Goal: Task Accomplishment & Management: Complete application form

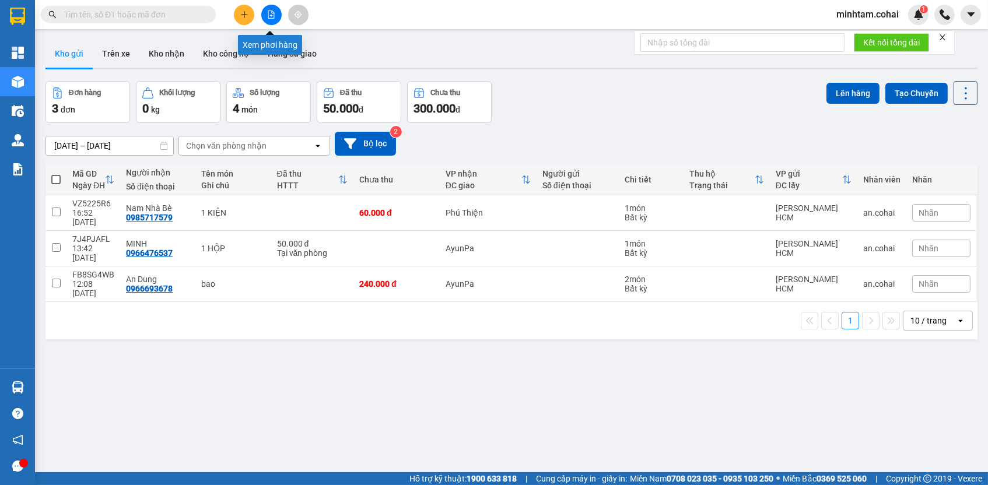
click at [271, 20] on button at bounding box center [271, 15] width 20 height 20
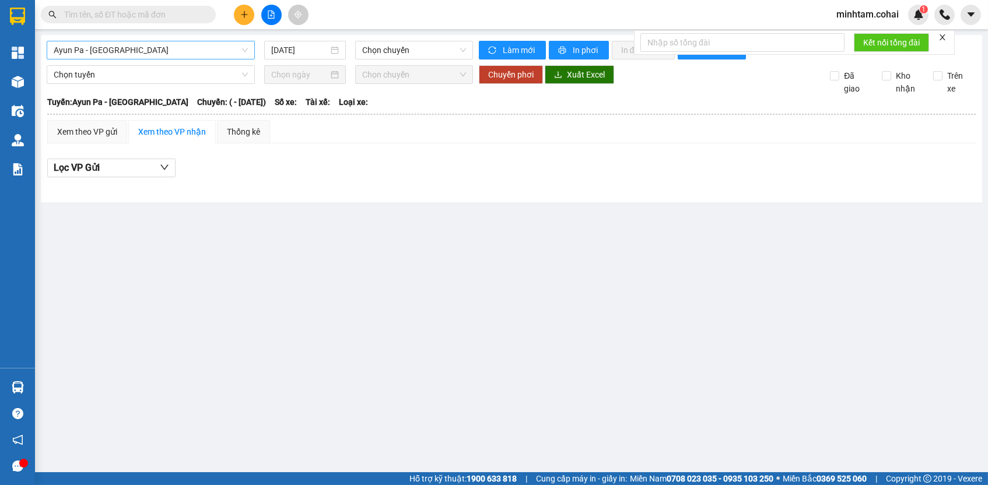
click at [214, 52] on span "Ayun Pa - [GEOGRAPHIC_DATA]" at bounding box center [151, 49] width 194 height 17
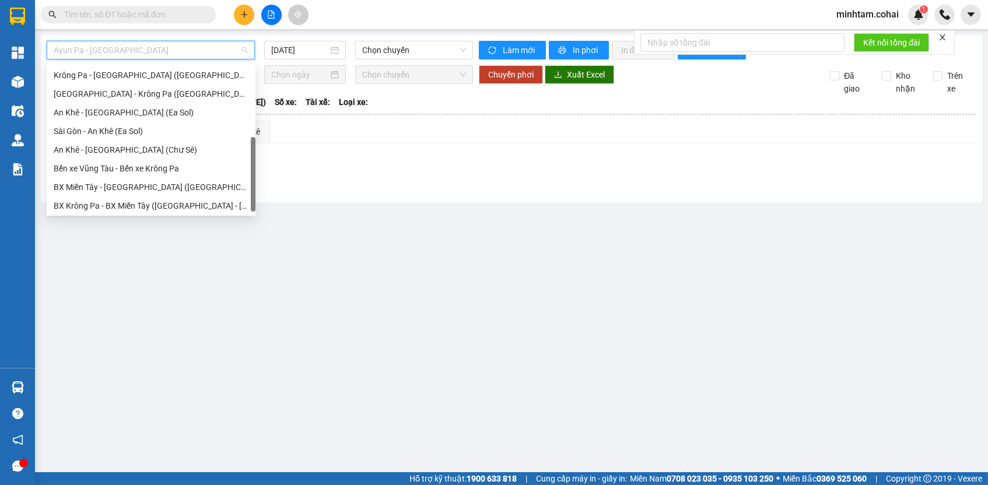
scroll to position [163, 0]
click at [138, 172] on div "Bến xe Vũng Tàu - Bến xe Krông Pa" at bounding box center [151, 171] width 195 height 13
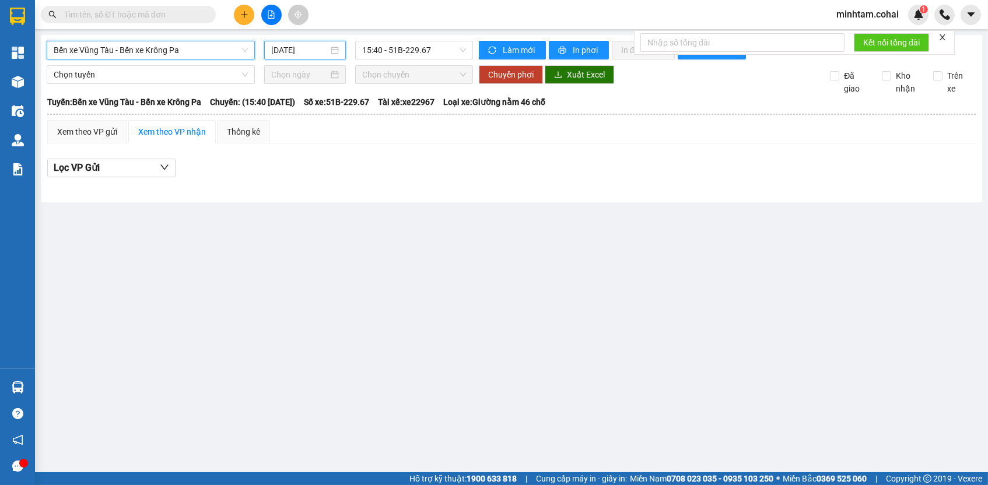
click at [285, 48] on input "[DATE]" at bounding box center [299, 50] width 57 height 13
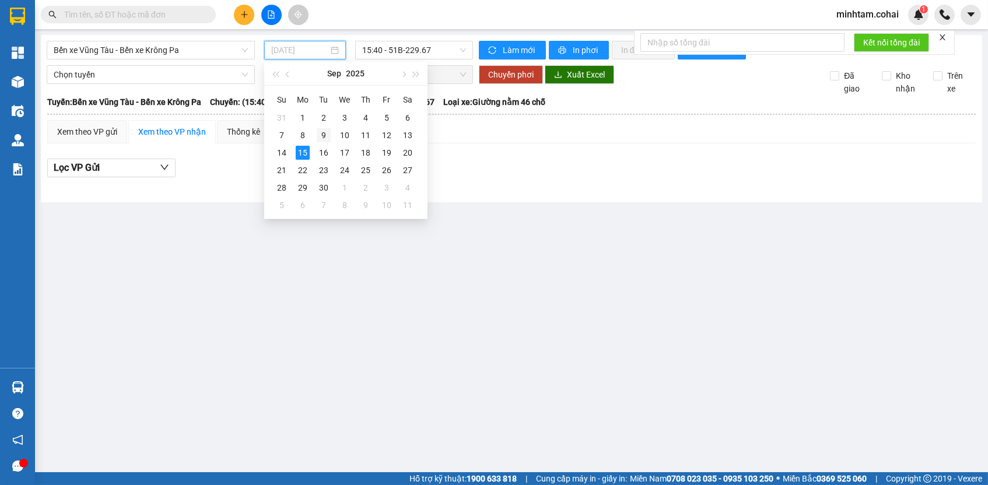
click at [329, 134] on div "9" at bounding box center [324, 135] width 14 height 14
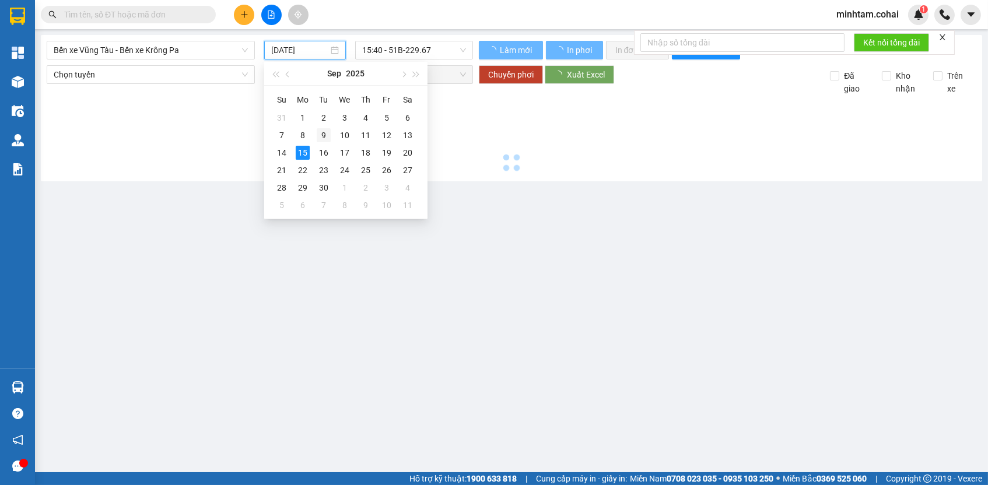
type input "[DATE]"
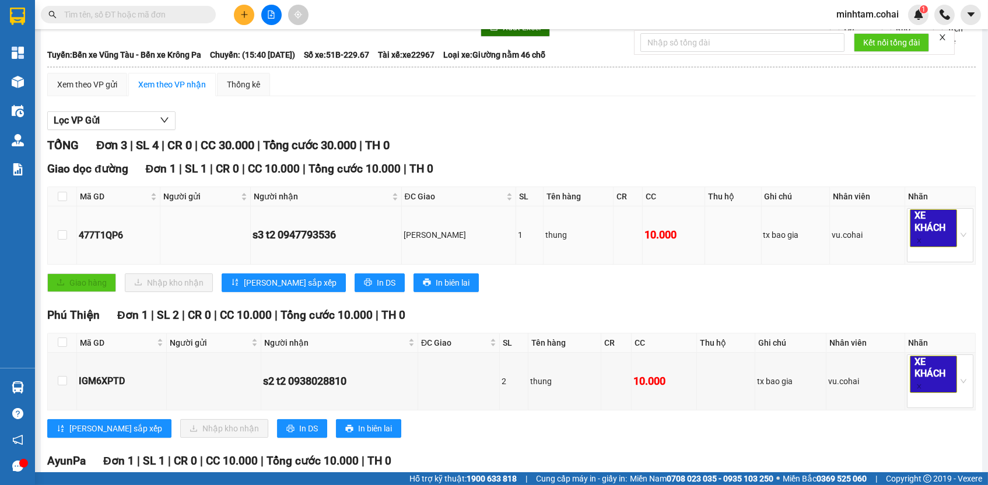
scroll to position [195, 0]
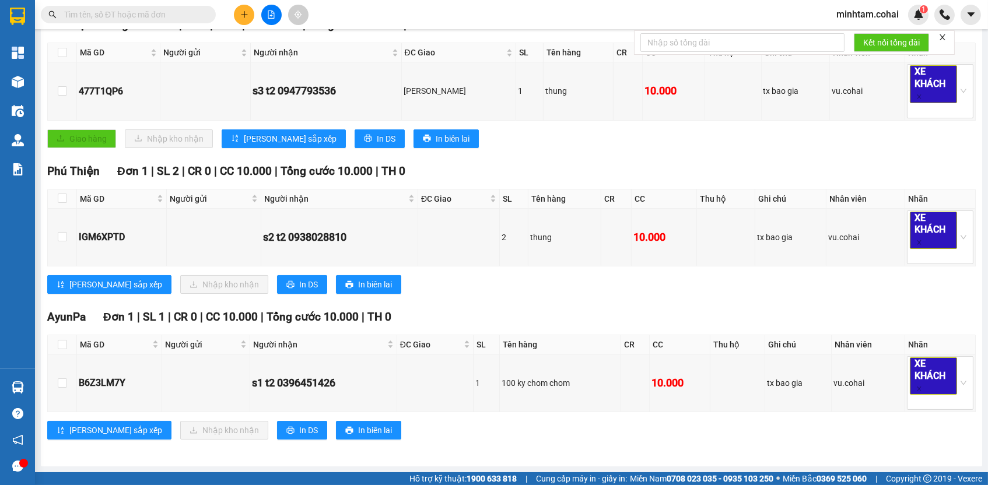
paste input "B6Z3LM7Y"
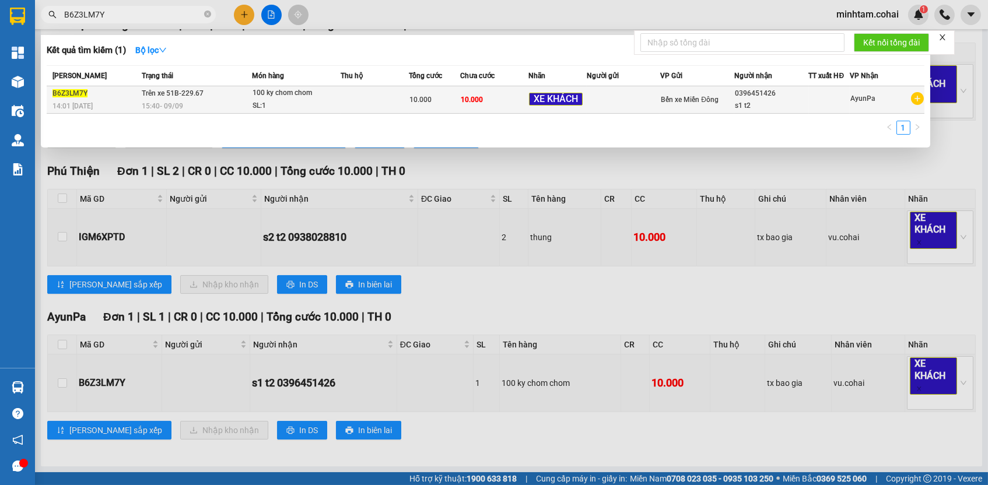
type input "B6Z3LM7Y"
click at [486, 107] on td "10.000" at bounding box center [494, 99] width 68 height 27
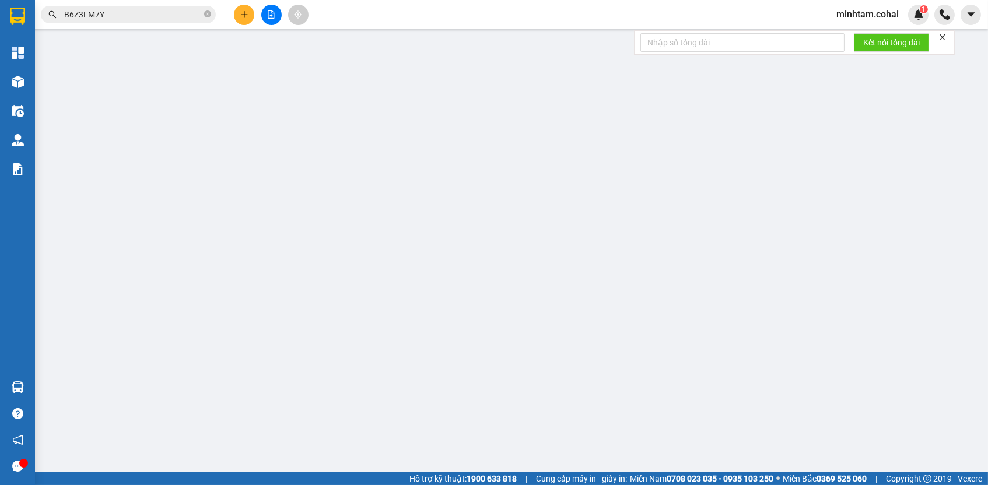
type input "0396451426"
type input "s1 t2"
type input "10.000"
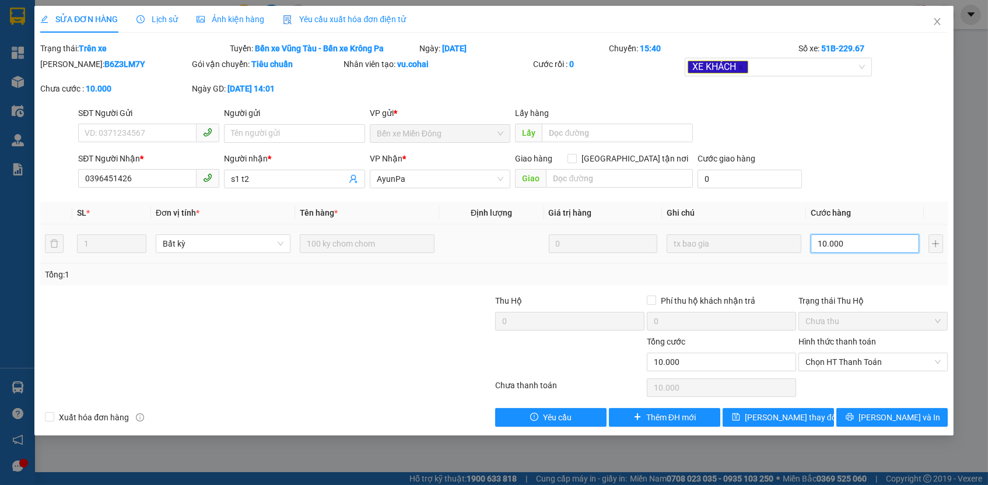
click at [856, 240] on input "10.000" at bounding box center [864, 243] width 108 height 19
type input "1"
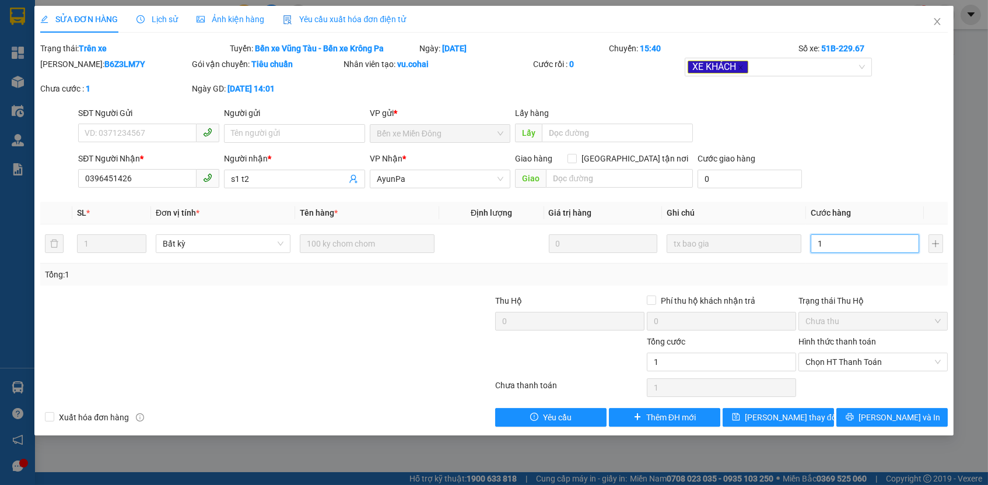
type input "15"
type input "150"
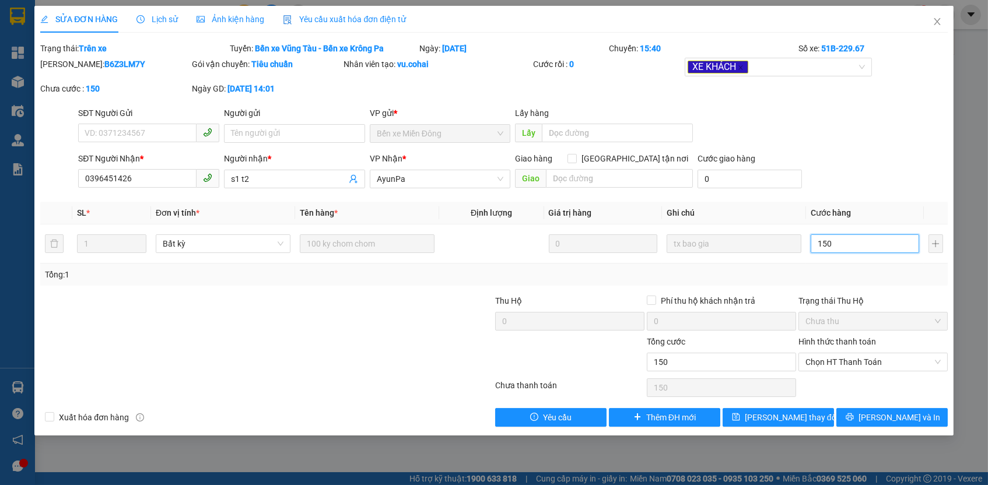
type input "150"
type input "150.000"
click at [884, 284] on div "Total Paid Fee 0 Total UnPaid Fee 10.000 Cash Collection Total Fee Trạng thái: …" at bounding box center [493, 234] width 907 height 385
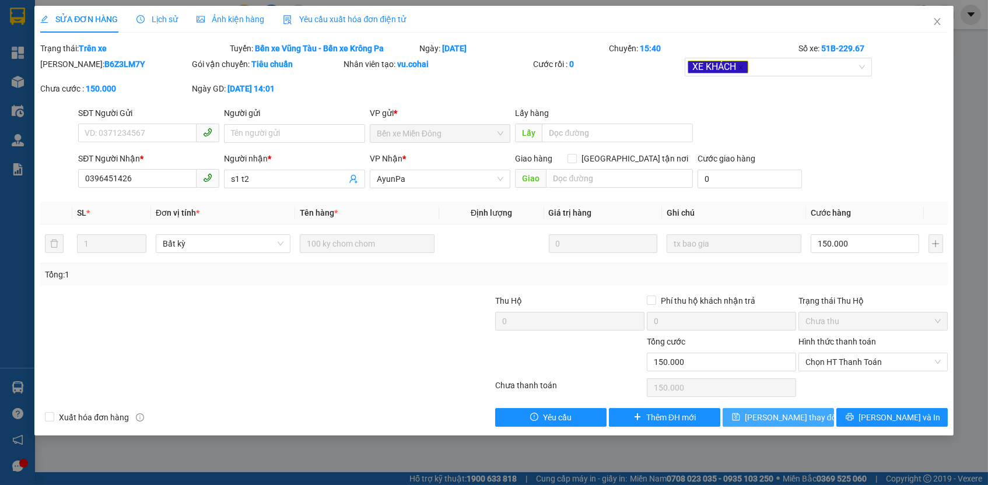
click at [818, 408] on button "[PERSON_NAME] thay đổi" at bounding box center [777, 417] width 111 height 19
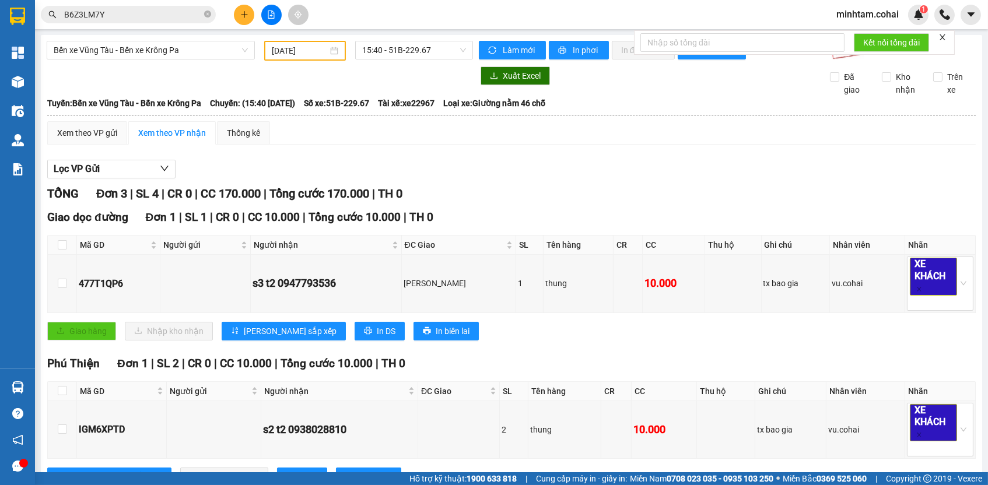
scroll to position [164, 0]
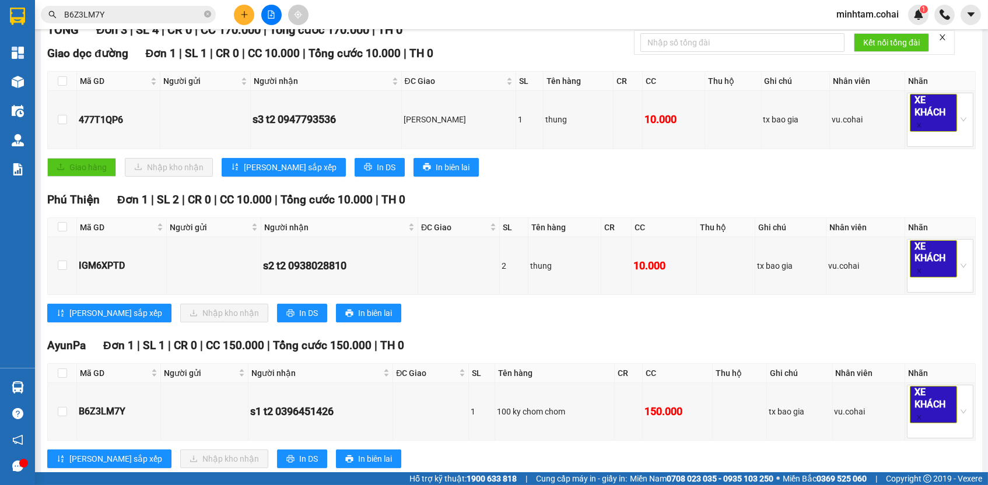
click at [188, 16] on input "B6Z3LM7Y" at bounding box center [133, 14] width 138 height 13
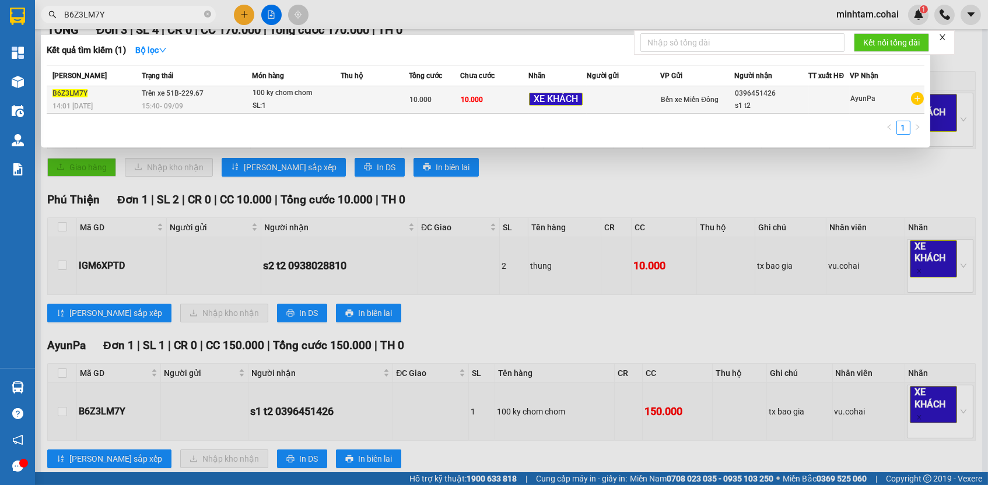
click at [373, 110] on td at bounding box center [374, 99] width 68 height 27
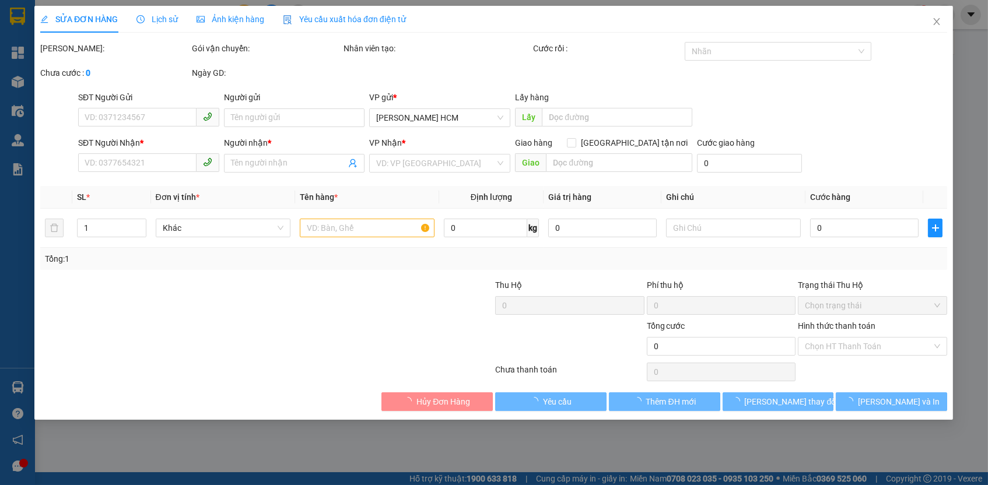
type input "0396451426"
type input "s1 t2"
type input "150.000"
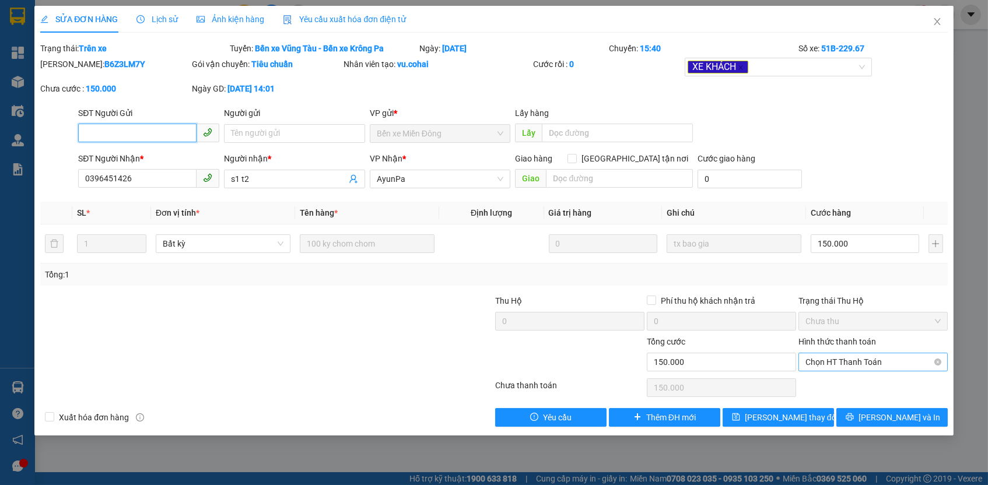
click at [838, 355] on span "Chọn HT Thanh Toán" at bounding box center [872, 361] width 135 height 17
click at [837, 380] on div "Tại văn phòng" at bounding box center [872, 381] width 135 height 13
type input "0"
click at [810, 411] on button "[PERSON_NAME] thay đổi" at bounding box center [777, 417] width 111 height 19
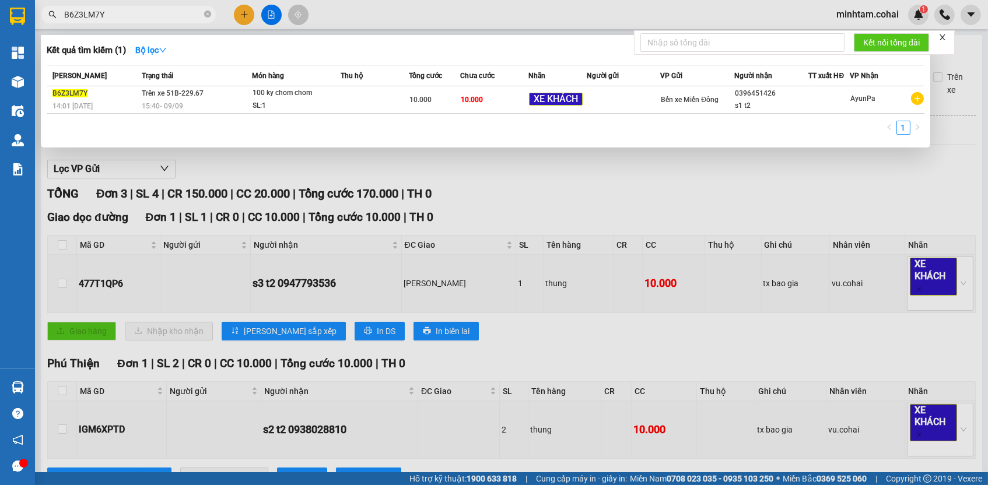
paste input "477T1QP6"
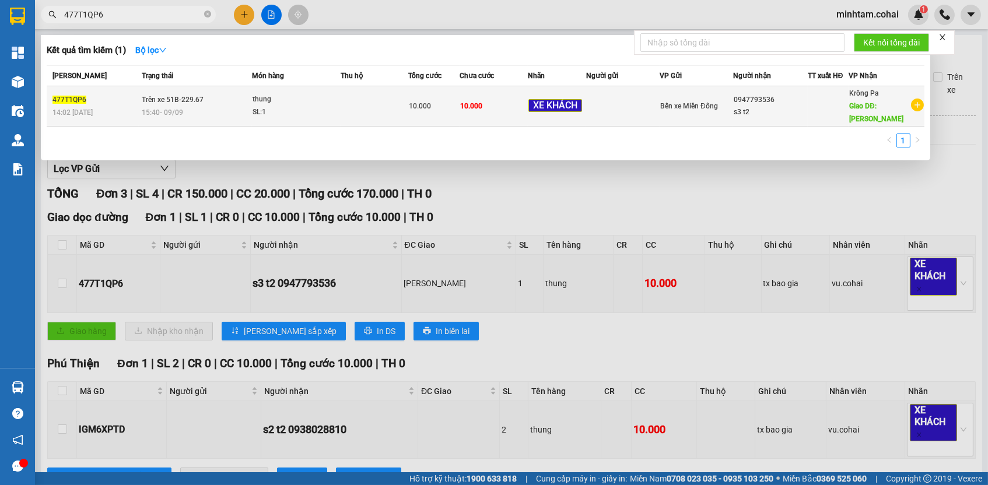
type input "477T1QP6"
click at [490, 104] on td "10.000" at bounding box center [493, 106] width 68 height 40
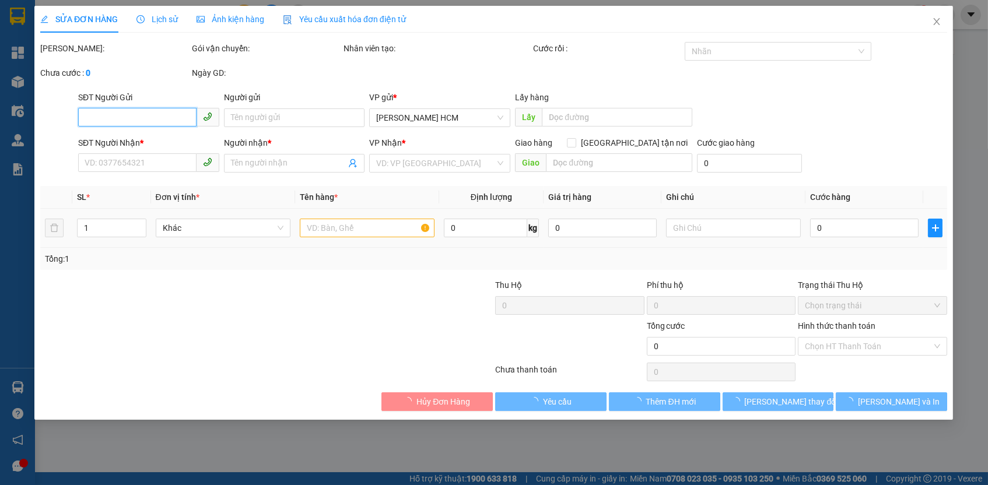
type input "0947793536"
type input "s3 t2"
type input "[PERSON_NAME]"
type input "10.000"
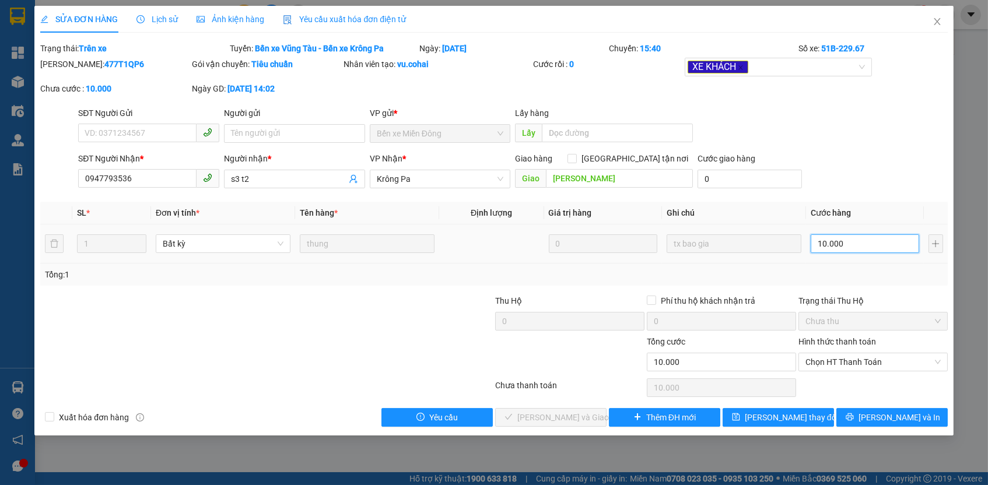
click at [857, 243] on input "10.000" at bounding box center [864, 243] width 108 height 19
type input "7"
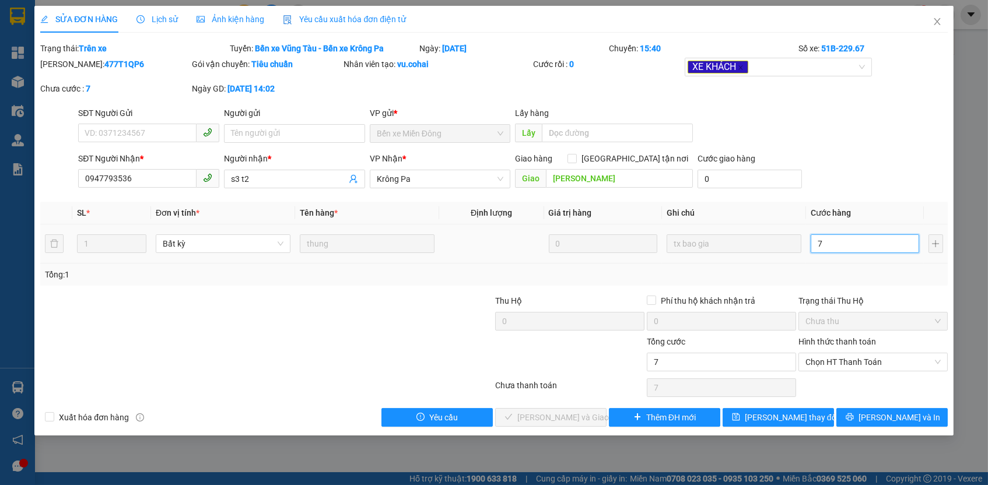
type input "70"
type input "70.000"
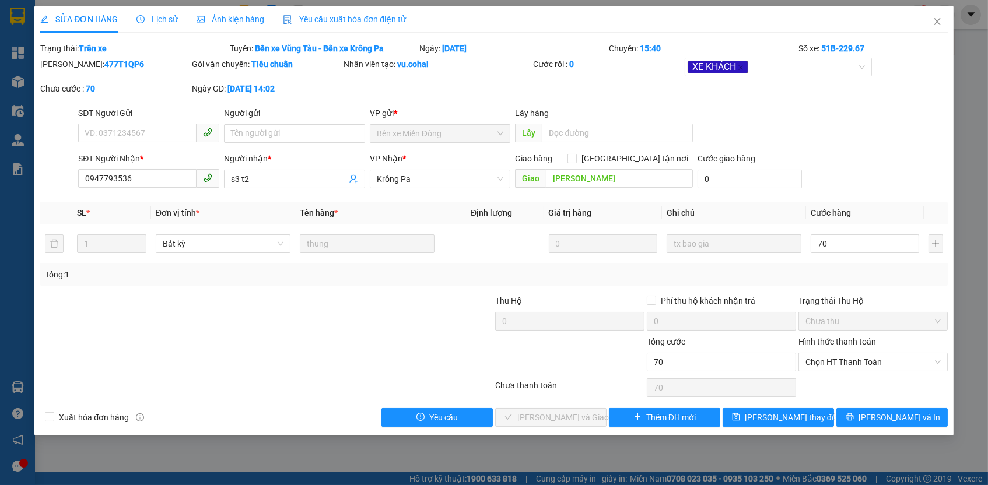
type input "70.000"
click at [862, 294] on div "Trạng thái Thu Hộ" at bounding box center [872, 300] width 149 height 13
click at [872, 360] on span "Chọn HT Thanh Toán" at bounding box center [872, 361] width 135 height 17
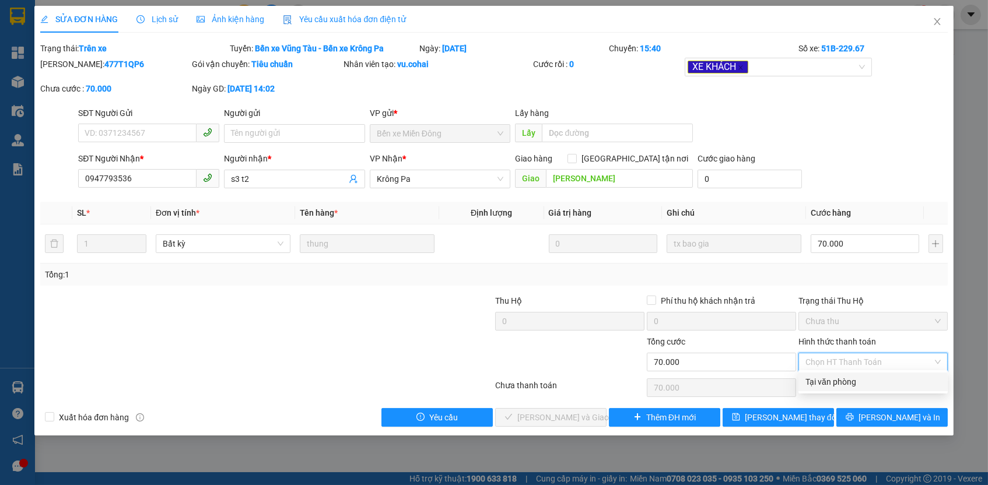
click at [866, 377] on div "Tại văn phòng" at bounding box center [872, 381] width 135 height 13
type input "0"
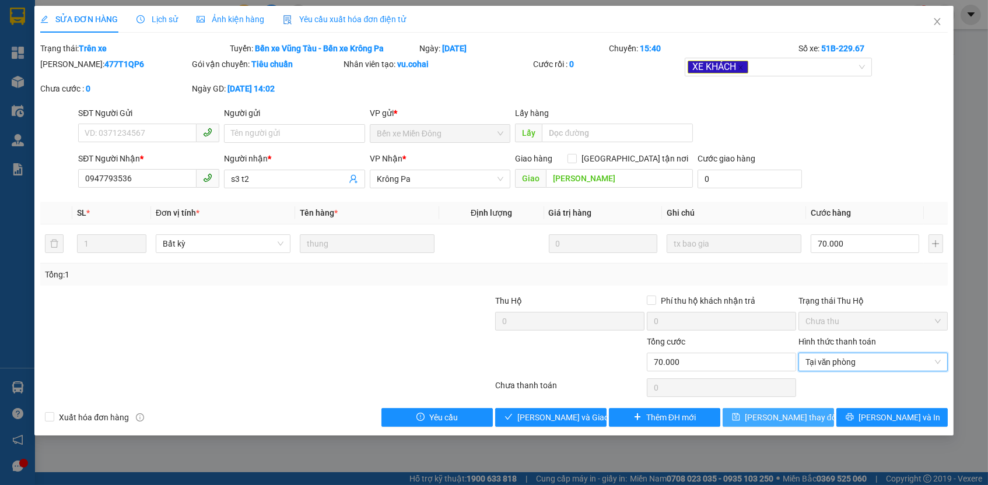
click at [815, 408] on button "[PERSON_NAME] thay đổi" at bounding box center [777, 417] width 111 height 19
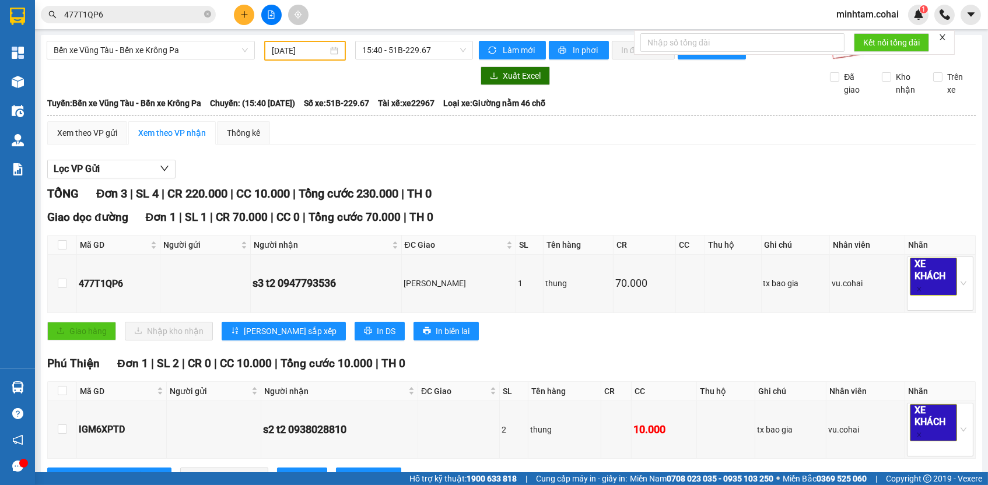
scroll to position [195, 0]
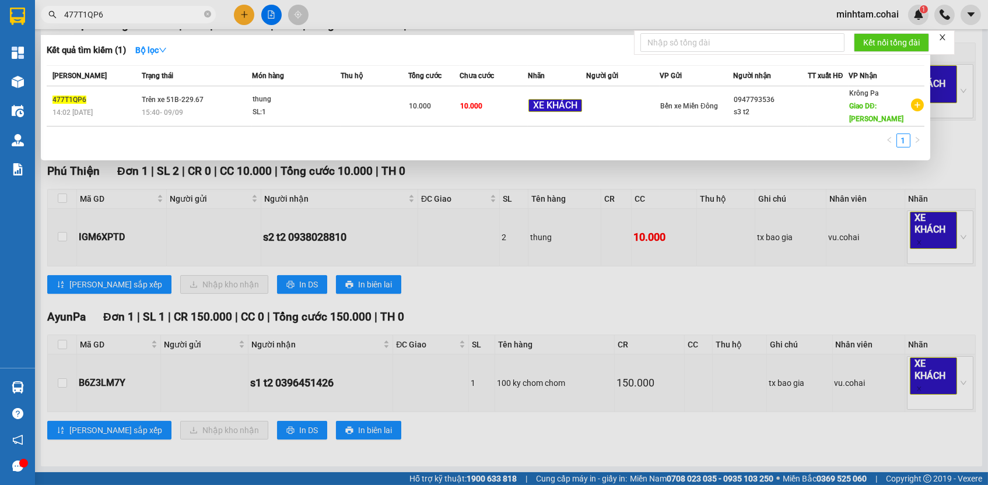
paste input "IGM6XPTD"
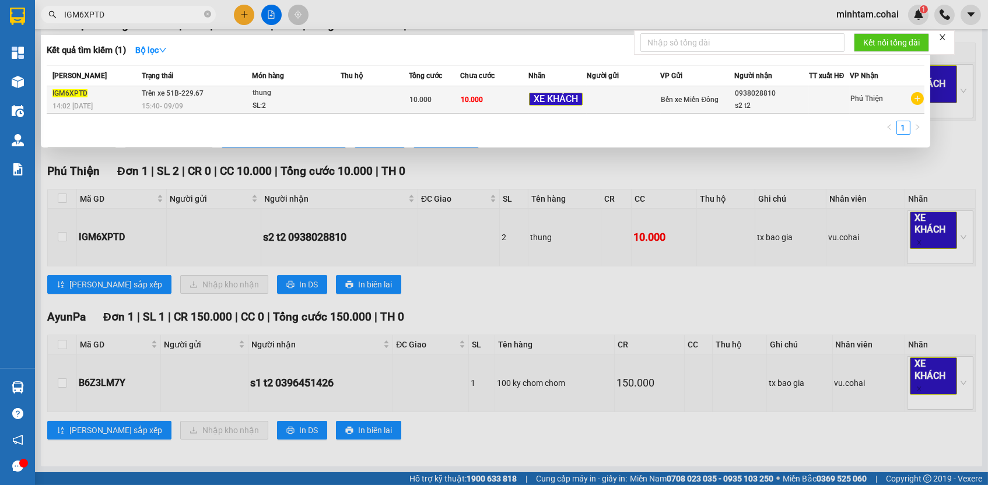
type input "IGM6XPTD"
click at [436, 99] on div "10.000" at bounding box center [434, 99] width 50 height 13
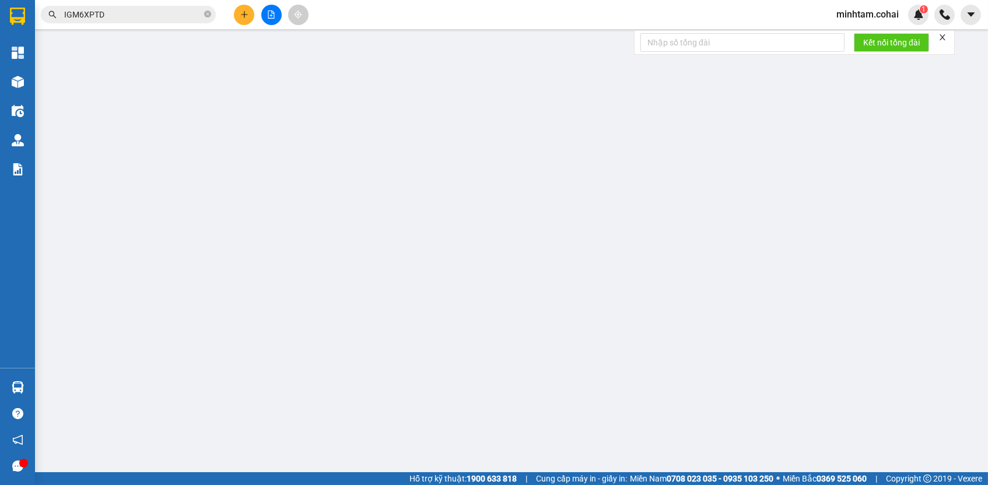
type input "0938028810"
type input "s2 t2"
type input "10.000"
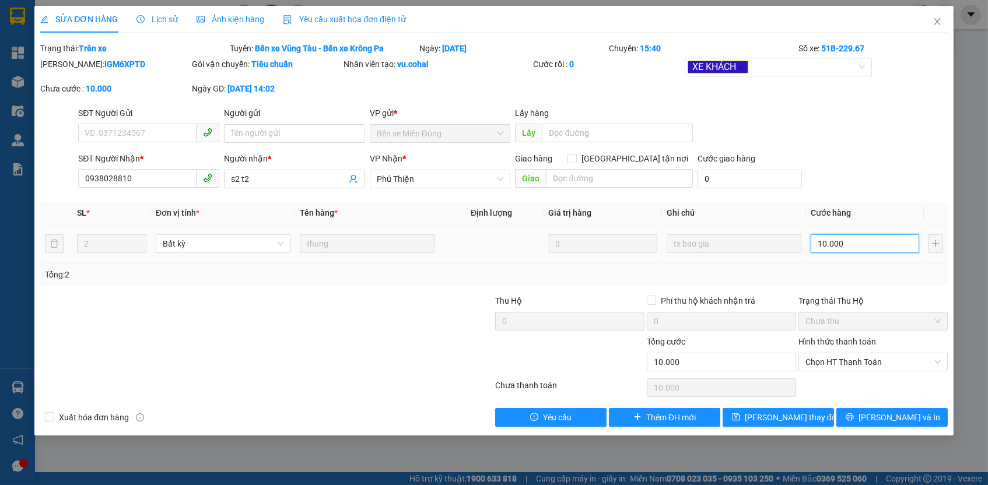
click at [865, 234] on input "10.000" at bounding box center [864, 243] width 108 height 19
type input "7"
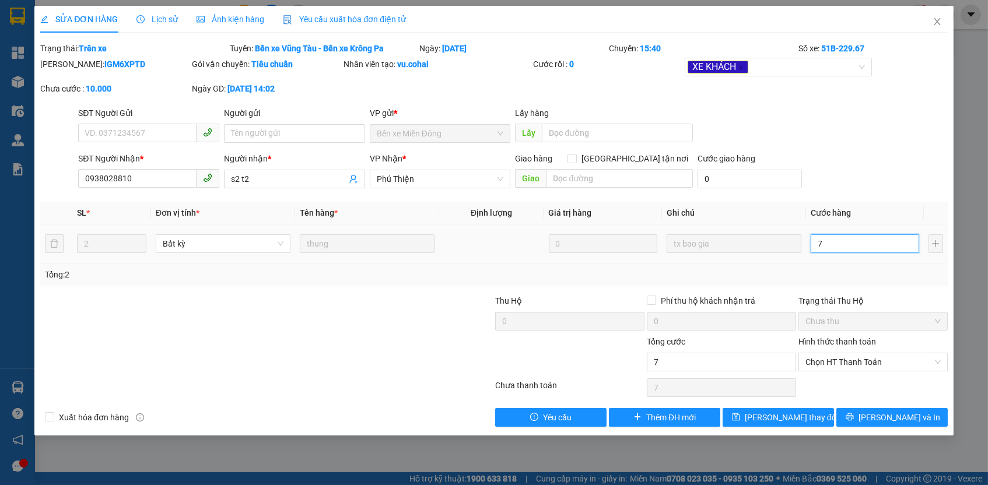
type input "70"
type input "70.000"
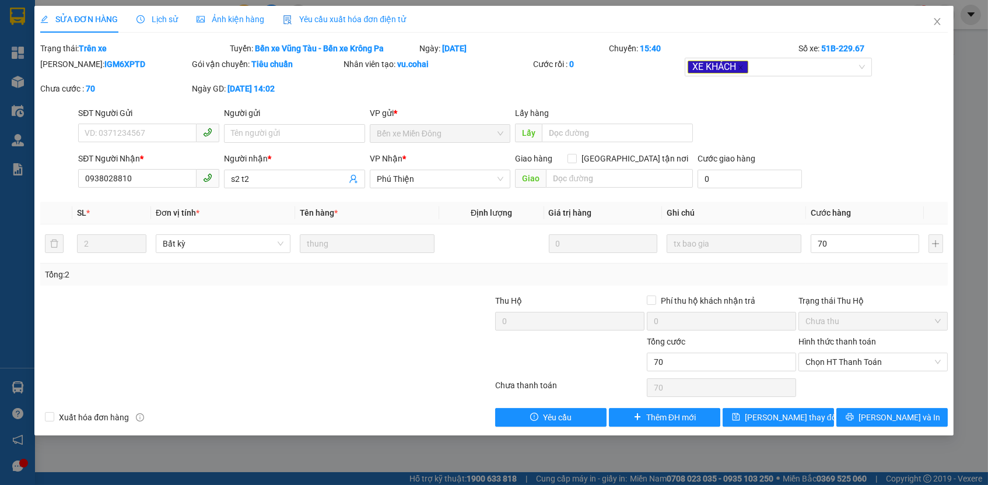
type input "70.000"
click at [874, 279] on div "Tổng: 2" at bounding box center [493, 275] width 907 height 22
click at [867, 358] on span "Chọn HT Thanh Toán" at bounding box center [872, 361] width 135 height 17
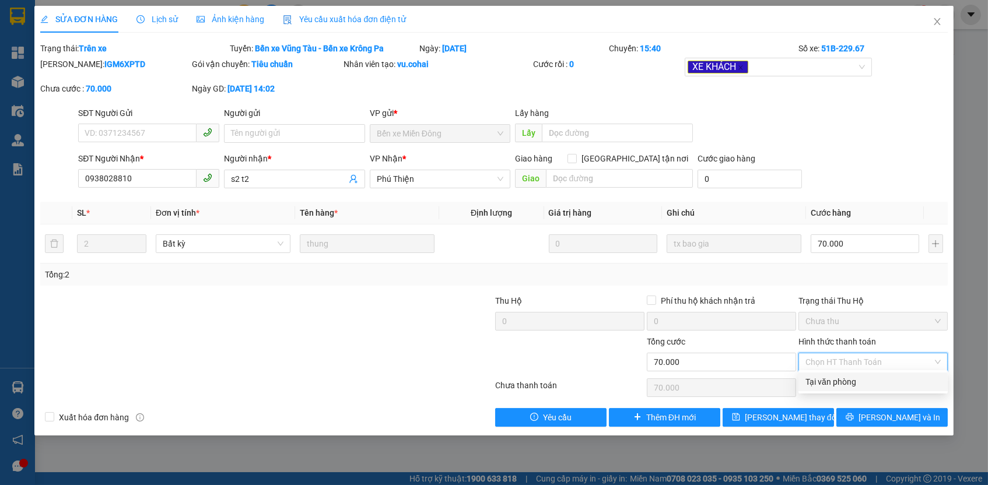
click at [854, 382] on div "Tại văn phòng" at bounding box center [872, 381] width 135 height 13
type input "0"
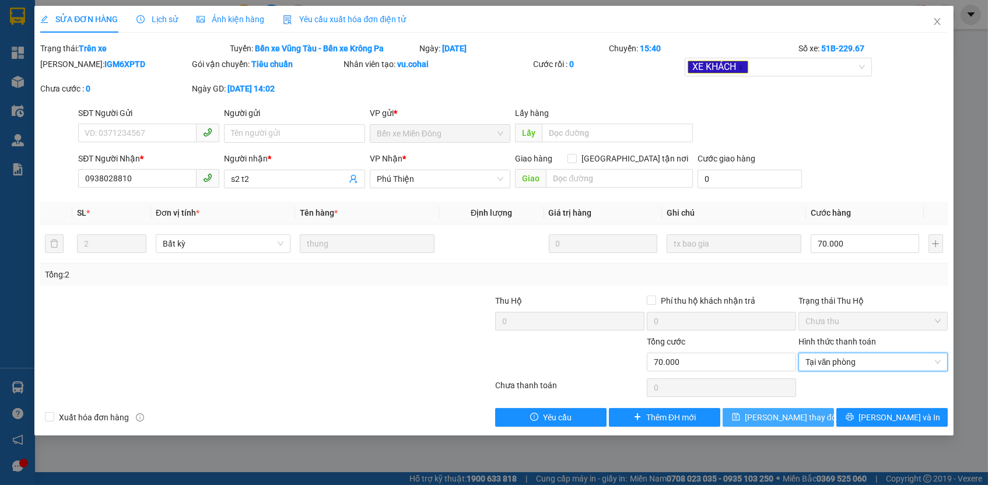
click at [810, 414] on button "[PERSON_NAME] thay đổi" at bounding box center [777, 417] width 111 height 19
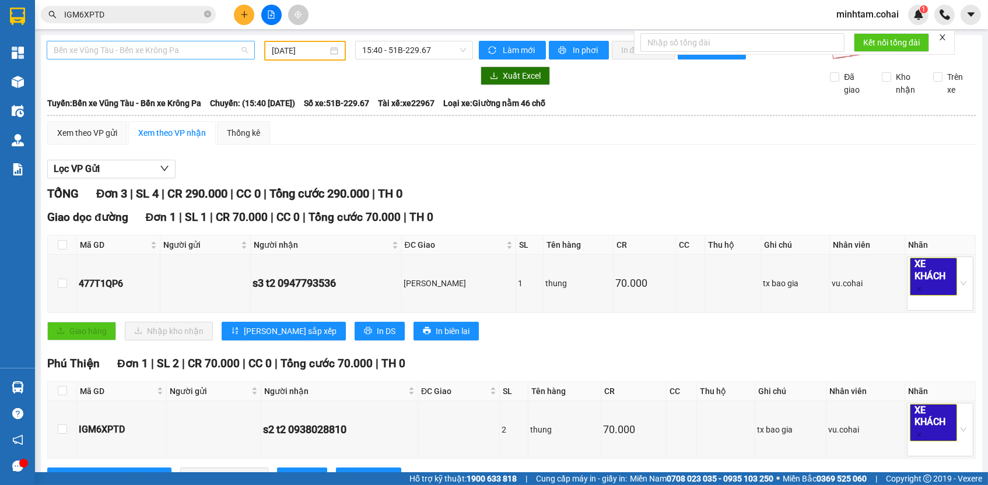
click at [143, 52] on span "Bến xe Vũng Tàu - Bến xe Krông Pa" at bounding box center [151, 49] width 194 height 17
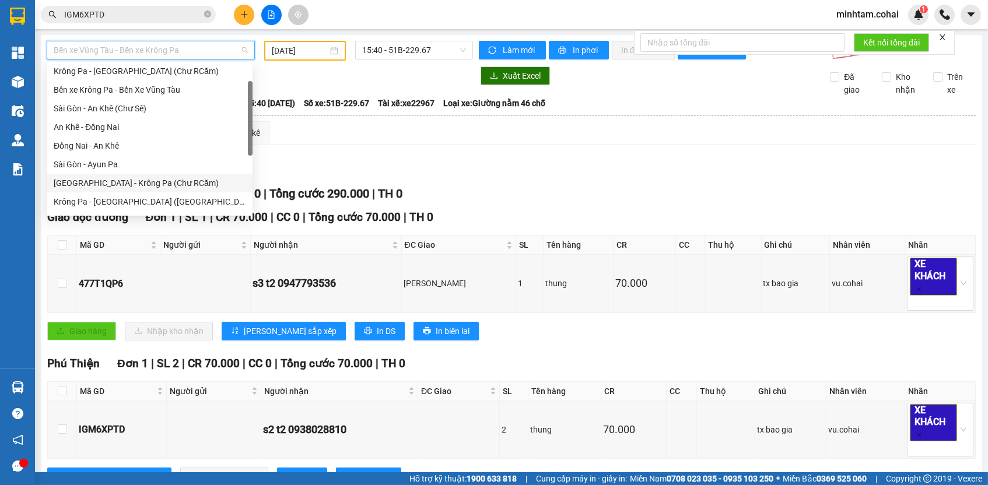
scroll to position [35, 0]
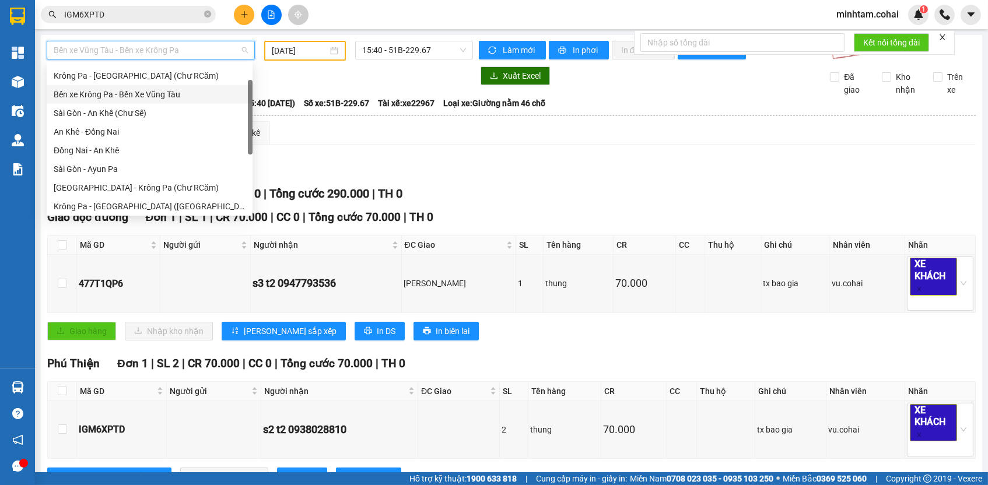
click at [162, 94] on div "Bến xe Krông Pa - Bến Xe Vũng Tàu" at bounding box center [150, 94] width 192 height 13
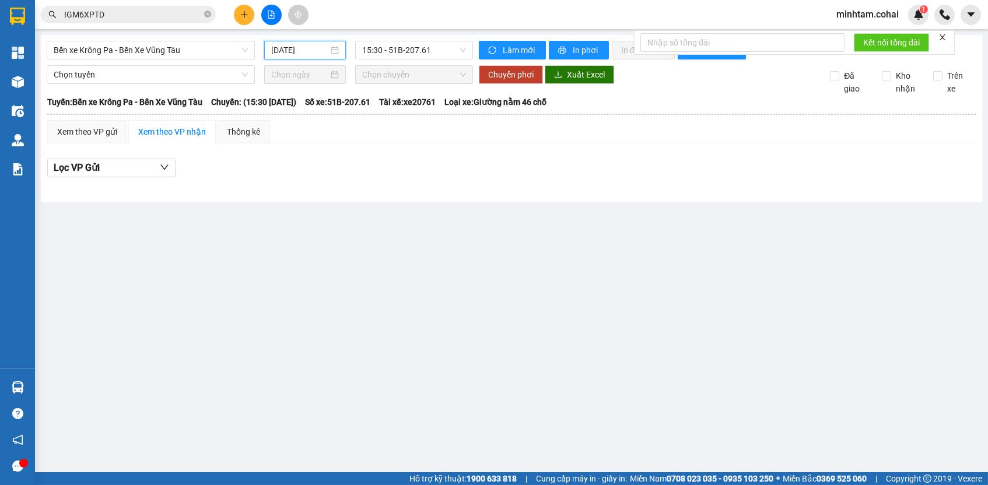
click at [304, 49] on input "[DATE]" at bounding box center [299, 50] width 57 height 13
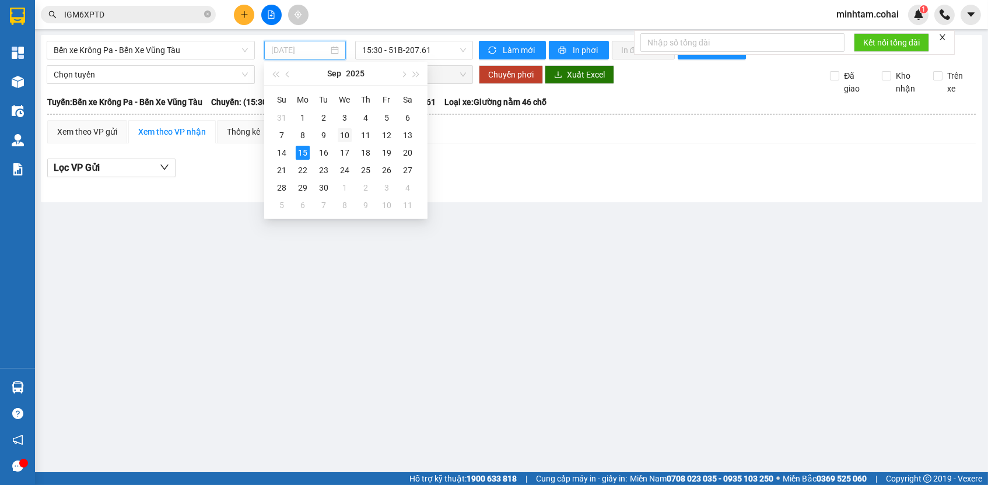
click at [348, 133] on div "10" at bounding box center [345, 135] width 14 height 14
type input "[DATE]"
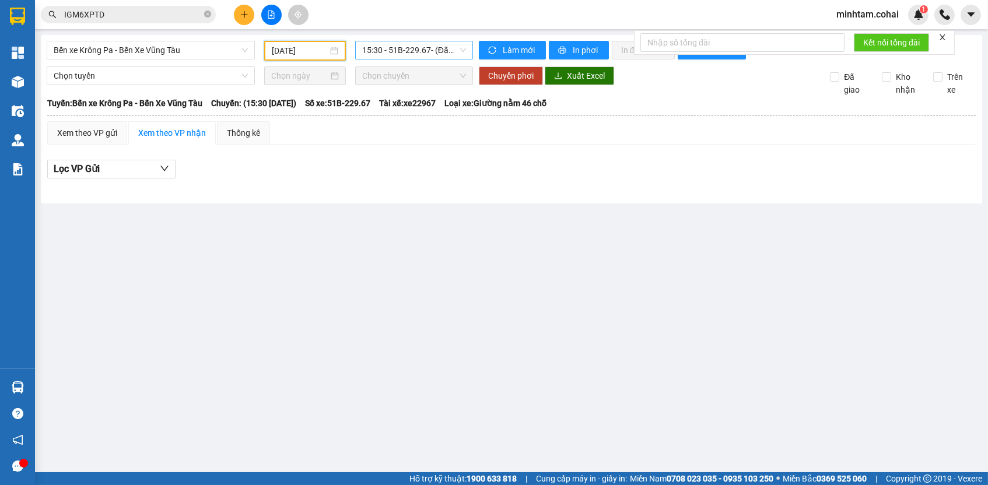
click at [401, 49] on span "15:30 - 51B-229.67 - (Đã hủy)" at bounding box center [414, 49] width 104 height 17
click at [131, 47] on span "Bến xe Krông Pa - Bến Xe Vũng Tàu" at bounding box center [151, 49] width 194 height 17
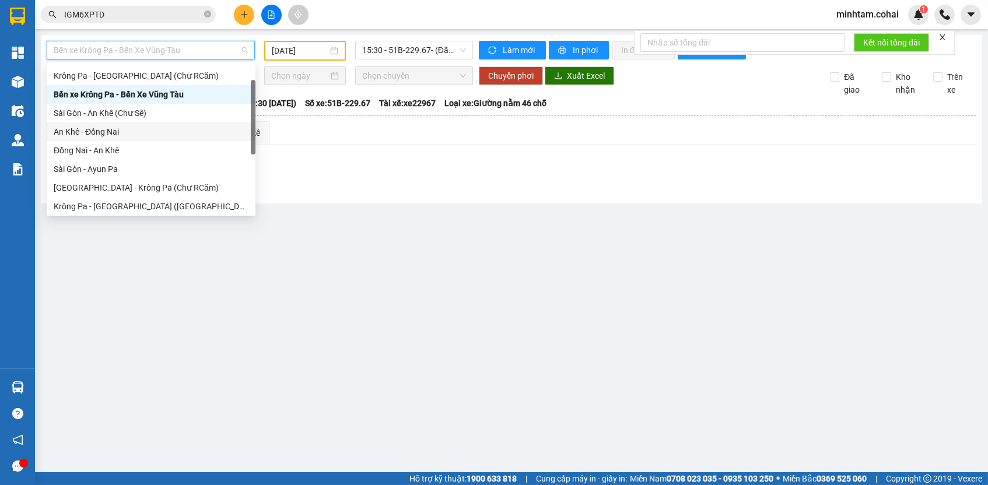
click at [108, 131] on div "An Khê - Đồng Nai" at bounding box center [151, 131] width 195 height 13
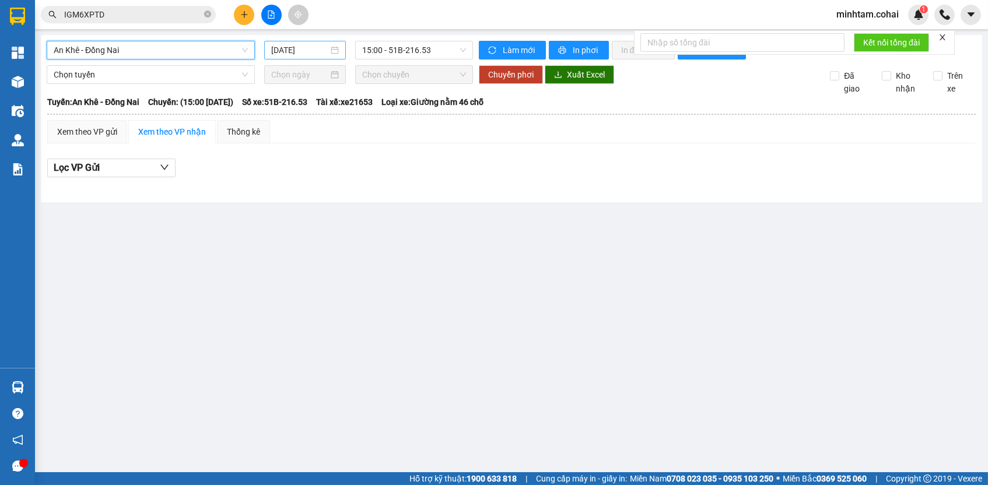
click at [271, 45] on input "[DATE]" at bounding box center [299, 50] width 57 height 13
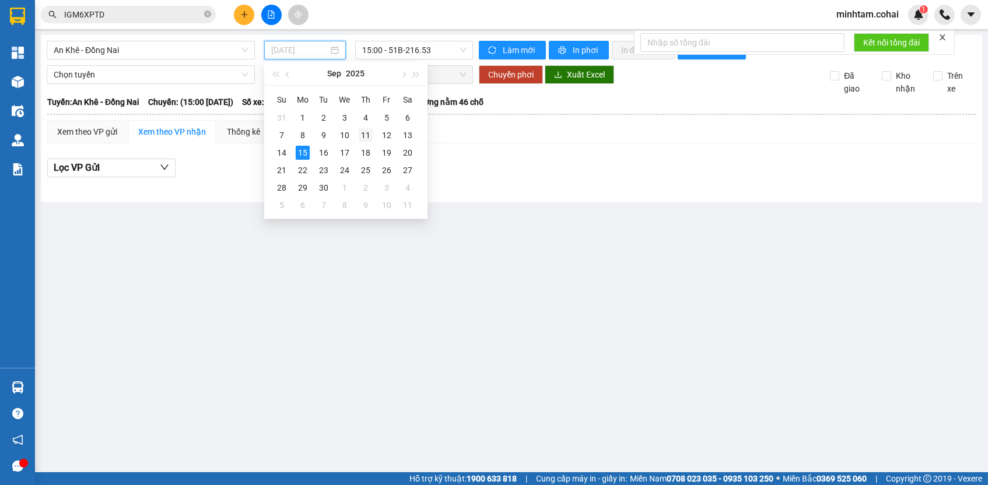
click at [355, 135] on td "11" at bounding box center [365, 135] width 21 height 17
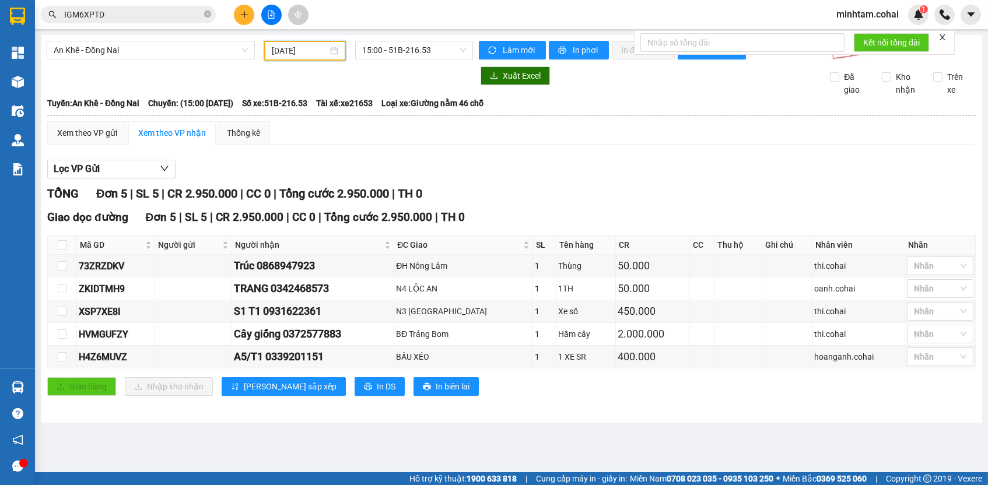
click at [303, 52] on input "[DATE]" at bounding box center [300, 50] width 56 height 13
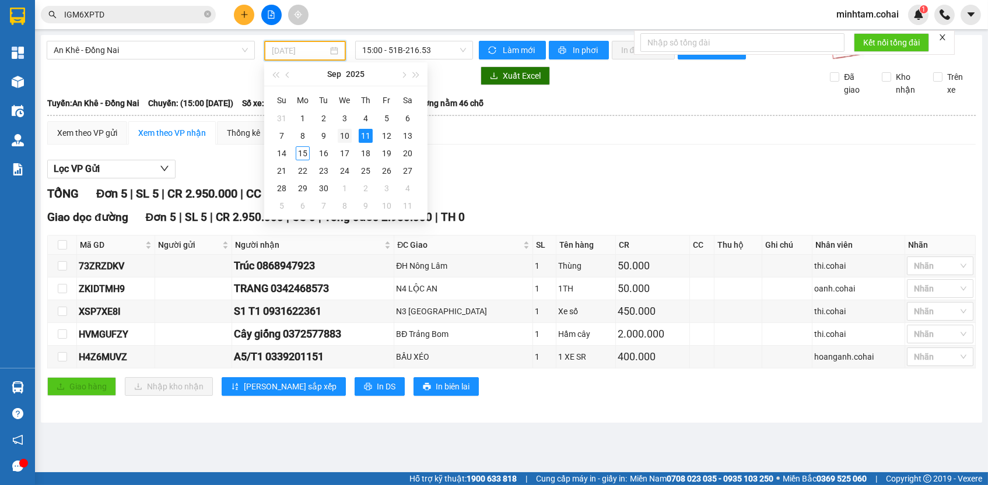
click at [345, 136] on div "10" at bounding box center [345, 136] width 14 height 14
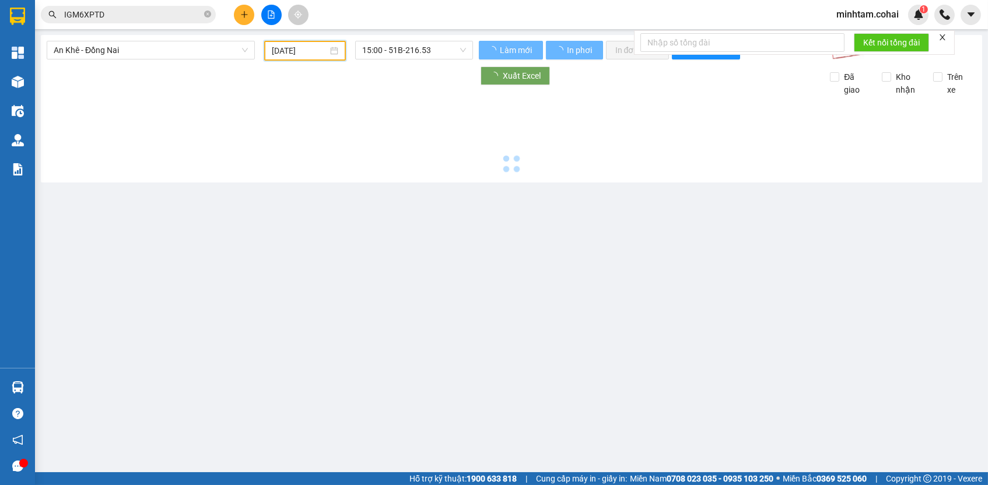
type input "[DATE]"
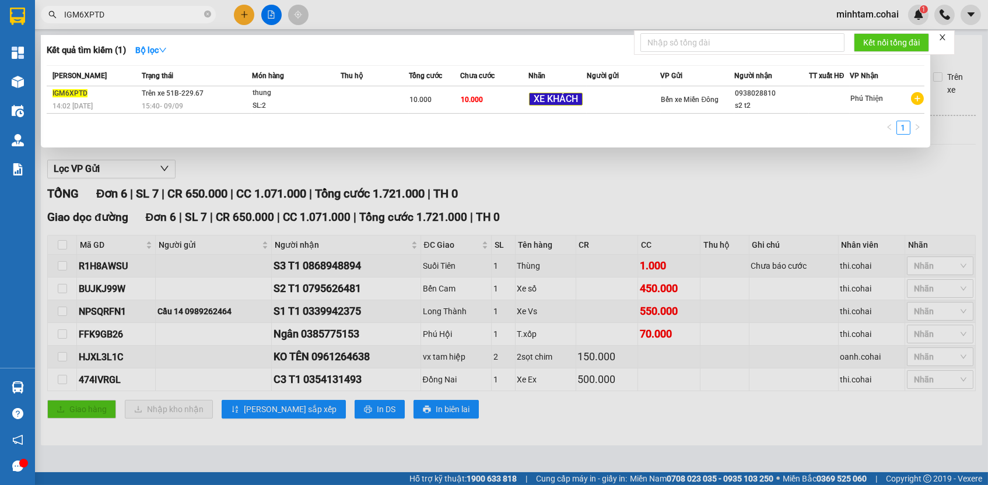
paste input "R1H8AWSU"
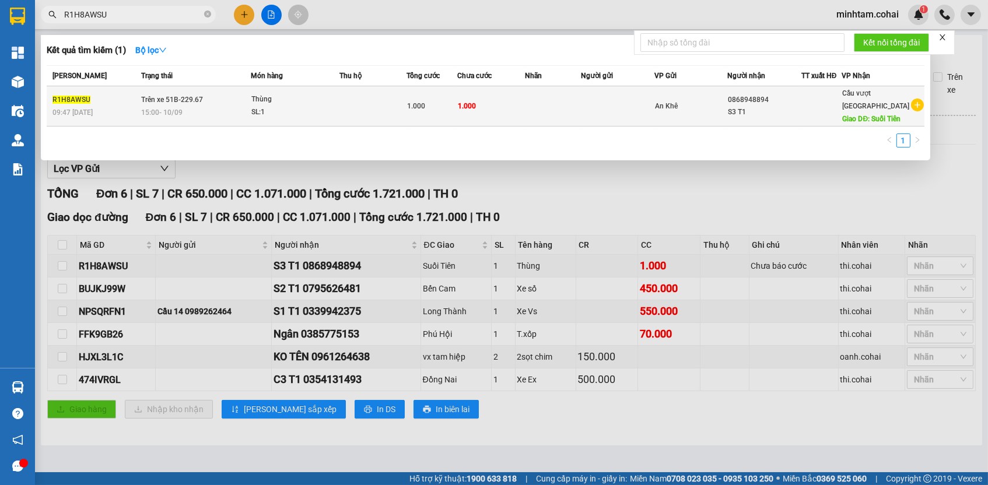
type input "R1H8AWSU"
click at [515, 106] on td "1.000" at bounding box center [491, 106] width 68 height 40
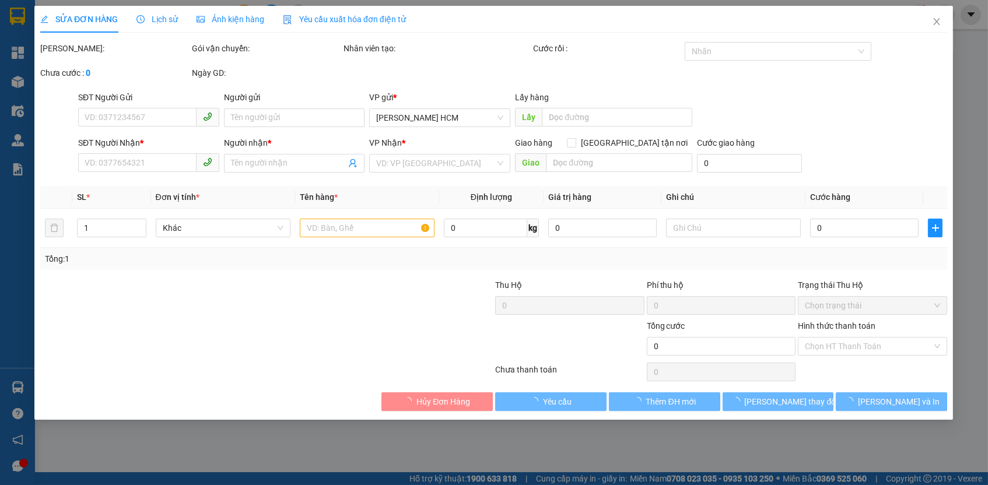
type input "0868948894"
type input "S3 T1"
type input "Suối Tiên"
type input "1.000"
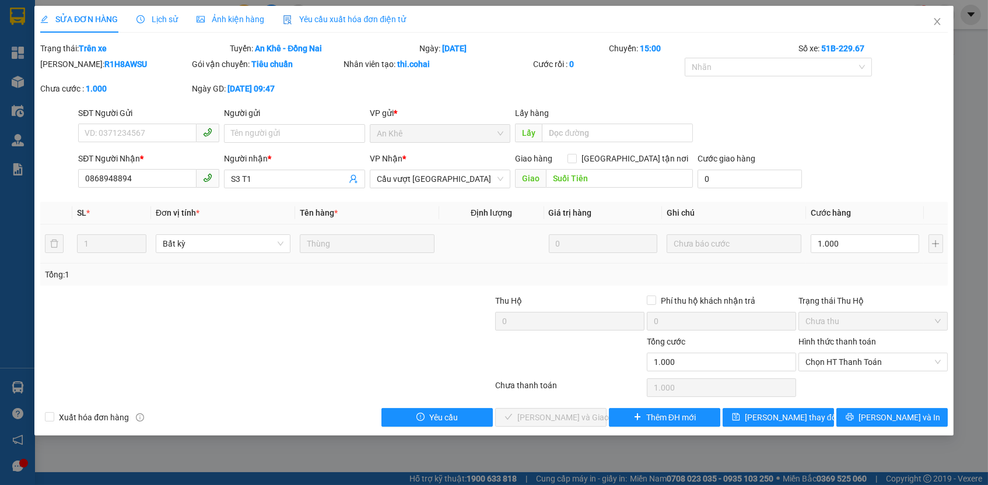
click at [854, 232] on div "1.000" at bounding box center [864, 243] width 108 height 23
click at [852, 239] on input "1.000" at bounding box center [864, 243] width 108 height 19
type input "7"
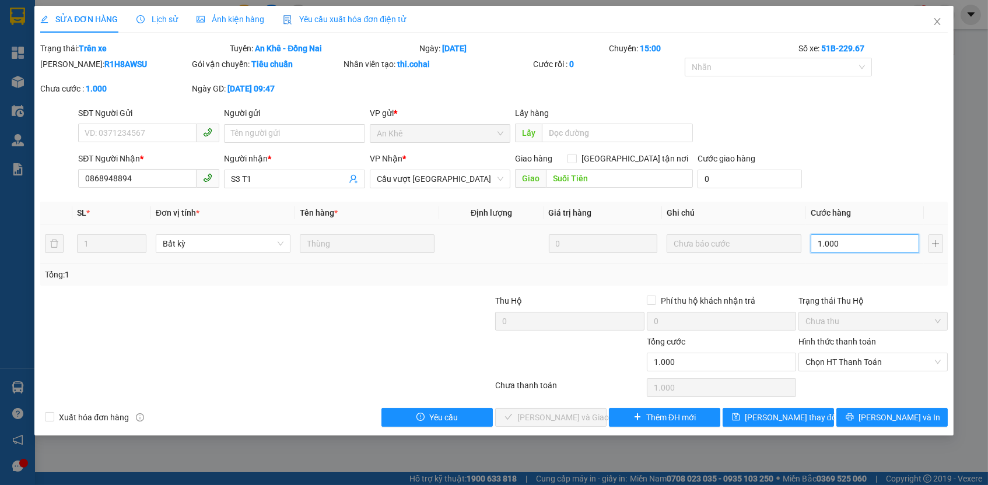
type input "7"
type input "70"
type input "70.000"
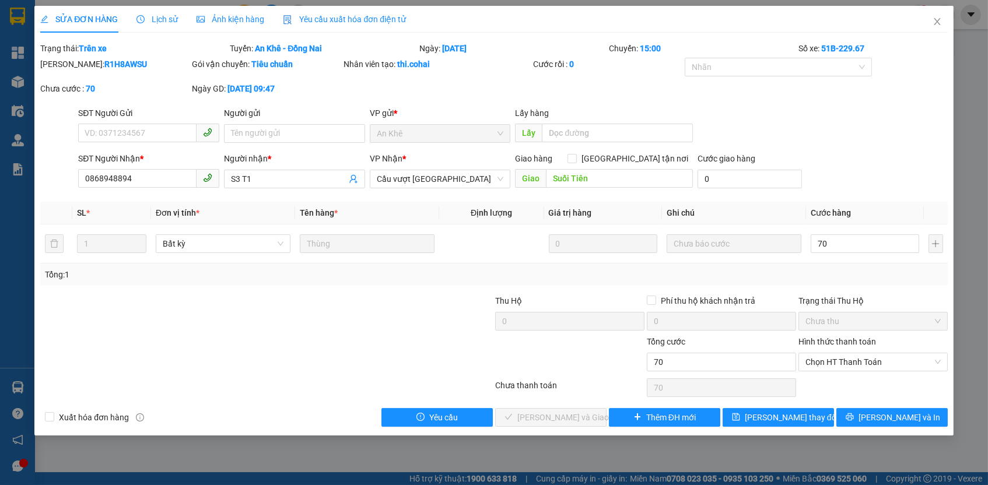
type input "70.000"
click at [896, 283] on div "Total Paid Fee 0 Total UnPaid Fee 1.000 Cash Collection Total Fee Trạng thái: T…" at bounding box center [493, 234] width 907 height 385
click at [804, 416] on span "[PERSON_NAME] thay đổi" at bounding box center [791, 417] width 93 height 13
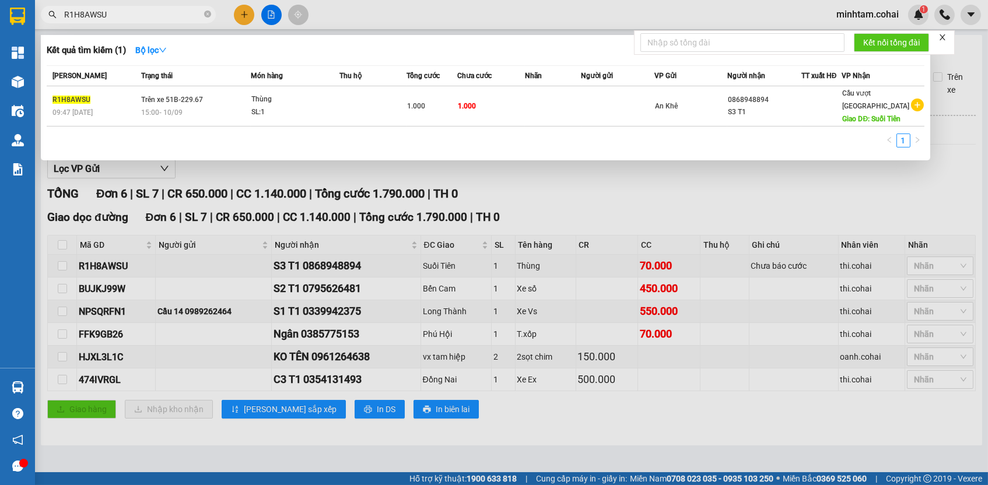
click at [184, 16] on input "R1H8AWSU" at bounding box center [133, 14] width 138 height 13
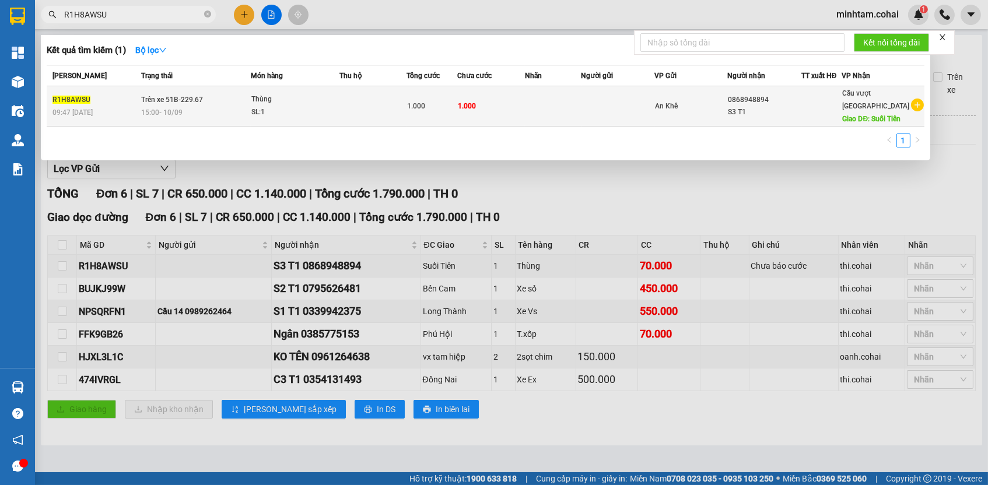
click at [486, 126] on td "1.000" at bounding box center [491, 106] width 68 height 40
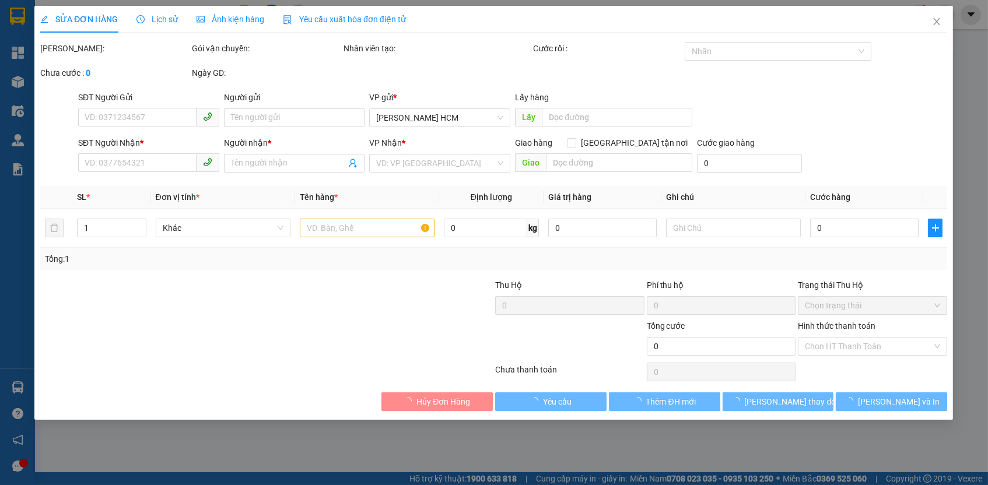
type input "0868948894"
type input "S3 T1"
type input "Suối Tiên"
type input "70.000"
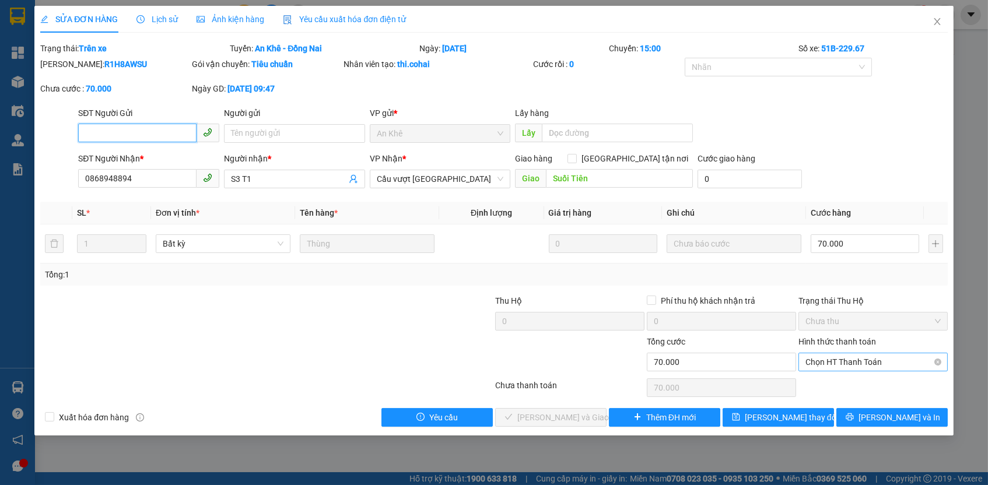
click at [836, 361] on span "Chọn HT Thanh Toán" at bounding box center [872, 361] width 135 height 17
drag, startPoint x: 837, startPoint y: 383, endPoint x: 825, endPoint y: 398, distance: 18.7
click at [837, 384] on div "Tại văn phòng" at bounding box center [872, 381] width 135 height 13
type input "0"
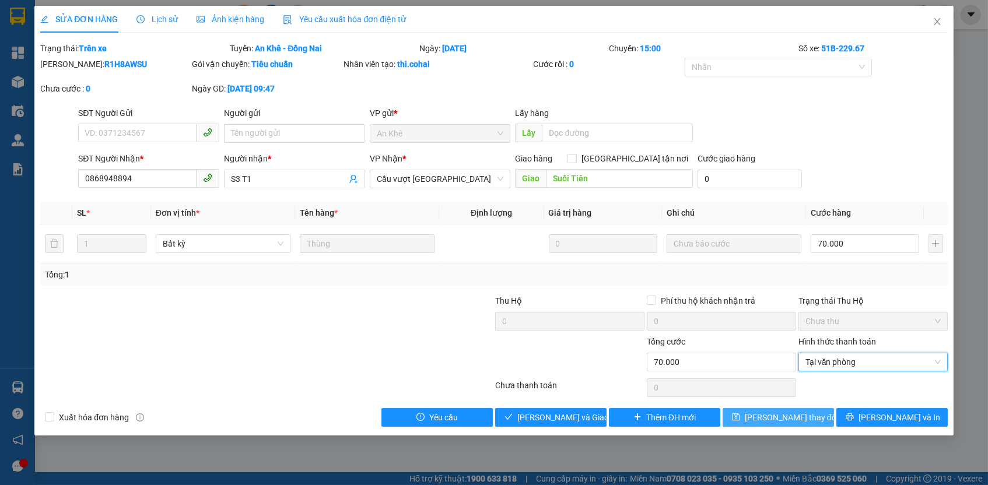
click at [813, 408] on button "[PERSON_NAME] thay đổi" at bounding box center [777, 417] width 111 height 19
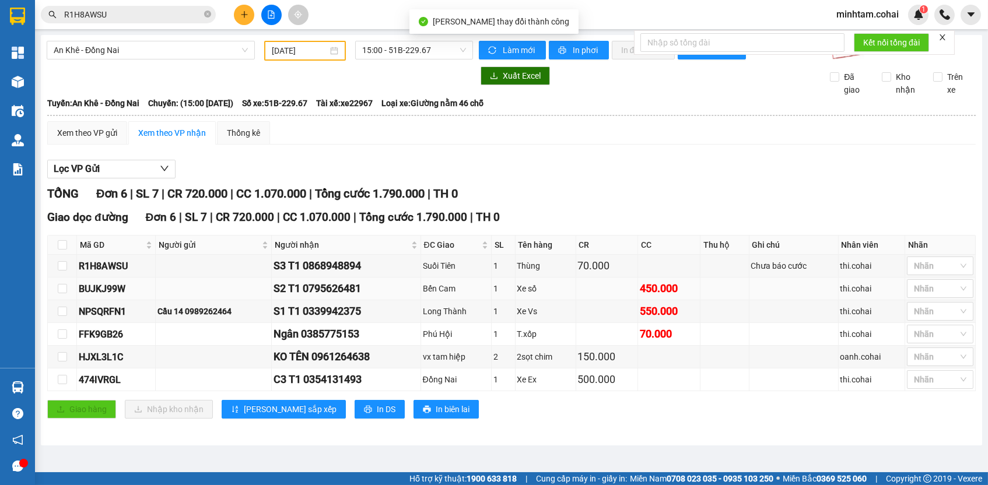
click at [110, 293] on div "BUJKJ99W" at bounding box center [116, 289] width 75 height 15
copy div "BUJKJ99W"
click at [156, 18] on input "R1H8AWSU" at bounding box center [133, 14] width 138 height 13
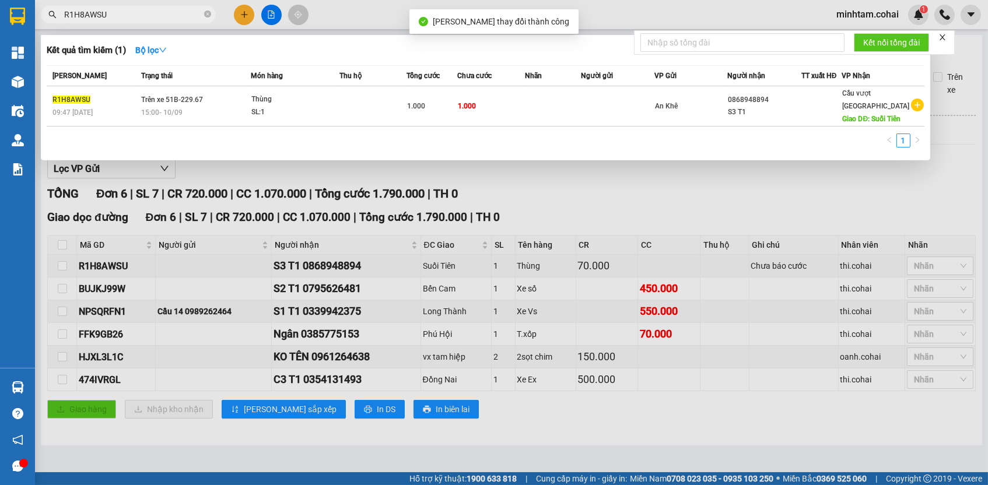
click at [156, 18] on input "R1H8AWSU" at bounding box center [133, 14] width 138 height 13
paste input "BUJKJ99W"
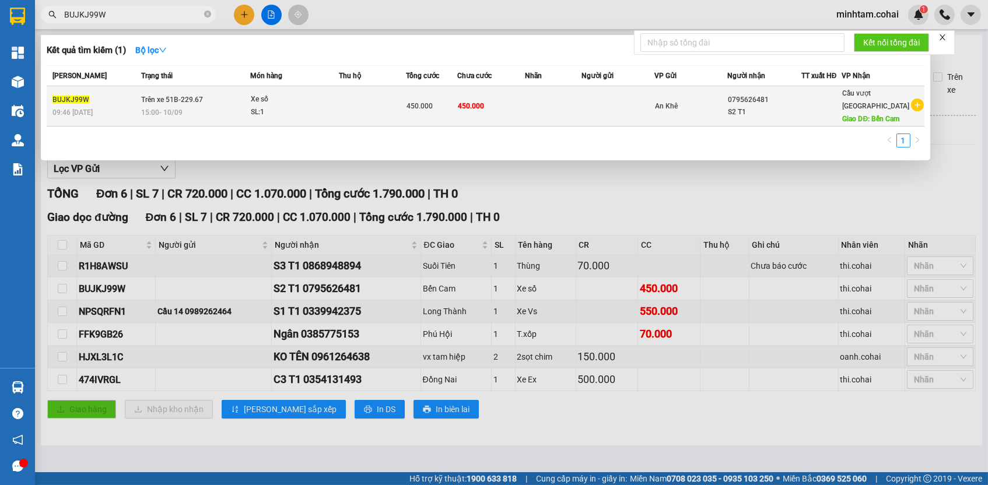
type input "BUJKJ99W"
click at [534, 106] on td at bounding box center [553, 106] width 56 height 40
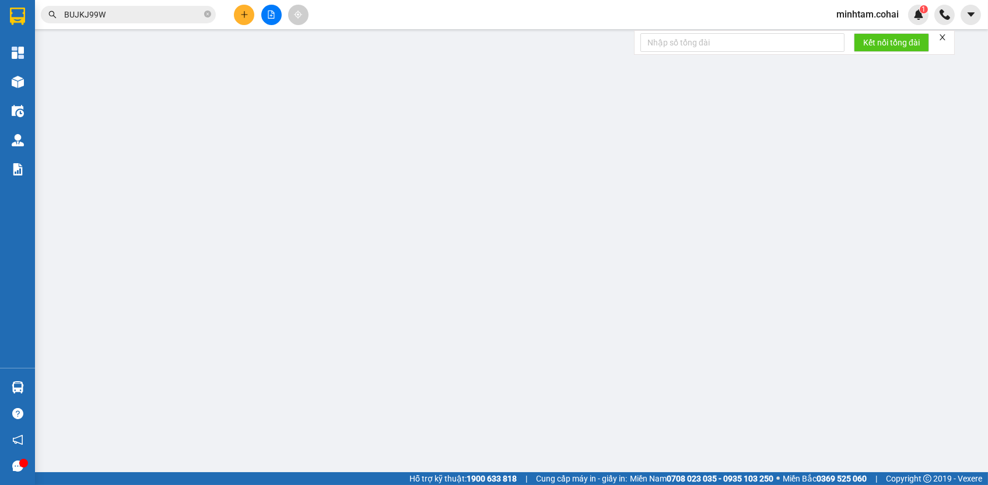
type input "0795626481"
type input "S2 T1"
type input "Bến Cam"
type input "450.000"
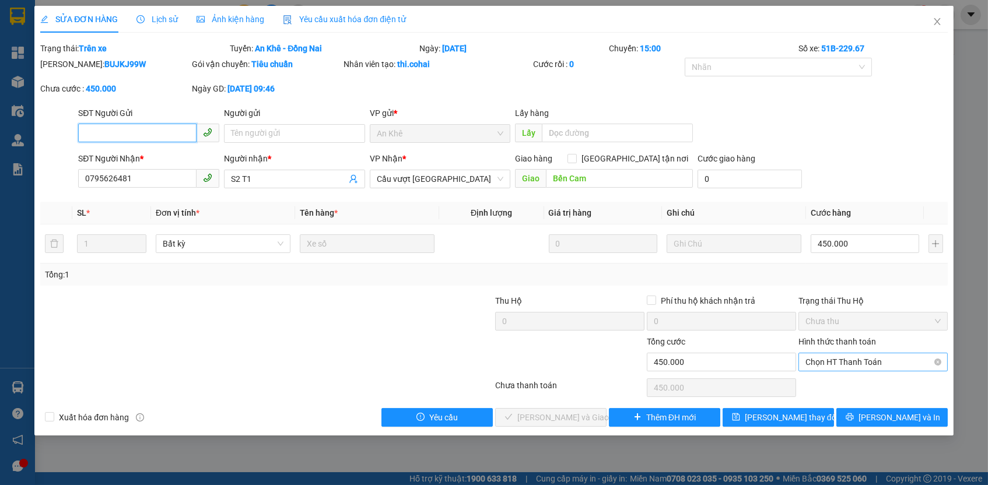
click at [815, 363] on span "Chọn HT Thanh Toán" at bounding box center [872, 361] width 135 height 17
click at [822, 376] on div "Tại văn phòng" at bounding box center [872, 381] width 135 height 13
type input "0"
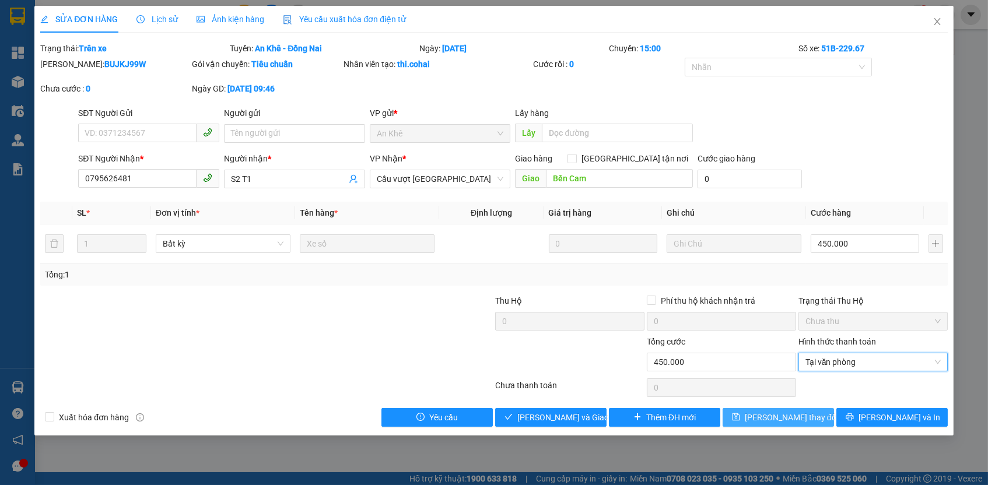
click at [798, 412] on span "[PERSON_NAME] thay đổi" at bounding box center [791, 417] width 93 height 13
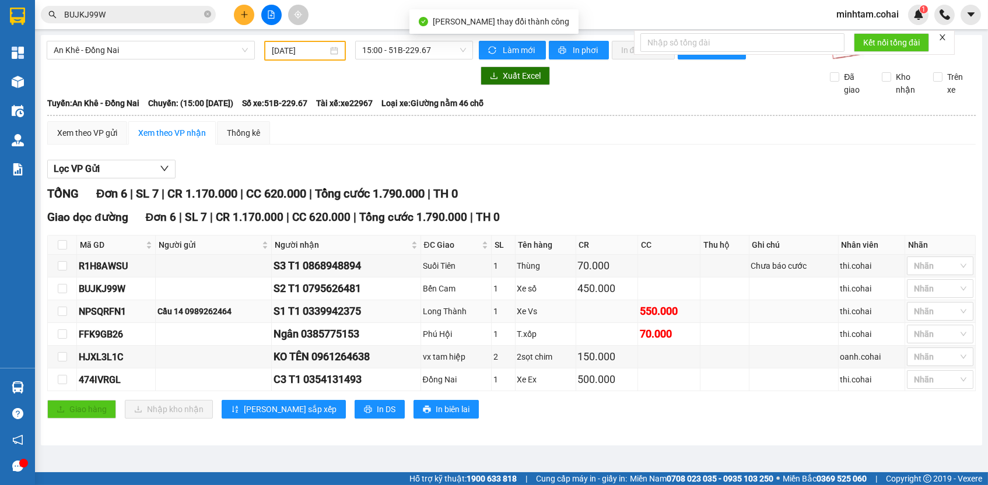
click at [109, 312] on div "NPSQRFN1" at bounding box center [116, 311] width 75 height 15
copy div "NPSQRFN1"
click at [131, 8] on input "BUJKJ99W" at bounding box center [133, 14] width 138 height 13
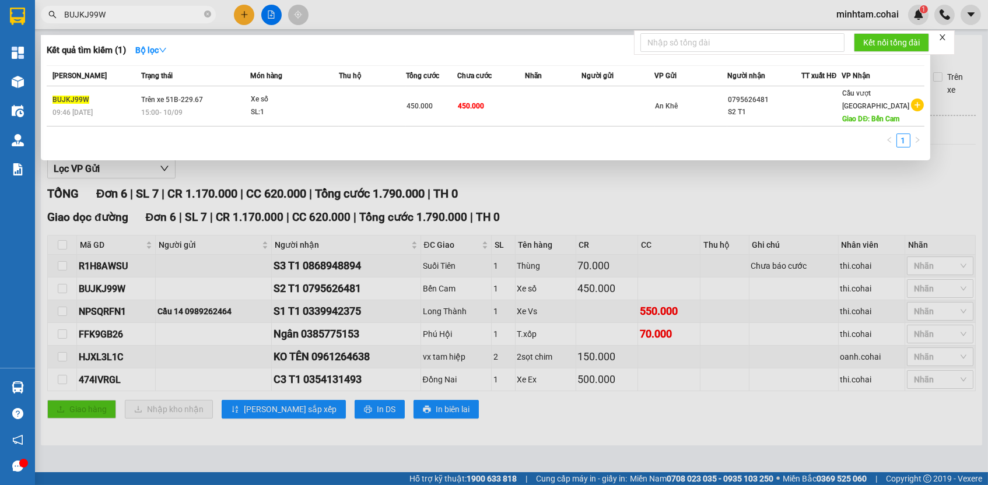
click at [131, 8] on input "BUJKJ99W" at bounding box center [133, 14] width 138 height 13
paste input "NPSQRFN1"
type input "NPSQRFN1"
click at [506, 113] on td "550.000" at bounding box center [491, 106] width 68 height 40
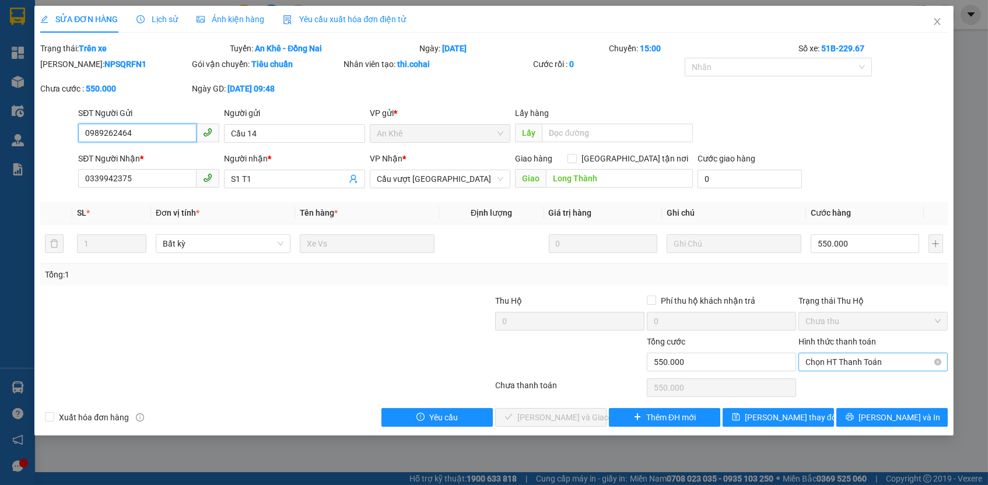
click at [853, 363] on span "Chọn HT Thanh Toán" at bounding box center [872, 361] width 135 height 17
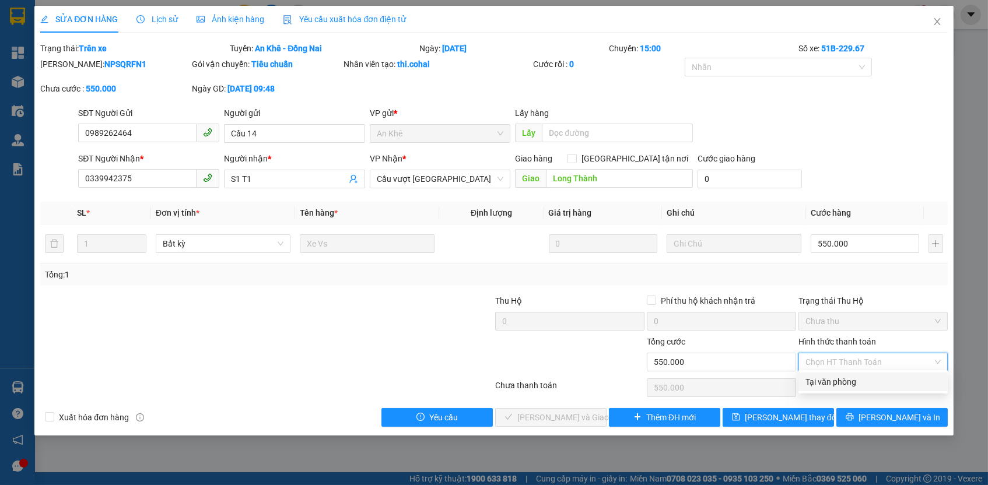
click at [834, 382] on div "Tại văn phòng" at bounding box center [872, 381] width 135 height 13
type input "0"
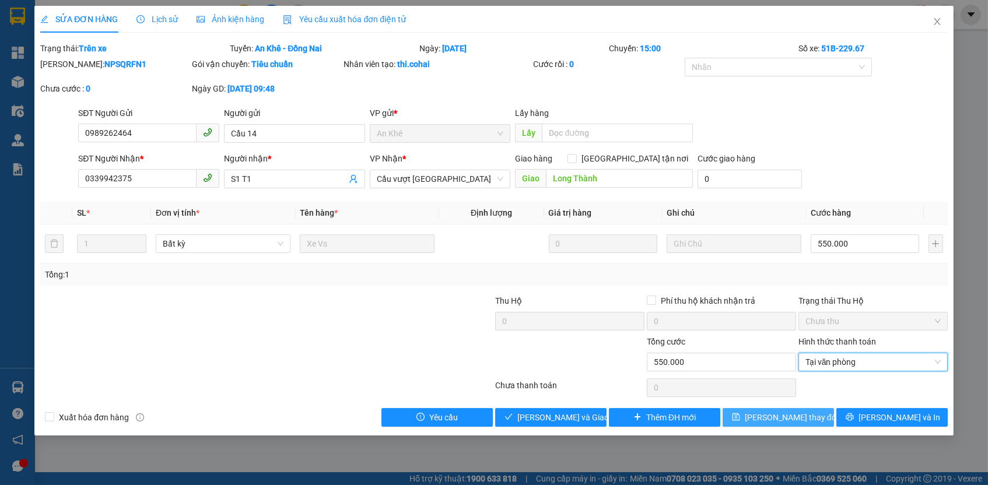
click at [806, 415] on span "[PERSON_NAME] thay đổi" at bounding box center [791, 417] width 93 height 13
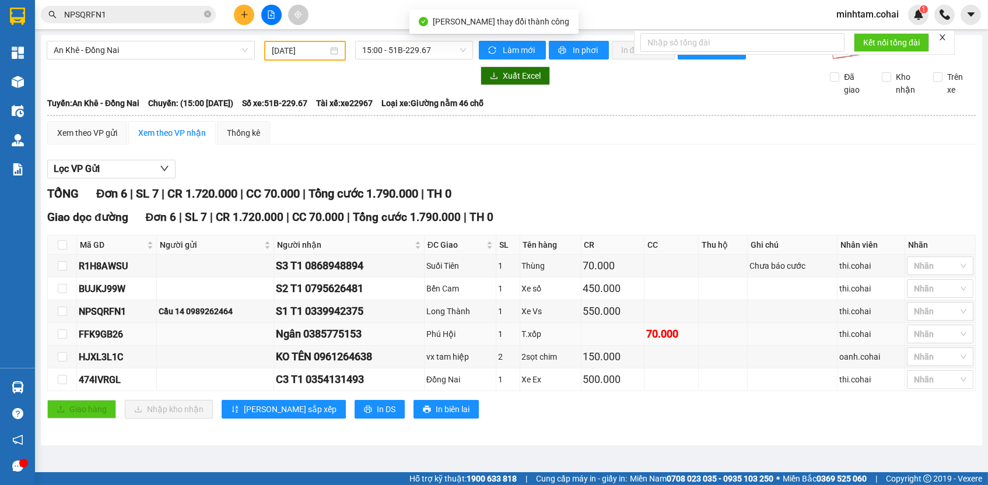
click at [100, 342] on div "FFK9GB26" at bounding box center [117, 334] width 76 height 15
copy div "FFK9GB26"
click at [135, 17] on input "NPSQRFN1" at bounding box center [133, 14] width 138 height 13
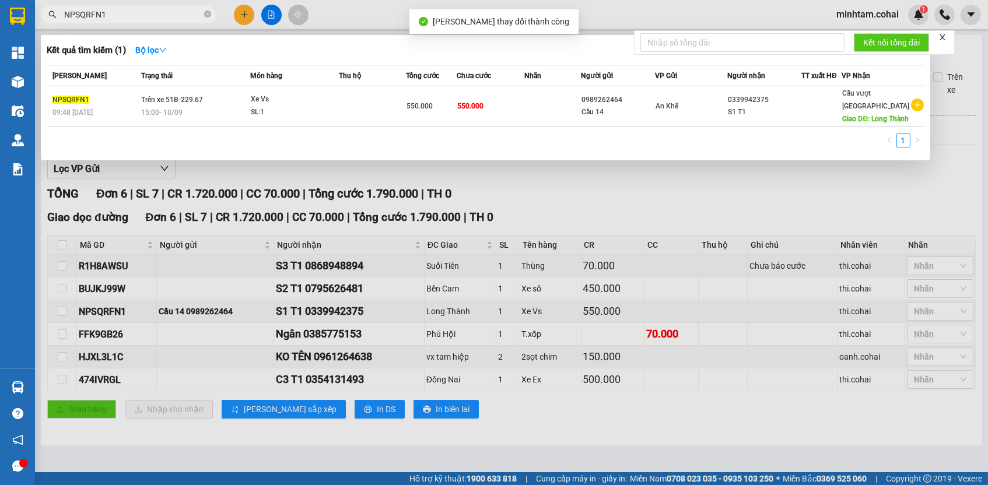
click at [135, 17] on input "NPSQRFN1" at bounding box center [133, 14] width 138 height 13
paste input "FFK9GB26"
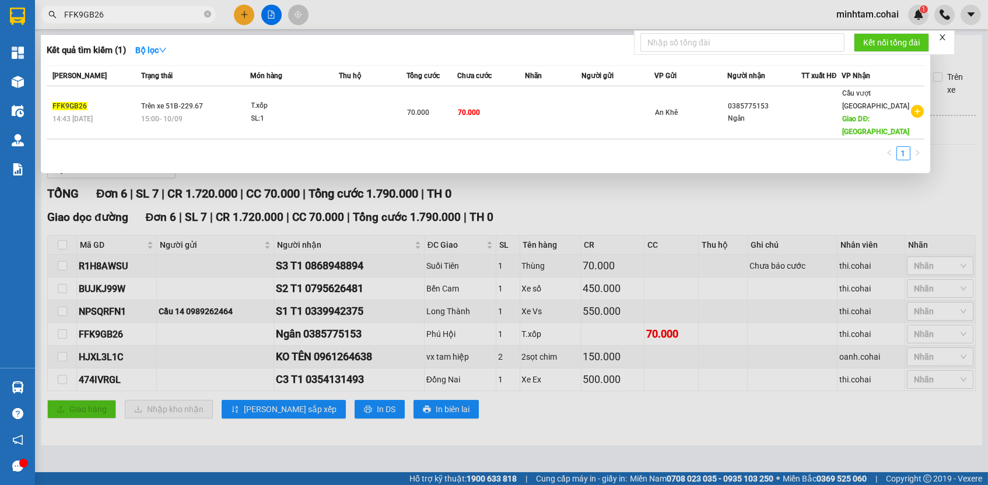
type input "FFK9GB26"
click at [535, 103] on td at bounding box center [553, 112] width 57 height 53
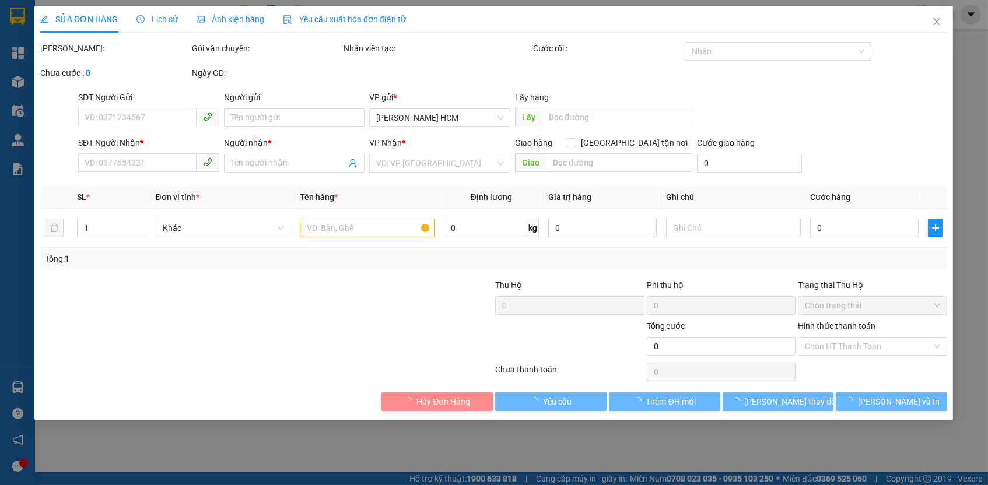
type input "0385775153"
type input "Ngân"
type input "Phú Hội"
type input "70.000"
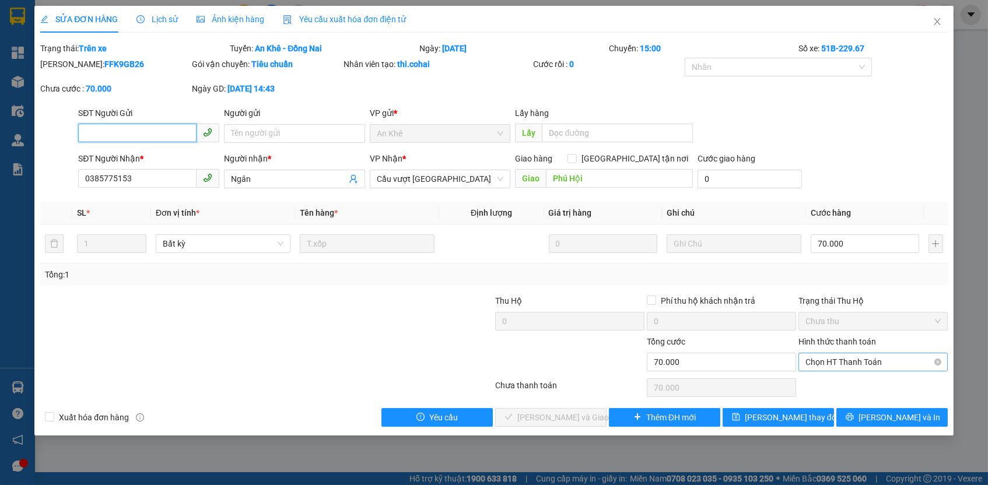
click at [852, 362] on span "Chọn HT Thanh Toán" at bounding box center [872, 361] width 135 height 17
click at [847, 377] on div "Tại văn phòng" at bounding box center [872, 381] width 135 height 13
type input "0"
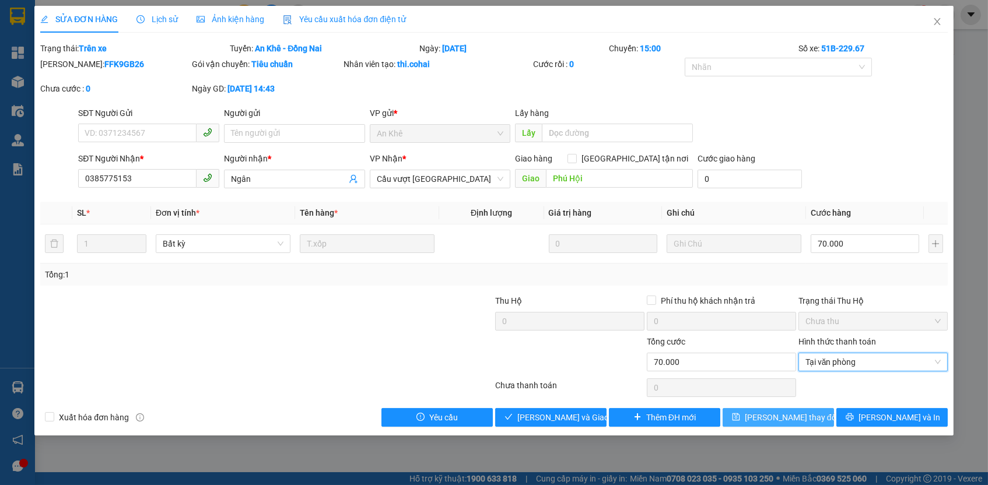
click at [814, 410] on button "[PERSON_NAME] thay đổi" at bounding box center [777, 417] width 111 height 19
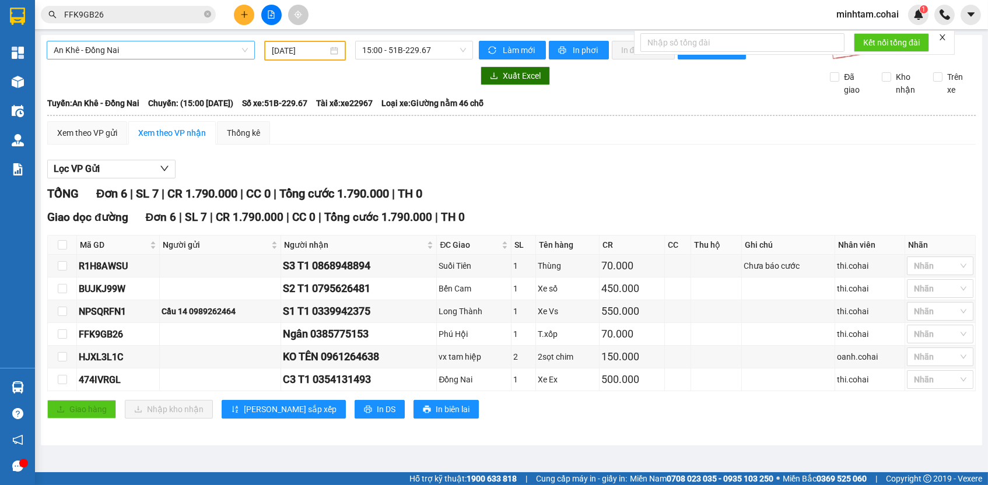
click at [127, 47] on span "An Khê - Đồng Nai" at bounding box center [151, 49] width 194 height 17
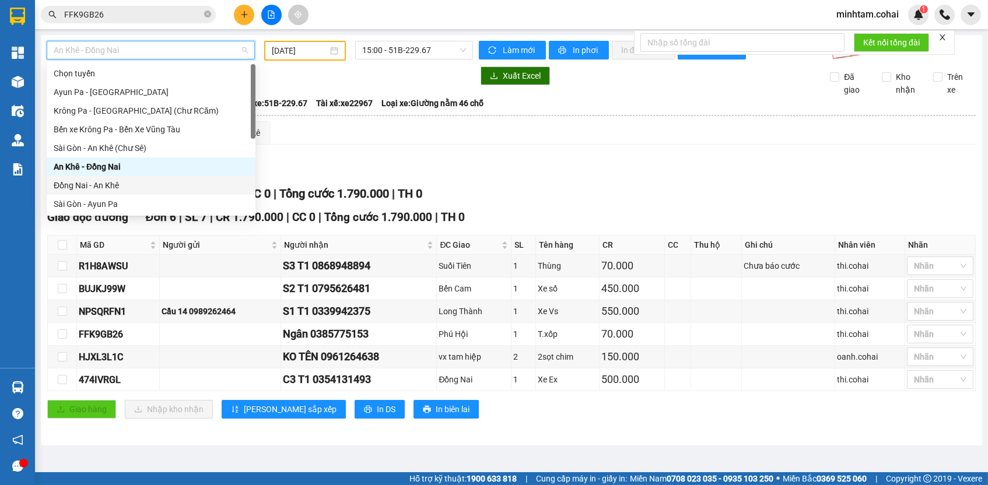
click at [143, 179] on div "Đồng Nai - An Khê" at bounding box center [151, 185] width 195 height 13
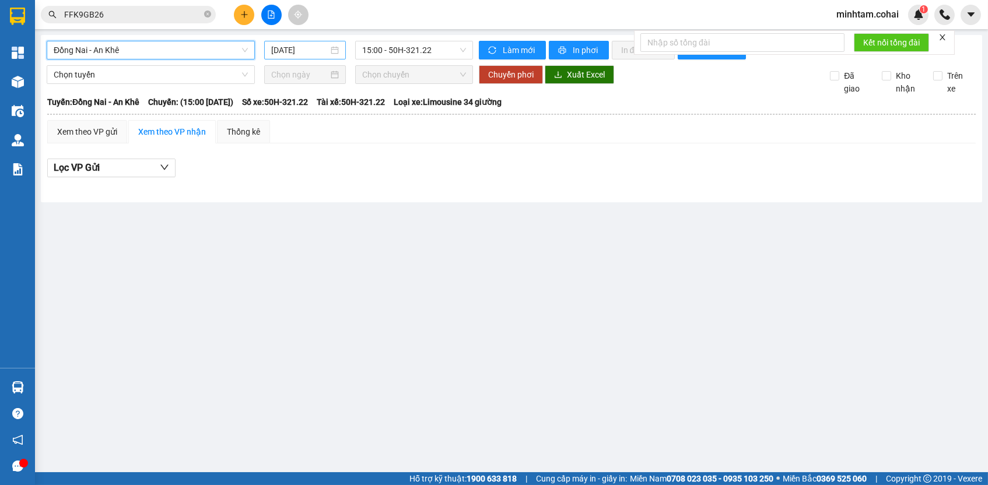
click at [299, 45] on input "[DATE]" at bounding box center [299, 50] width 57 height 13
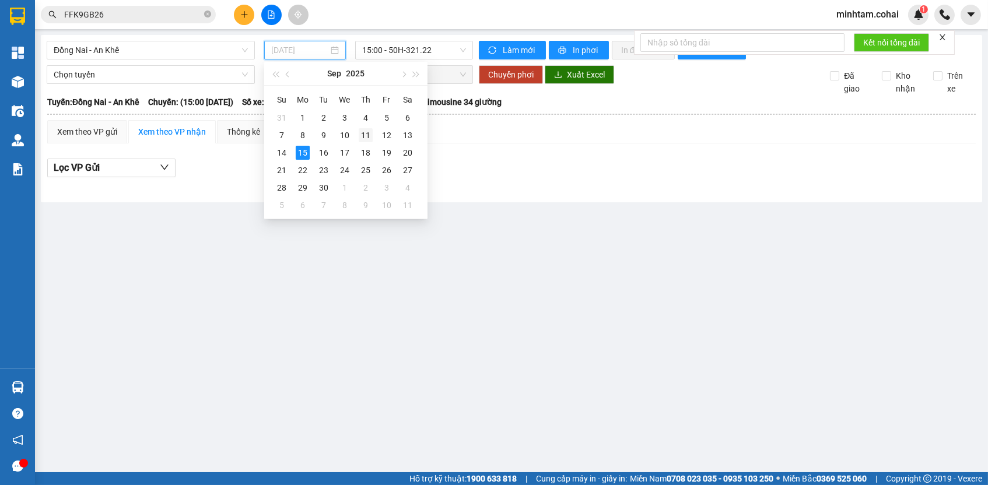
click at [360, 135] on div "11" at bounding box center [366, 135] width 14 height 14
type input "[DATE]"
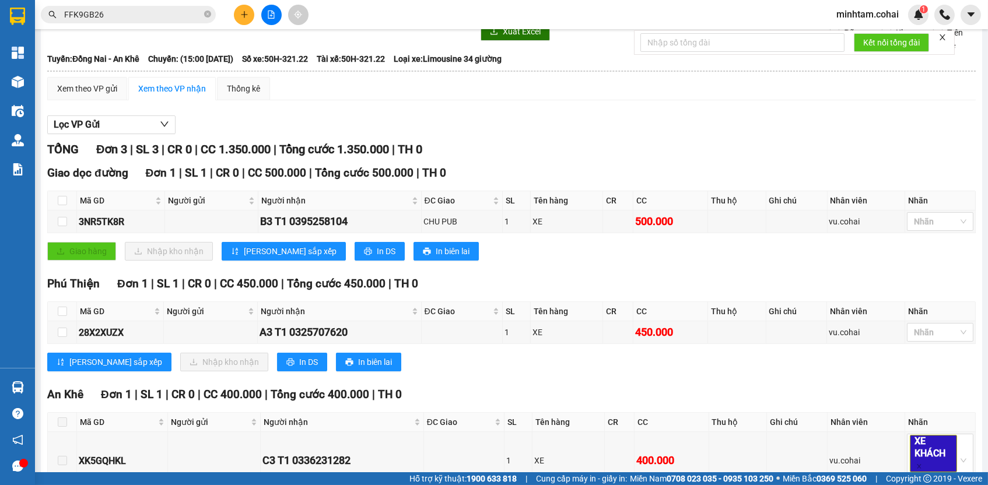
scroll to position [126, 0]
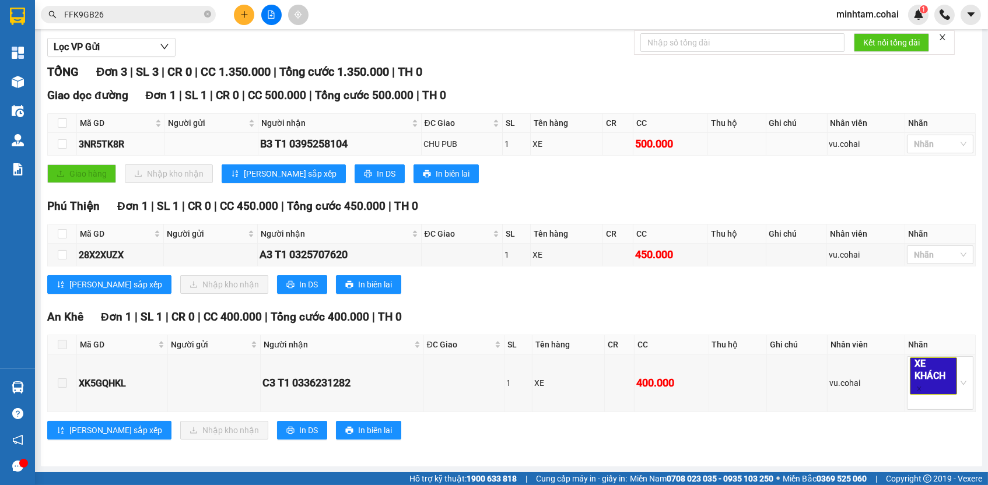
click at [115, 146] on div "3NR5TK8R" at bounding box center [121, 144] width 84 height 15
copy div "3NR5TK8R"
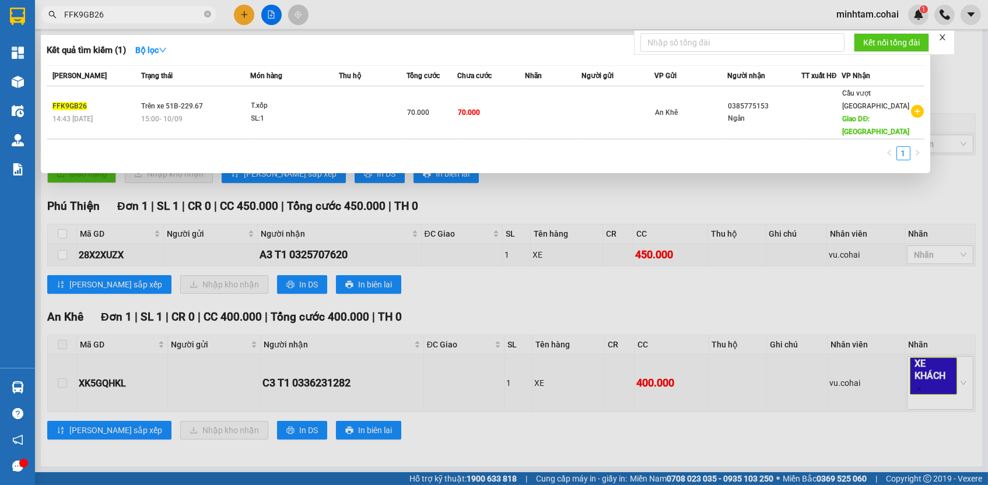
click at [160, 10] on input "FFK9GB26" at bounding box center [133, 14] width 138 height 13
paste input "3NR5TK8R"
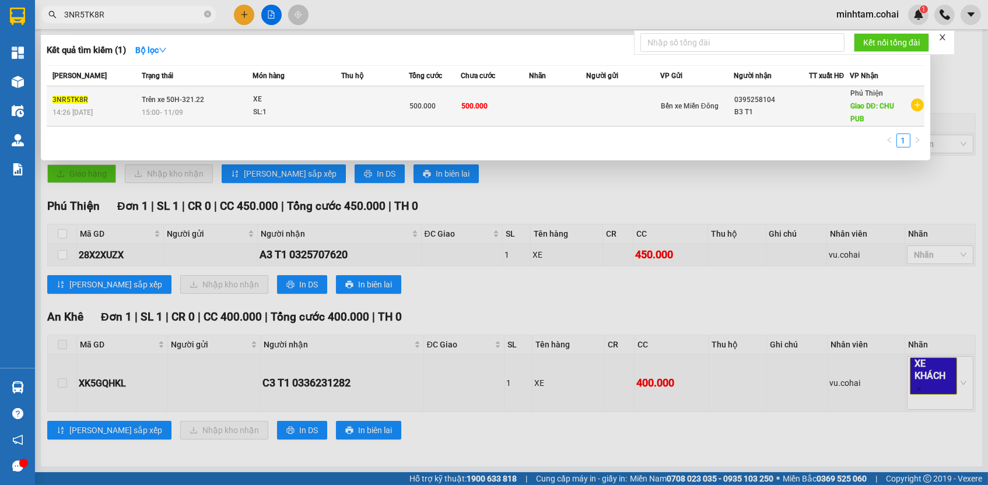
type input "3NR5TK8R"
click at [497, 108] on td "500.000" at bounding box center [495, 106] width 69 height 40
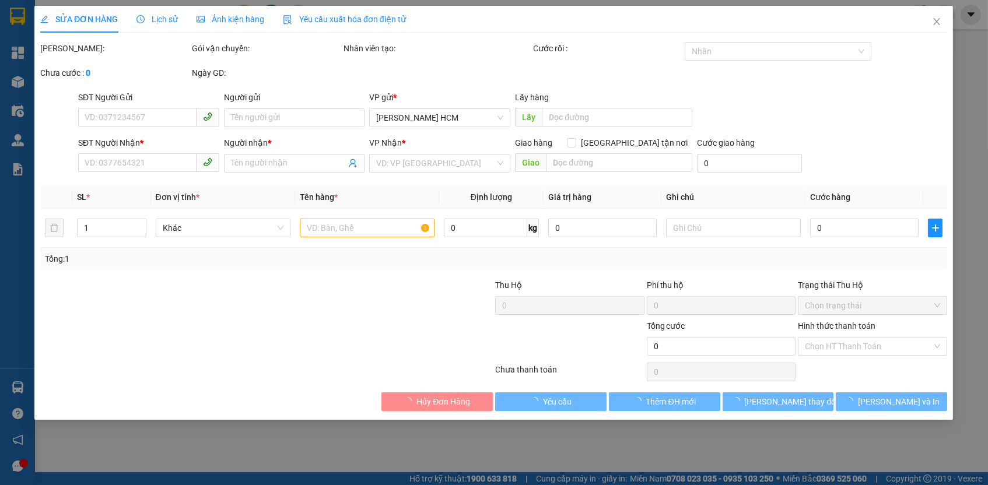
type input "0395258104"
type input "B3 T1"
type input "CHU PUB"
type input "500.000"
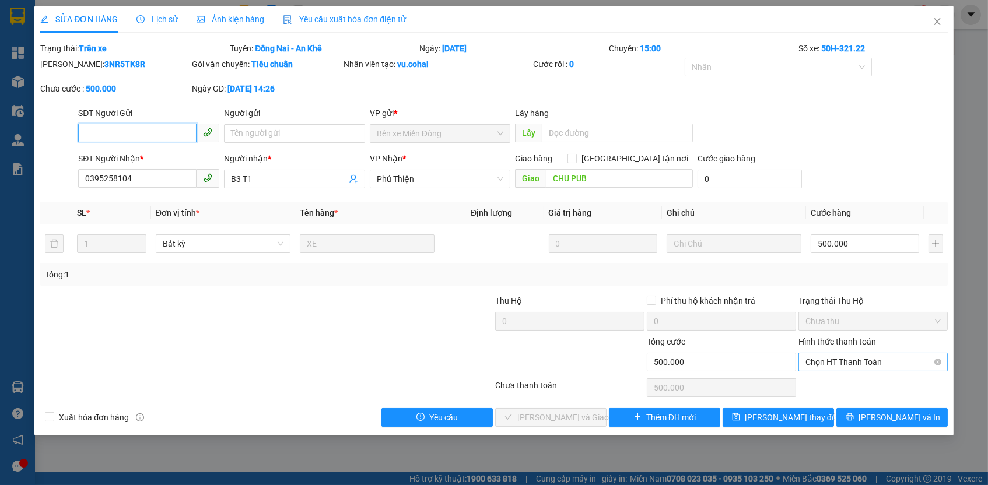
click at [830, 356] on span "Chọn HT Thanh Toán" at bounding box center [872, 361] width 135 height 17
click at [830, 389] on div "Tại văn phòng" at bounding box center [872, 382] width 149 height 19
type input "0"
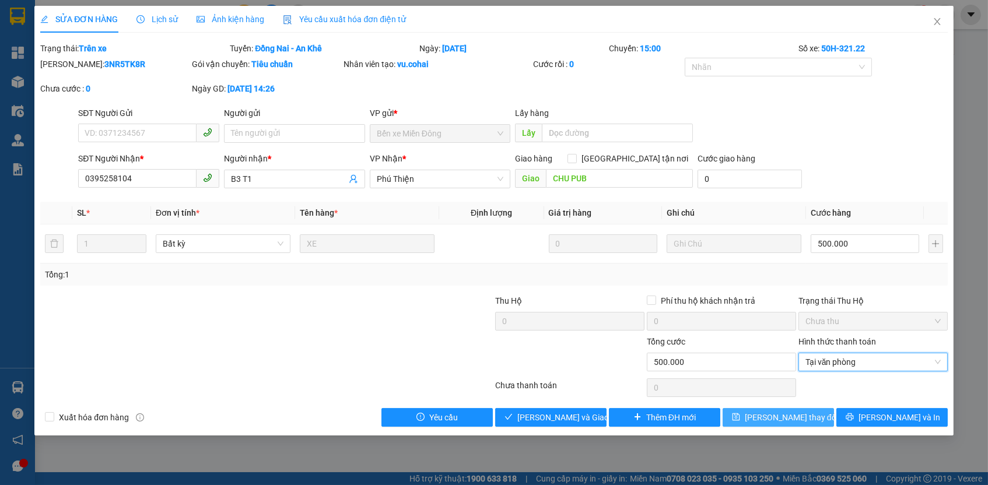
click at [812, 408] on button "[PERSON_NAME] thay đổi" at bounding box center [777, 417] width 111 height 19
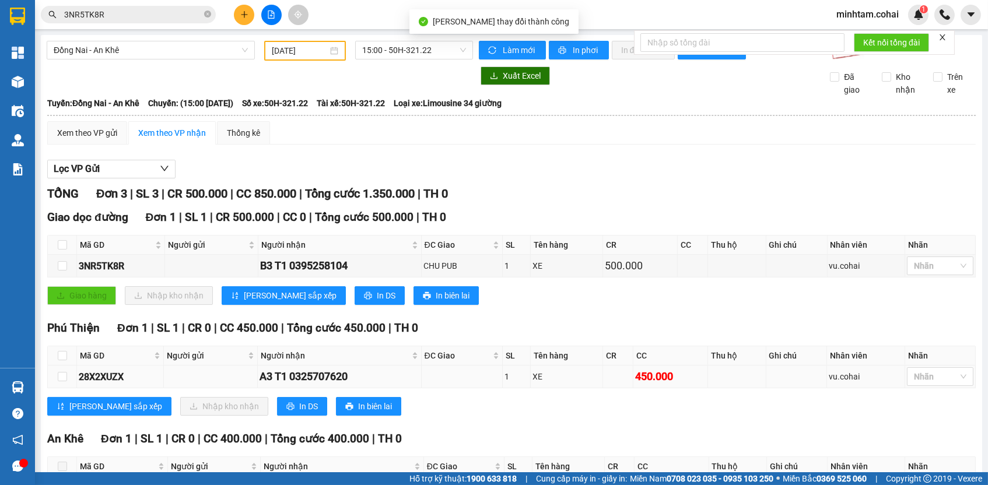
click at [100, 384] on div "28X2XUZX" at bounding box center [120, 377] width 83 height 15
copy div "28X2XUZX"
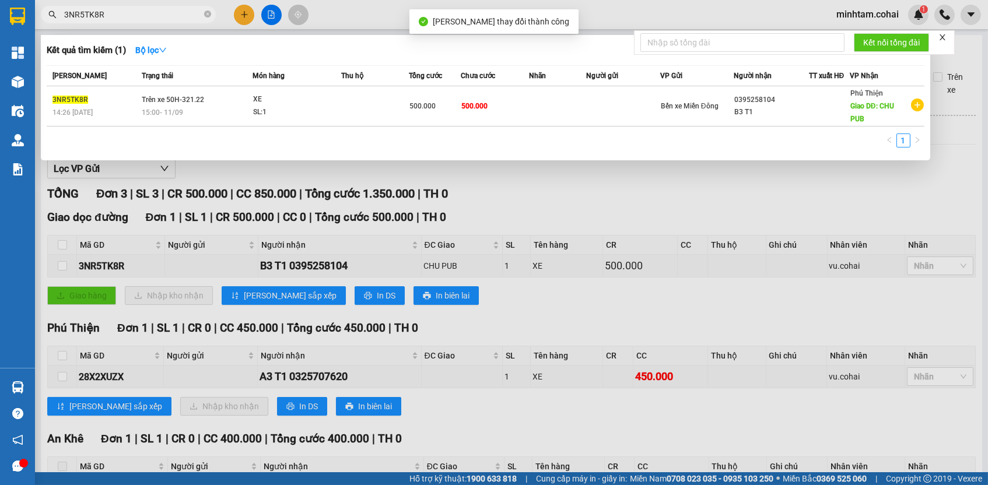
click at [156, 18] on input "3NR5TK8R" at bounding box center [133, 14] width 138 height 13
paste input "28X2XUZX"
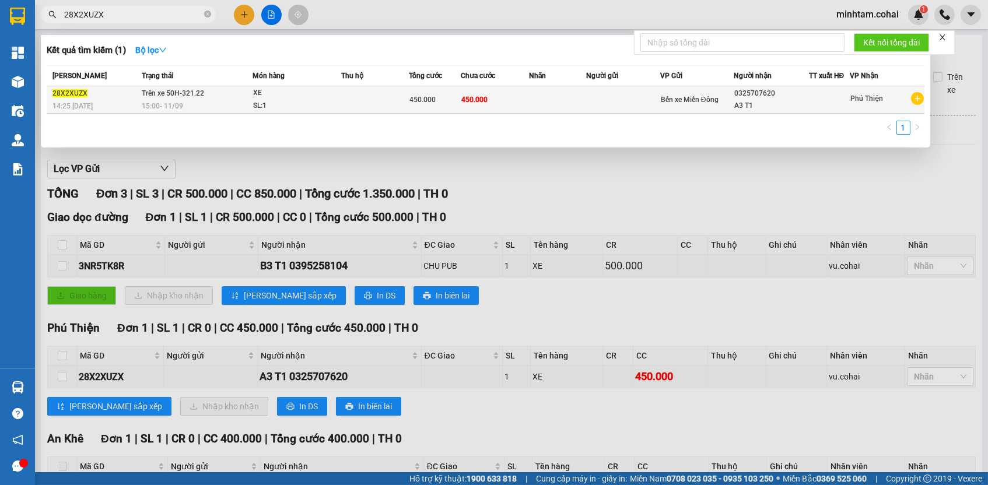
type input "28X2XUZX"
click at [496, 100] on td "450.000" at bounding box center [495, 99] width 69 height 27
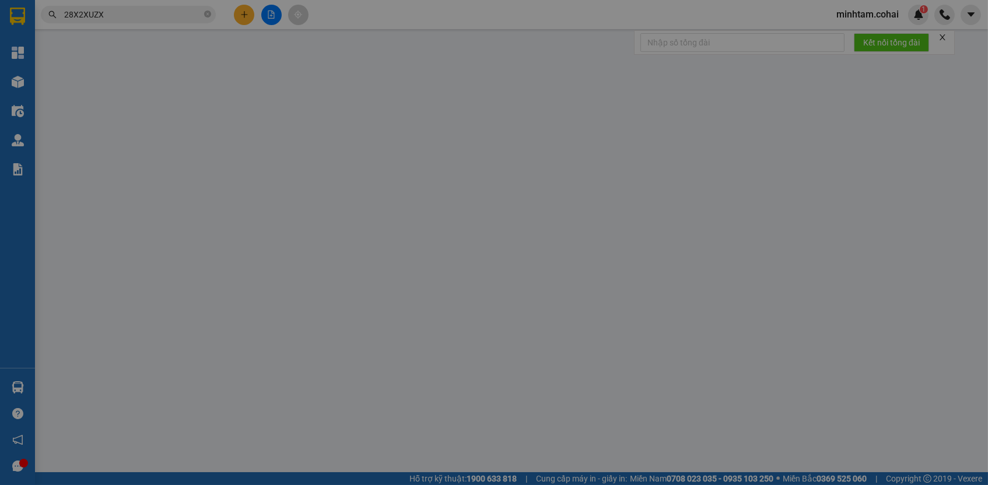
type input "0325707620"
type input "A3 T1"
type input "450.000"
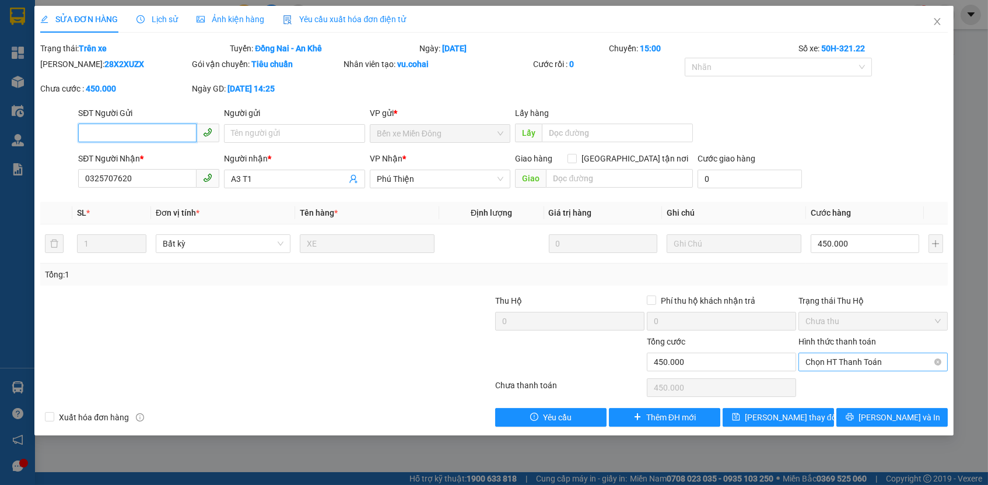
click at [844, 363] on span "Chọn HT Thanh Toán" at bounding box center [872, 361] width 135 height 17
click at [841, 380] on div "Tại văn phòng" at bounding box center [872, 381] width 135 height 13
type input "0"
click at [819, 403] on div "Total Paid Fee 0 Total UnPaid Fee 450.000 Cash Collection Total Fee Trạng thái:…" at bounding box center [493, 234] width 907 height 385
click at [816, 409] on button "[PERSON_NAME] thay đổi" at bounding box center [777, 417] width 111 height 19
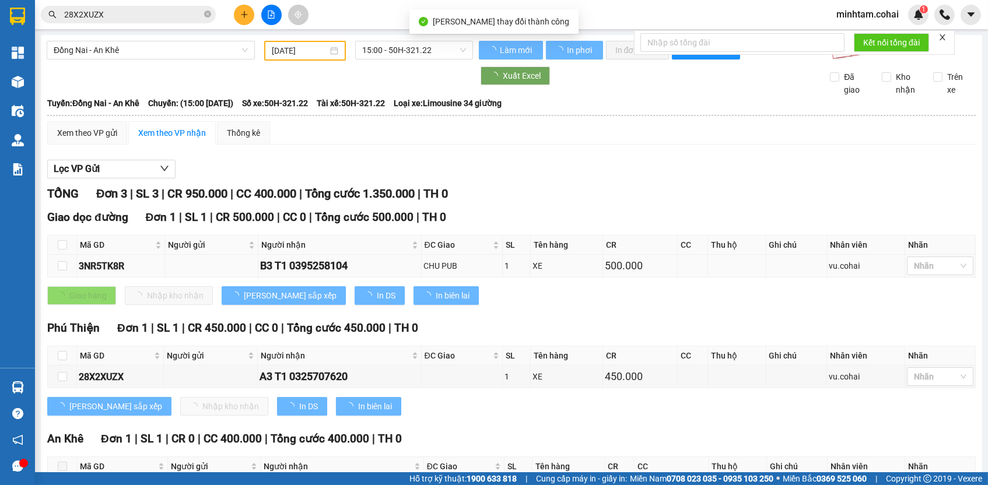
scroll to position [126, 0]
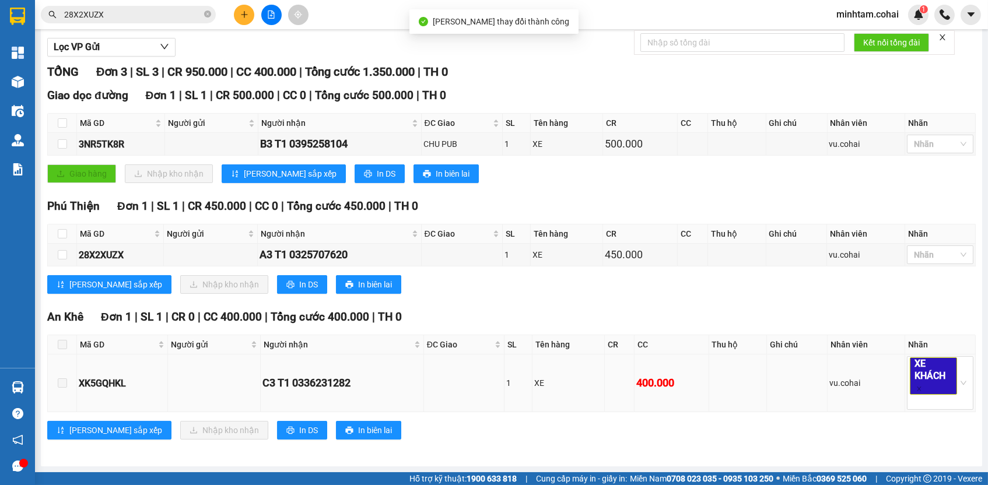
click at [100, 384] on div "XK5GQHKL" at bounding box center [122, 383] width 87 height 15
copy div "XK5GQHKL"
click at [168, 14] on input "28X2XUZX" at bounding box center [133, 14] width 138 height 13
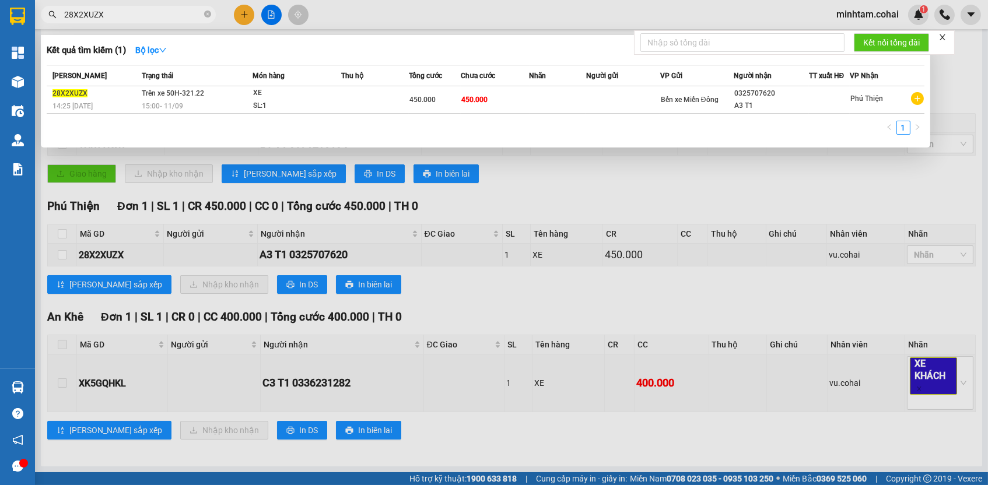
click at [168, 14] on input "28X2XUZX" at bounding box center [133, 14] width 138 height 13
paste input "XK5GQHKL"
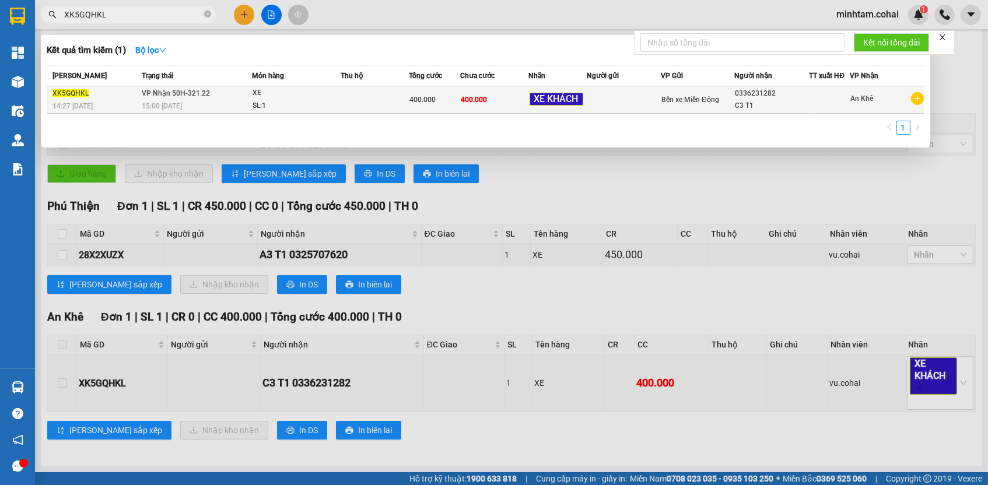
type input "XK5GQHKL"
click at [437, 111] on td "400.000" at bounding box center [434, 99] width 51 height 27
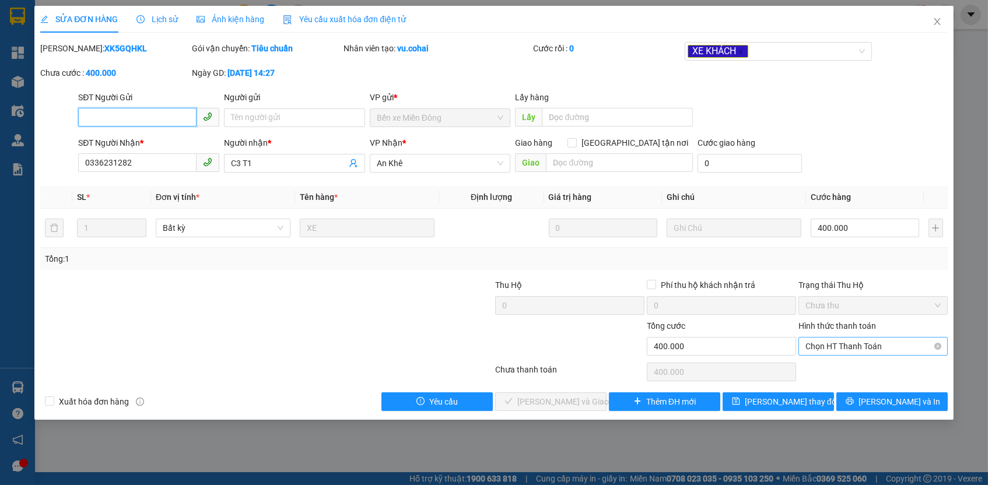
click at [830, 346] on span "Chọn HT Thanh Toán" at bounding box center [872, 346] width 135 height 17
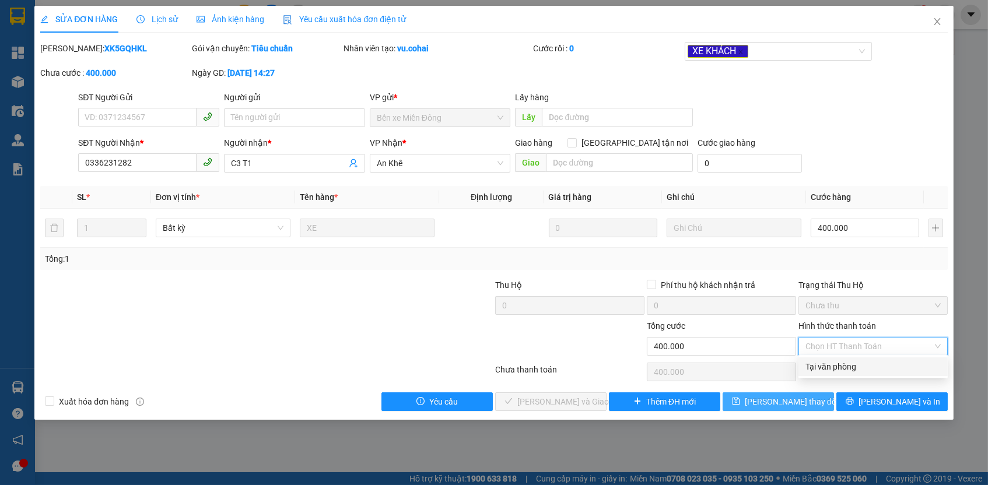
drag, startPoint x: 837, startPoint y: 366, endPoint x: 802, endPoint y: 405, distance: 52.0
click at [836, 367] on div "Tại văn phòng" at bounding box center [872, 366] width 135 height 13
type input "0"
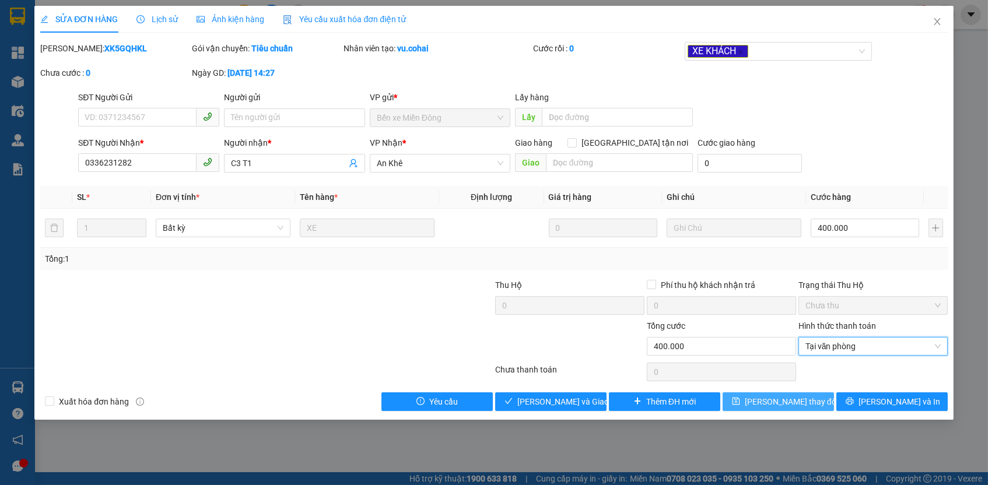
click at [800, 401] on span "[PERSON_NAME] thay đổi" at bounding box center [791, 401] width 93 height 13
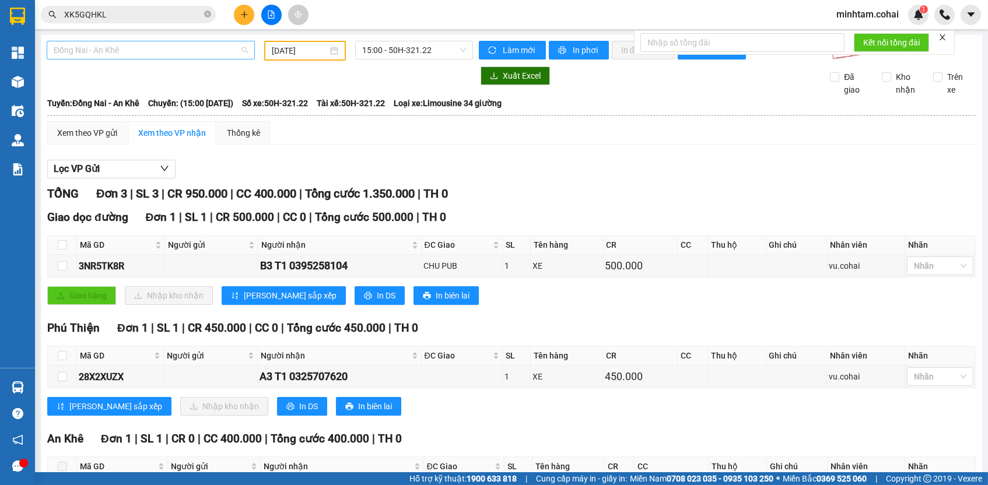
click at [172, 54] on span "Đồng Nai - An Khê" at bounding box center [151, 49] width 194 height 17
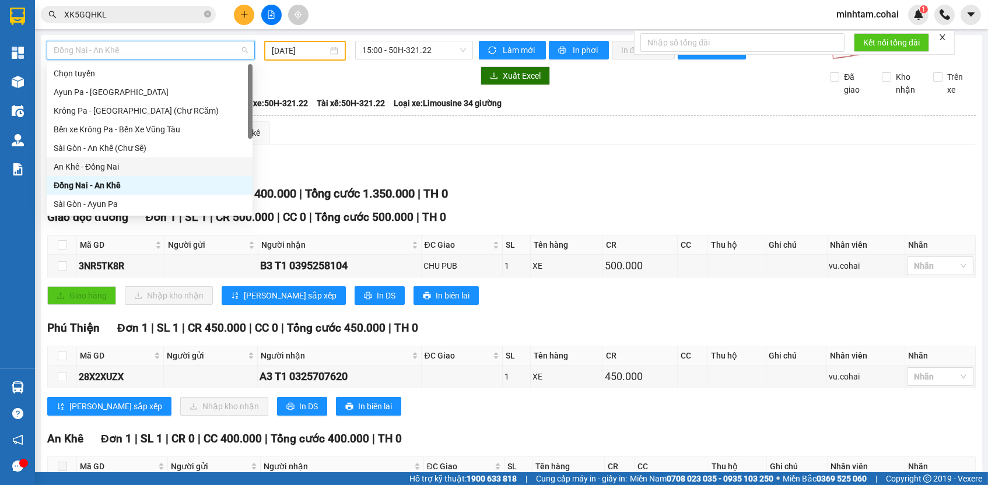
click at [146, 162] on div "An Khê - Đồng Nai" at bounding box center [150, 166] width 192 height 13
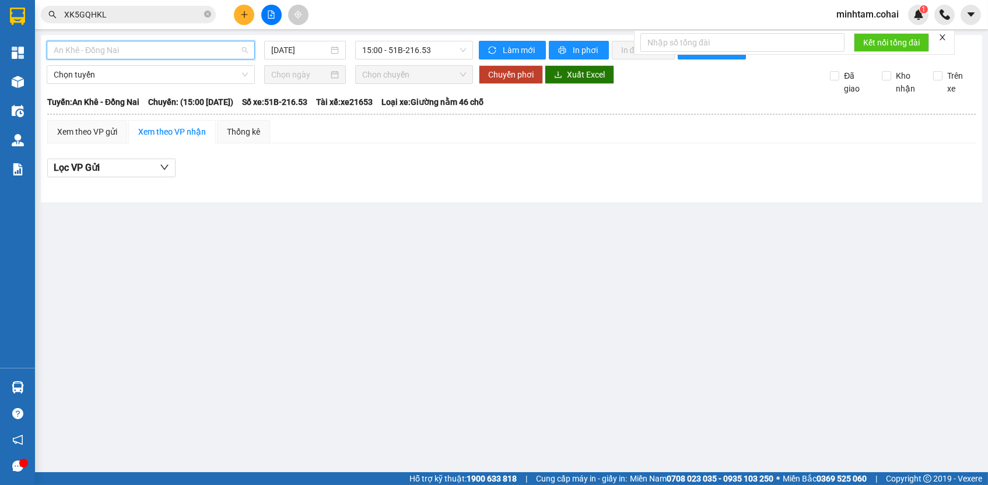
click at [184, 49] on span "An Khê - Đồng Nai" at bounding box center [151, 49] width 194 height 17
click at [175, 44] on span "An Khê - Đồng Nai" at bounding box center [151, 49] width 194 height 17
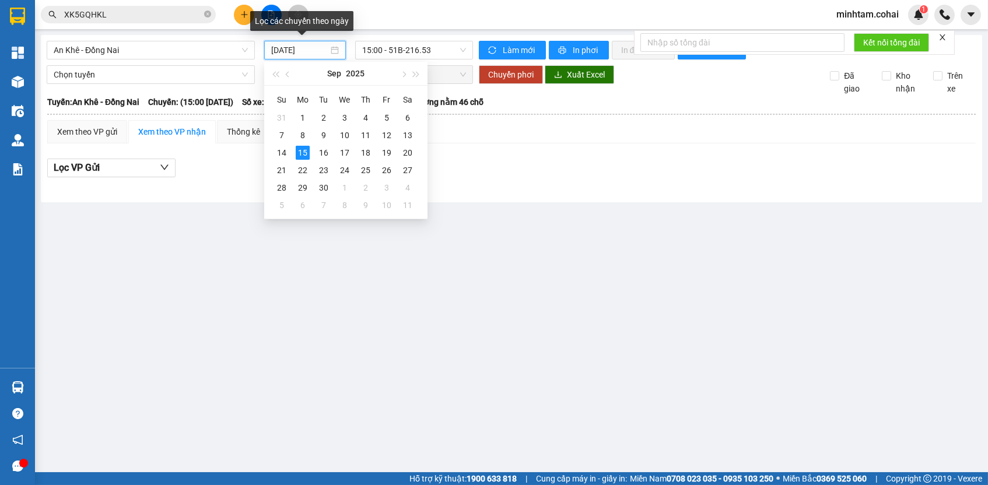
click at [308, 47] on input "[DATE]" at bounding box center [299, 50] width 57 height 13
click at [384, 130] on div "12" at bounding box center [387, 135] width 14 height 14
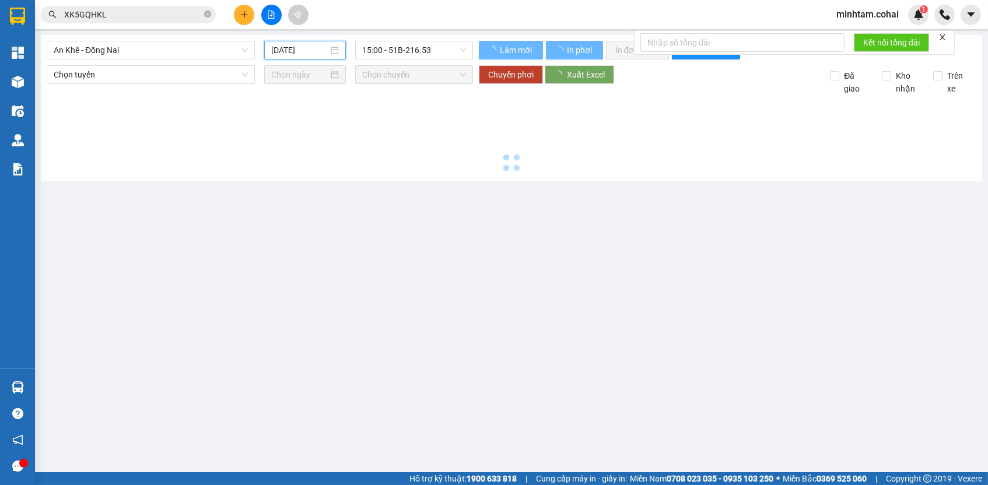
type input "[DATE]"
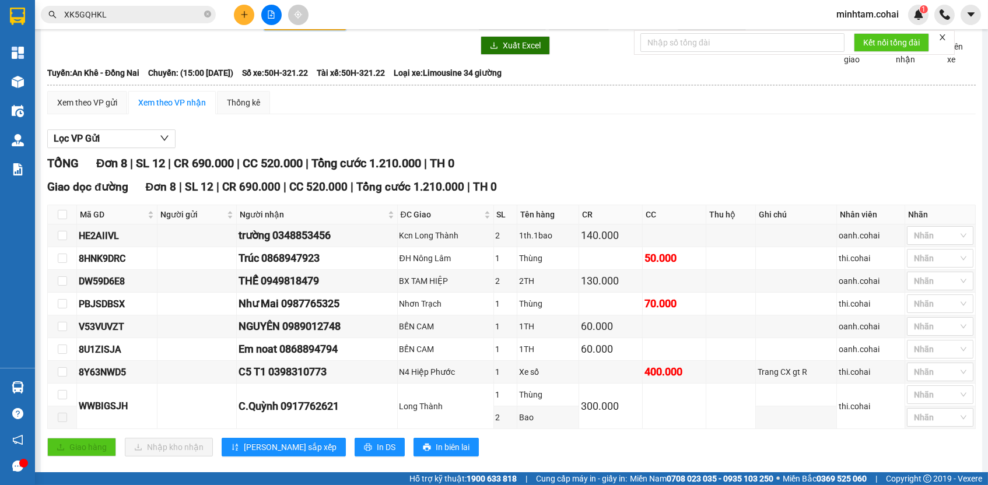
scroll to position [52, 0]
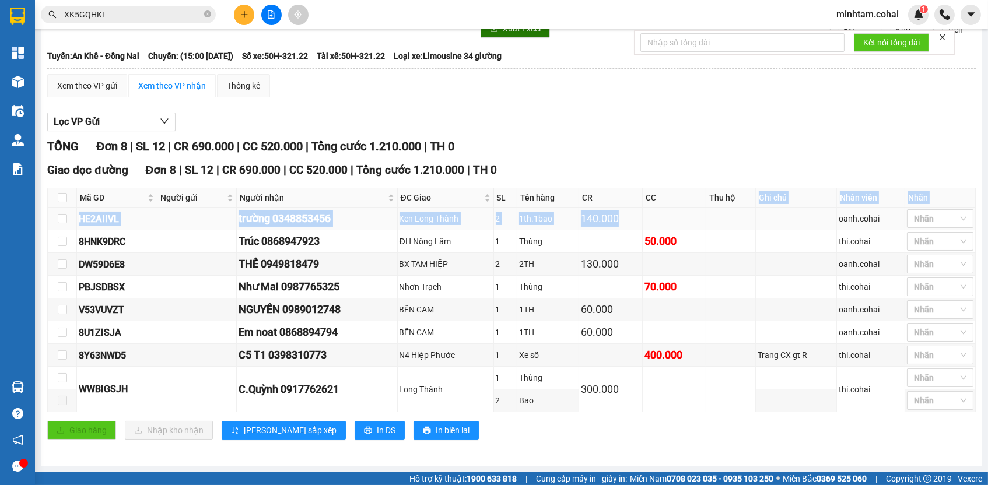
drag, startPoint x: 718, startPoint y: 208, endPoint x: 713, endPoint y: 219, distance: 12.3
click at [713, 219] on table "Mã GD Người gửi Người nhận ĐC Giao SL Tên hàng CR CC Thu hộ Ghi chú Nhân viên […" at bounding box center [512, 300] width 928 height 224
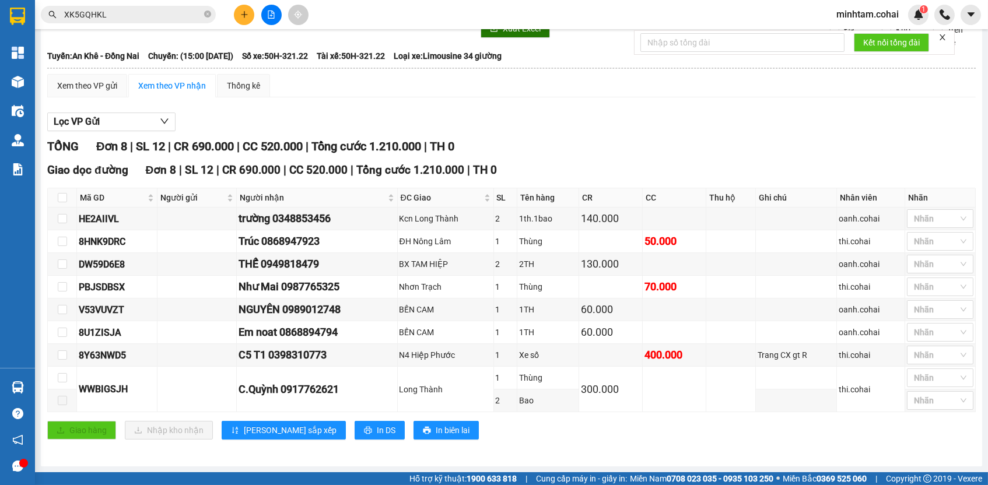
click at [757, 146] on div "TỔNG Đơn 8 | SL 12 | CR 690.000 | CC 520.000 | Tổng cước 1.210.000 | TH 0" at bounding box center [511, 147] width 928 height 18
click at [116, 244] on div "8HNK9DRC" at bounding box center [117, 241] width 76 height 15
copy div "8HNK9DRC"
click at [153, 16] on input "XK5GQHKL" at bounding box center [133, 14] width 138 height 13
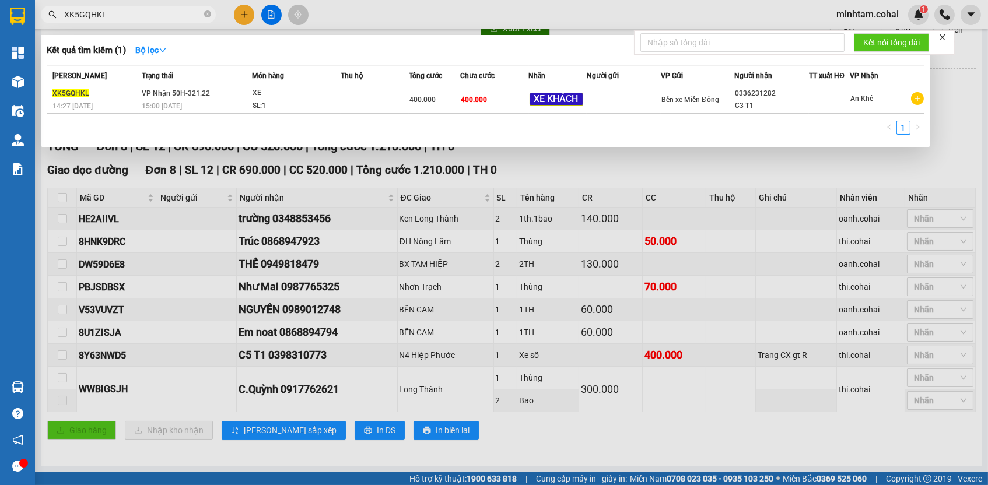
click at [153, 16] on input "XK5GQHKL" at bounding box center [133, 14] width 138 height 13
paste input "8HNK9DRC"
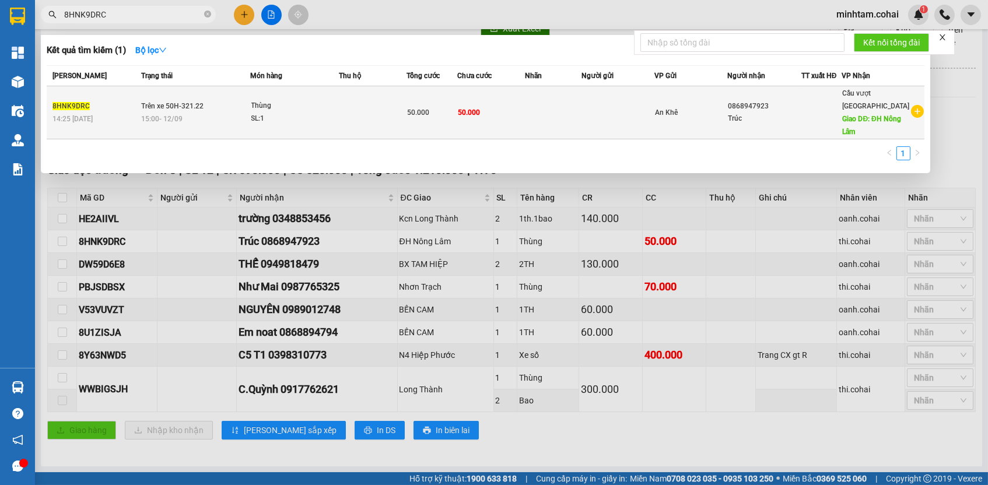
type input "8HNK9DRC"
click at [504, 111] on td "50.000" at bounding box center [491, 112] width 68 height 53
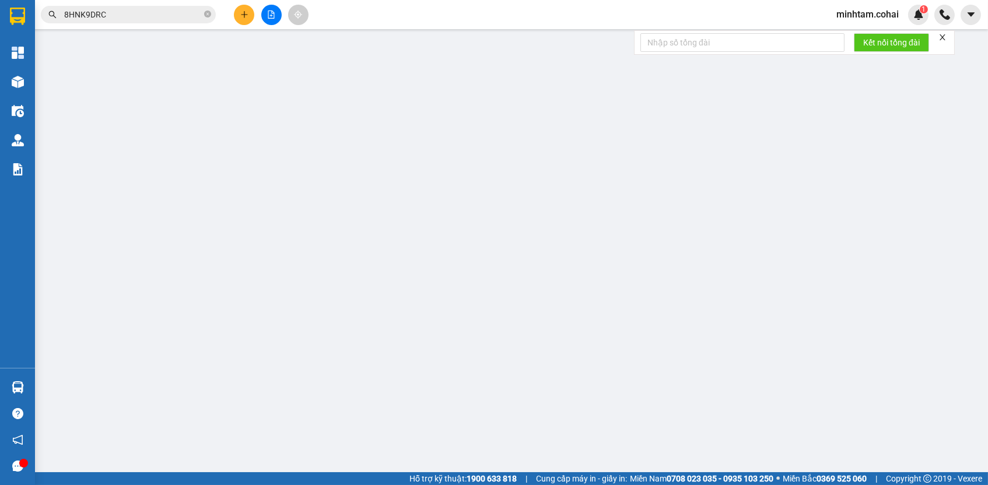
type input "0868947923"
type input "Trúc"
type input "ĐH Nông Lâm"
type input "50.000"
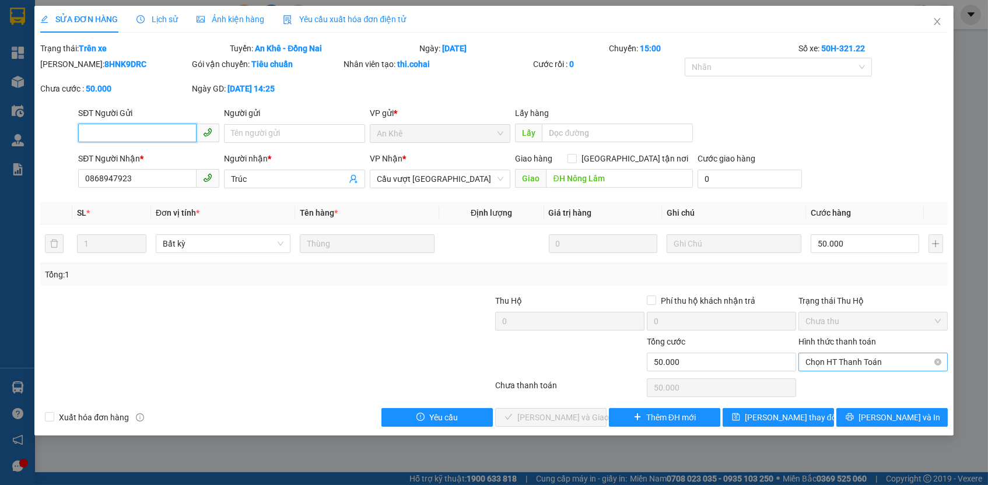
click at [834, 359] on span "Chọn HT Thanh Toán" at bounding box center [872, 361] width 135 height 17
click at [833, 382] on div "Tại văn phòng" at bounding box center [872, 381] width 135 height 13
type input "0"
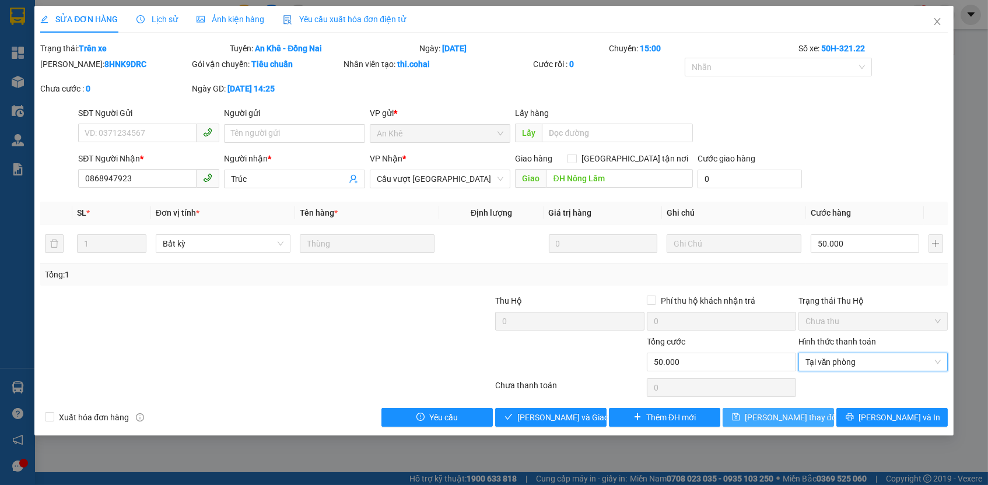
click at [819, 408] on button "[PERSON_NAME] thay đổi" at bounding box center [777, 417] width 111 height 19
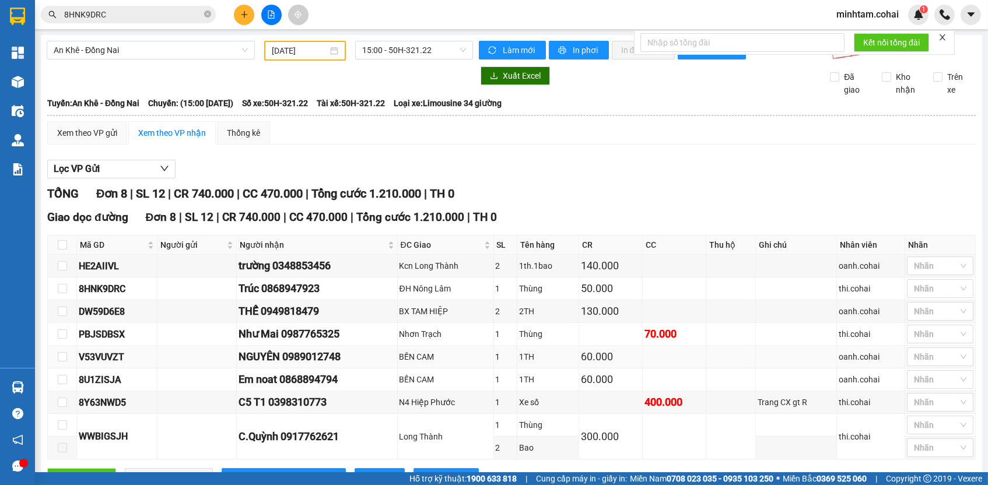
scroll to position [52, 0]
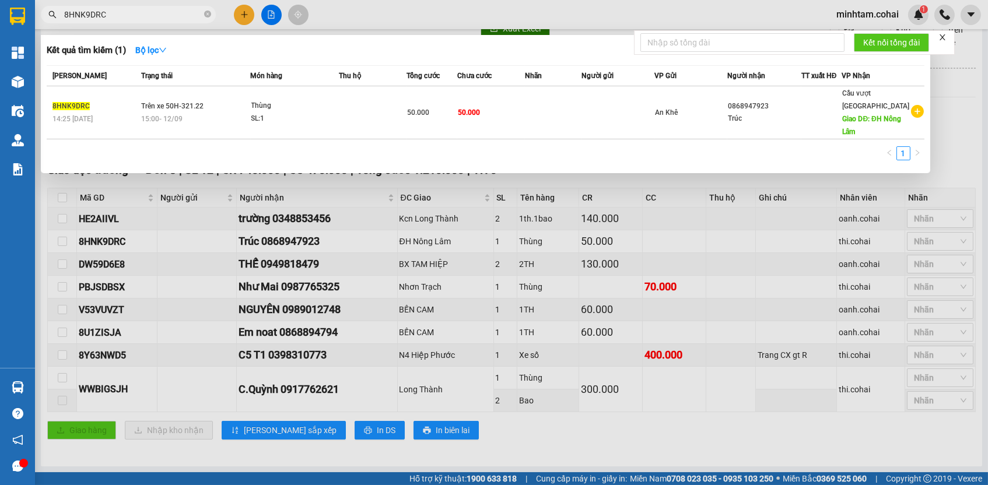
paste input "Y63NWD5"
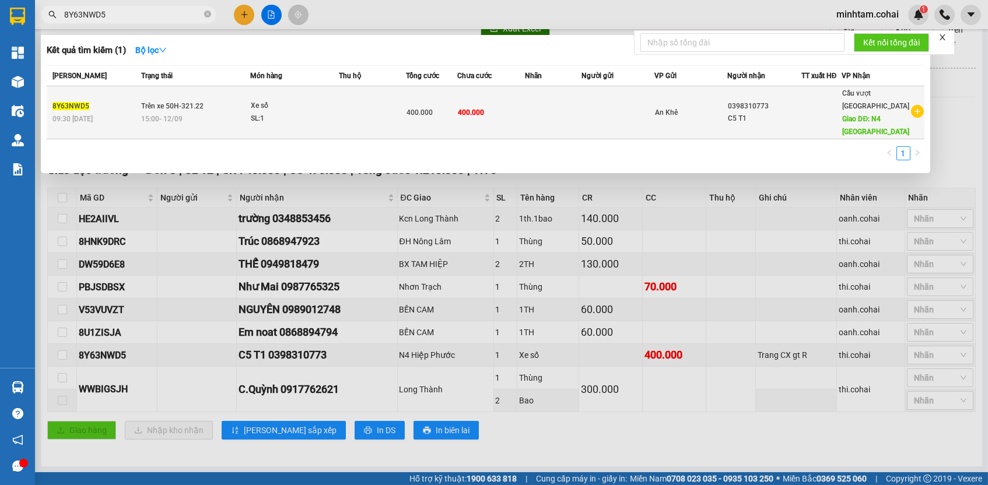
type input "8Y63NWD5"
click at [402, 91] on td at bounding box center [372, 112] width 67 height 53
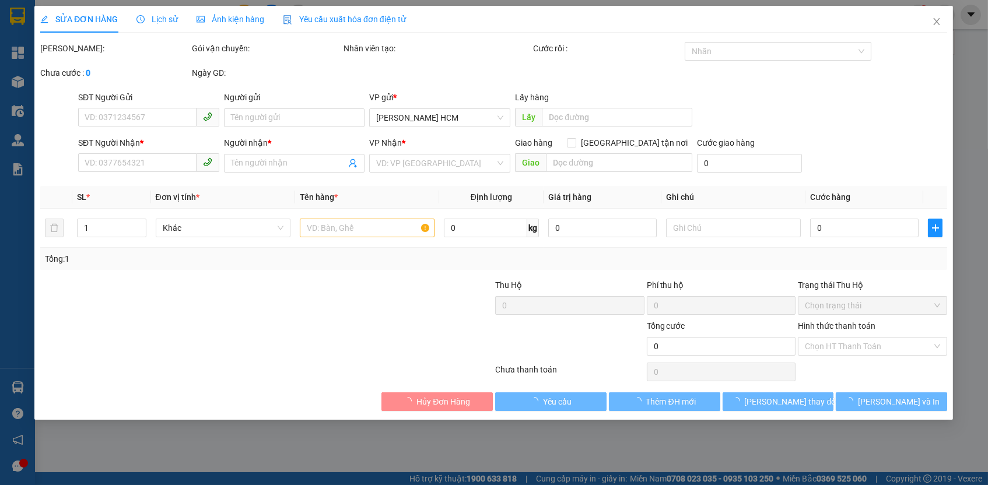
type input "0398310773"
type input "C5 T1"
type input "N4 Hiệp Phước"
type input "400.000"
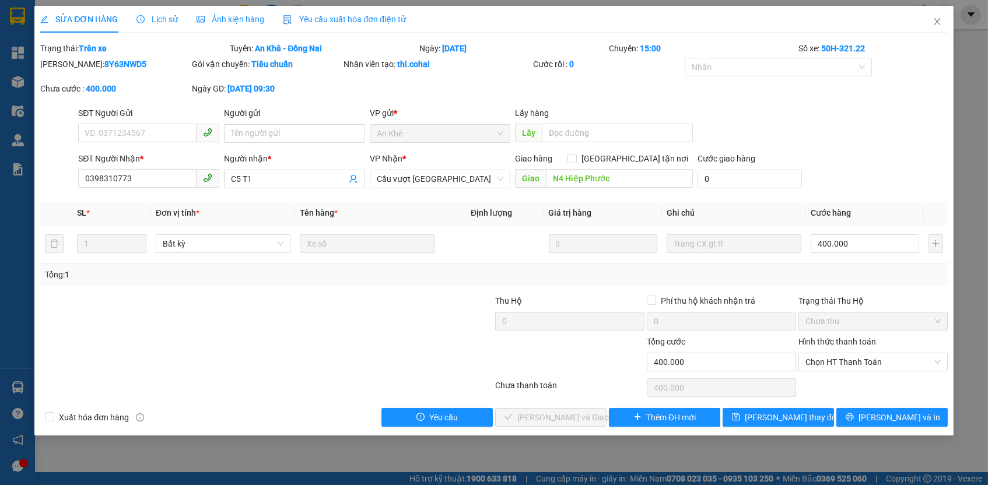
click at [837, 344] on div "Hình thức thanh toán" at bounding box center [872, 343] width 149 height 17
click at [837, 362] on span "Chọn HT Thanh Toán" at bounding box center [872, 361] width 135 height 17
click at [833, 384] on div "Tại văn phòng" at bounding box center [872, 381] width 135 height 13
type input "0"
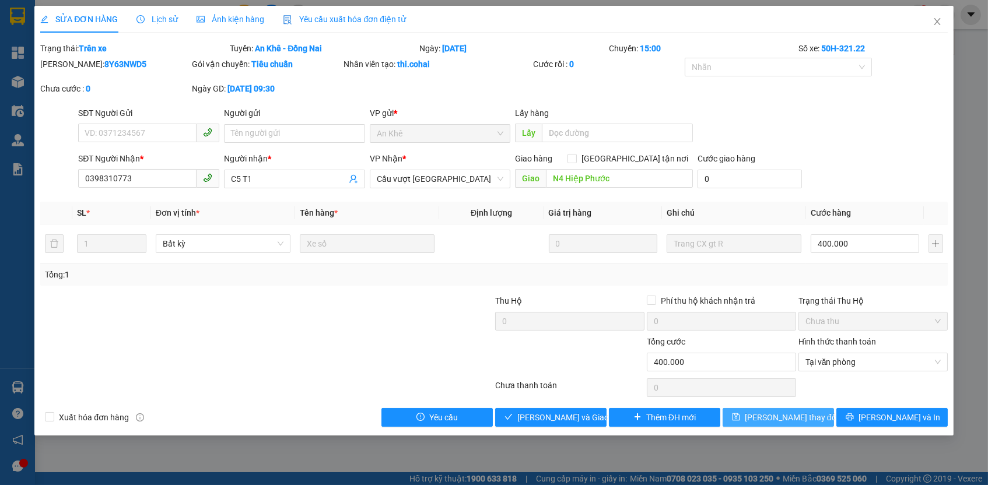
click at [813, 408] on button "[PERSON_NAME] thay đổi" at bounding box center [777, 417] width 111 height 19
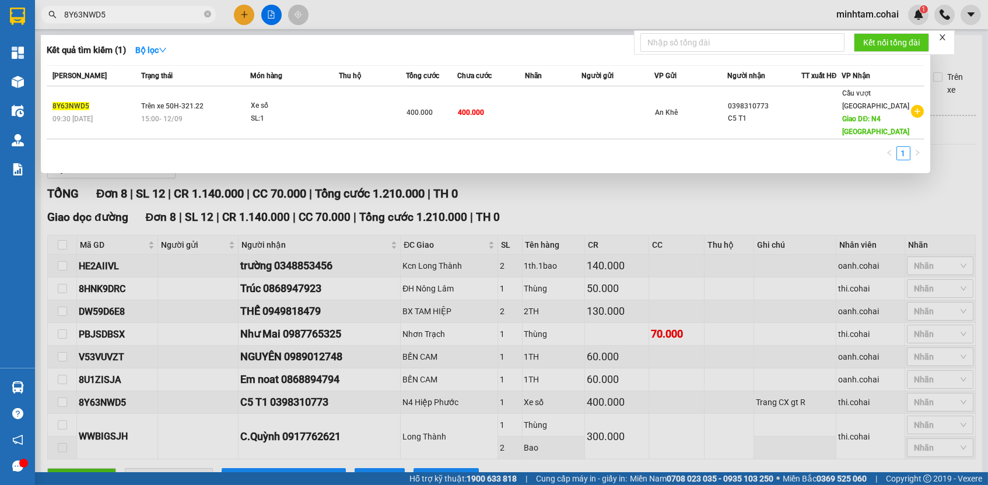
paste input "PBJSDBSX"
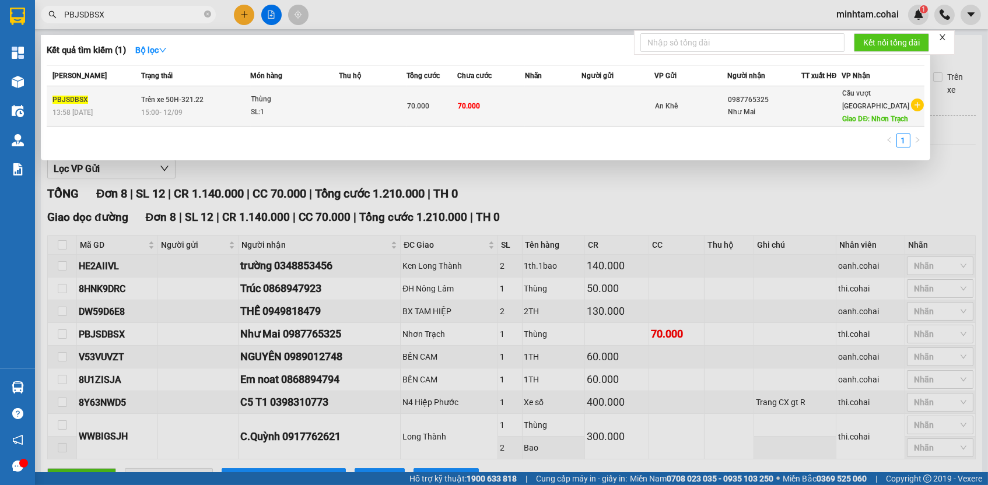
type input "PBJSDBSX"
click at [542, 124] on td at bounding box center [553, 106] width 57 height 40
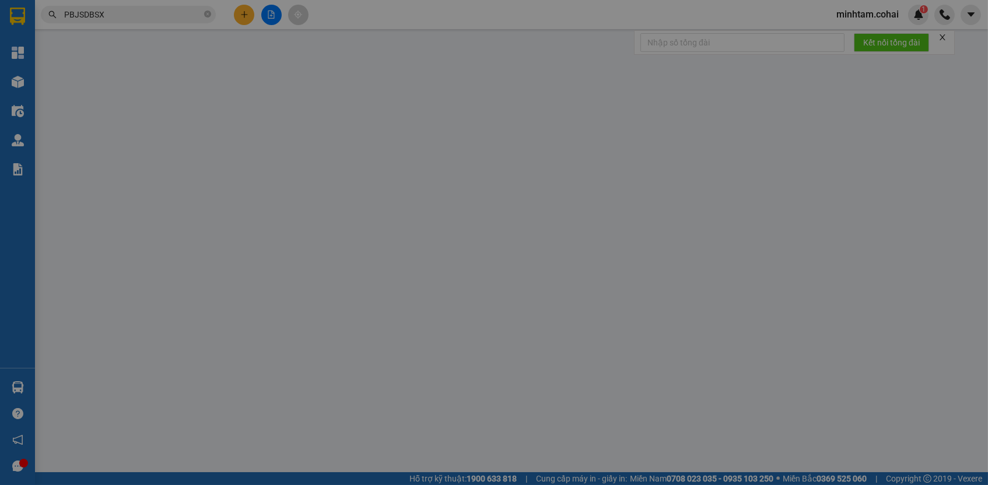
type input "0987765325"
type input "Như Mai"
type input "Nhơn Trạch"
type input "70.000"
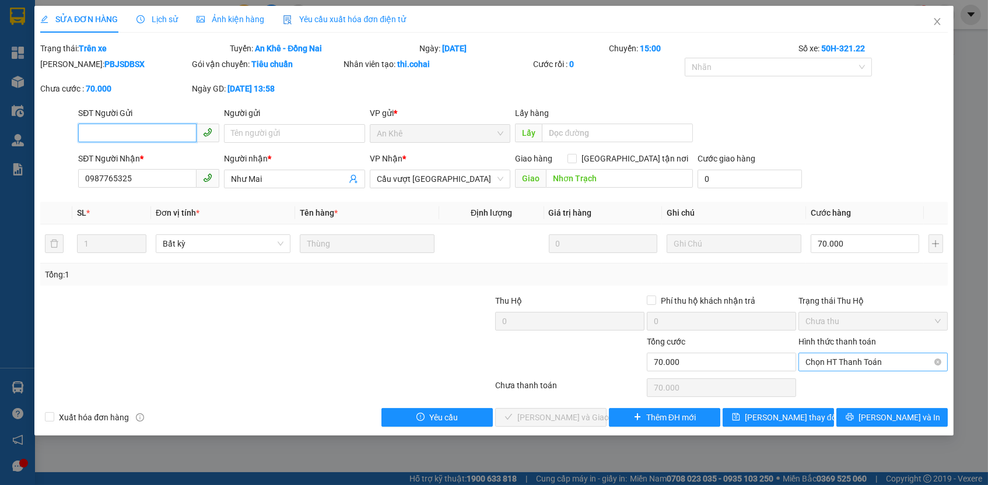
click at [868, 362] on span "Chọn HT Thanh Toán" at bounding box center [872, 361] width 135 height 17
click at [856, 382] on div "Tại văn phòng" at bounding box center [872, 381] width 135 height 13
type input "0"
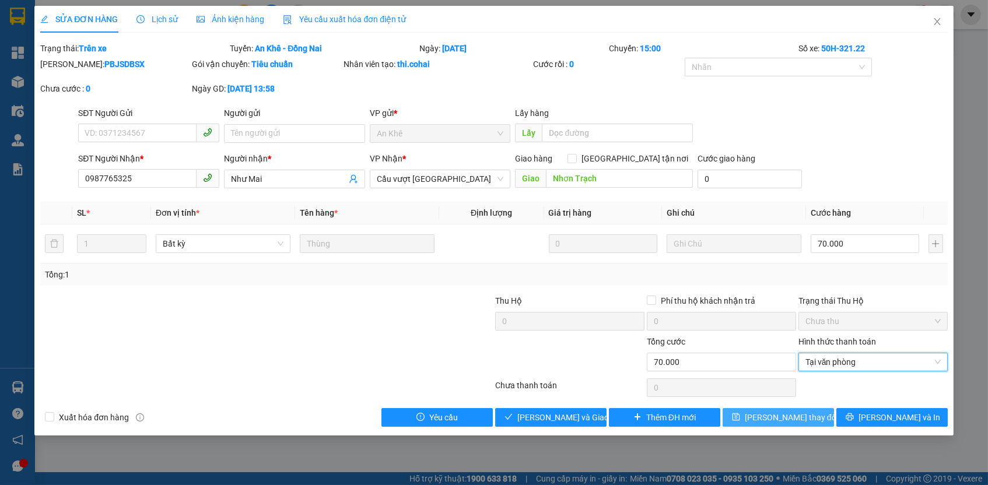
click at [818, 413] on button "[PERSON_NAME] thay đổi" at bounding box center [777, 417] width 111 height 19
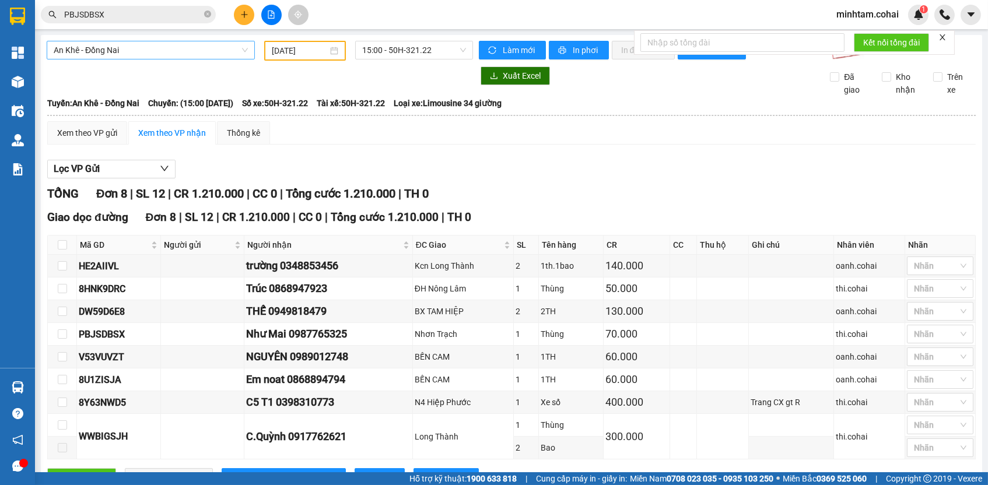
click at [200, 46] on span "An Khê - Đồng Nai" at bounding box center [151, 49] width 194 height 17
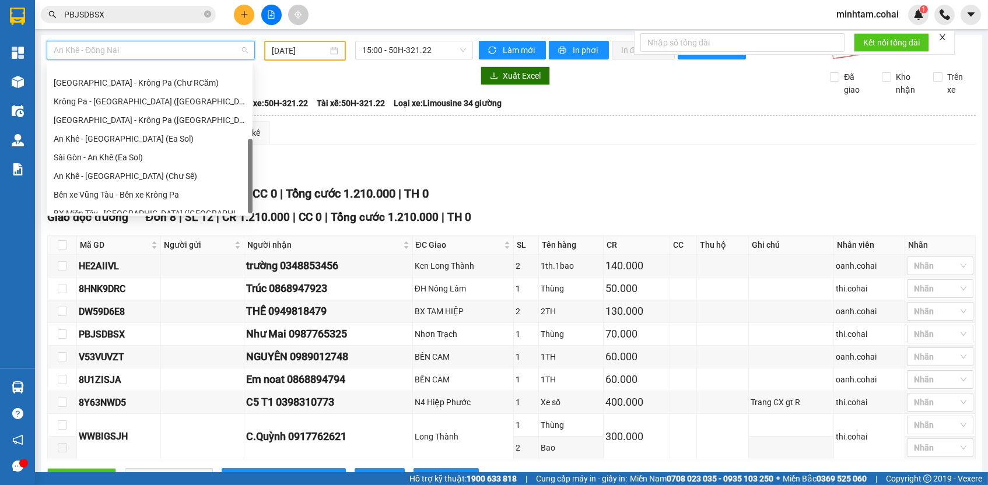
scroll to position [163, 0]
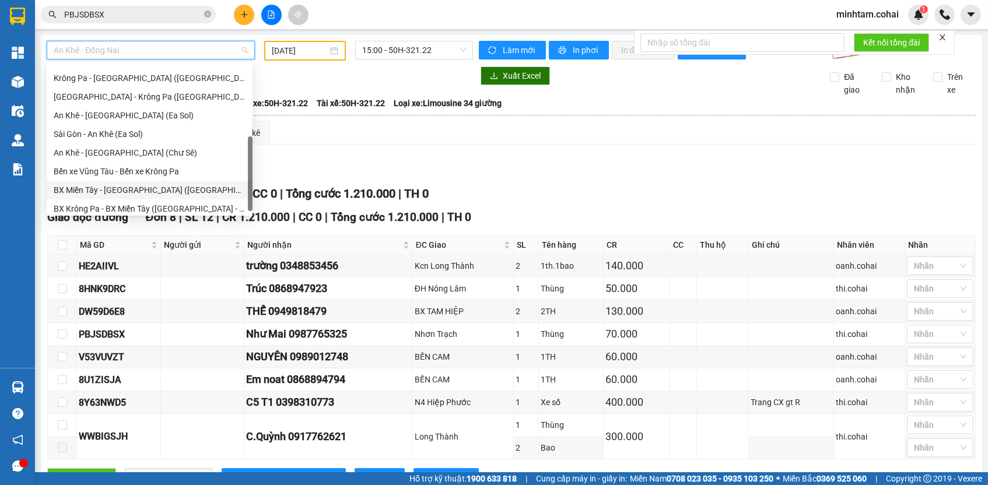
click at [149, 195] on div "BX Miền Tây - [GEOGRAPHIC_DATA] ([GEOGRAPHIC_DATA] - [GEOGRAPHIC_DATA])" at bounding box center [150, 190] width 192 height 13
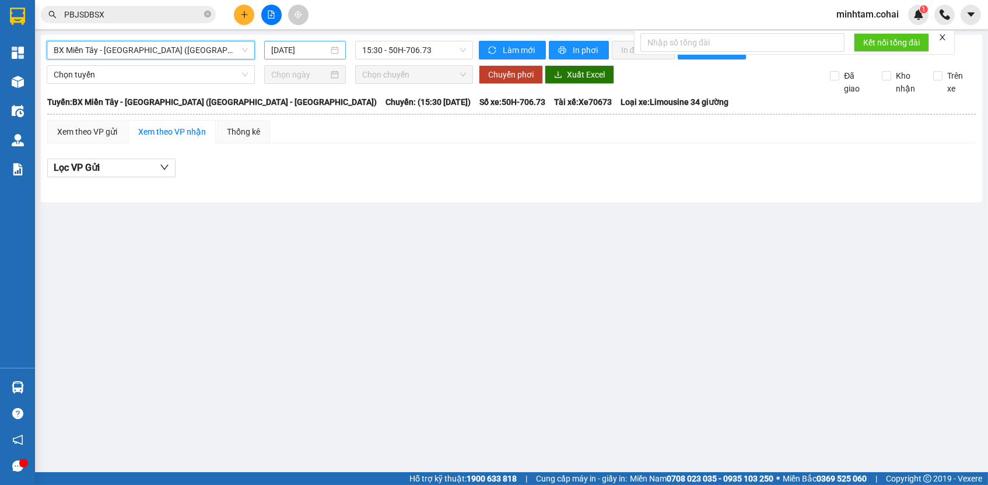
click at [313, 47] on input "[DATE]" at bounding box center [299, 50] width 57 height 13
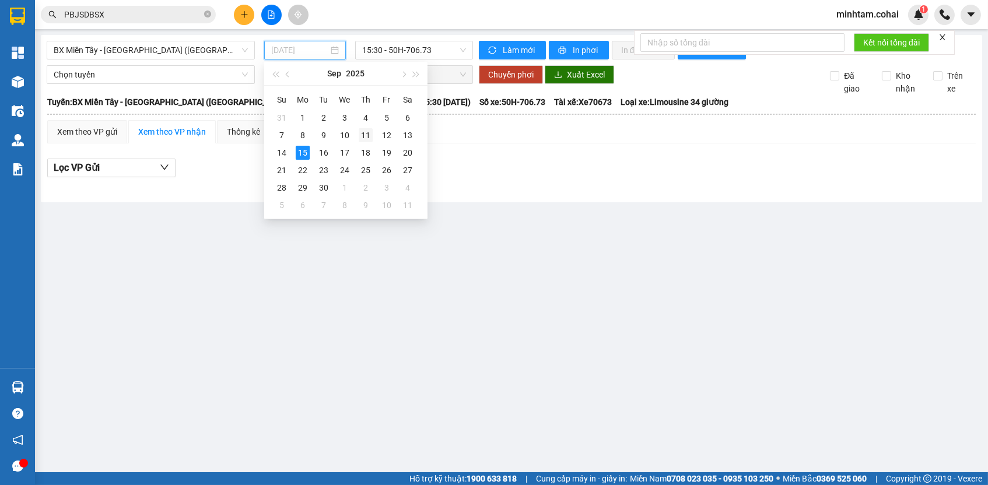
click at [363, 135] on div "11" at bounding box center [366, 135] width 14 height 14
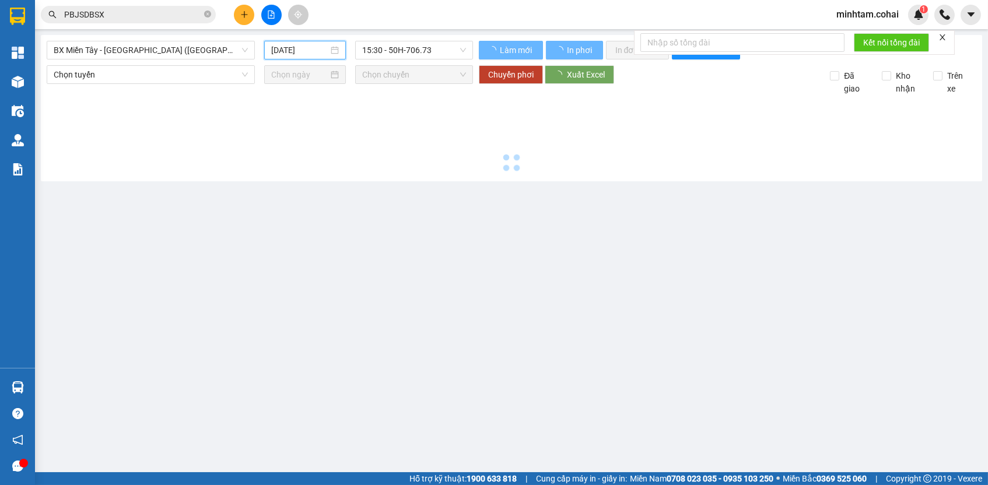
type input "[DATE]"
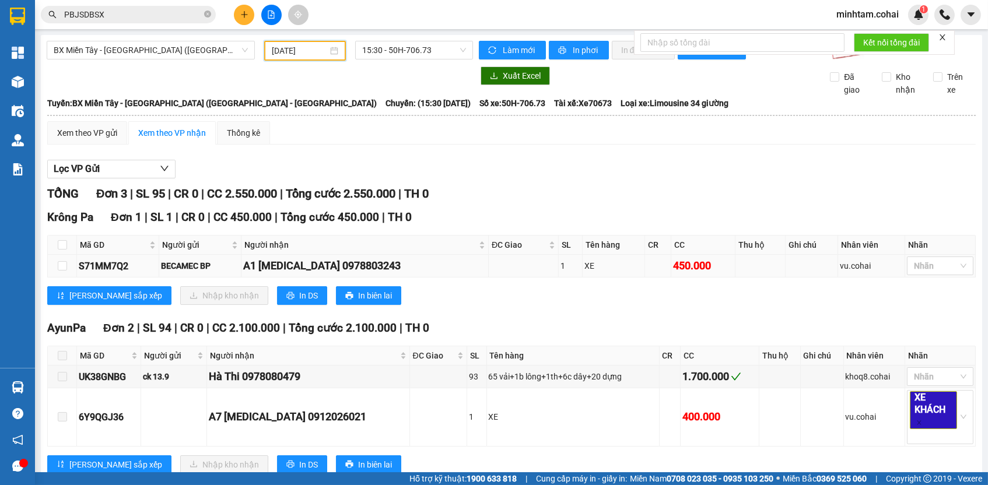
scroll to position [38, 0]
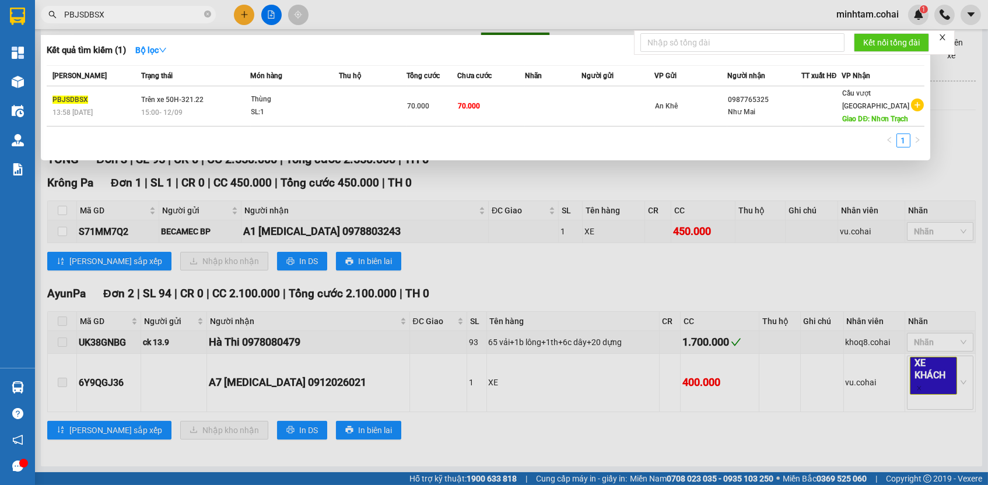
paste input "S71MM7Q2"
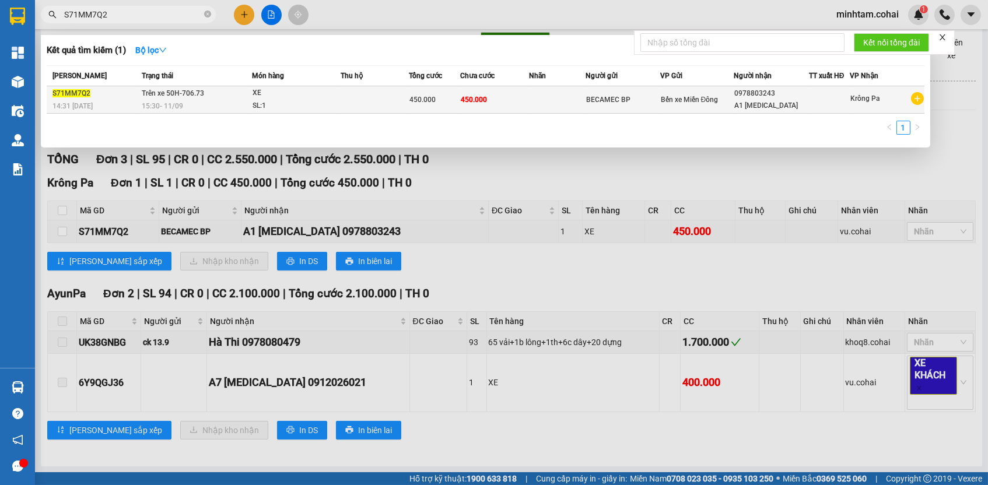
type input "S71MM7Q2"
click at [529, 106] on td at bounding box center [557, 99] width 57 height 27
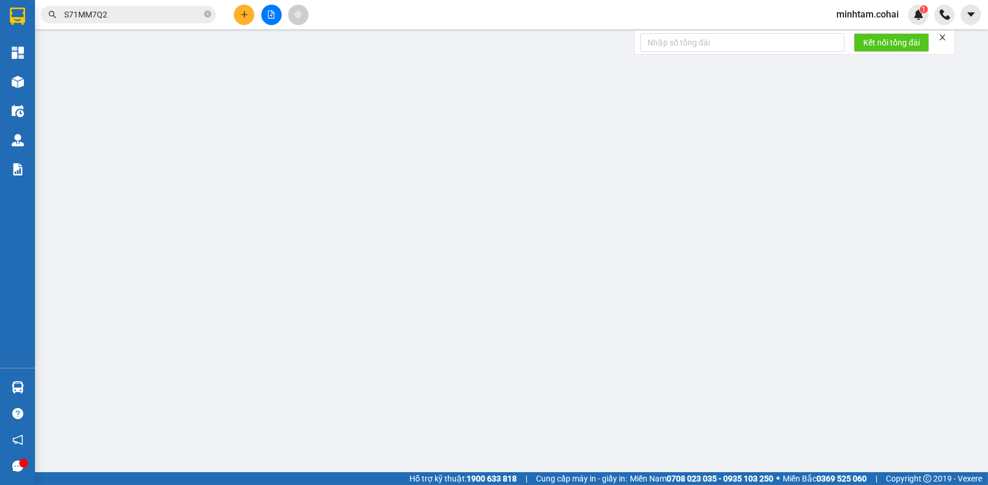
type input "BECAMEC BP"
type input "0978803243"
type input "A1 [MEDICAL_DATA]"
type input "450.000"
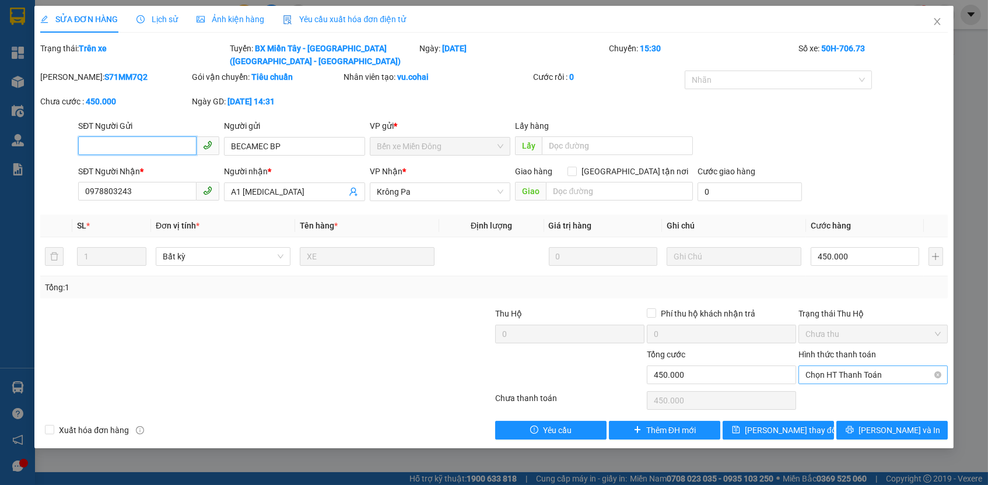
click at [828, 367] on span "Chọn HT Thanh Toán" at bounding box center [872, 374] width 135 height 17
click at [834, 394] on div "Tại văn phòng" at bounding box center [872, 394] width 135 height 13
type input "0"
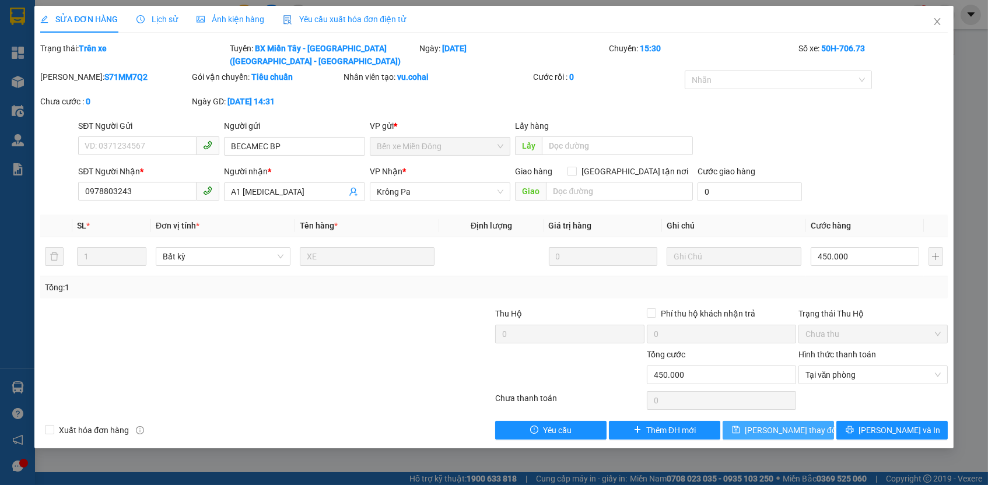
click at [788, 424] on span "[PERSON_NAME] thay đổi" at bounding box center [791, 430] width 93 height 13
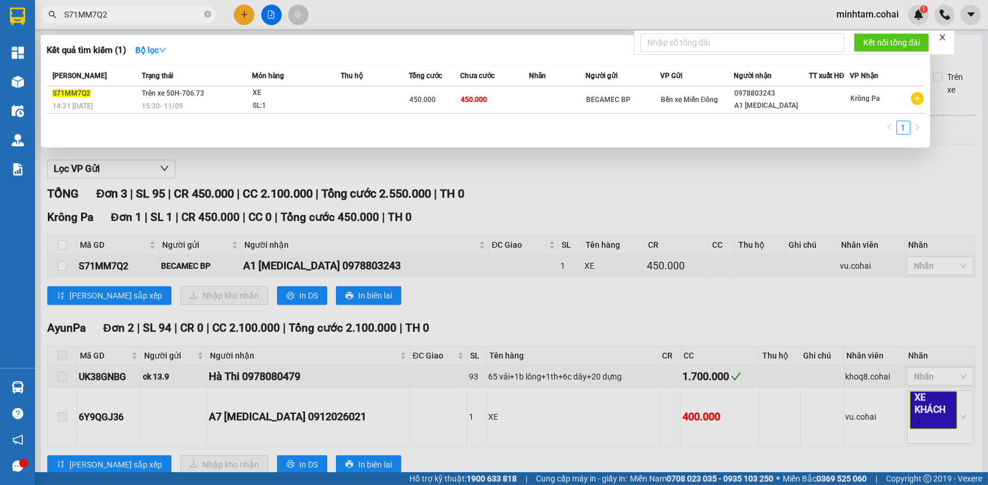
paste input "6Y9QGJ36"
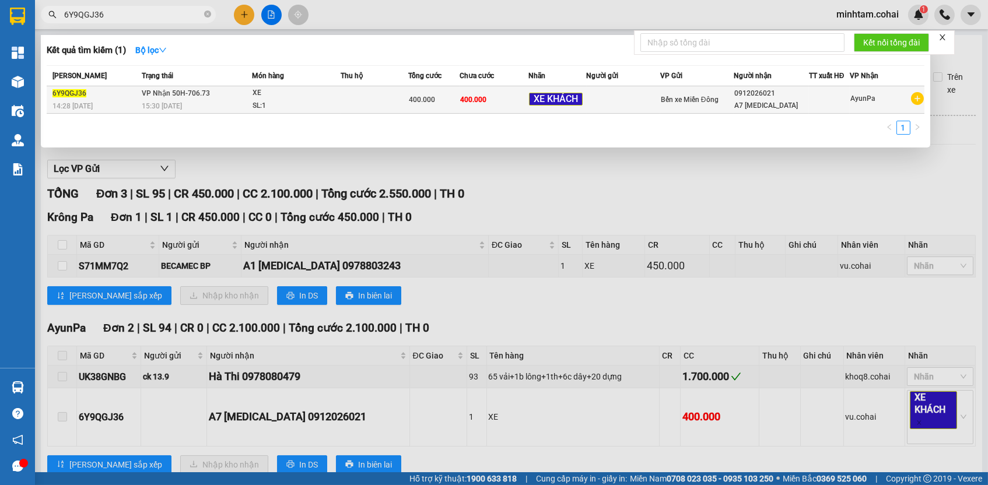
type input "6Y9QGJ36"
click at [398, 102] on td at bounding box center [374, 99] width 68 height 27
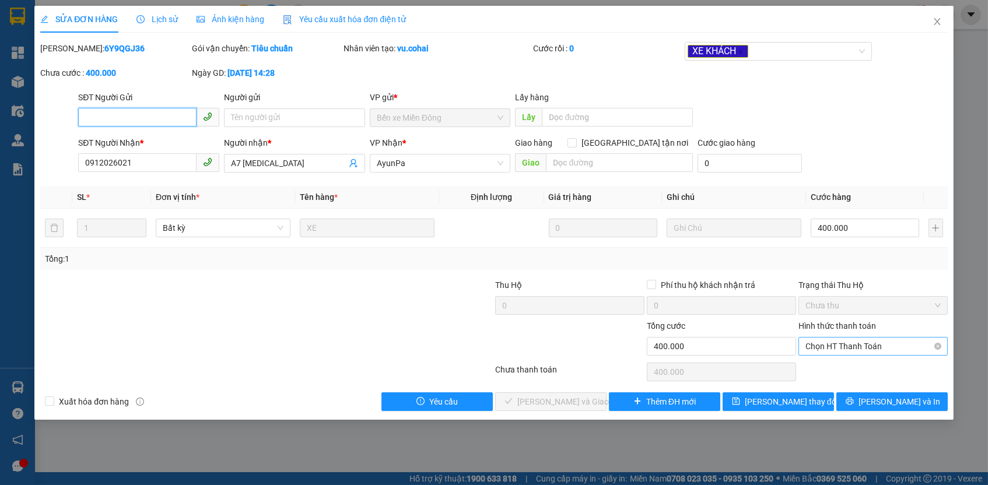
click at [849, 342] on span "Chọn HT Thanh Toán" at bounding box center [872, 346] width 135 height 17
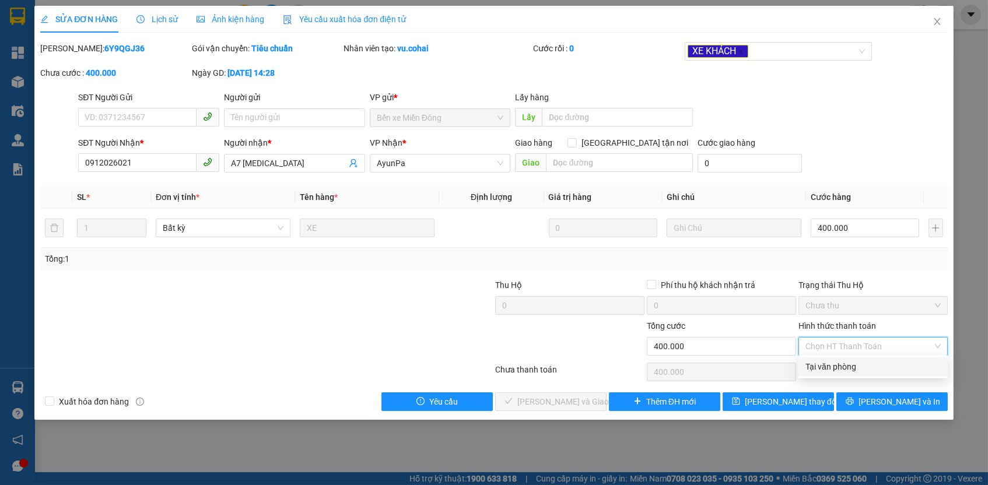
click at [845, 366] on div "Tại văn phòng" at bounding box center [872, 366] width 135 height 13
type input "0"
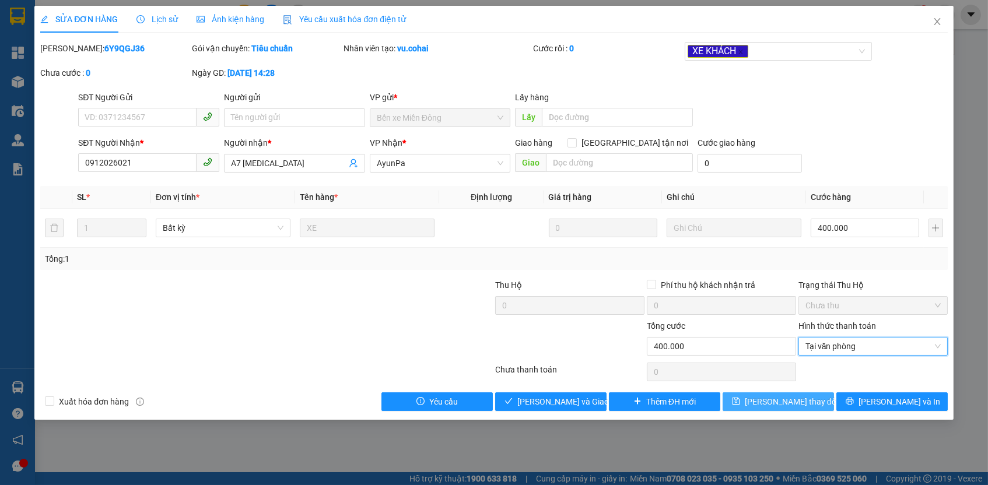
click at [821, 395] on button "[PERSON_NAME] thay đổi" at bounding box center [777, 401] width 111 height 19
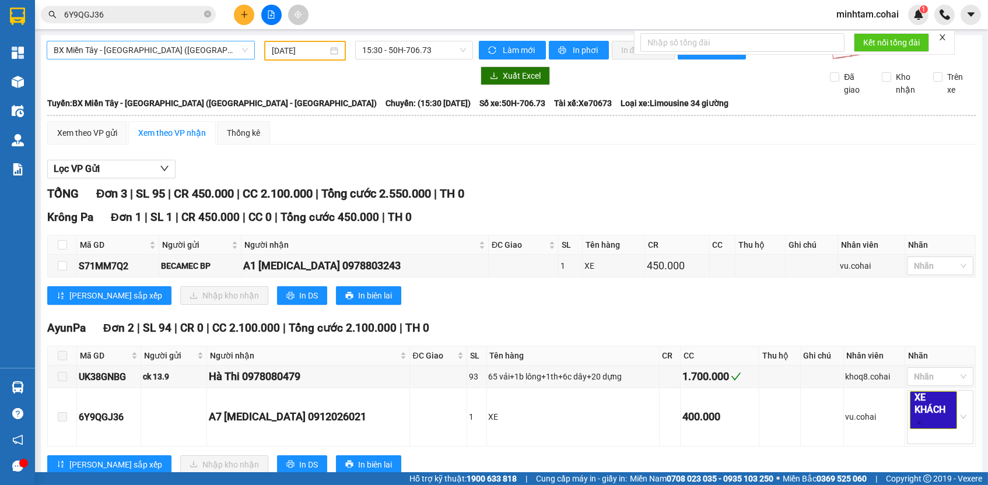
click at [208, 44] on span "BX Miền Tây - [GEOGRAPHIC_DATA] ([GEOGRAPHIC_DATA] - [GEOGRAPHIC_DATA])" at bounding box center [151, 49] width 194 height 17
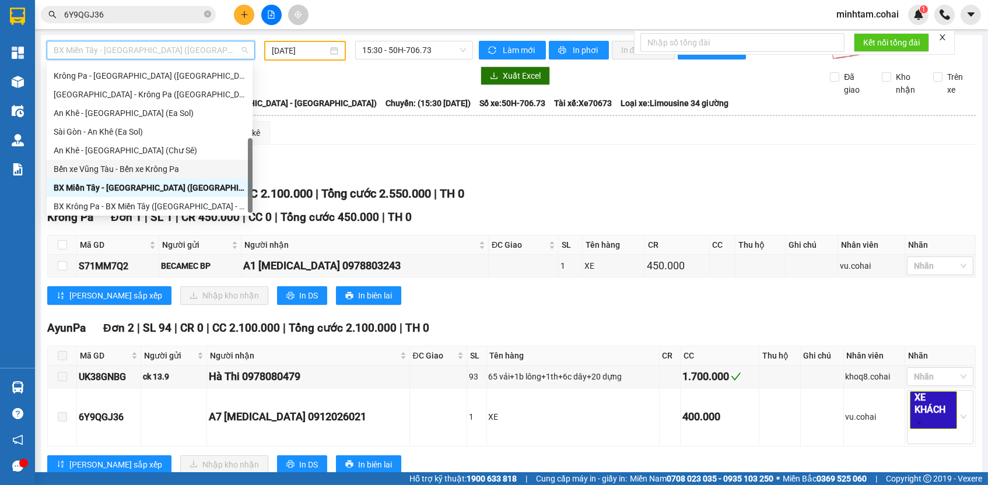
scroll to position [163, 0]
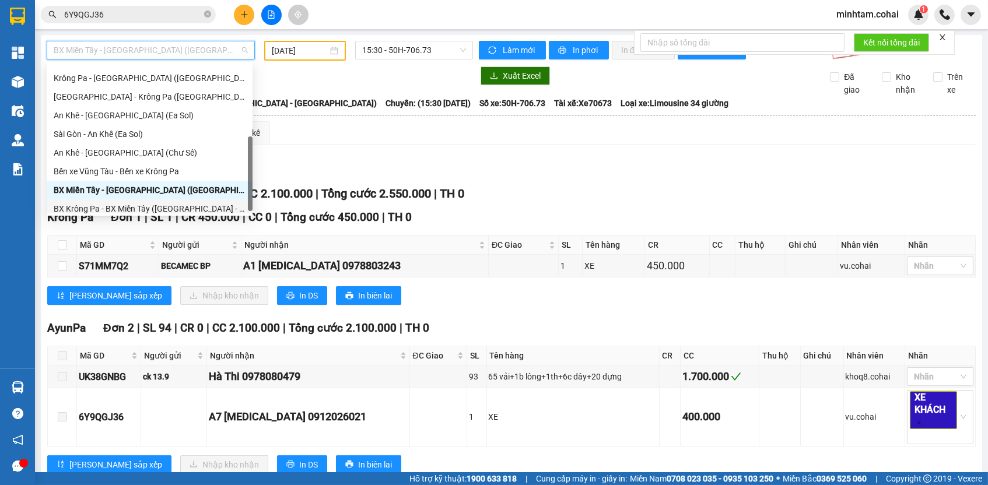
click at [174, 205] on div "BX Krông Pa - BX Miền Tây ([GEOGRAPHIC_DATA] - [GEOGRAPHIC_DATA])" at bounding box center [150, 208] width 192 height 13
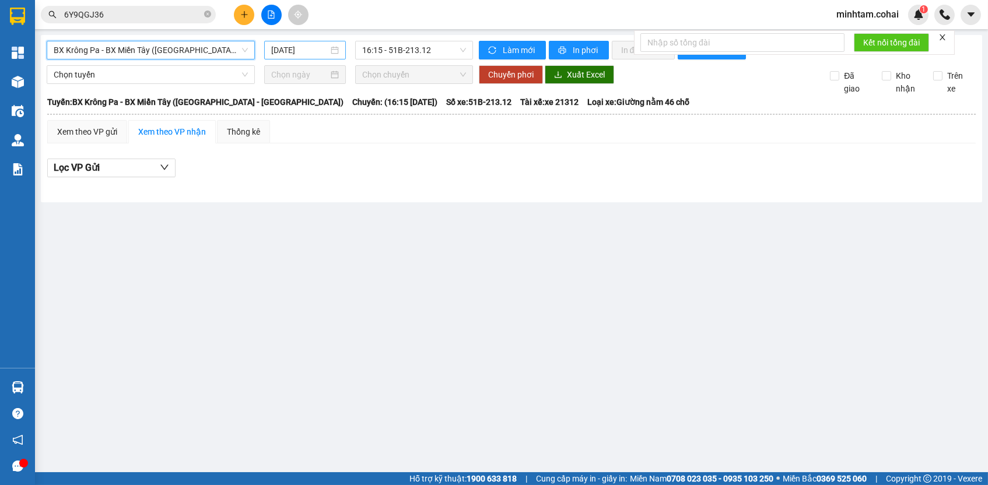
click at [276, 56] on input "[DATE]" at bounding box center [299, 50] width 57 height 13
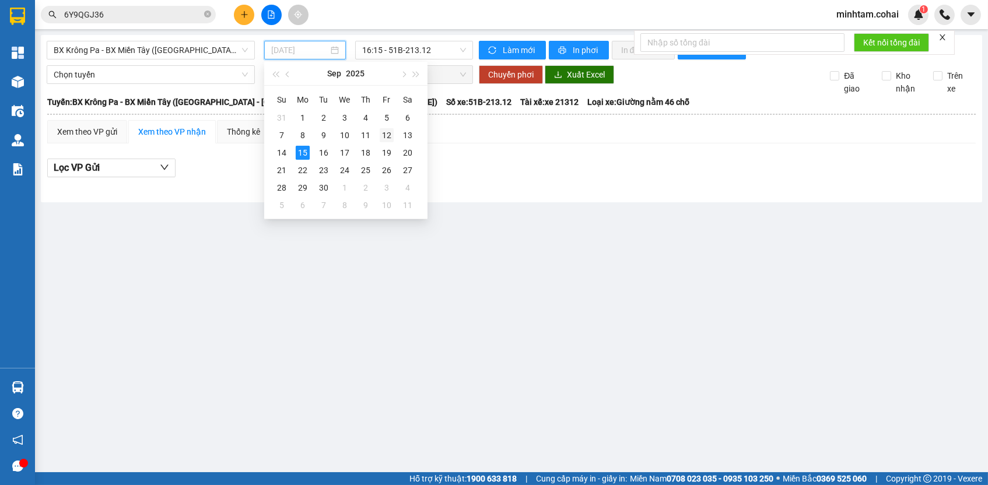
click at [383, 138] on div "12" at bounding box center [387, 135] width 14 height 14
type input "[DATE]"
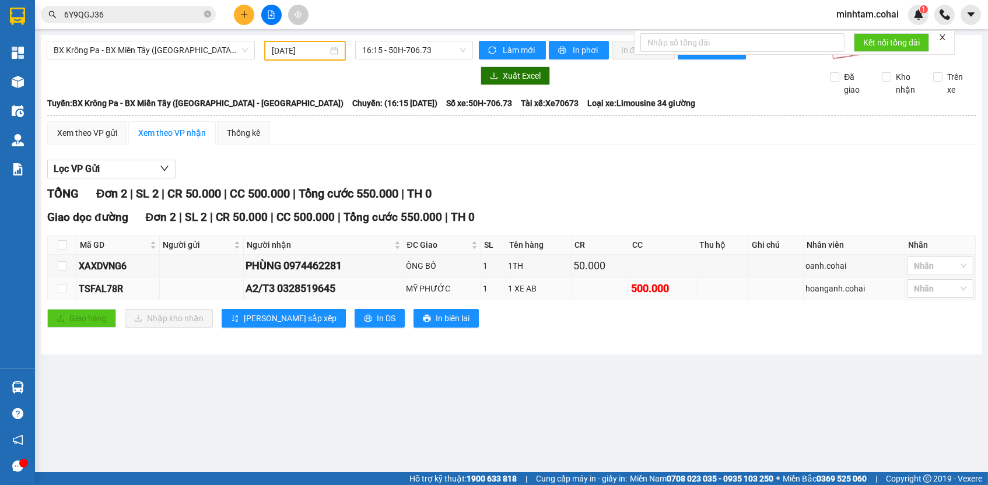
click at [110, 289] on div "TSFAL78R" at bounding box center [118, 289] width 79 height 15
copy div "TSFAL78R"
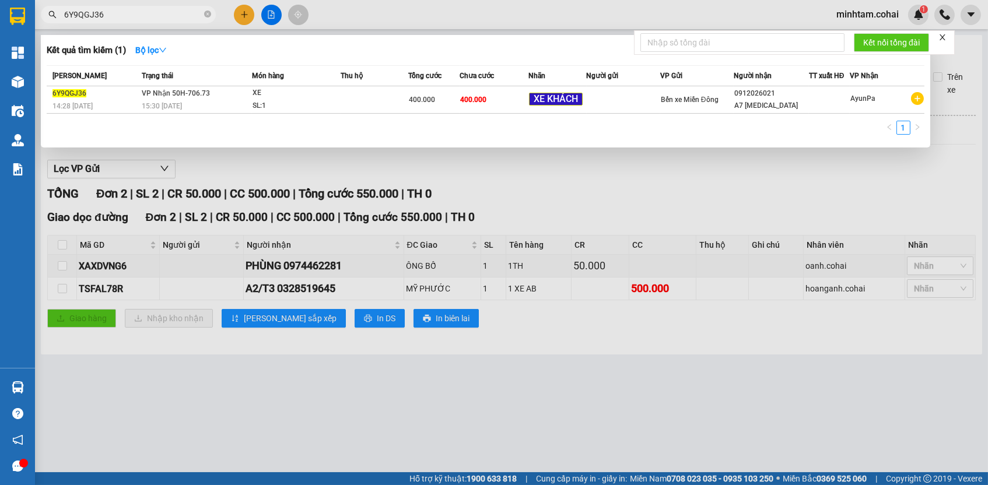
click at [133, 18] on input "6Y9QGJ36" at bounding box center [133, 14] width 138 height 13
paste input "TSFAL78R"
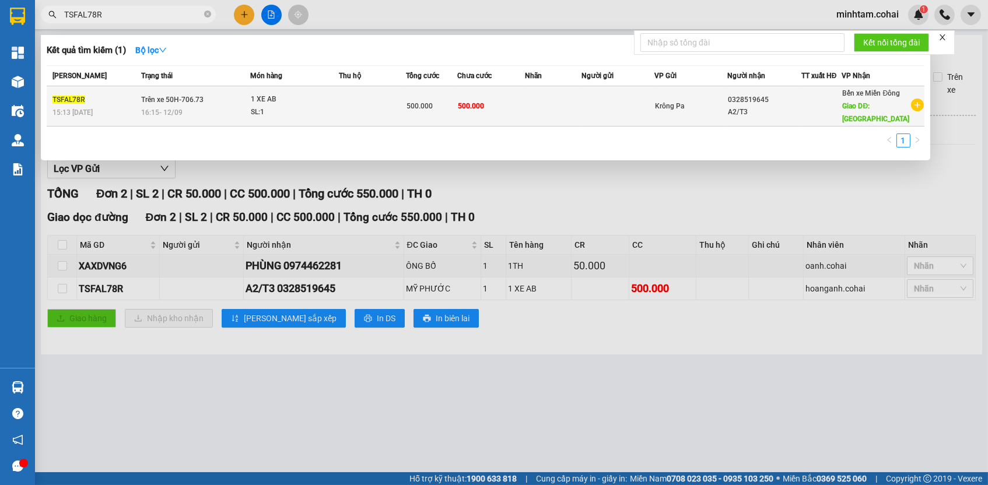
type input "TSFAL78R"
click at [424, 106] on div "500.000" at bounding box center [431, 106] width 50 height 13
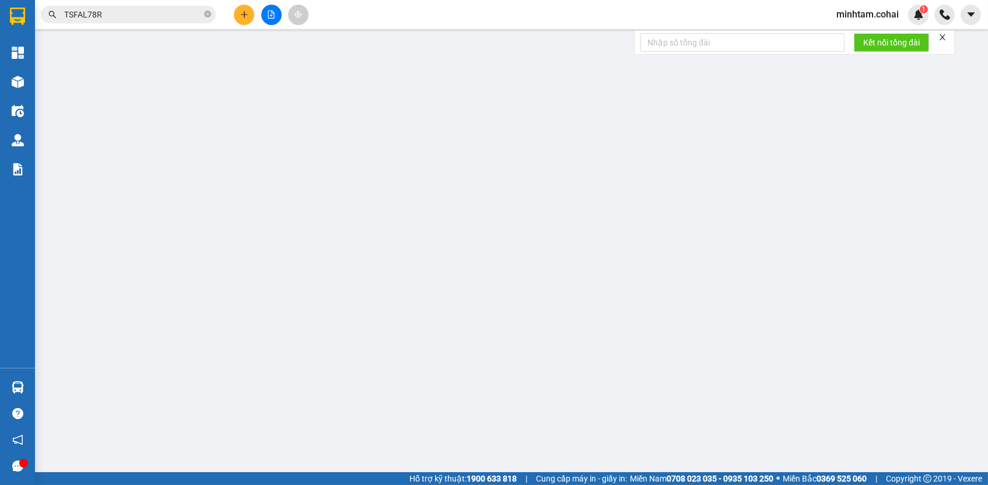
type input "0328519645"
type input "A2/T3"
type input "MỸ PHƯỚC"
type input "500.000"
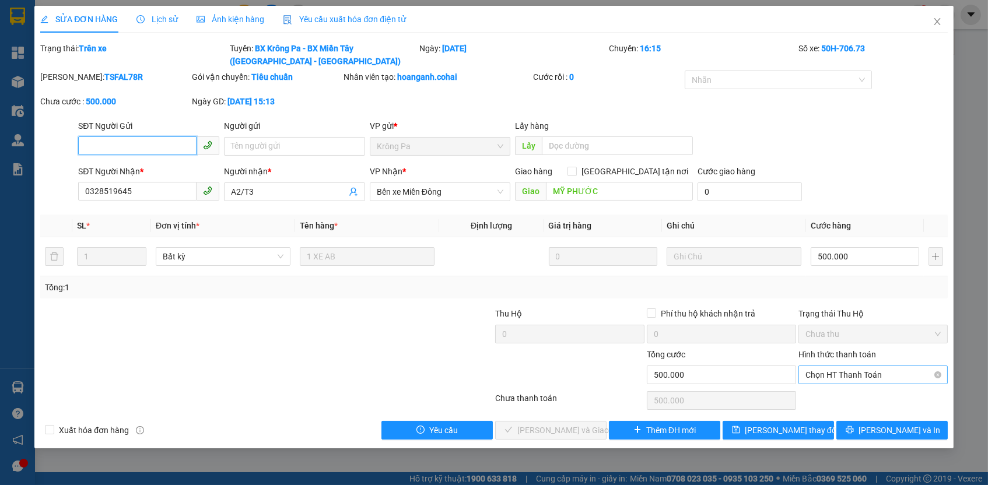
drag, startPoint x: 874, startPoint y: 371, endPoint x: 872, endPoint y: 380, distance: 8.9
click at [873, 371] on span "Chọn HT Thanh Toán" at bounding box center [872, 374] width 135 height 17
click at [865, 393] on div "Tại văn phòng" at bounding box center [872, 394] width 135 height 13
type input "0"
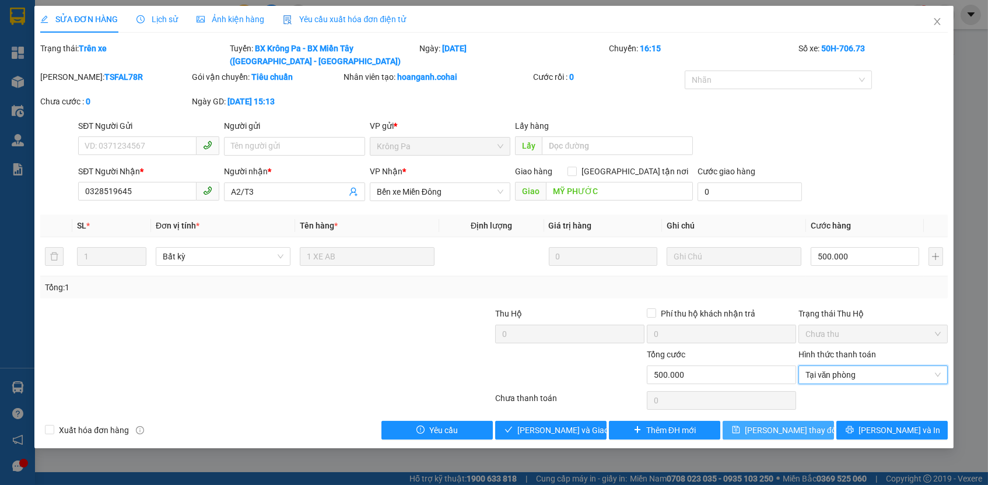
click at [791, 429] on span "[PERSON_NAME] thay đổi" at bounding box center [791, 430] width 93 height 13
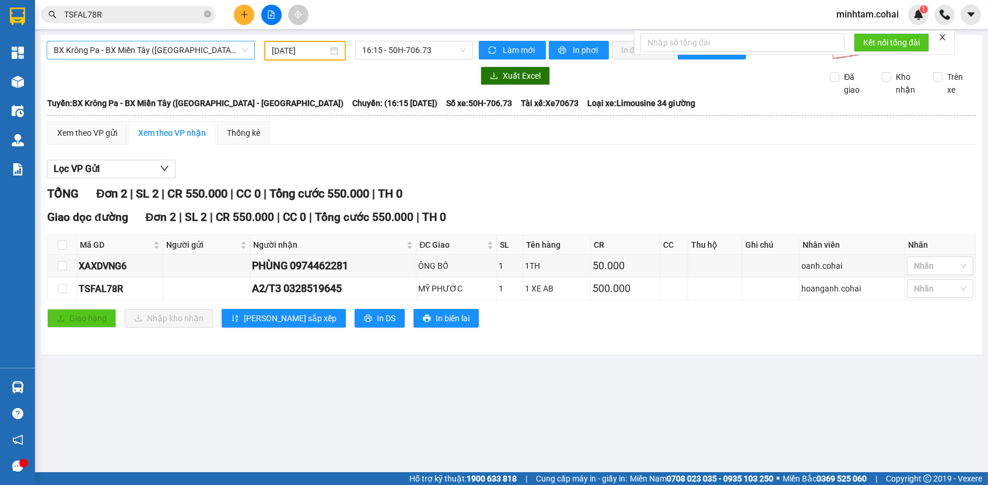
click at [180, 57] on span "BX Krông Pa - BX Miền Tây ([GEOGRAPHIC_DATA] - [GEOGRAPHIC_DATA])" at bounding box center [151, 49] width 194 height 17
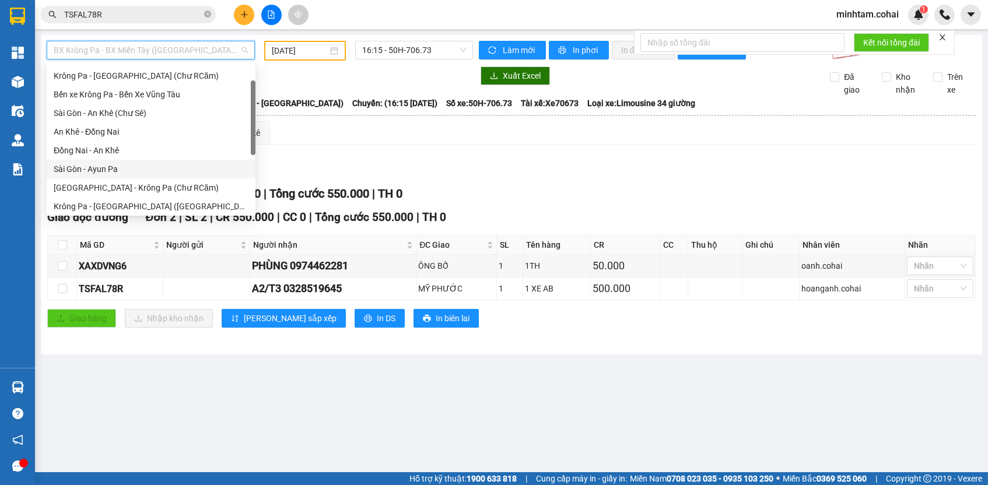
scroll to position [35, 0]
click at [169, 188] on div "[GEOGRAPHIC_DATA] - Krông Pa (Chư RCăm)" at bounding box center [151, 187] width 195 height 13
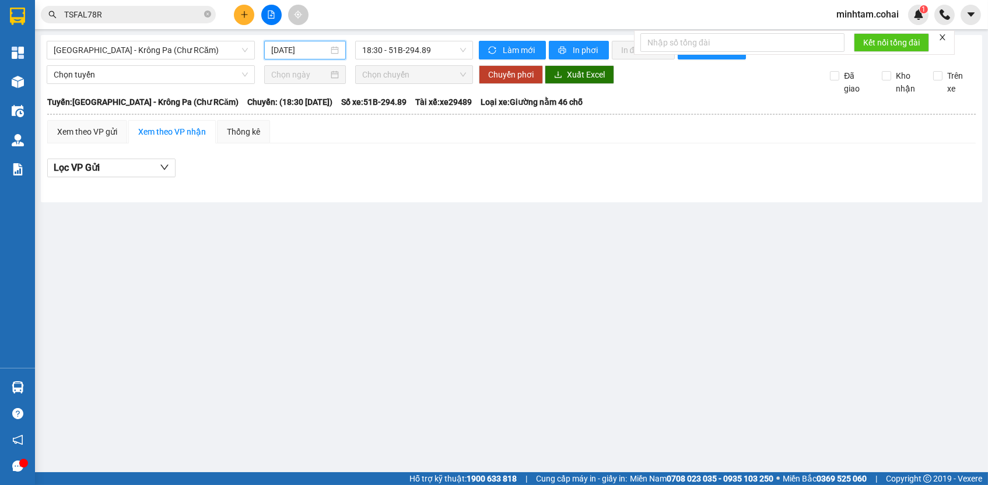
click at [289, 48] on input "[DATE]" at bounding box center [299, 50] width 57 height 13
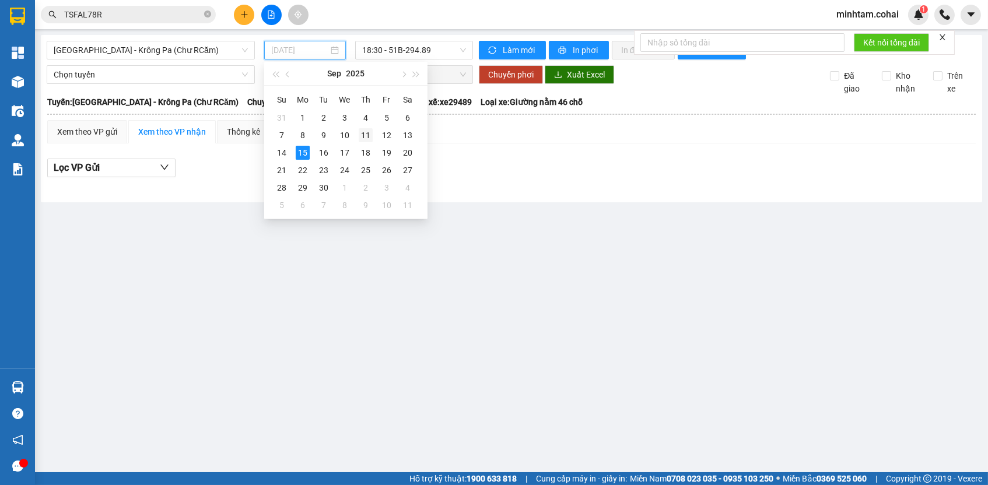
click at [367, 135] on div "11" at bounding box center [366, 135] width 14 height 14
type input "[DATE]"
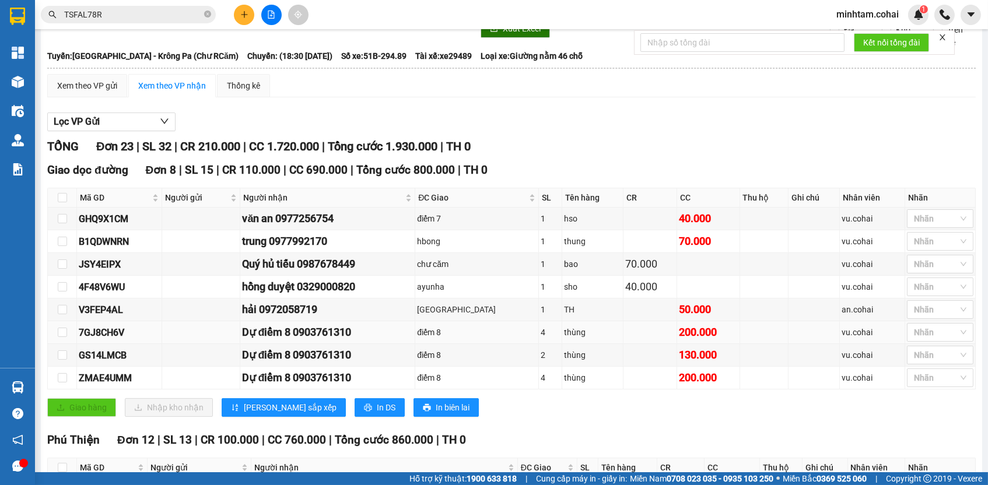
scroll to position [50, 0]
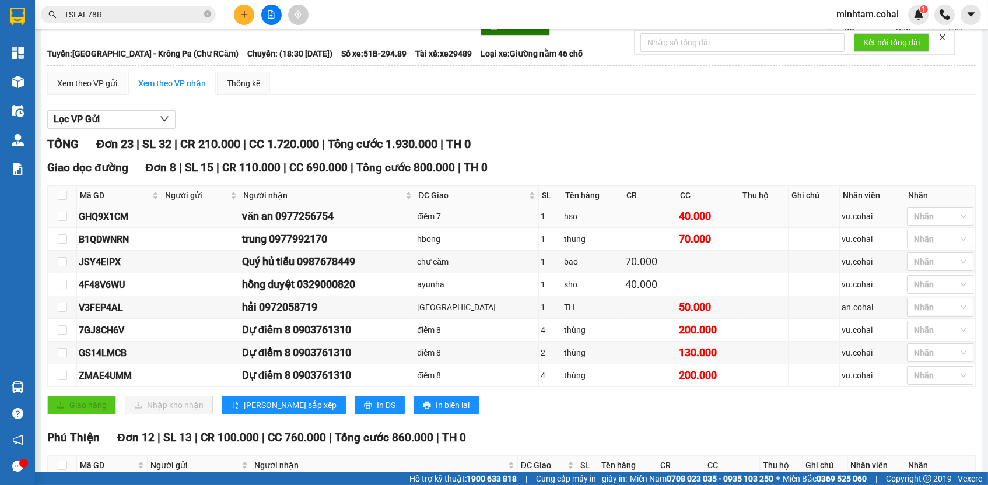
click at [80, 224] on div "GHQ9X1CM" at bounding box center [119, 216] width 81 height 15
copy div "GHQ9X1CM"
click at [162, 15] on input "TSFAL78R" at bounding box center [133, 14] width 138 height 13
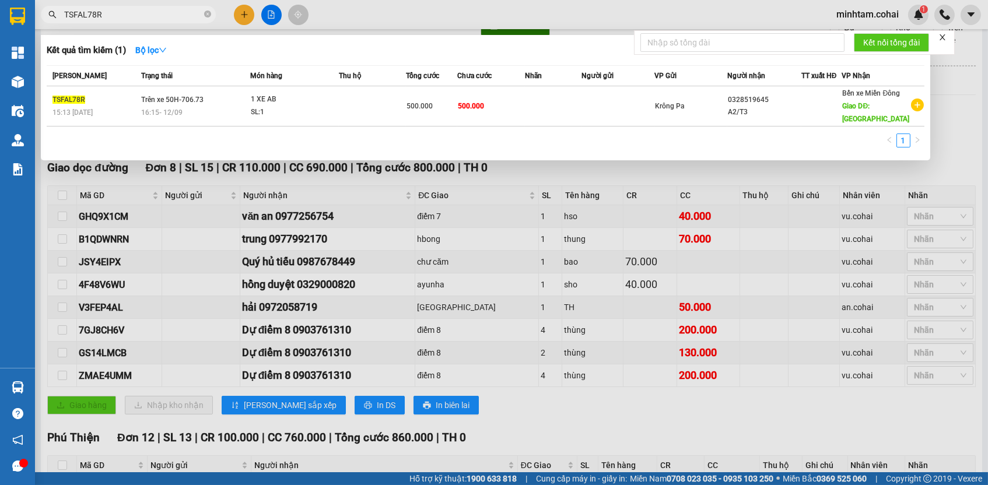
click at [162, 15] on input "TSFAL78R" at bounding box center [133, 14] width 138 height 13
paste input "GHQ9X1CM"
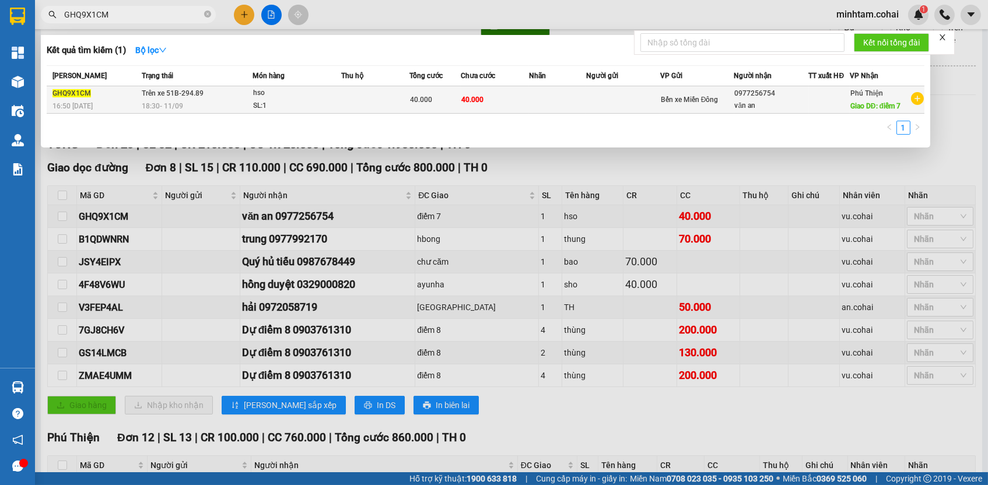
type input "GHQ9X1CM"
click at [519, 104] on td "40.000" at bounding box center [495, 99] width 68 height 27
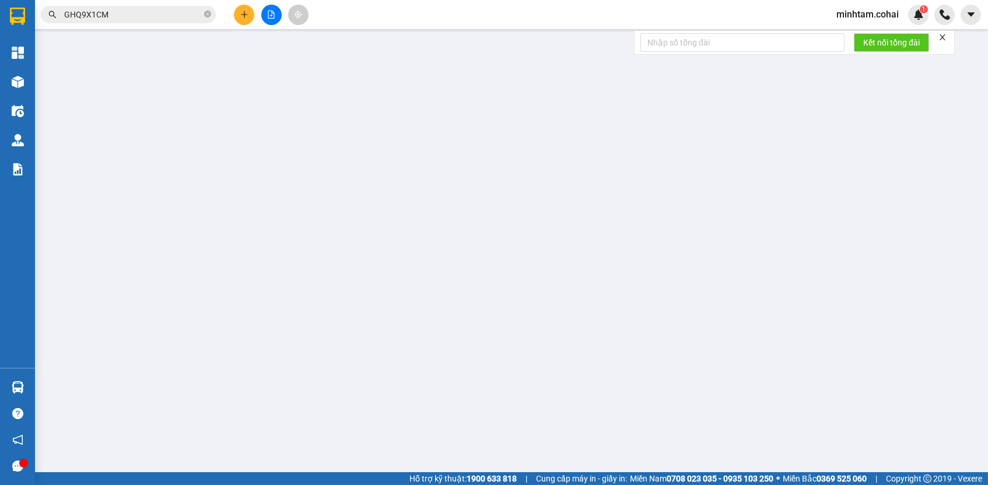
type input "0977256754"
type input "văn an"
type input "điểm 7"
type input "40.000"
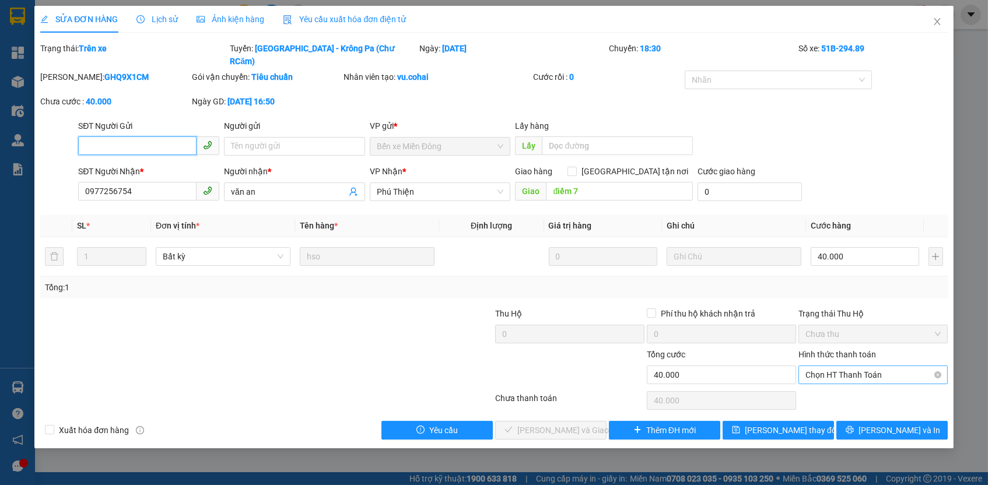
click at [834, 366] on span "Chọn HT Thanh Toán" at bounding box center [872, 374] width 135 height 17
click at [834, 384] on div "Tại văn phòng" at bounding box center [872, 381] width 135 height 13
type input "0"
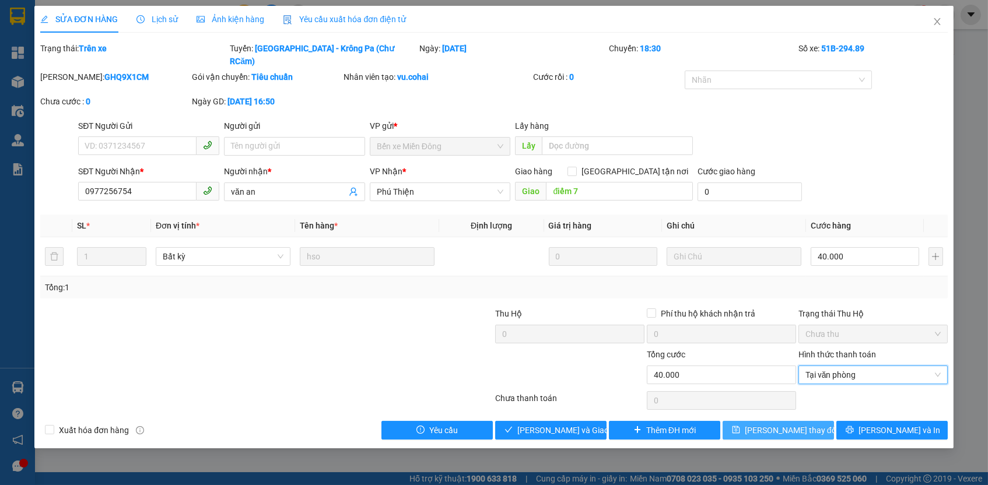
click at [791, 424] on span "[PERSON_NAME] thay đổi" at bounding box center [791, 430] width 93 height 13
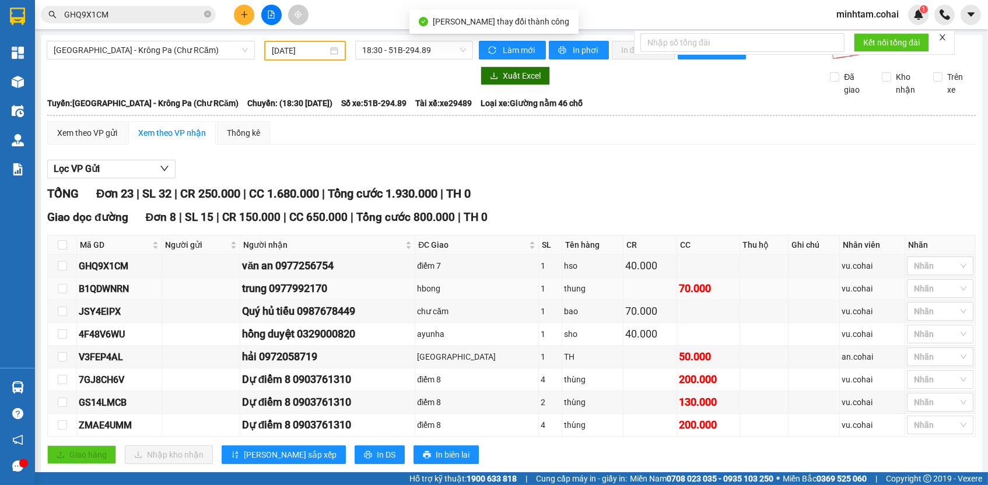
click at [113, 296] on div "B1QDWNRN" at bounding box center [119, 289] width 81 height 15
copy div "B1QDWNRN"
click at [108, 15] on input "GHQ9X1CM" at bounding box center [133, 14] width 138 height 13
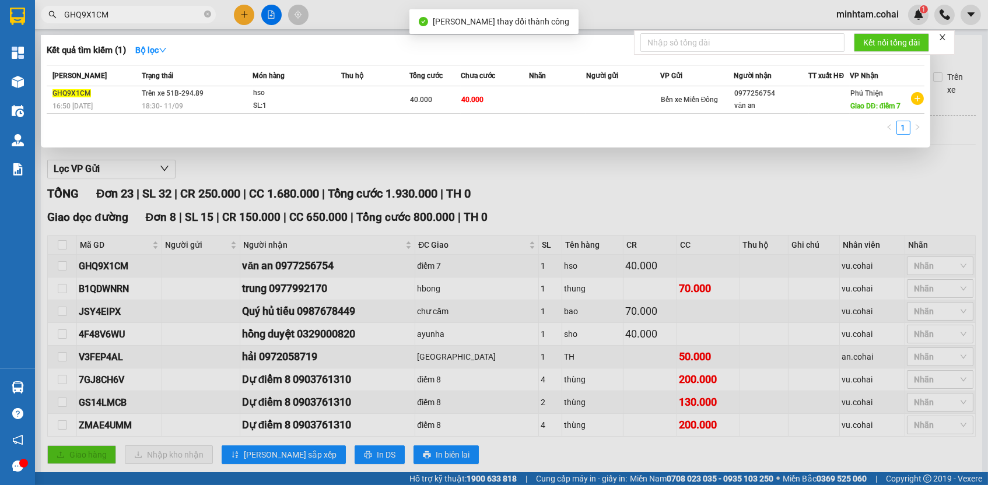
click at [108, 14] on input "GHQ9X1CM" at bounding box center [133, 14] width 138 height 13
paste input "B1QDWNRN"
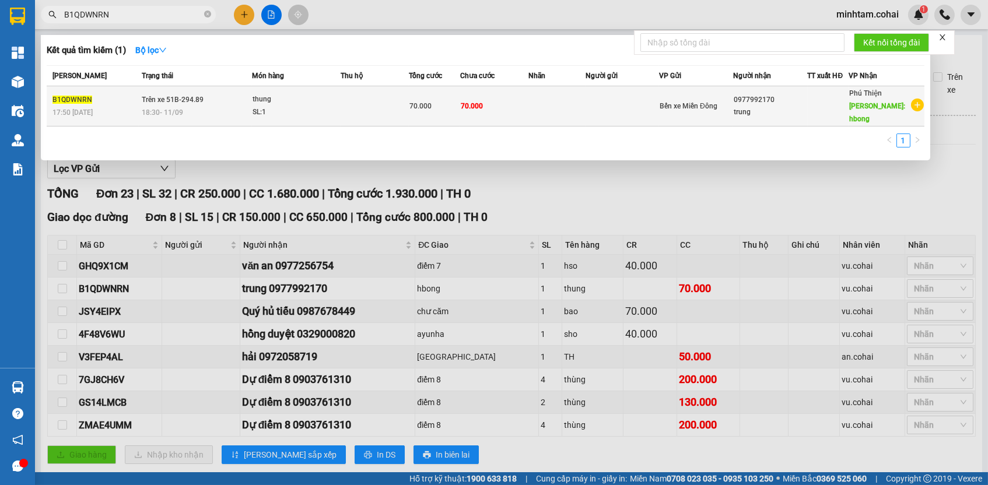
type input "B1QDWNRN"
click at [436, 101] on div "70.000" at bounding box center [434, 106] width 50 height 13
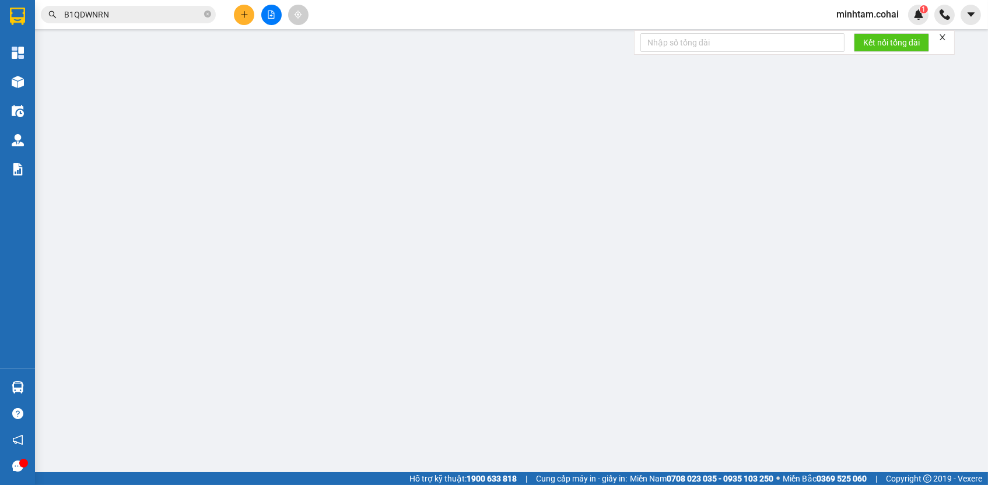
type input "0977992170"
type input "trung"
type input "hbong"
type input "70.000"
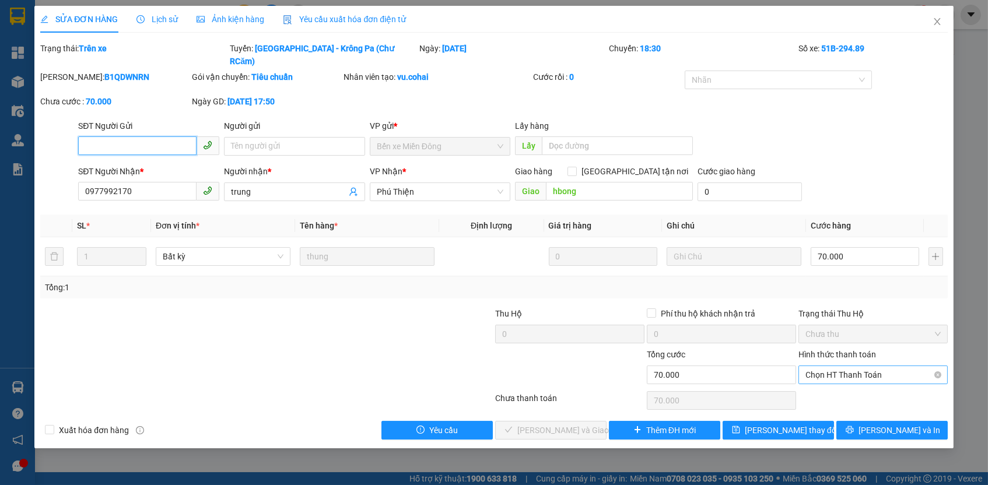
click at [845, 366] on span "Chọn HT Thanh Toán" at bounding box center [872, 374] width 135 height 17
click at [837, 380] on div "Tại văn phòng" at bounding box center [872, 381] width 135 height 13
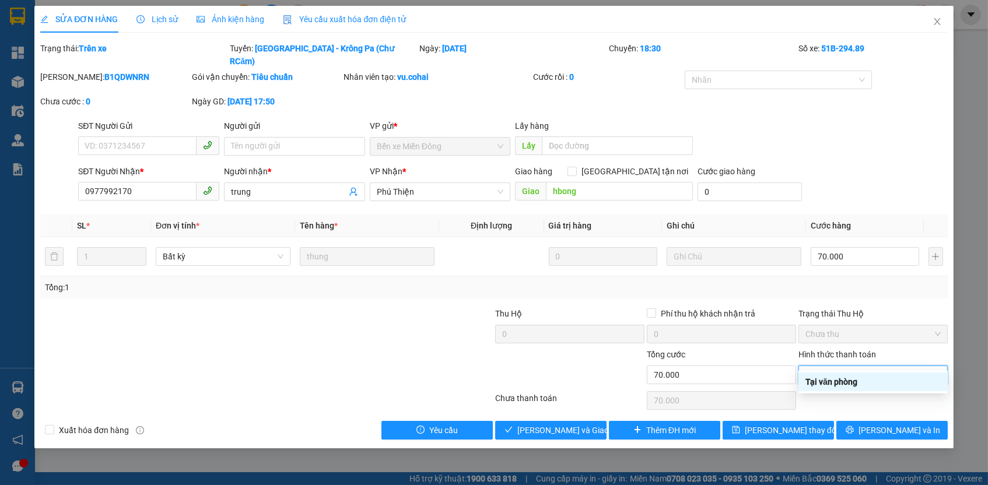
type input "0"
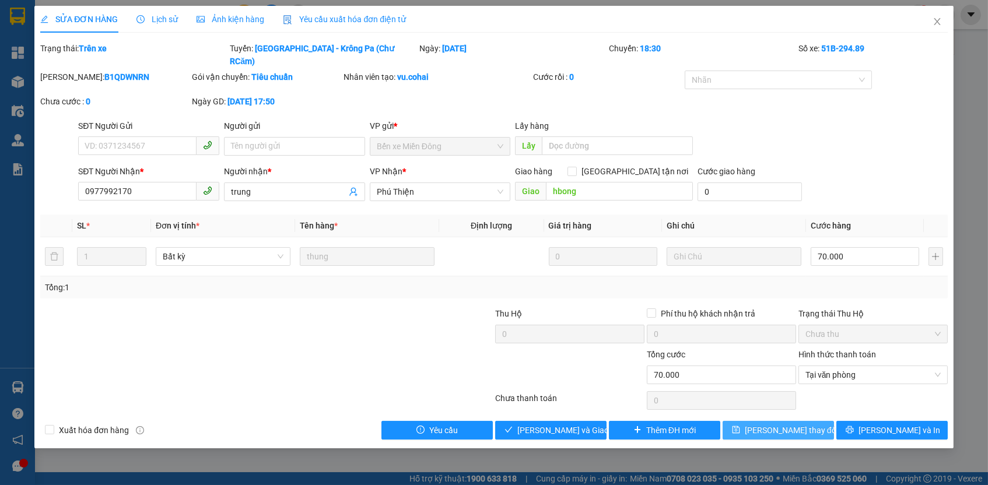
click at [805, 424] on span "[PERSON_NAME] thay đổi" at bounding box center [791, 430] width 93 height 13
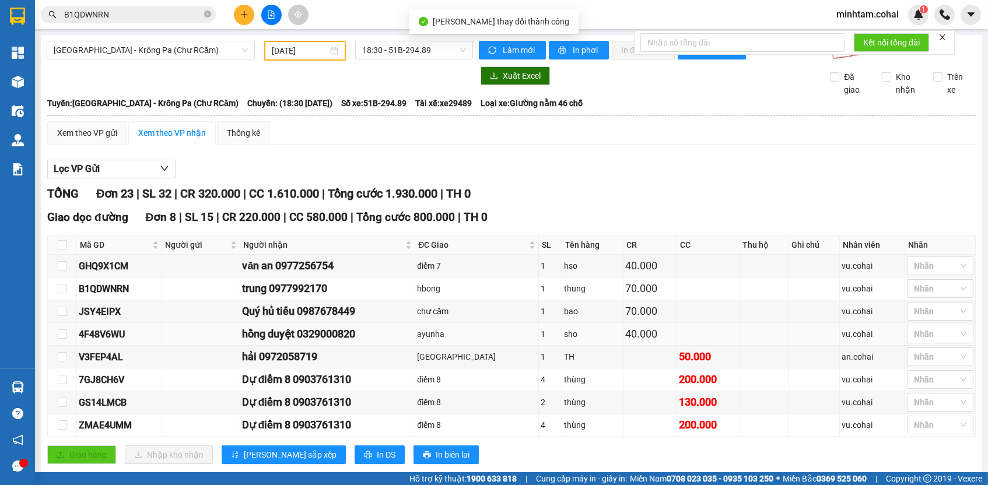
click at [107, 346] on td "4F48V6WU" at bounding box center [119, 334] width 85 height 23
click at [106, 357] on div "V3FEP4AL" at bounding box center [119, 357] width 81 height 15
click at [129, 16] on input "B1QDWNRN" at bounding box center [133, 14] width 138 height 13
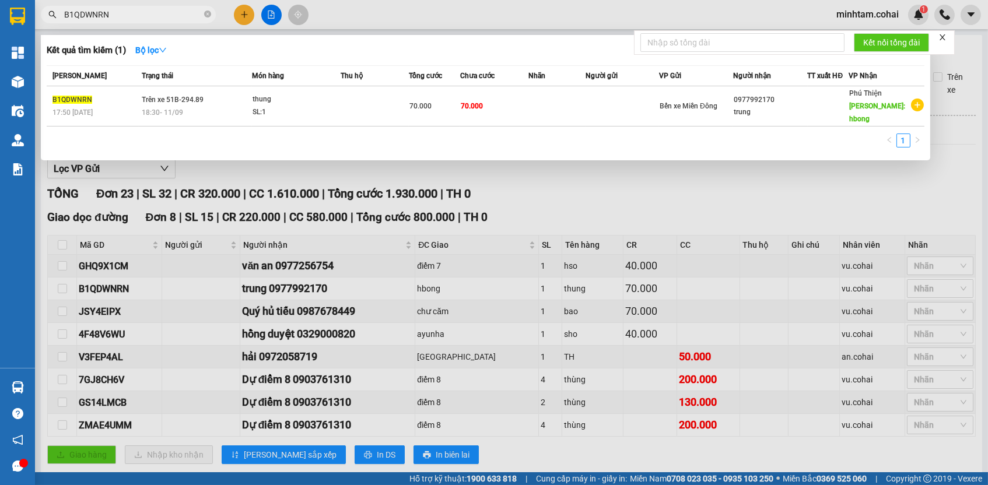
click at [129, 16] on input "B1QDWNRN" at bounding box center [133, 14] width 138 height 13
paste input "V3FEP4AL"
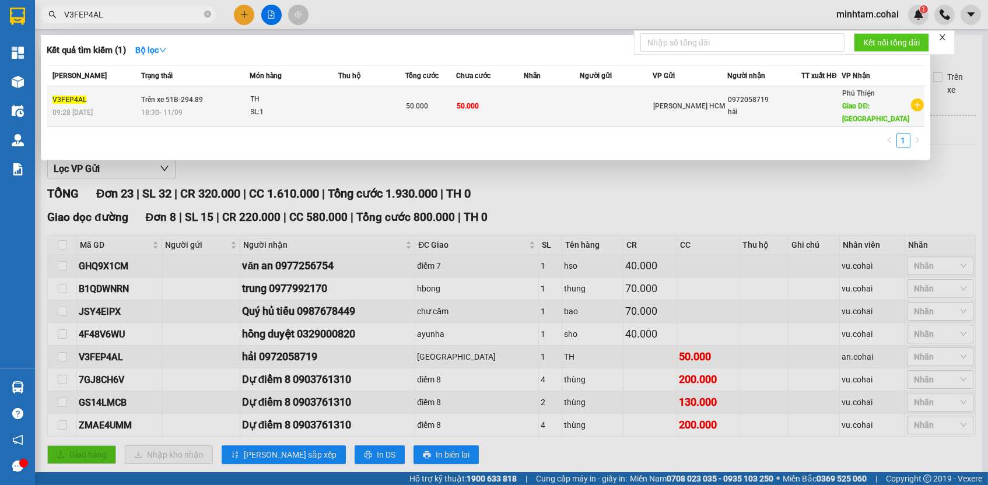
type input "V3FEP4AL"
click at [510, 92] on td "50.000" at bounding box center [490, 106] width 68 height 40
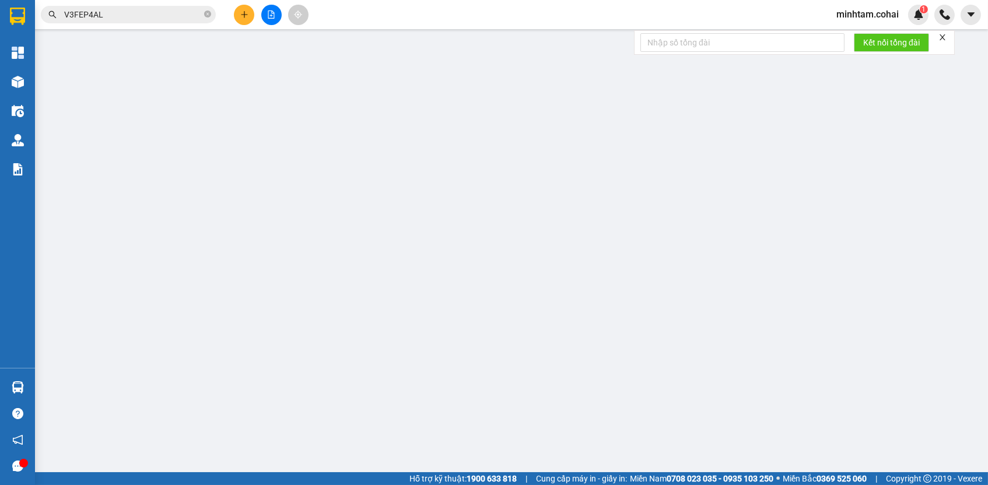
type input "0972058719"
type input "hải"
type input "[GEOGRAPHIC_DATA]"
type input "50.000"
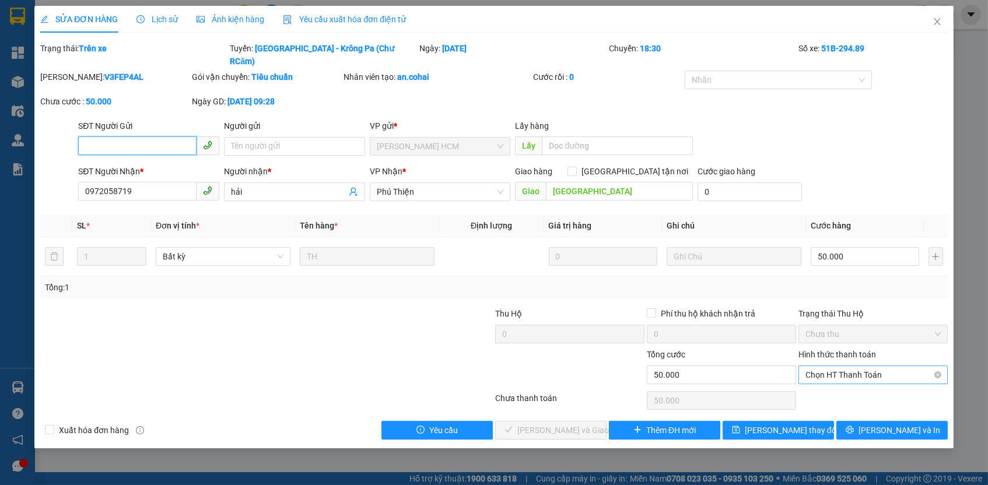
click at [839, 366] on span "Chọn HT Thanh Toán" at bounding box center [872, 374] width 135 height 17
click at [841, 394] on div "Chọn HT Thanh Toán" at bounding box center [873, 400] width 152 height 23
click at [842, 389] on div "Chọn HT Thanh Toán" at bounding box center [873, 400] width 152 height 23
click at [841, 366] on span "Chọn HT Thanh Toán" at bounding box center [872, 374] width 135 height 17
click at [841, 379] on div "Tại văn phòng" at bounding box center [872, 381] width 135 height 13
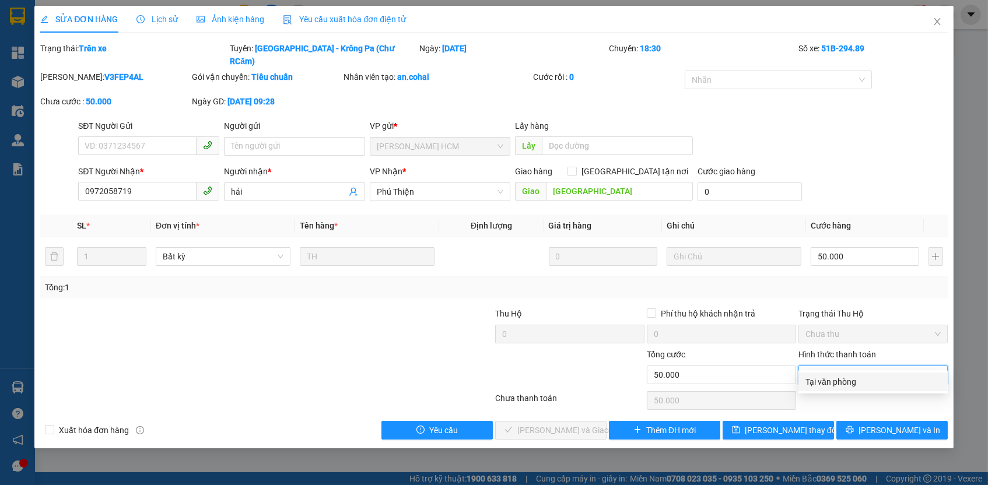
type input "0"
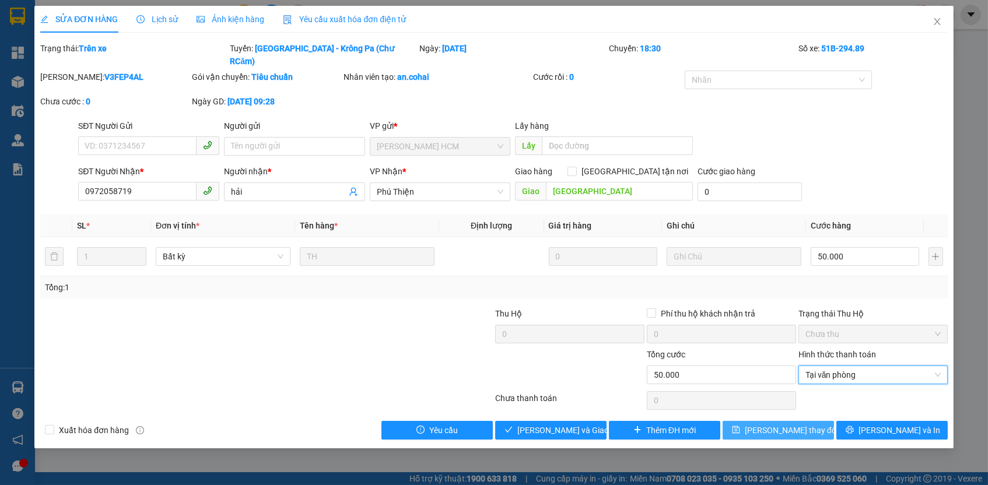
click at [810, 421] on button "[PERSON_NAME] thay đổi" at bounding box center [777, 430] width 111 height 19
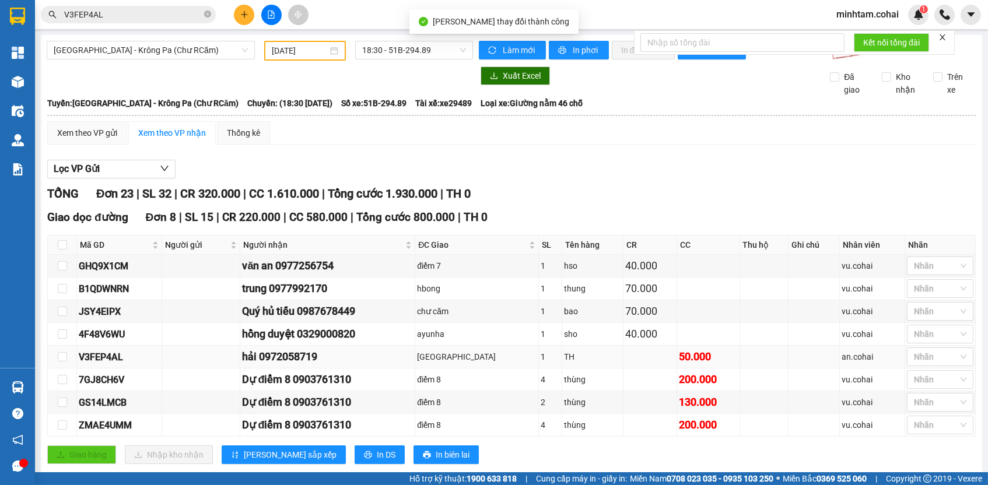
scroll to position [61, 0]
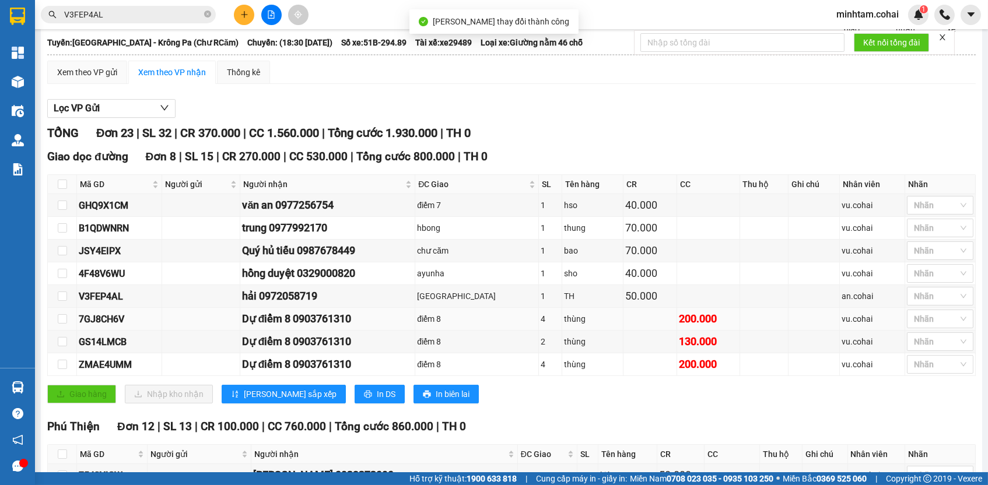
click at [122, 320] on div "7GJ8CH6V" at bounding box center [119, 319] width 81 height 15
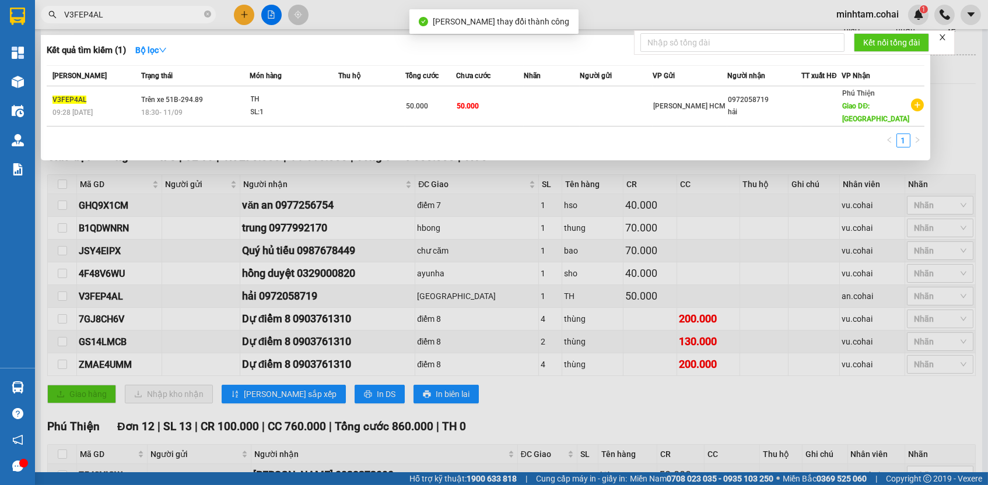
click at [127, 9] on input "V3FEP4AL" at bounding box center [133, 14] width 138 height 13
paste input "7GJ8CH6V"
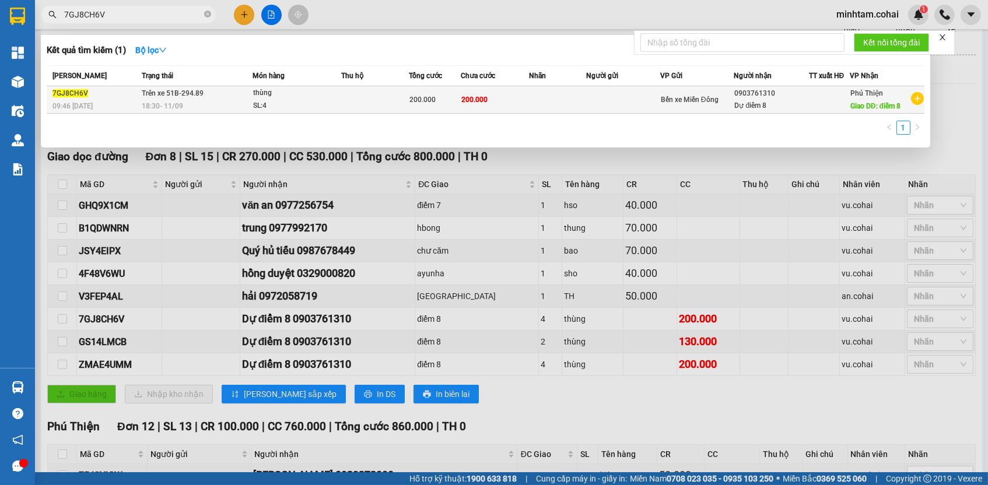
type input "7GJ8CH6V"
click at [520, 106] on td "200.000" at bounding box center [495, 99] width 69 height 27
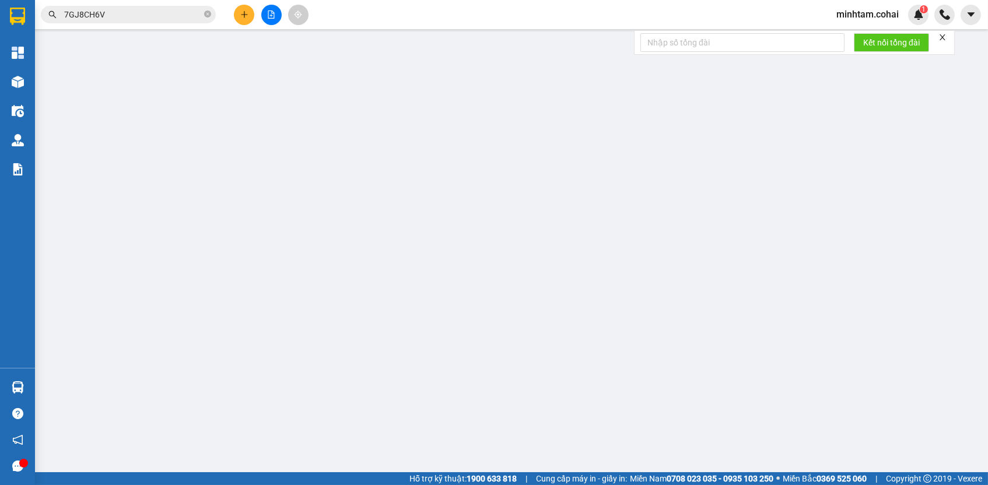
type input "0903761310"
type input "Dự điểm 8"
type input "điểm 8"
type input "200.000"
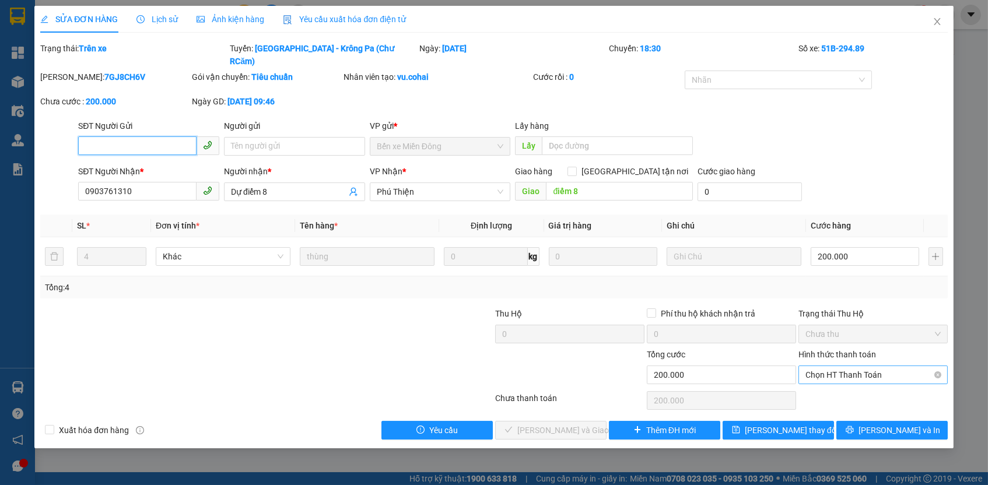
click at [821, 366] on span "Chọn HT Thanh Toán" at bounding box center [872, 374] width 135 height 17
click at [822, 381] on div "Tại văn phòng" at bounding box center [872, 381] width 135 height 13
type input "0"
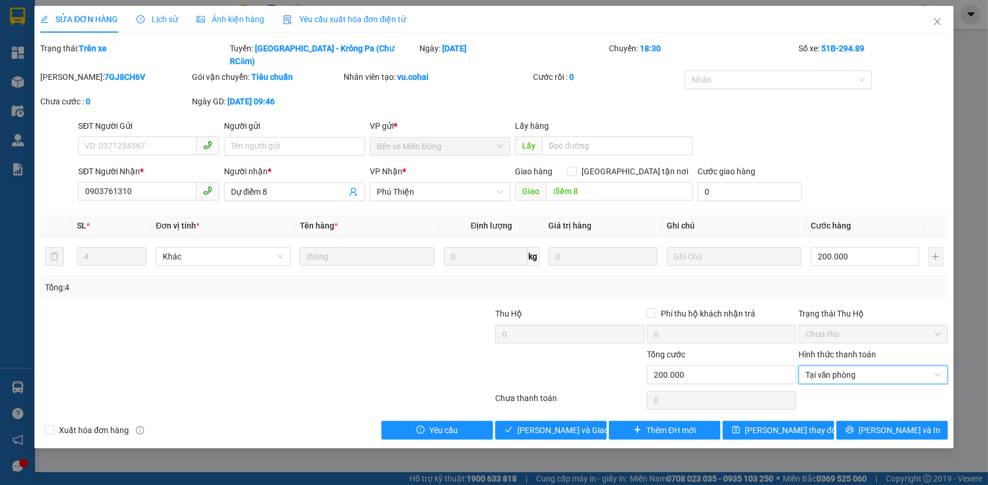
click at [813, 401] on div "Total Paid Fee 0 Total UnPaid Fee 200.000 Cash Collection Total Fee Trạng thái:…" at bounding box center [493, 241] width 907 height 398
click at [807, 424] on span "[PERSON_NAME] thay đổi" at bounding box center [791, 430] width 93 height 13
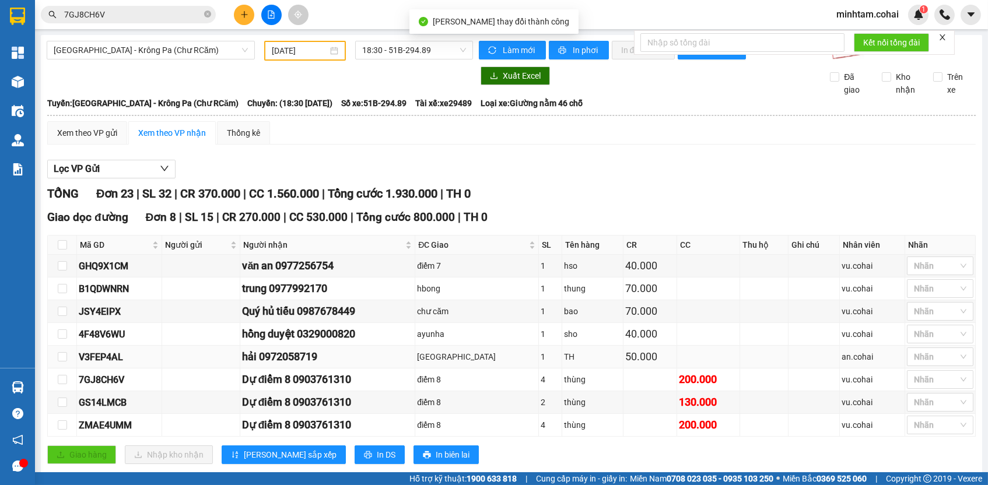
scroll to position [179, 0]
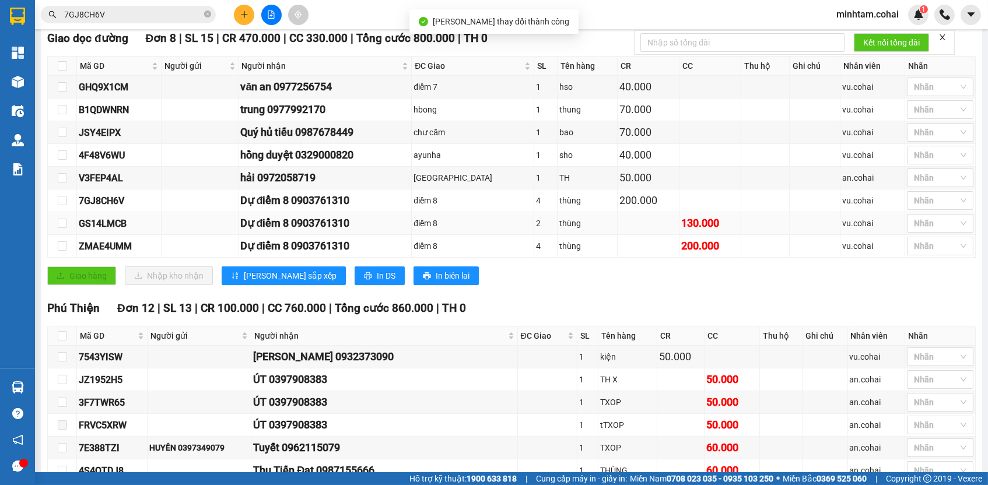
click at [115, 224] on div "GS14LMCB" at bounding box center [119, 223] width 80 height 15
click at [138, 10] on input "7GJ8CH6V" at bounding box center [133, 14] width 138 height 13
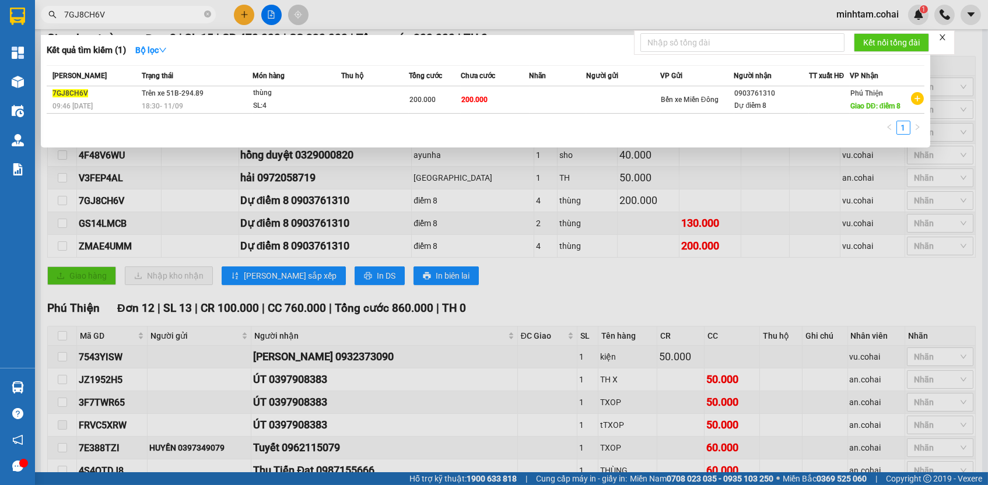
click at [138, 10] on input "7GJ8CH6V" at bounding box center [133, 14] width 138 height 13
paste input "GS14LMCB"
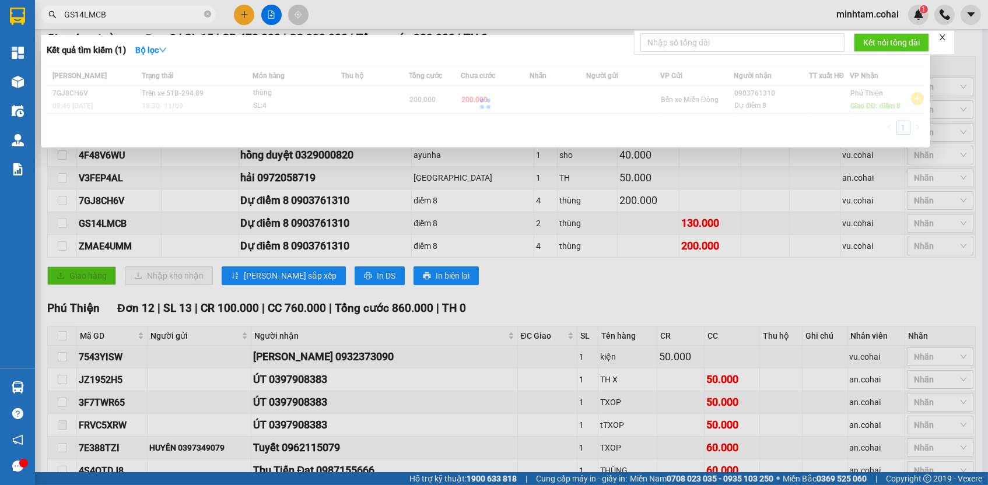
type input "GS14LMCB"
click at [584, 100] on div at bounding box center [485, 103] width 877 height 76
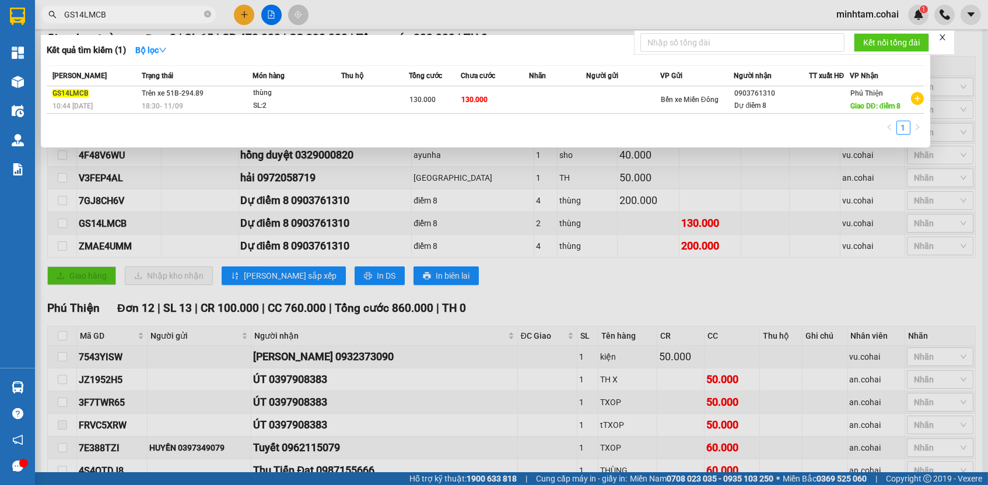
click at [546, 99] on td at bounding box center [557, 99] width 57 height 27
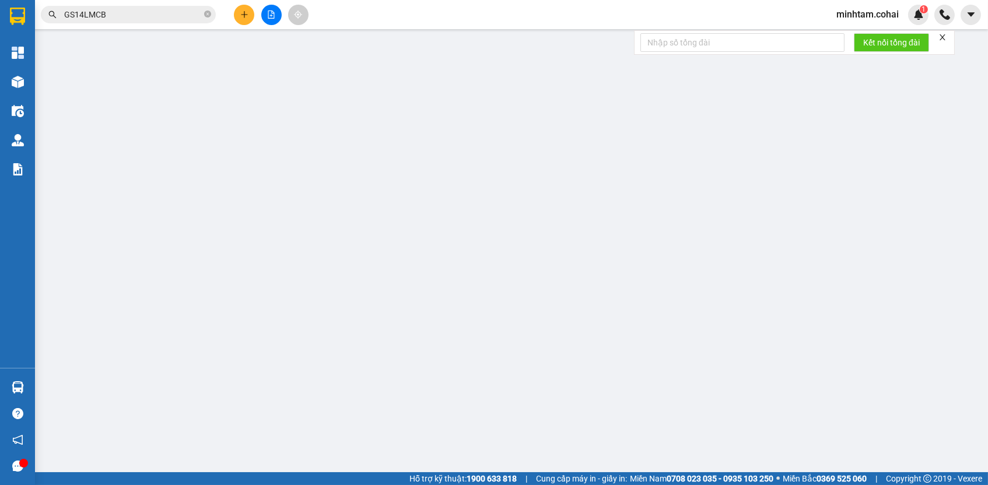
type input "0903761310"
type input "Dự điểm 8"
type input "điểm 8"
type input "130.000"
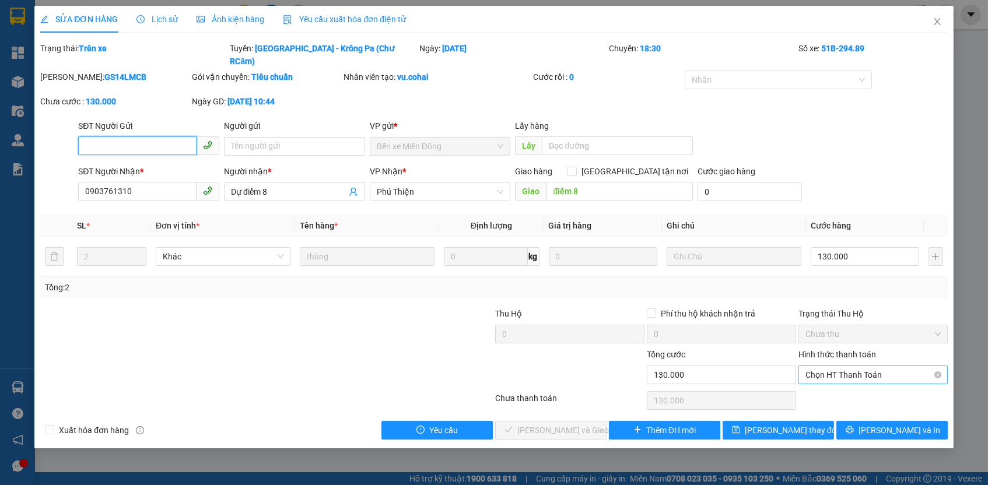
click at [854, 367] on span "Chọn HT Thanh Toán" at bounding box center [872, 374] width 135 height 17
click at [849, 386] on div "Tại văn phòng" at bounding box center [872, 381] width 135 height 13
type input "0"
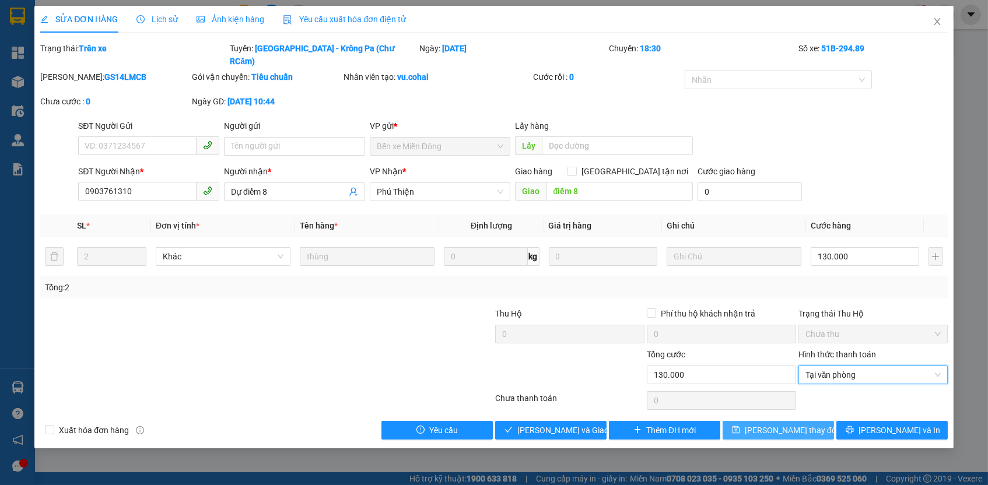
click at [821, 421] on button "[PERSON_NAME] thay đổi" at bounding box center [777, 430] width 111 height 19
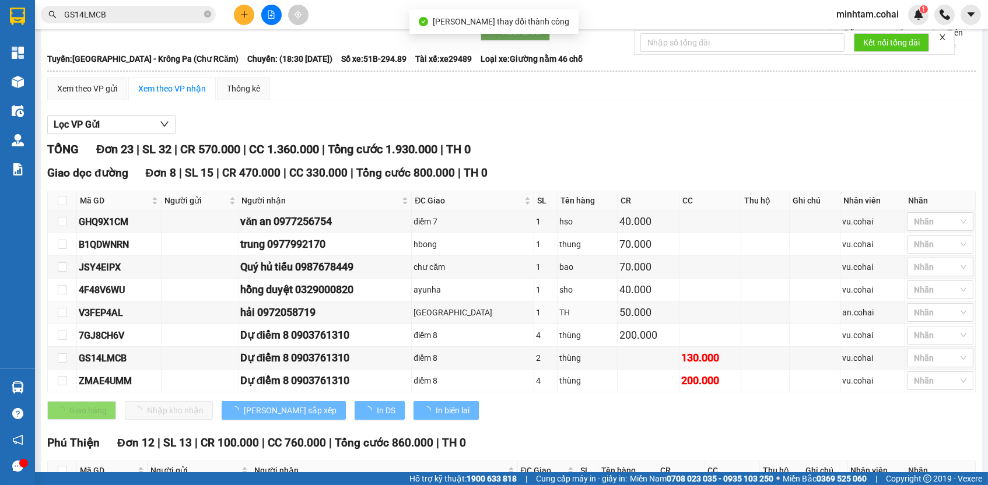
scroll to position [130, 0]
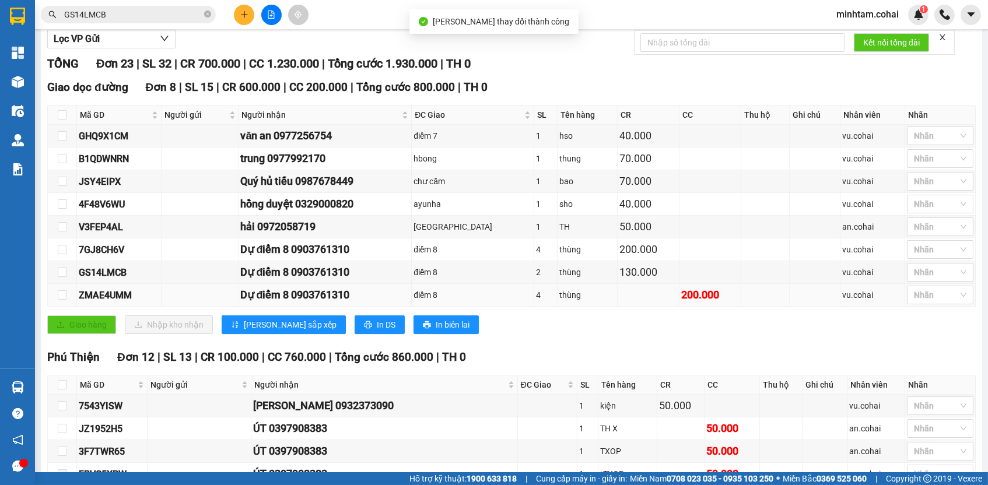
click at [103, 301] on div "ZMAE4UMM" at bounding box center [119, 295] width 80 height 15
click at [171, 17] on input "GS14LMCB" at bounding box center [133, 14] width 138 height 13
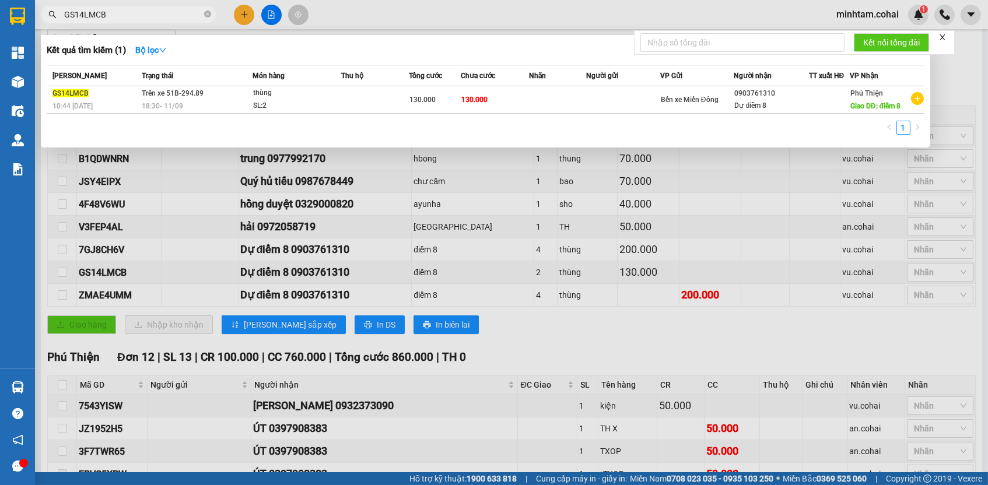
click at [171, 17] on input "GS14LMCB" at bounding box center [133, 14] width 138 height 13
paste input "ZMAE4UMM"
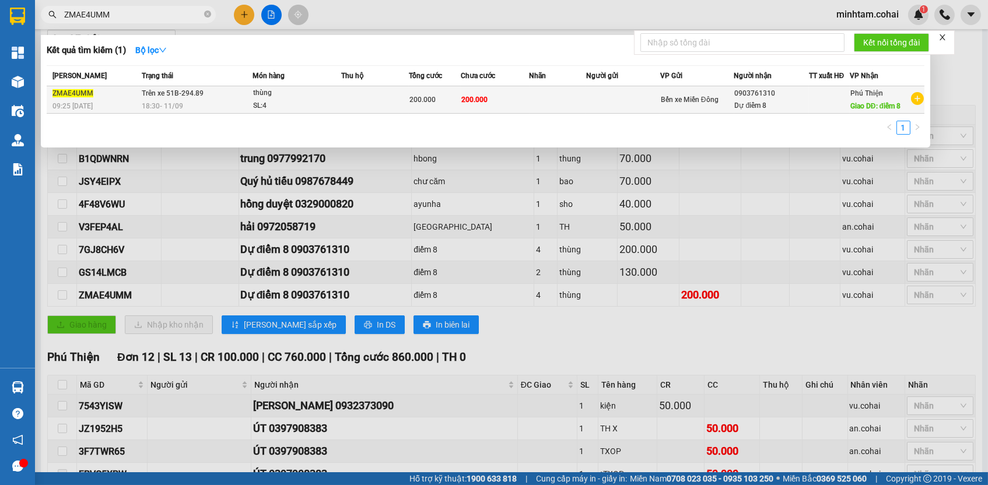
type input "ZMAE4UMM"
click at [483, 90] on td "200.000" at bounding box center [495, 99] width 69 height 27
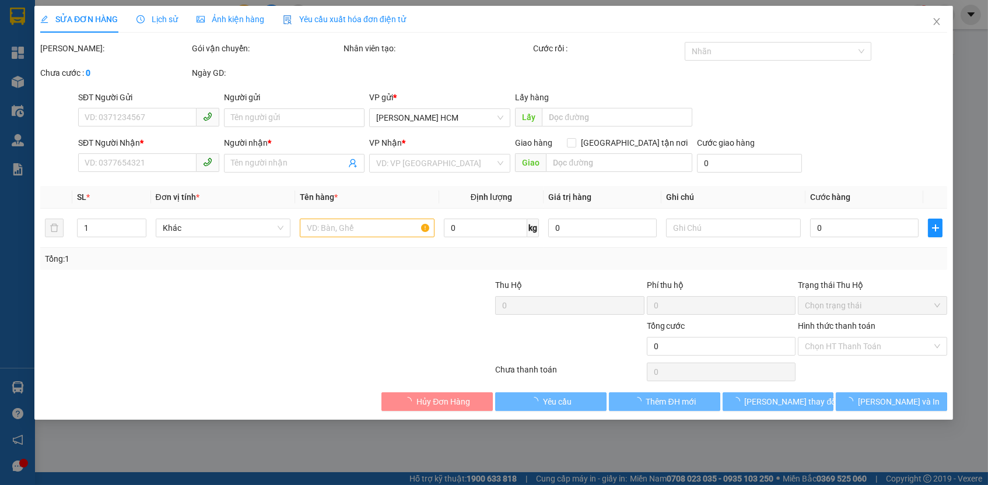
type input "0903761310"
type input "Dự điểm 8"
type input "điểm 8"
type input "200.000"
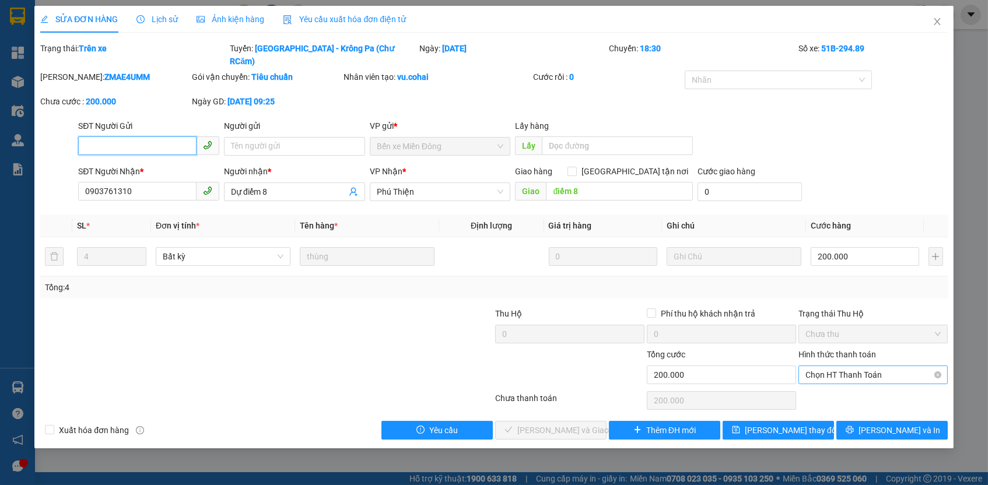
click at [858, 366] on span "Chọn HT Thanh Toán" at bounding box center [872, 374] width 135 height 17
click at [857, 381] on div "Tại văn phòng" at bounding box center [872, 381] width 135 height 13
type input "0"
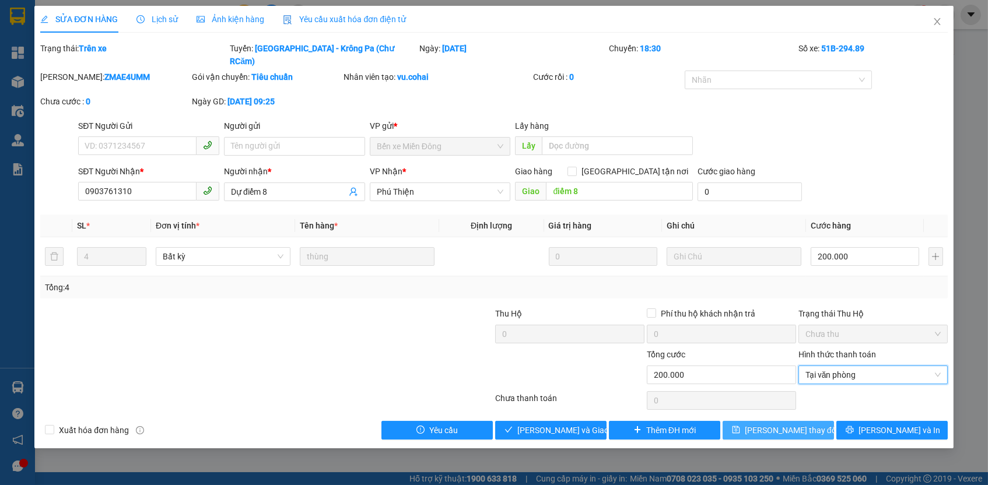
click at [823, 421] on button "[PERSON_NAME] thay đổi" at bounding box center [777, 430] width 111 height 19
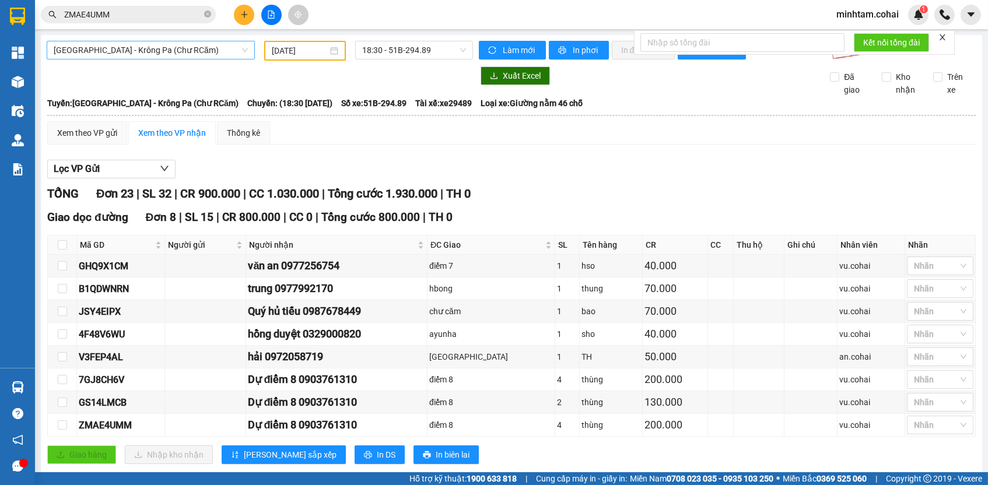
click at [189, 52] on span "[GEOGRAPHIC_DATA] - Krông Pa (Chư RCăm)" at bounding box center [151, 49] width 194 height 17
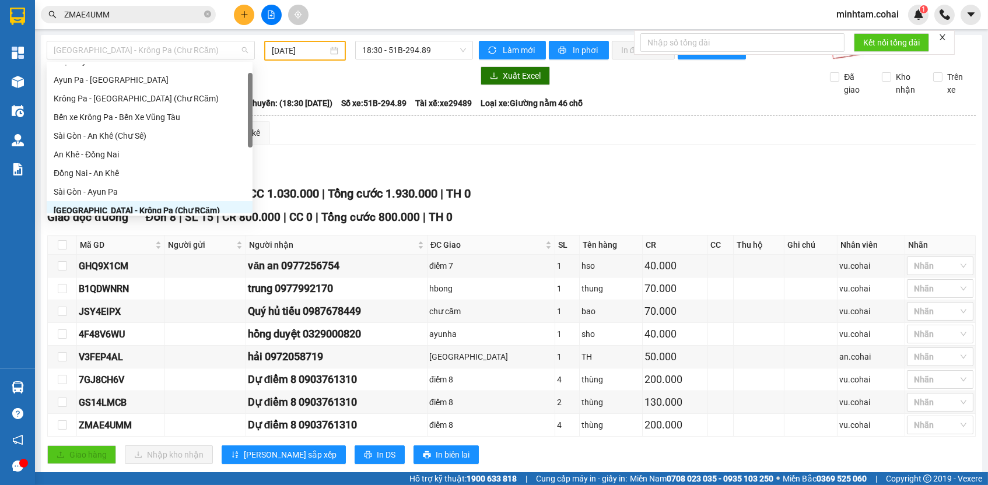
scroll to position [12, 0]
click at [165, 93] on div "Krông Pa - [GEOGRAPHIC_DATA] (Chư RCăm)" at bounding box center [150, 99] width 192 height 13
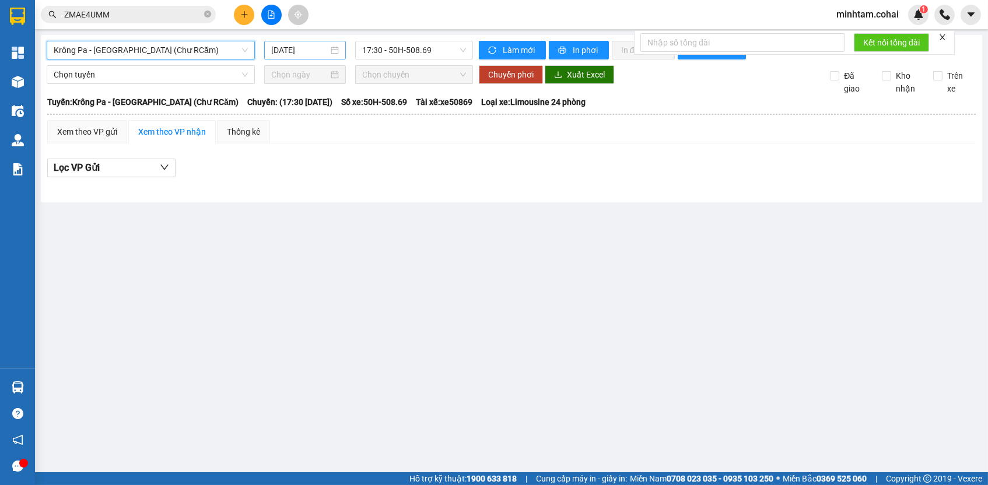
click at [305, 52] on input "[DATE]" at bounding box center [299, 50] width 57 height 13
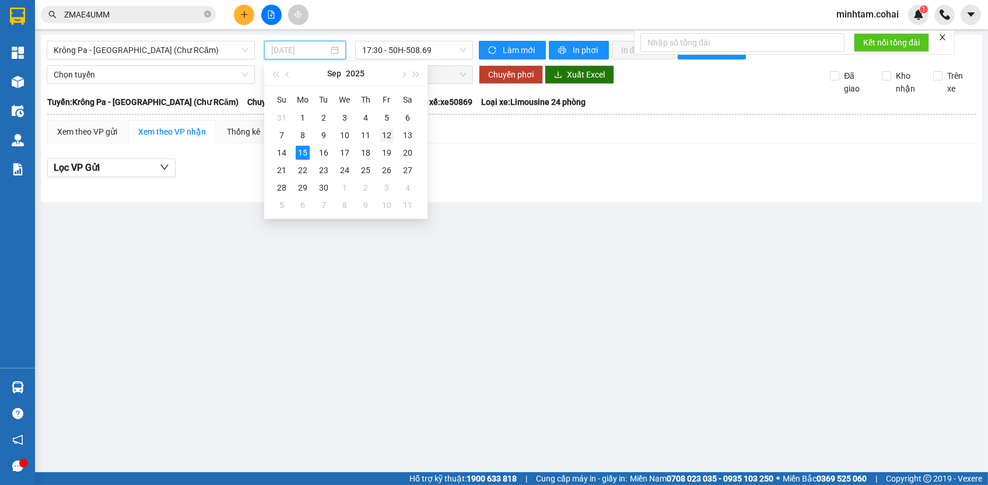
click at [389, 135] on div "12" at bounding box center [387, 135] width 14 height 14
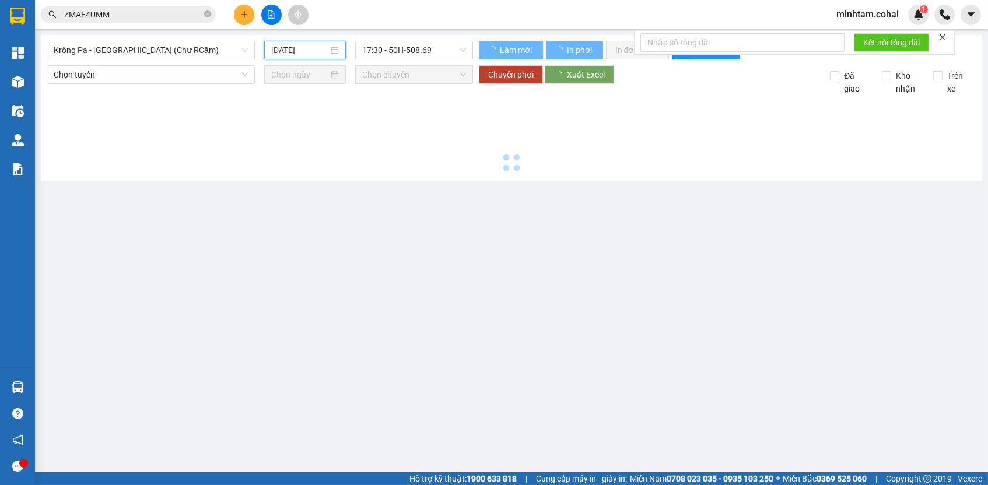
type input "[DATE]"
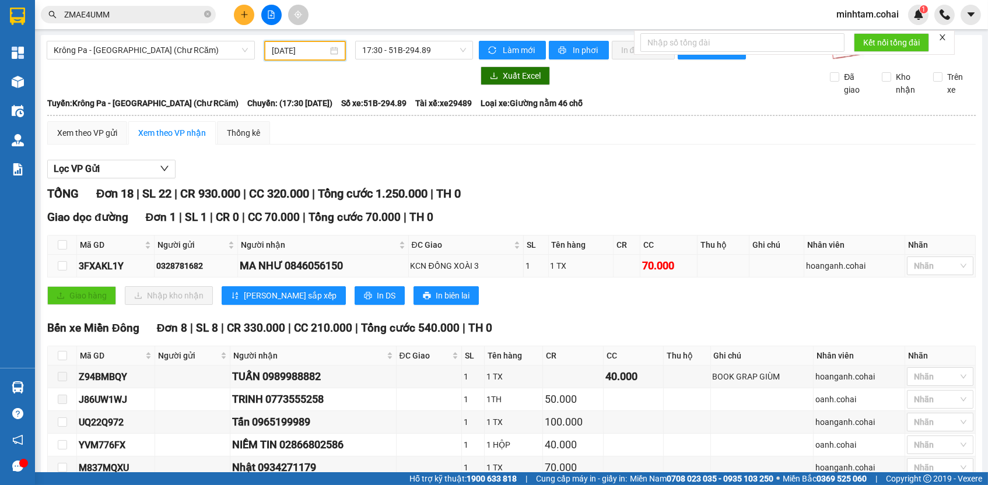
click at [124, 269] on div "3FXAKL1Y" at bounding box center [115, 266] width 73 height 15
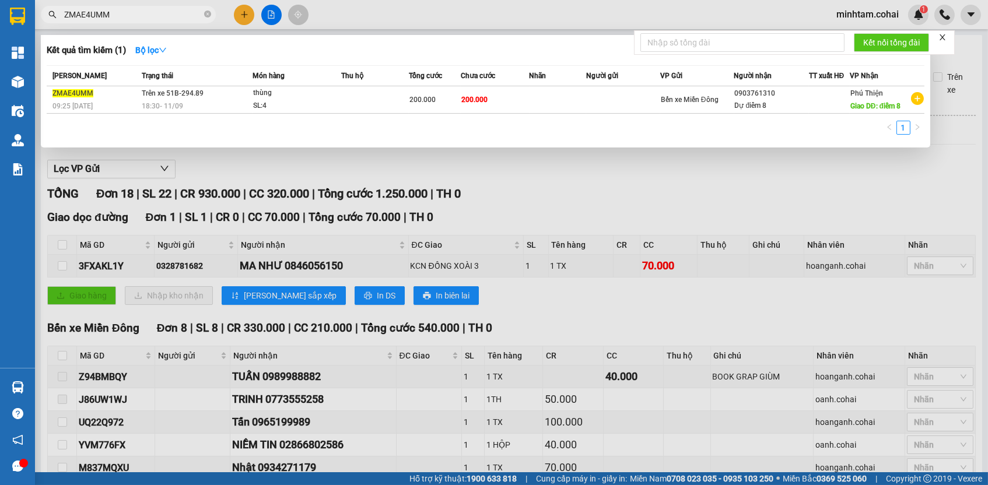
click at [198, 10] on input "ZMAE4UMM" at bounding box center [133, 14] width 138 height 13
paste input "3FXAKL1Y"
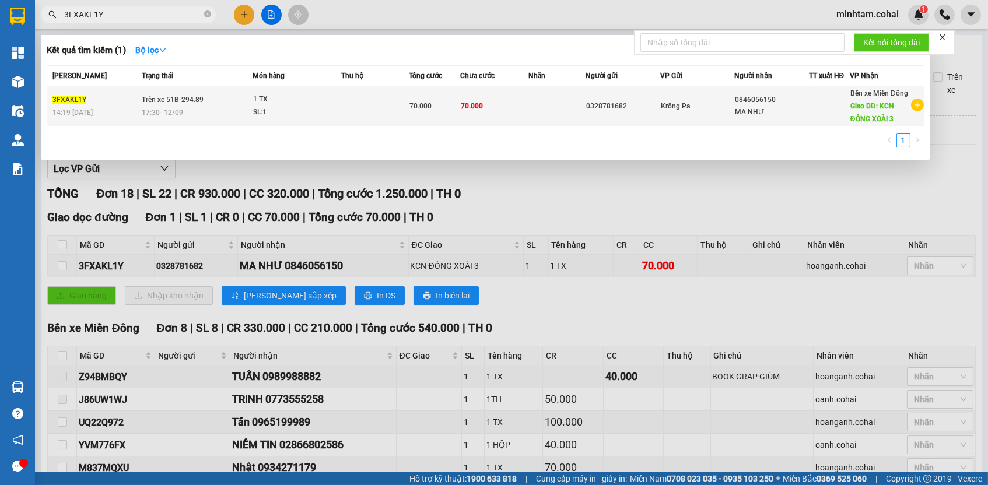
type input "3FXAKL1Y"
click at [511, 101] on td "70.000" at bounding box center [494, 106] width 68 height 40
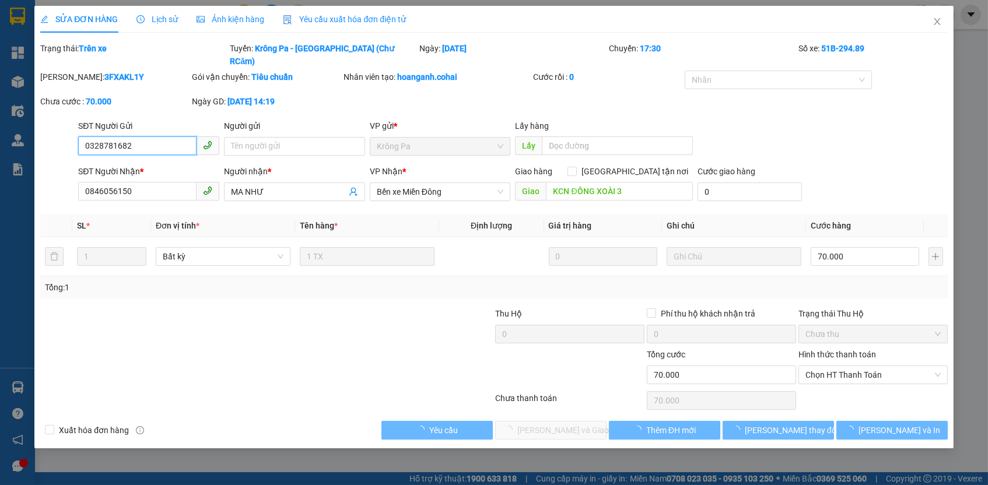
type input "0328781682"
type input "0846056150"
type input "MA NHƯ"
type input "KCN ĐỒNG XOÀI 3"
type input "70.000"
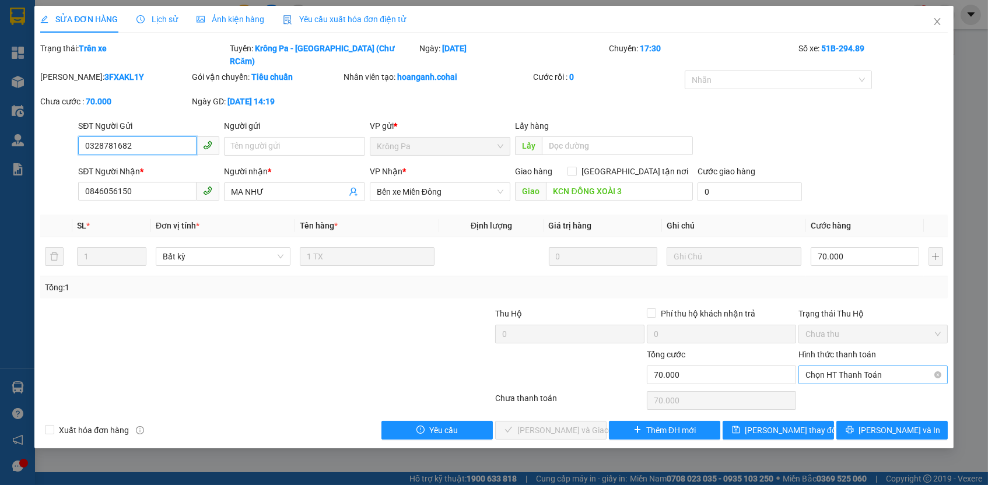
click at [830, 366] on span "Chọn HT Thanh Toán" at bounding box center [872, 374] width 135 height 17
drag, startPoint x: 830, startPoint y: 364, endPoint x: 826, endPoint y: 384, distance: 20.2
click at [826, 380] on div "Tại văn phòng" at bounding box center [872, 381] width 135 height 13
type input "0"
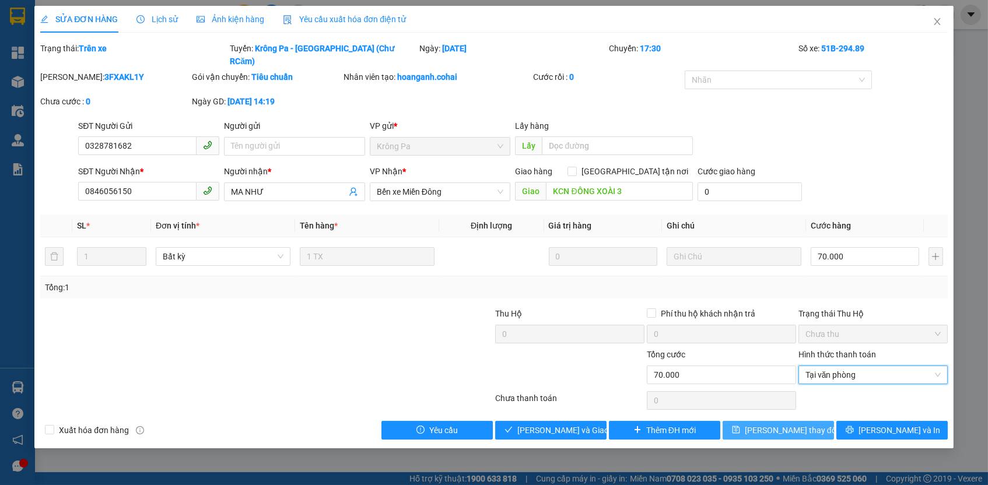
click at [810, 421] on button "[PERSON_NAME] thay đổi" at bounding box center [777, 430] width 111 height 19
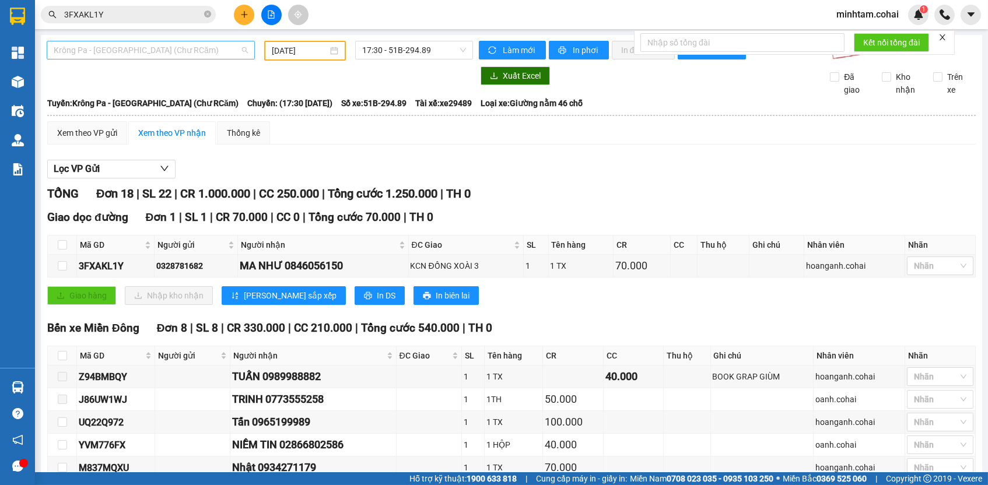
click at [179, 50] on span "Krông Pa - [GEOGRAPHIC_DATA] (Chư RCăm)" at bounding box center [151, 49] width 194 height 17
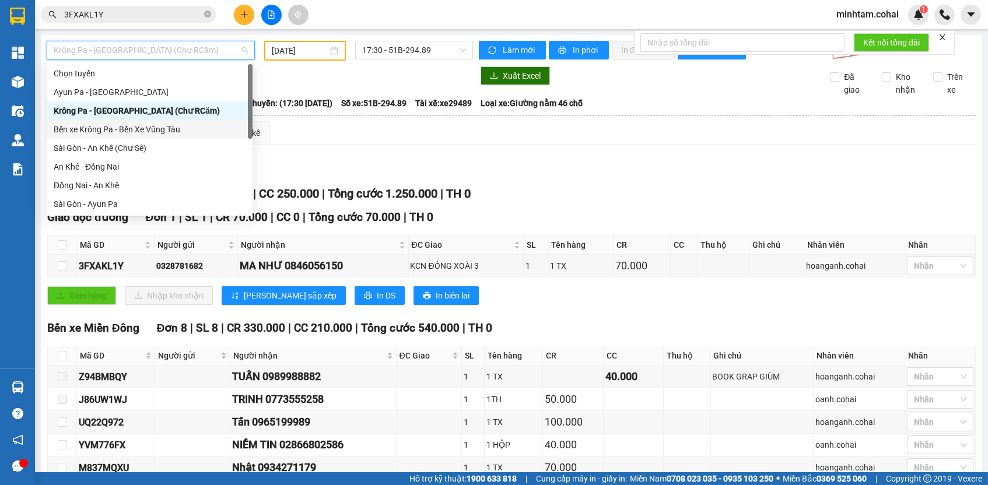
click at [165, 137] on div "Bến xe Krông Pa - Bến Xe Vũng Tàu" at bounding box center [150, 129] width 206 height 19
type input "[DATE]"
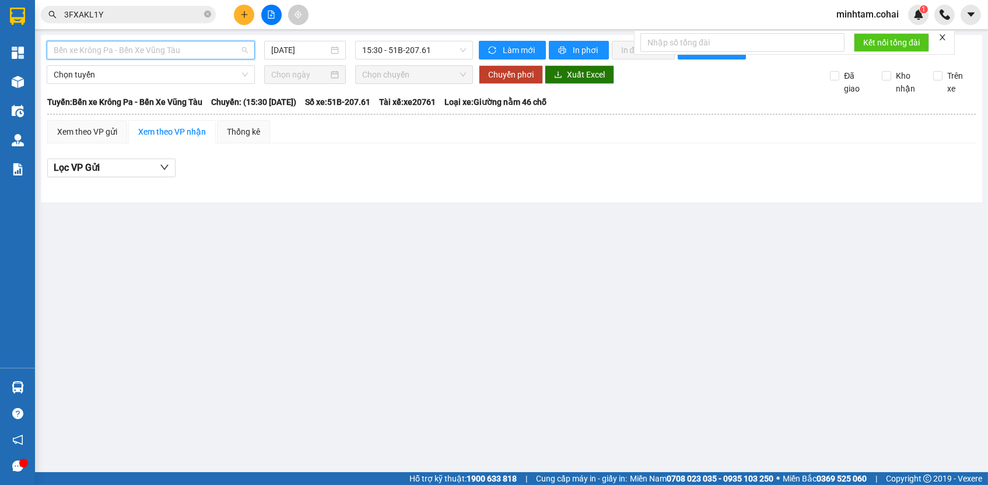
click at [153, 59] on div "Bến xe Krông Pa - Bến Xe Vũng Tàu" at bounding box center [151, 50] width 208 height 19
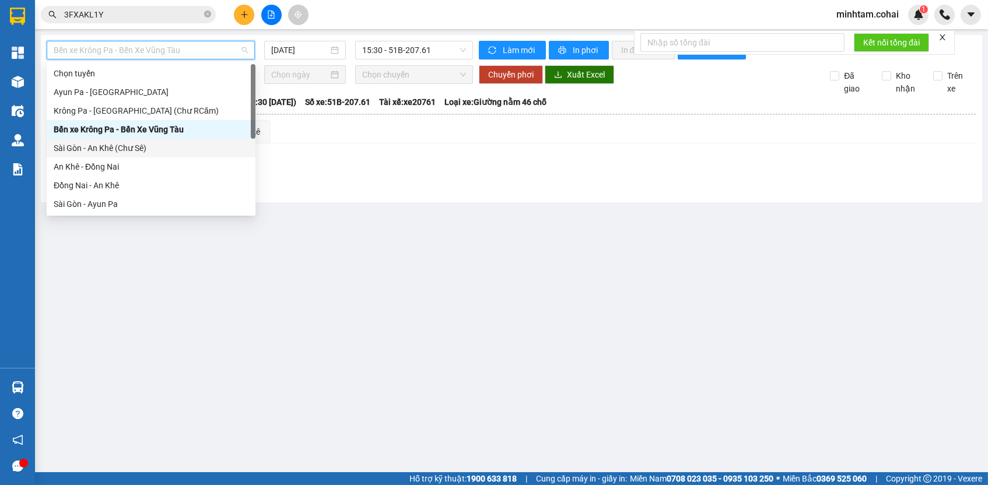
click at [169, 142] on div "Sài Gòn - An Khê (Chư Sê)" at bounding box center [151, 148] width 195 height 13
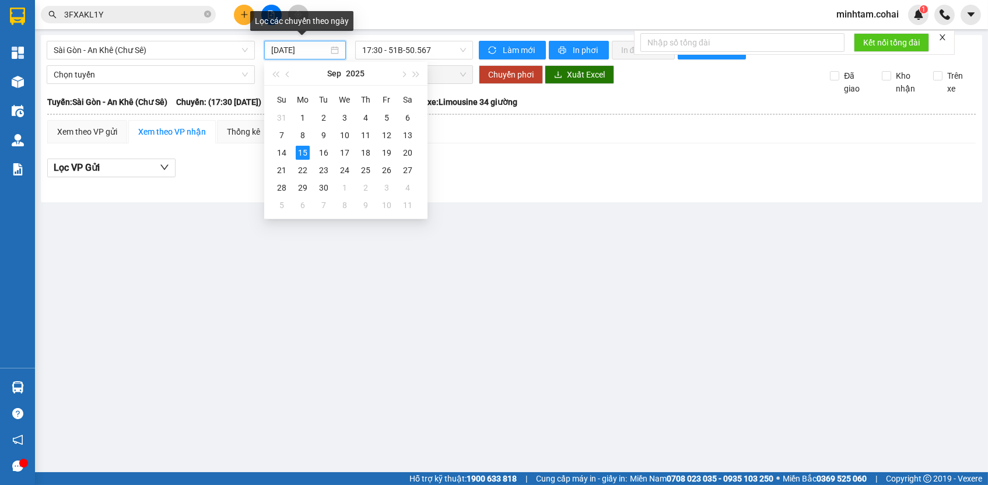
click at [320, 48] on input "[DATE]" at bounding box center [299, 50] width 57 height 13
click at [366, 136] on div "11" at bounding box center [366, 135] width 14 height 14
type input "[DATE]"
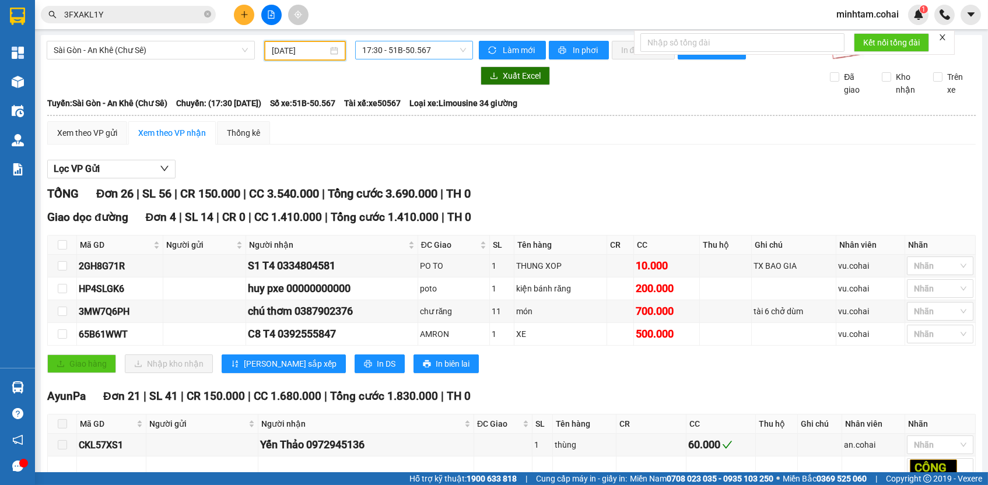
click at [424, 48] on span "17:30 - 51B-50.567" at bounding box center [414, 49] width 104 height 17
click at [437, 110] on div "18:00 - 50E-193.55" at bounding box center [404, 110] width 91 height 13
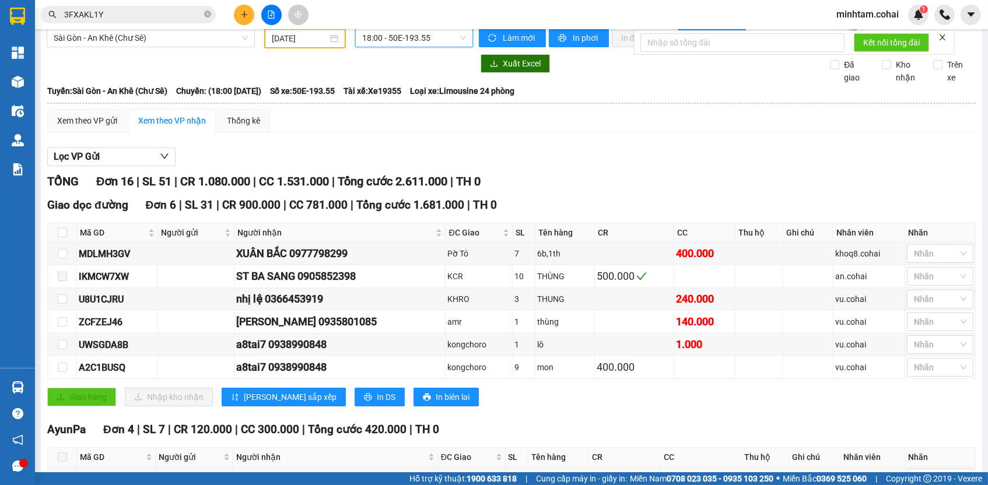
scroll to position [12, 0]
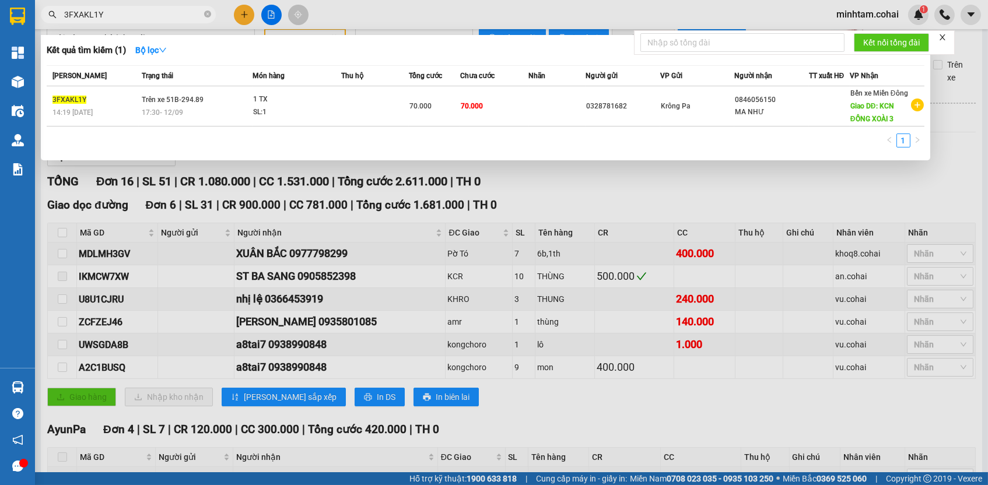
paste input "0938990848"
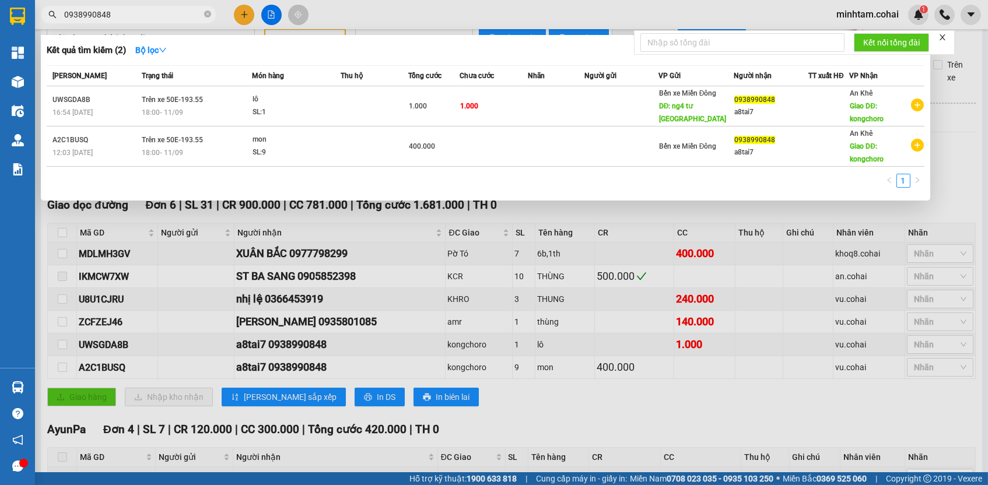
type input "0938990848"
click at [609, 370] on div at bounding box center [494, 242] width 988 height 485
click at [183, 16] on input "0938990848" at bounding box center [133, 14] width 138 height 13
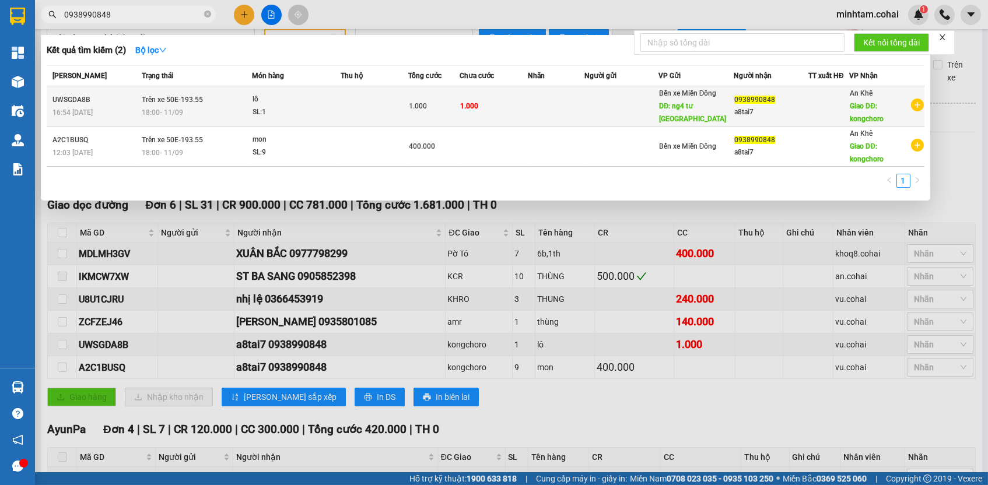
click at [311, 115] on div "SL: 1" at bounding box center [295, 112] width 87 height 13
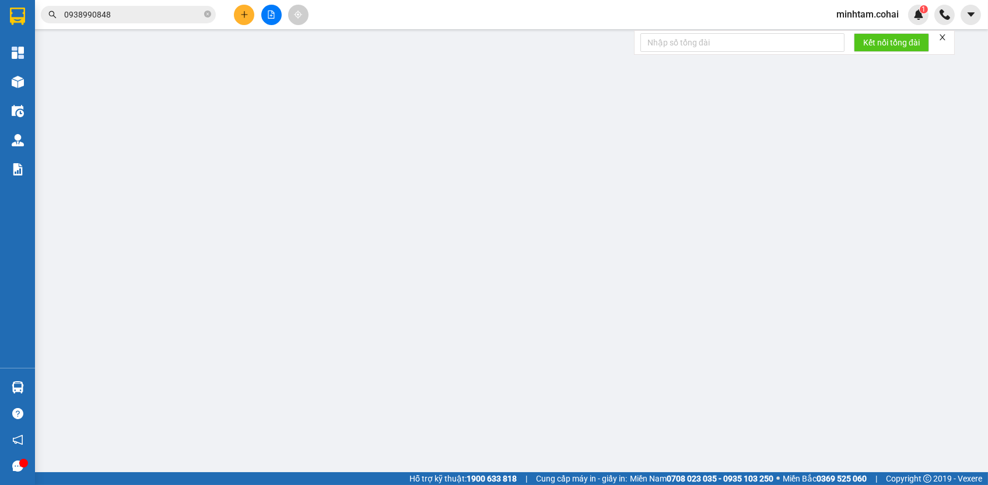
type input "ng4 tư bình phước"
type input "0938990848"
type input "a8tai7"
type input "kongchoro"
type input "1.000"
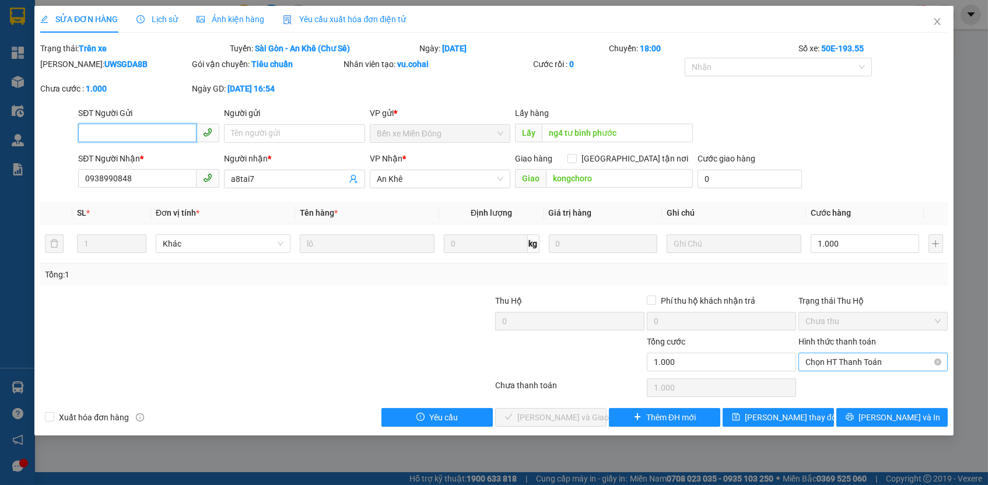
click at [867, 364] on span "Chọn HT Thanh Toán" at bounding box center [872, 361] width 135 height 17
click at [859, 382] on div "Tại văn phòng" at bounding box center [872, 381] width 135 height 13
type input "0"
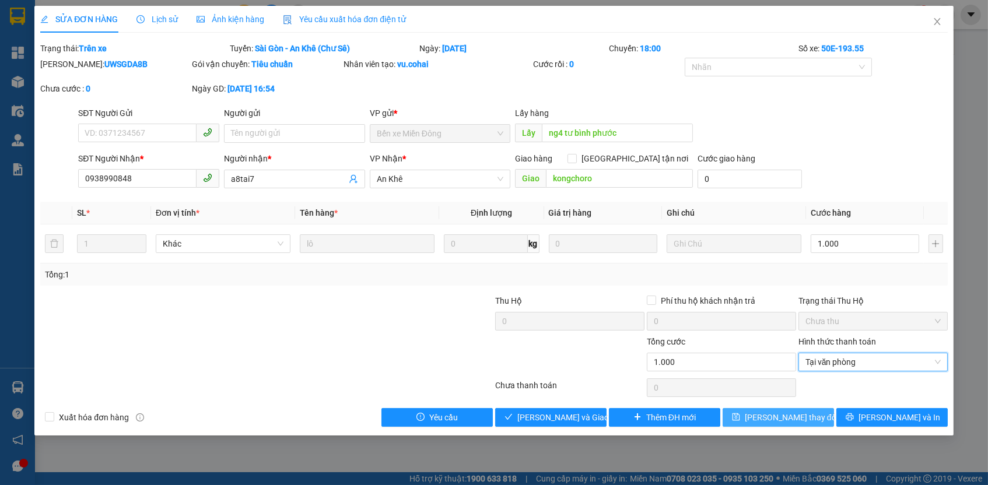
click at [806, 412] on span "[PERSON_NAME] thay đổi" at bounding box center [791, 417] width 93 height 13
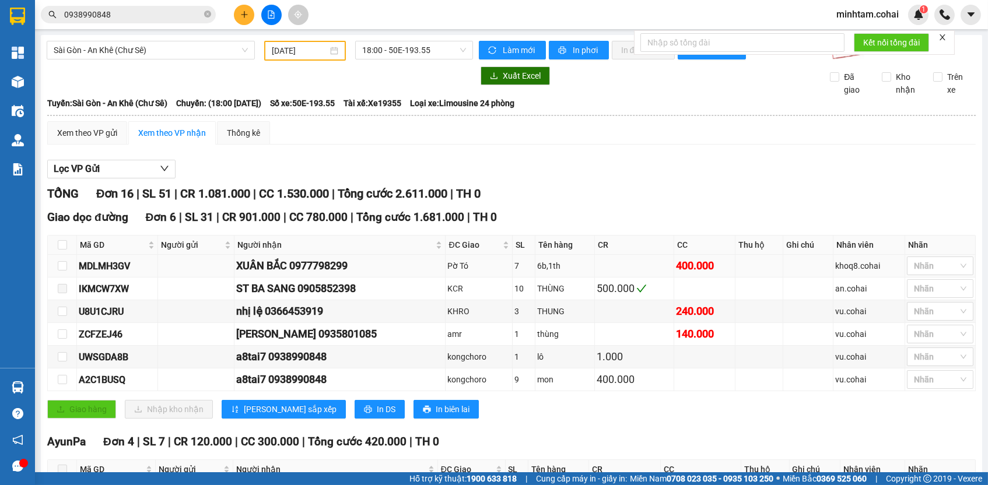
click at [113, 269] on div "MDLMH3GV" at bounding box center [117, 266] width 77 height 15
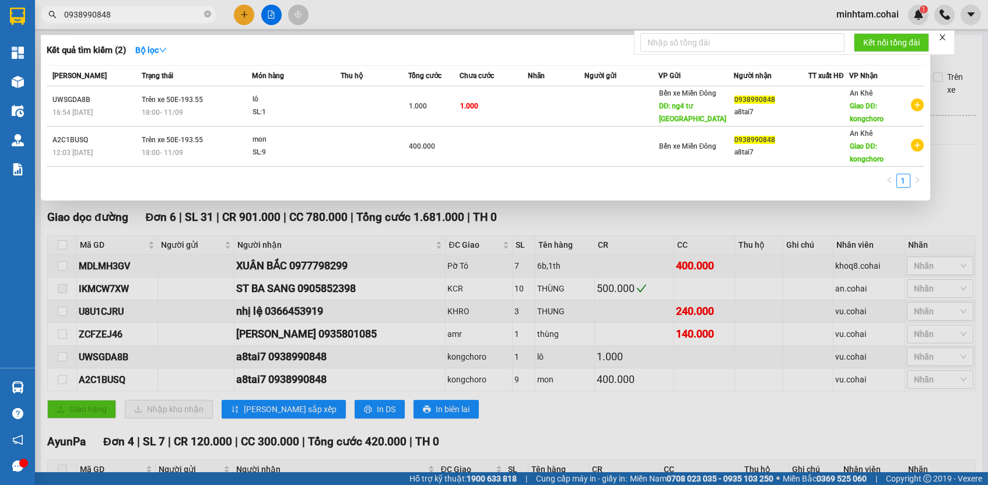
click at [143, 10] on input "0938990848" at bounding box center [133, 14] width 138 height 13
paste input "MDLMH3GV"
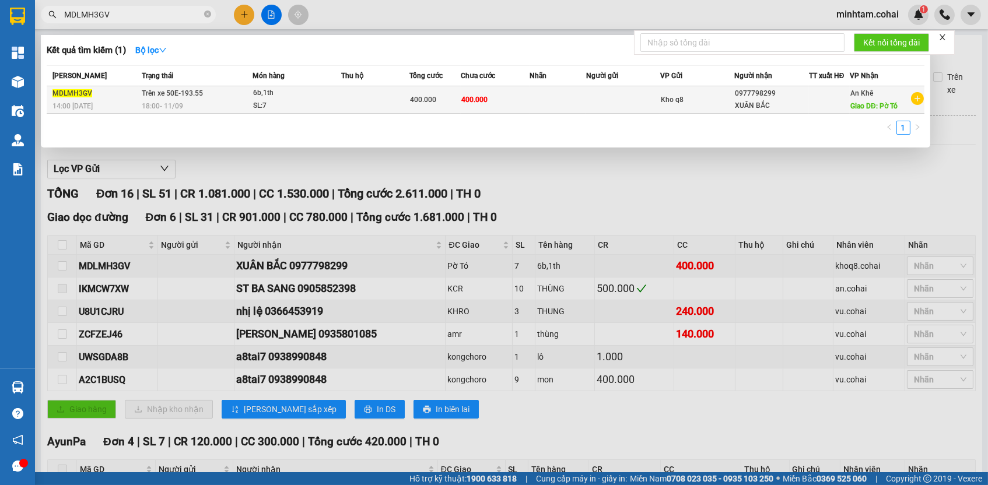
type input "MDLMH3GV"
click at [515, 103] on td "400.000" at bounding box center [495, 99] width 69 height 27
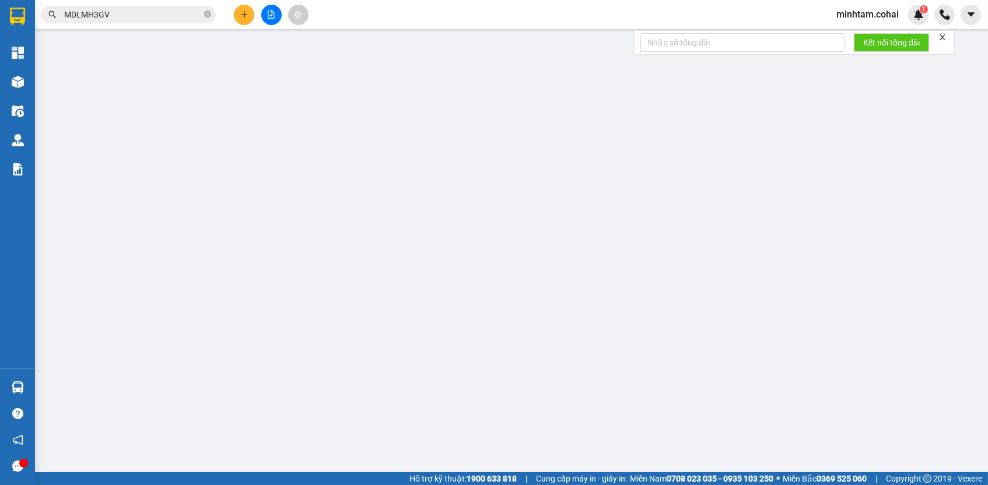
type input "0977798299"
type input "XUÂN BẮC"
type input "Pờ Tó"
type input "400.000"
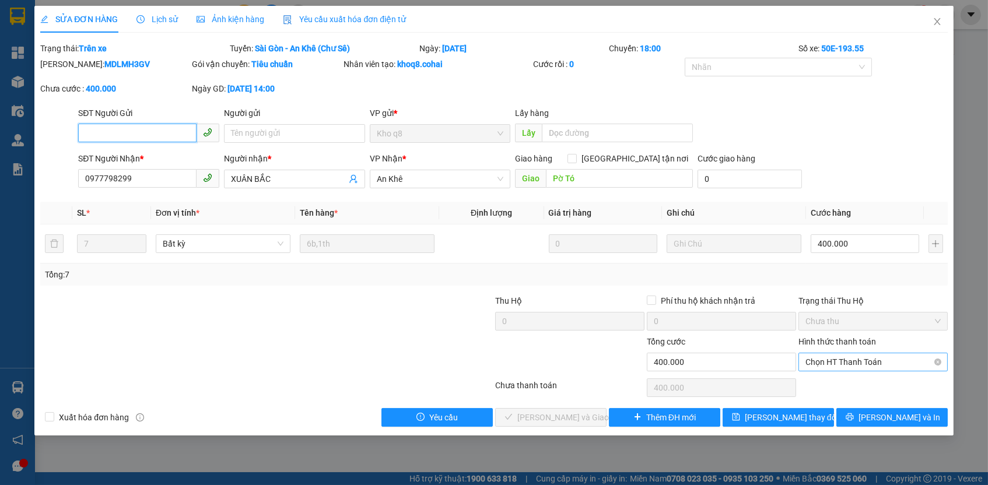
click at [821, 362] on span "Chọn HT Thanh Toán" at bounding box center [872, 361] width 135 height 17
click at [823, 380] on div "Tại văn phòng" at bounding box center [872, 381] width 135 height 13
type input "0"
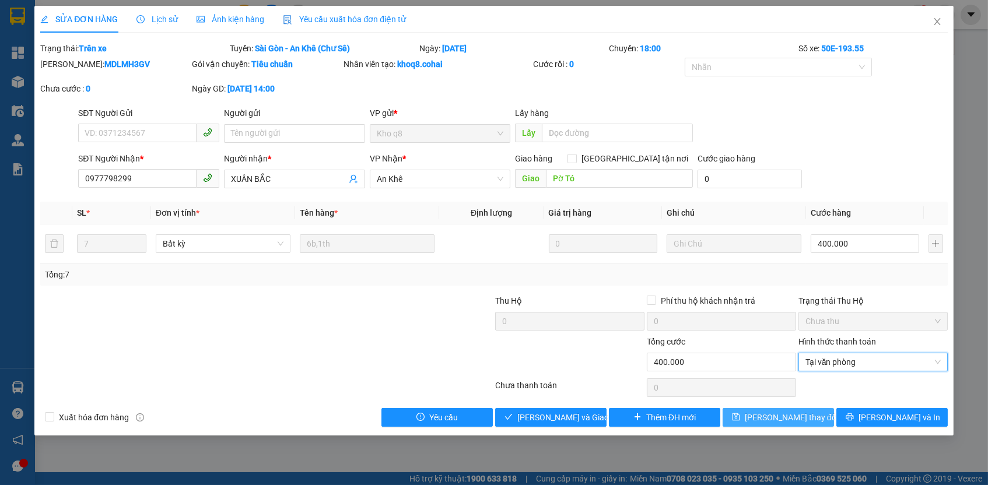
click at [802, 415] on span "[PERSON_NAME] thay đổi" at bounding box center [791, 417] width 93 height 13
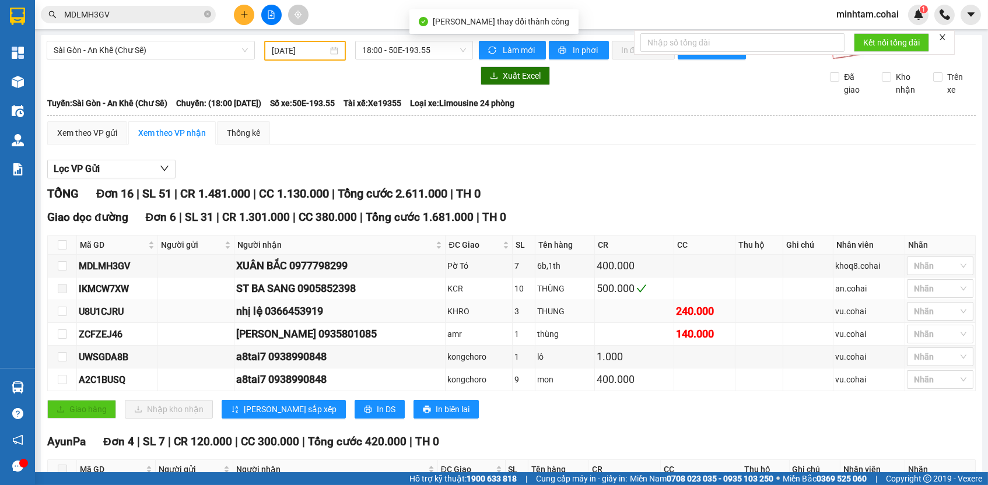
click at [106, 318] on div "U8U1CJRU" at bounding box center [117, 311] width 77 height 15
click at [106, 317] on div "U8U1CJRU" at bounding box center [117, 311] width 77 height 15
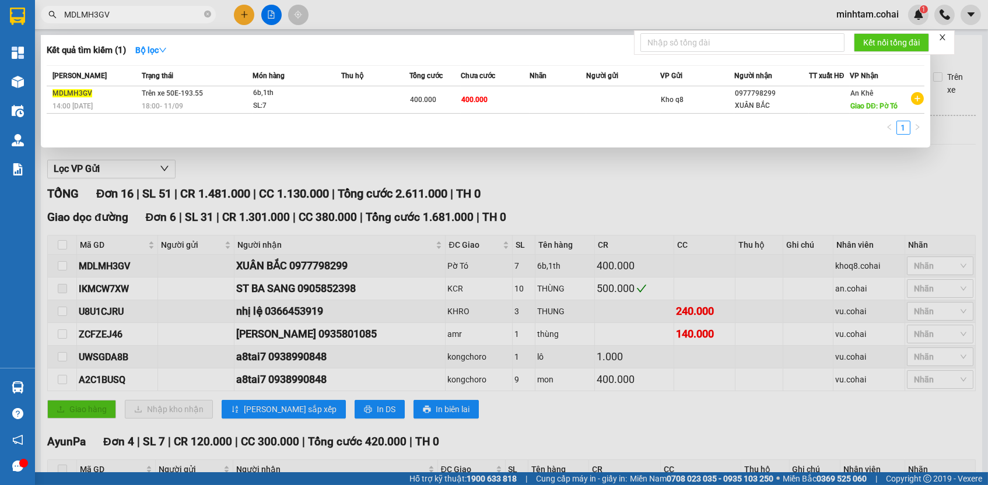
click at [132, 14] on input "MDLMH3GV" at bounding box center [133, 14] width 138 height 13
paste input "U8U1CJRU"
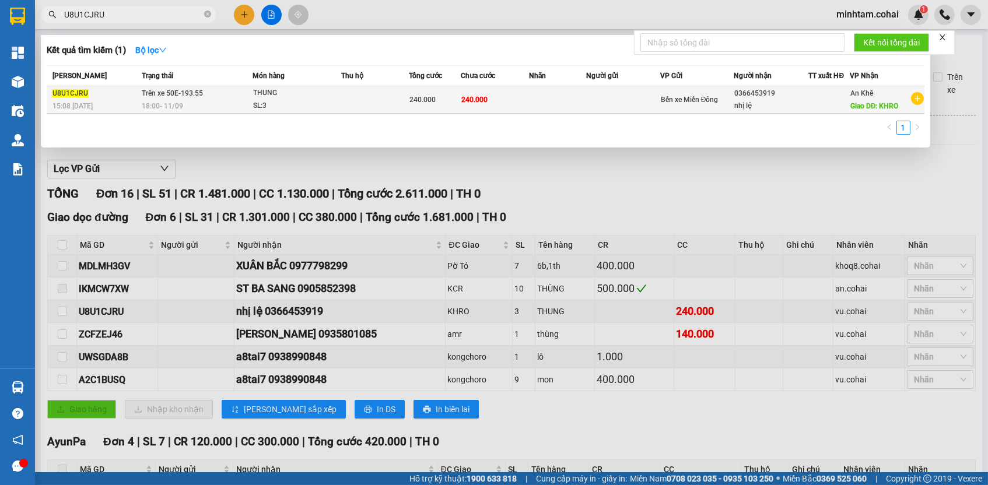
type input "U8U1CJRU"
click at [537, 100] on td at bounding box center [557, 99] width 57 height 27
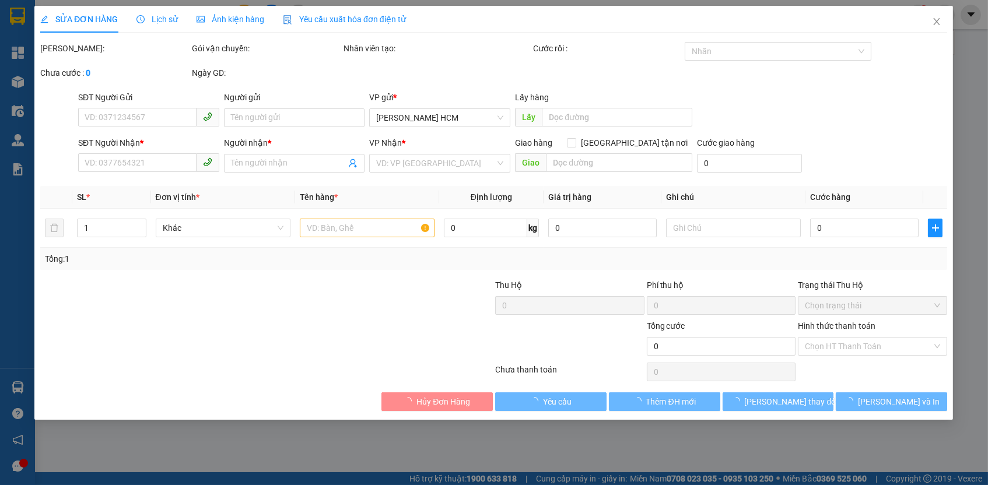
type input "0366453919"
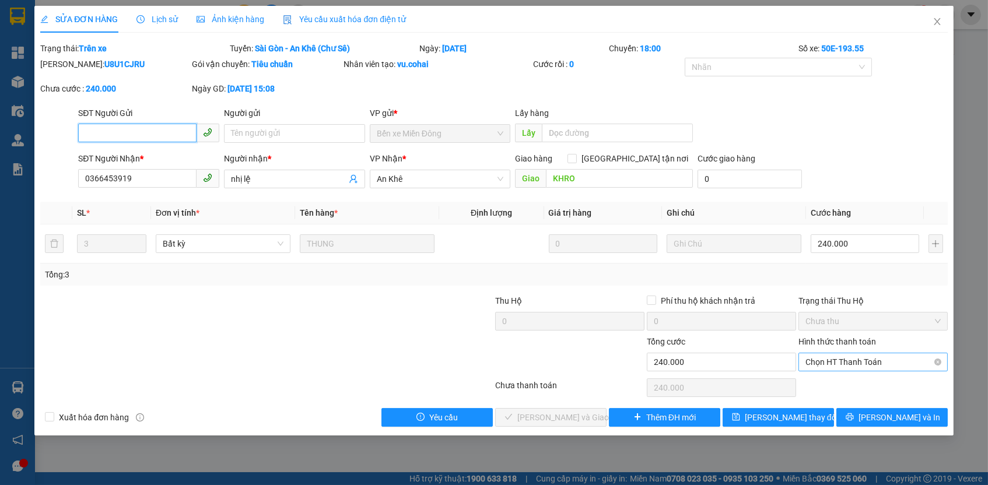
click at [824, 353] on span "Chọn HT Thanh Toán" at bounding box center [872, 361] width 135 height 17
click at [828, 375] on div "Tại văn phòng" at bounding box center [872, 381] width 135 height 13
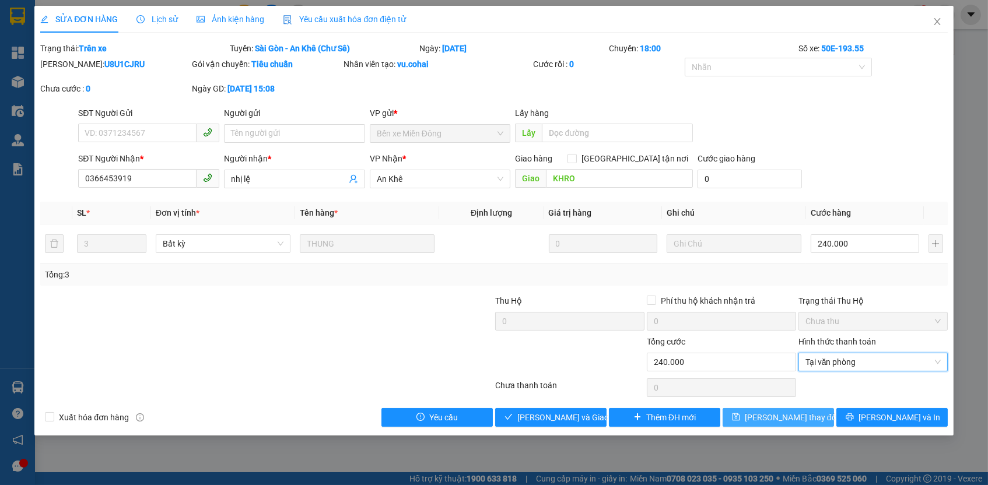
click at [809, 415] on button "[PERSON_NAME] thay đổi" at bounding box center [777, 417] width 111 height 19
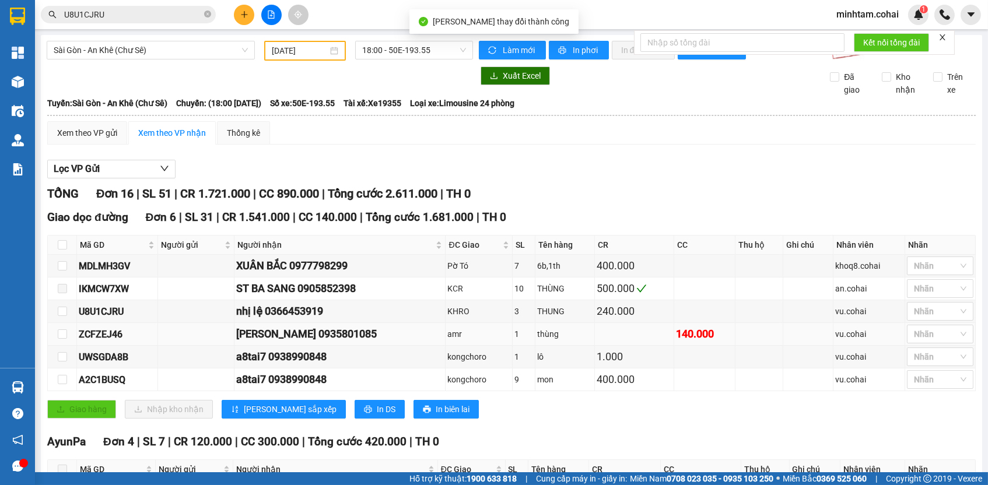
click at [121, 339] on div "ZCFZEJ46" at bounding box center [117, 334] width 77 height 15
click at [150, 20] on input "U8U1CJRU" at bounding box center [133, 14] width 138 height 13
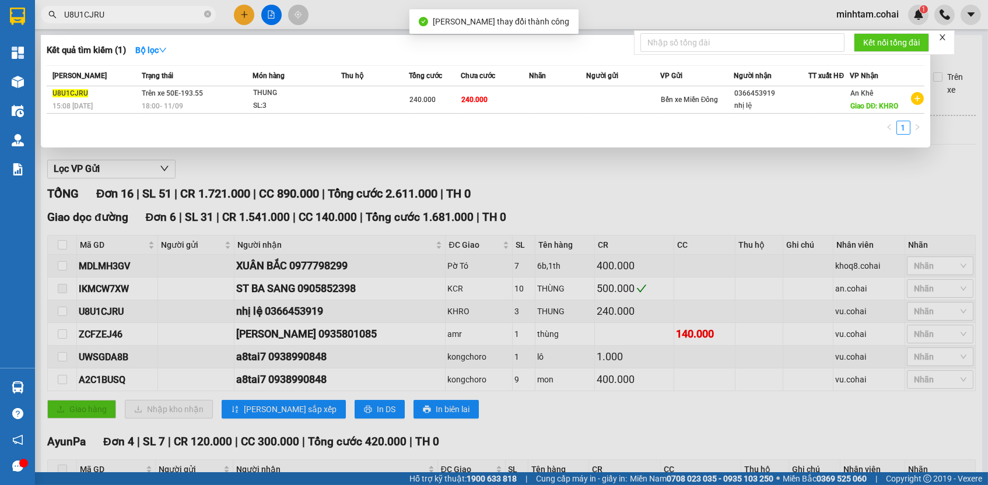
click at [150, 20] on input "U8U1CJRU" at bounding box center [133, 14] width 138 height 13
paste input "ZCFZEJ46"
click at [588, 85] on th "Người gửi" at bounding box center [623, 76] width 74 height 20
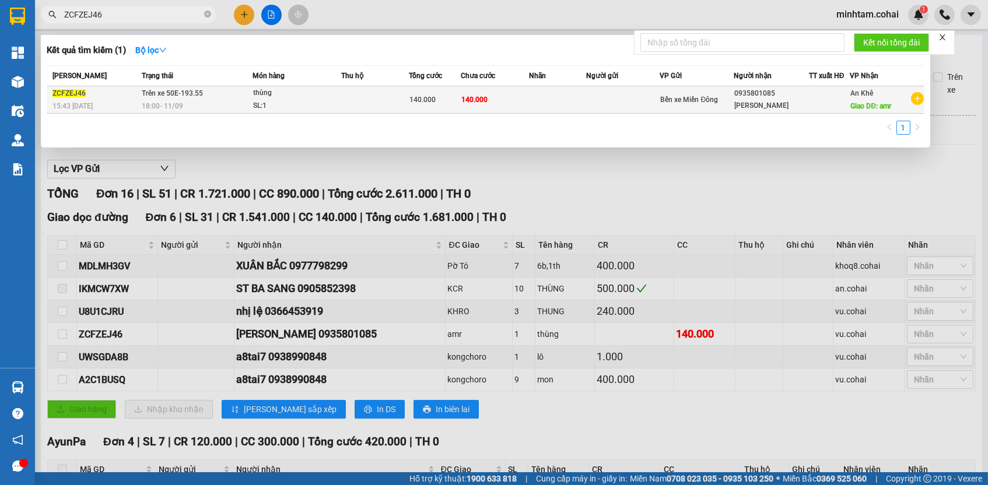
click at [577, 91] on td at bounding box center [557, 99] width 57 height 27
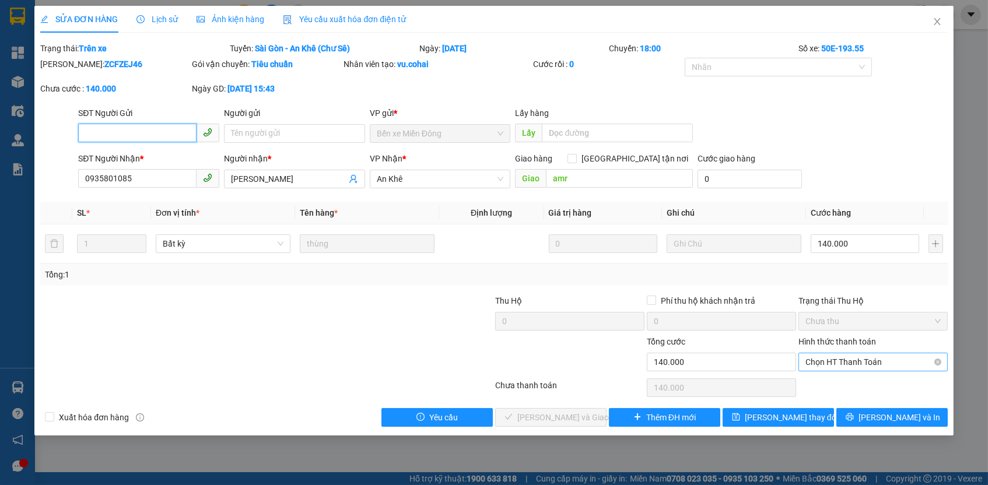
click at [841, 362] on span "Chọn HT Thanh Toán" at bounding box center [872, 361] width 135 height 17
click at [833, 381] on div "Tại văn phòng" at bounding box center [872, 381] width 135 height 13
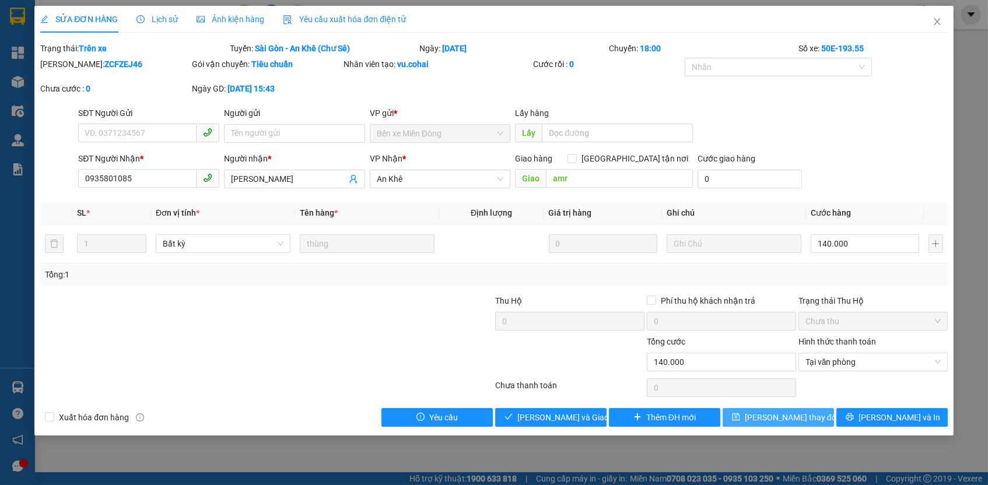
click at [805, 415] on span "[PERSON_NAME] thay đổi" at bounding box center [791, 417] width 93 height 13
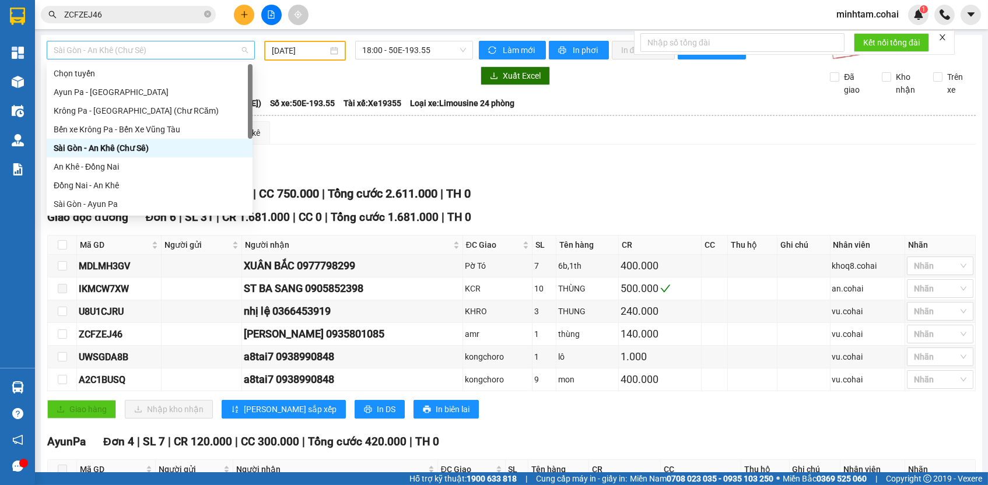
click at [202, 50] on span "Sài Gòn - An Khê (Chư Sê)" at bounding box center [151, 49] width 194 height 17
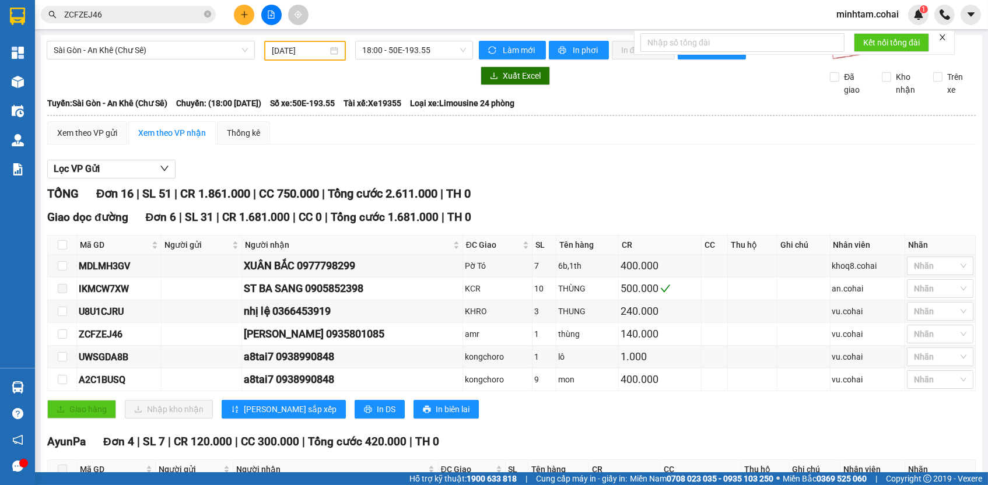
scroll to position [21, 0]
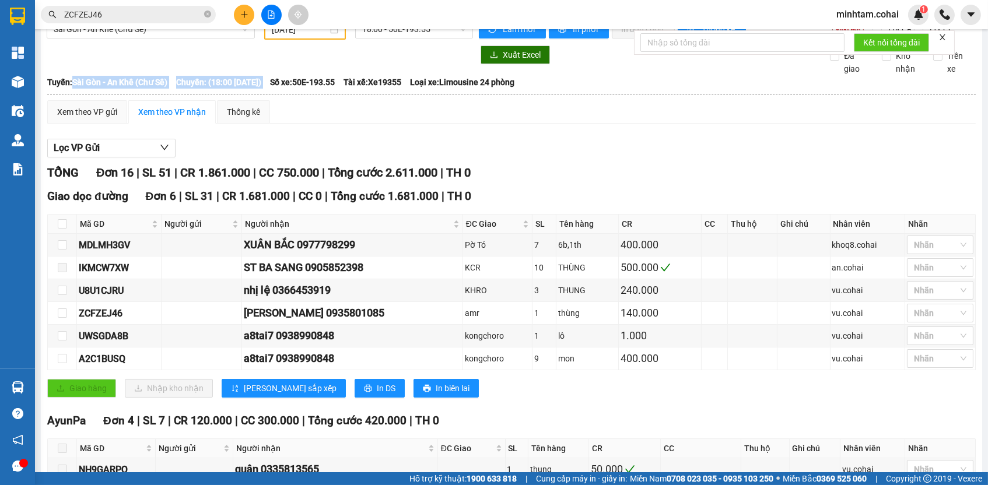
drag, startPoint x: 79, startPoint y: 86, endPoint x: 320, endPoint y: 90, distance: 241.4
click at [322, 88] on div "Tuyến: [GEOGRAPHIC_DATA] - An Khê (Chư Sê) [GEOGRAPHIC_DATA]: (18:00 [DATE]) Số…" at bounding box center [511, 82] width 928 height 13
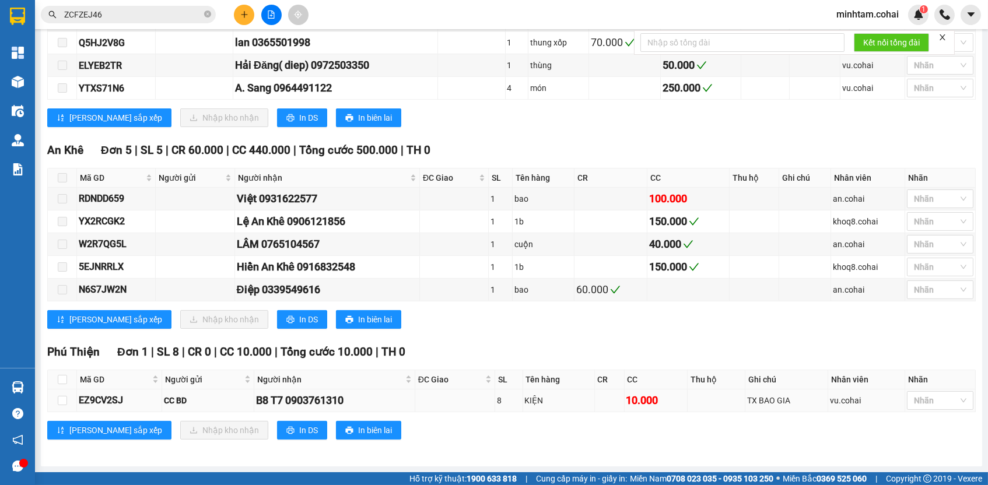
click at [790, 406] on div "TX BAO GIA" at bounding box center [786, 400] width 79 height 13
click at [842, 473] on span "Miền Bắc 0369 525 060" at bounding box center [824, 478] width 84 height 13
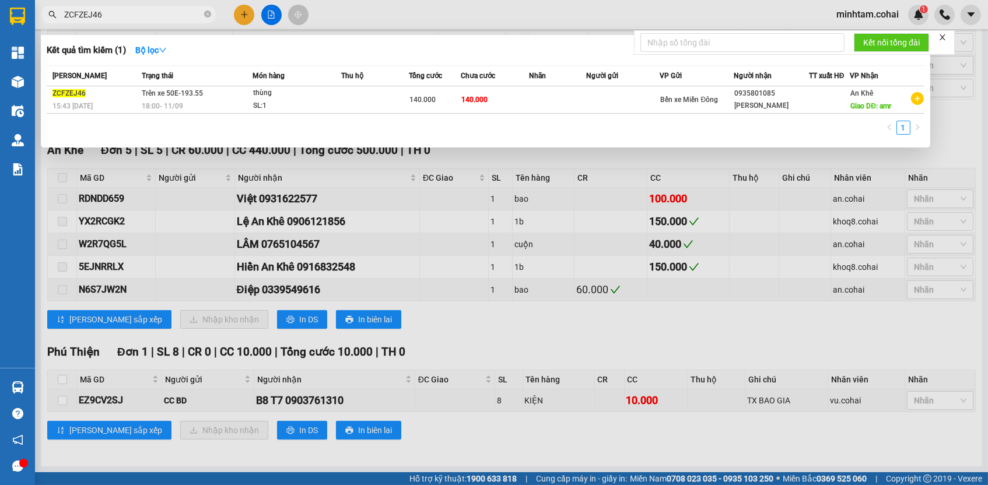
paste input "EZ9CV2SJ"
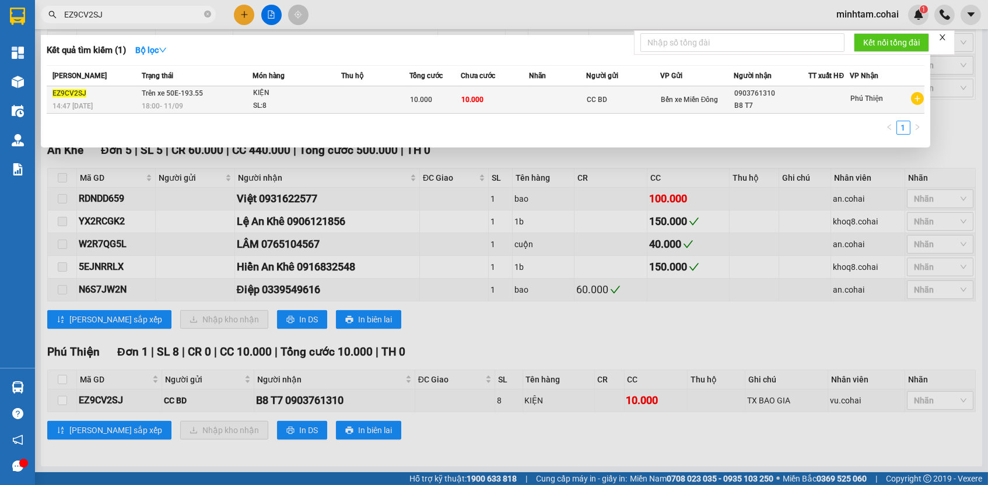
click at [434, 103] on div "10.000" at bounding box center [435, 99] width 50 height 13
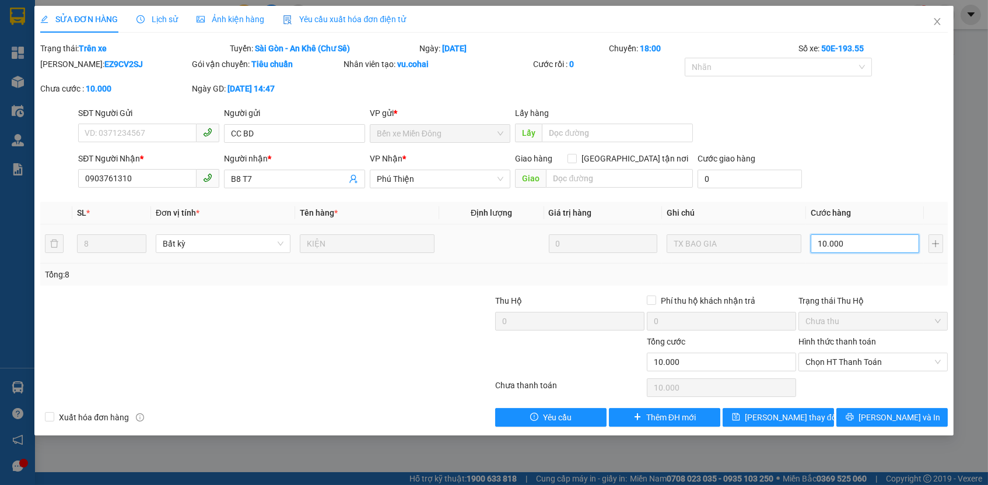
click at [852, 247] on input "10.000" at bounding box center [864, 243] width 108 height 19
click at [844, 264] on div "Tổng: 8" at bounding box center [493, 275] width 907 height 22
click at [814, 415] on button "[PERSON_NAME] thay đổi" at bounding box center [777, 417] width 111 height 19
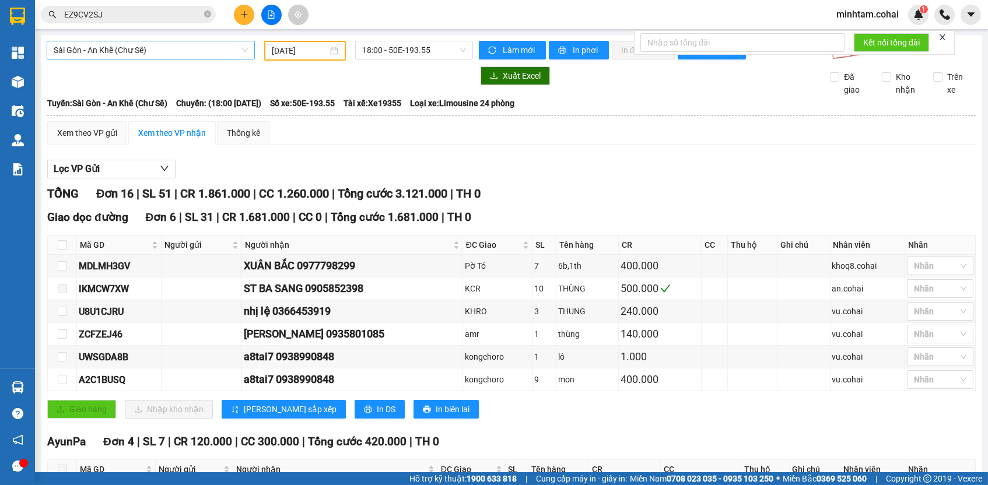
click at [177, 54] on span "Sài Gòn - An Khê (Chư Sê)" at bounding box center [151, 49] width 194 height 17
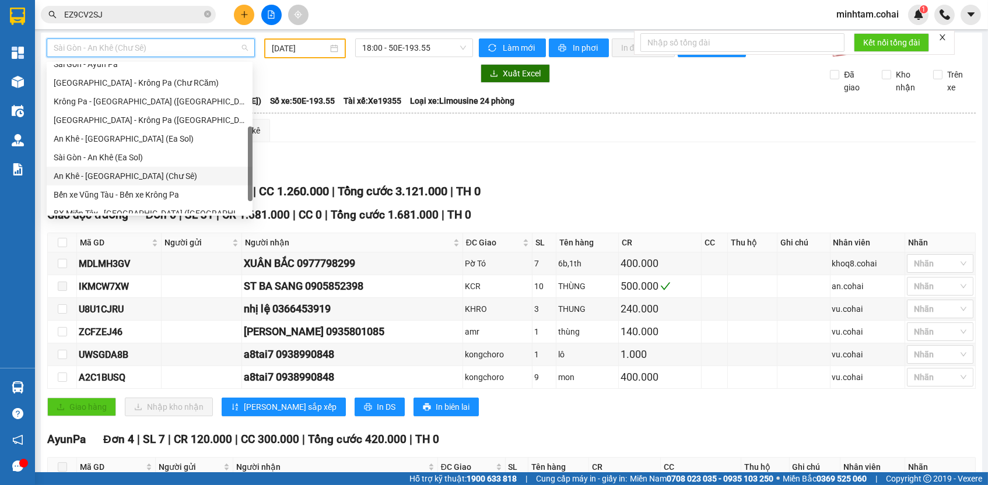
scroll to position [105, 0]
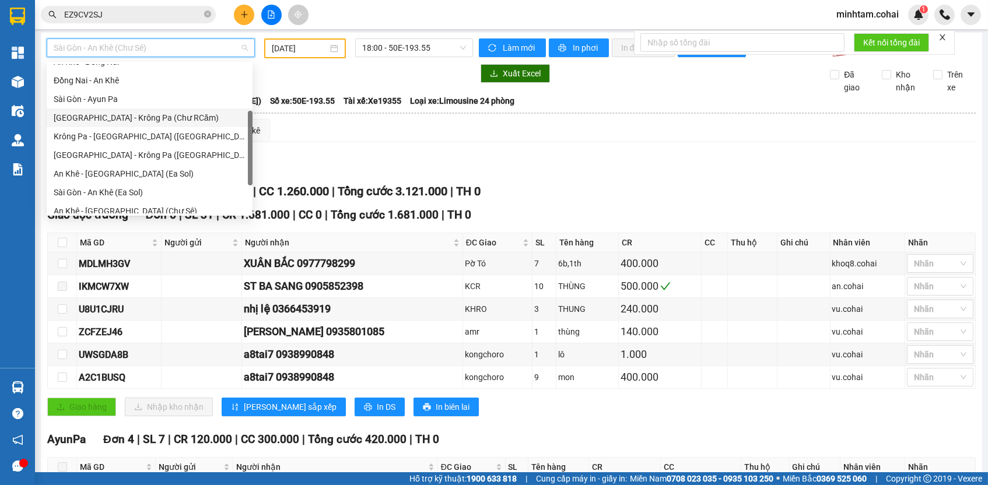
click at [179, 123] on div "[GEOGRAPHIC_DATA] - Krông Pa (Chư RCăm)" at bounding box center [150, 117] width 192 height 13
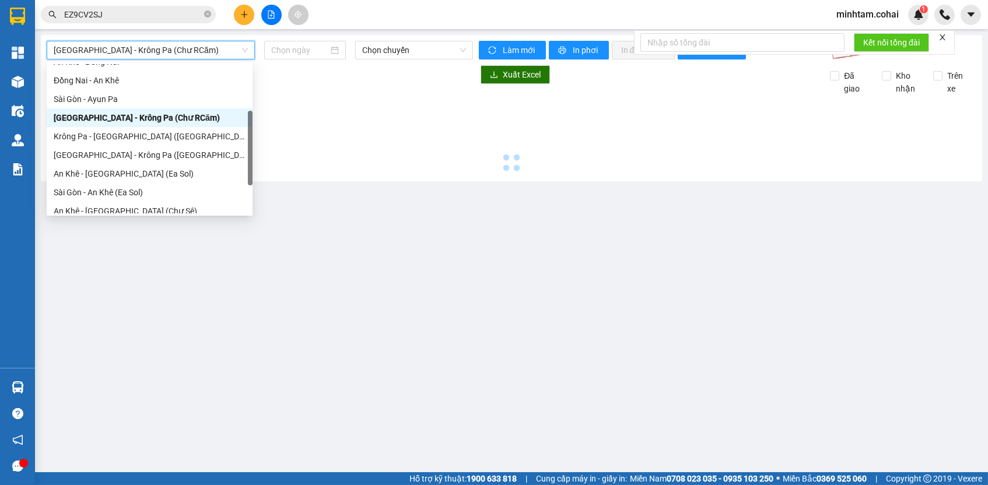
scroll to position [0, 0]
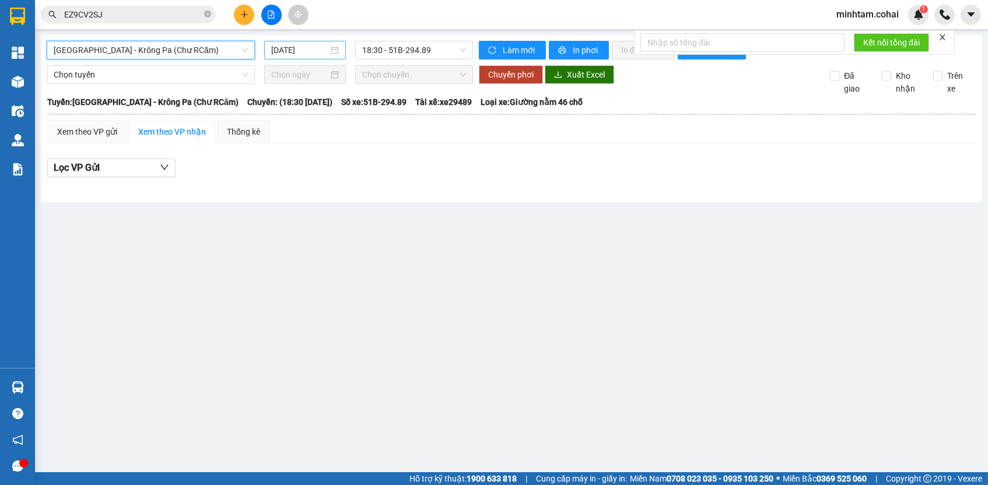
click at [327, 49] on input "[DATE]" at bounding box center [299, 50] width 57 height 13
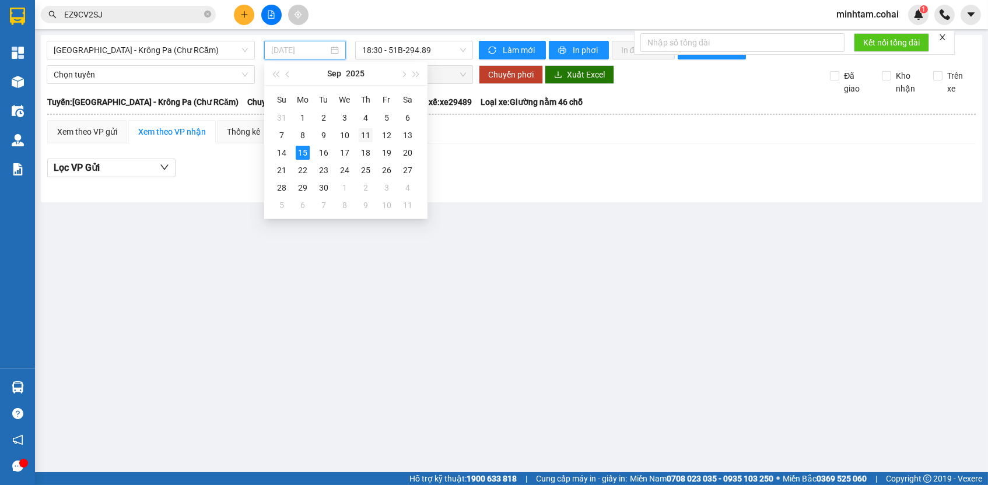
click at [363, 135] on div "11" at bounding box center [366, 135] width 14 height 14
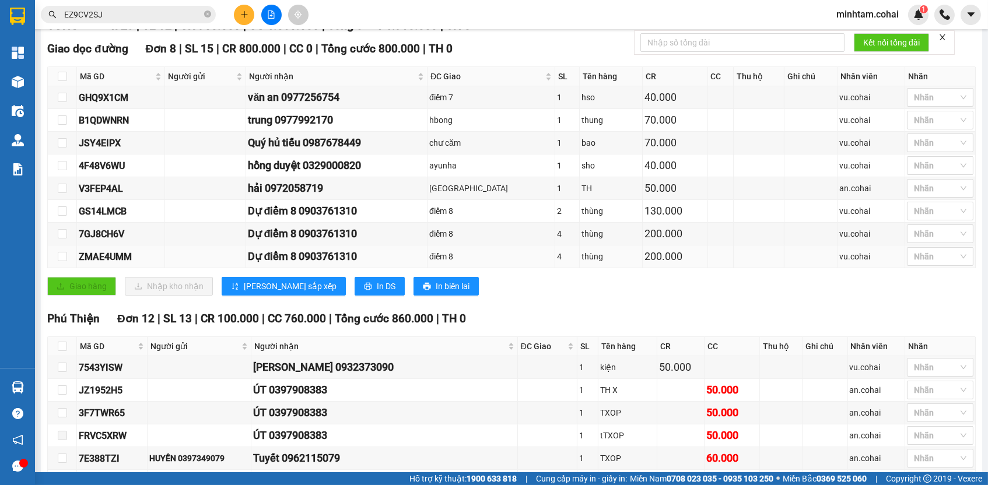
scroll to position [142, 0]
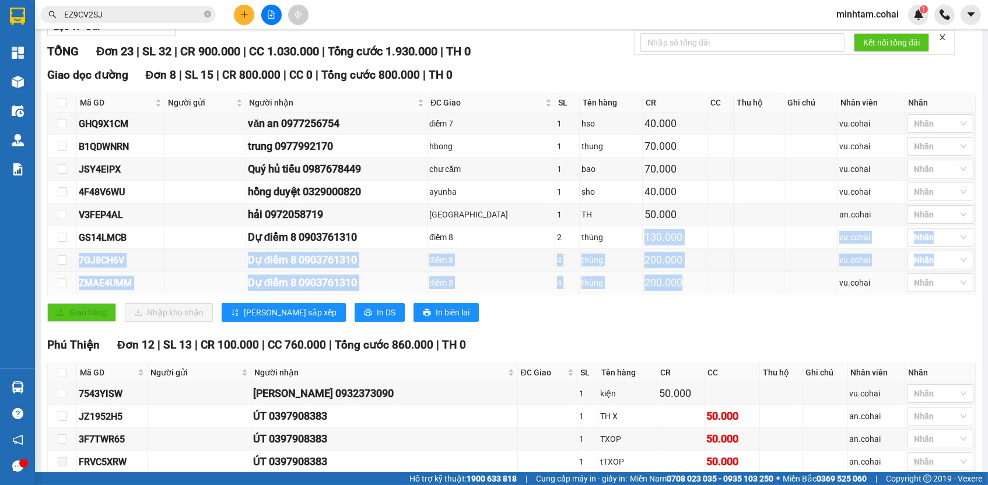
drag, startPoint x: 636, startPoint y: 244, endPoint x: 678, endPoint y: 287, distance: 60.2
click at [678, 287] on tbody "GHQ9X1CM văn an 0977256754 điểm 7 1 hso 40.000 vu.cohai Nhãn B1QDWNRN trung 09…" at bounding box center [512, 204] width 928 height 182
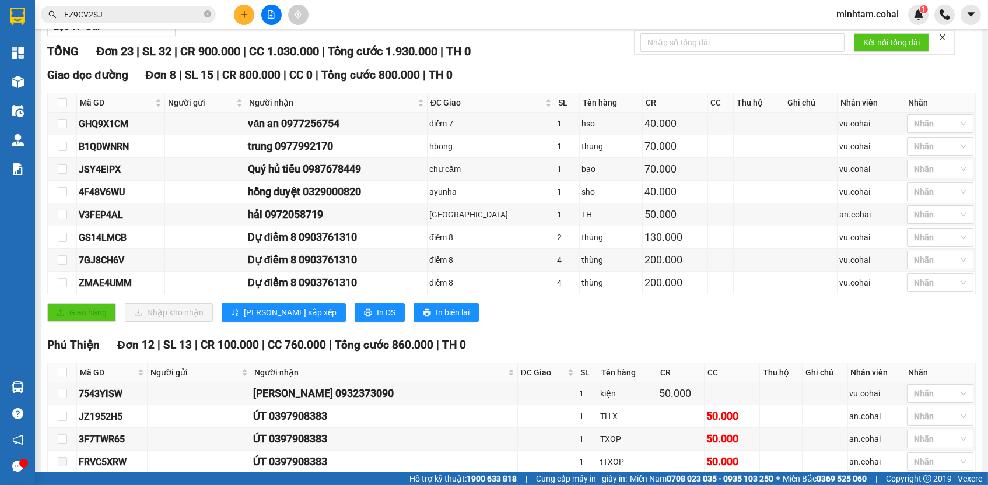
click at [696, 322] on div "Giao hàng Nhập kho nhận Lưu sắp xếp In DS In biên lai" at bounding box center [511, 312] width 928 height 19
drag, startPoint x: 636, startPoint y: 239, endPoint x: 652, endPoint y: 251, distance: 19.9
click at [652, 249] on td "130.000" at bounding box center [675, 237] width 65 height 23
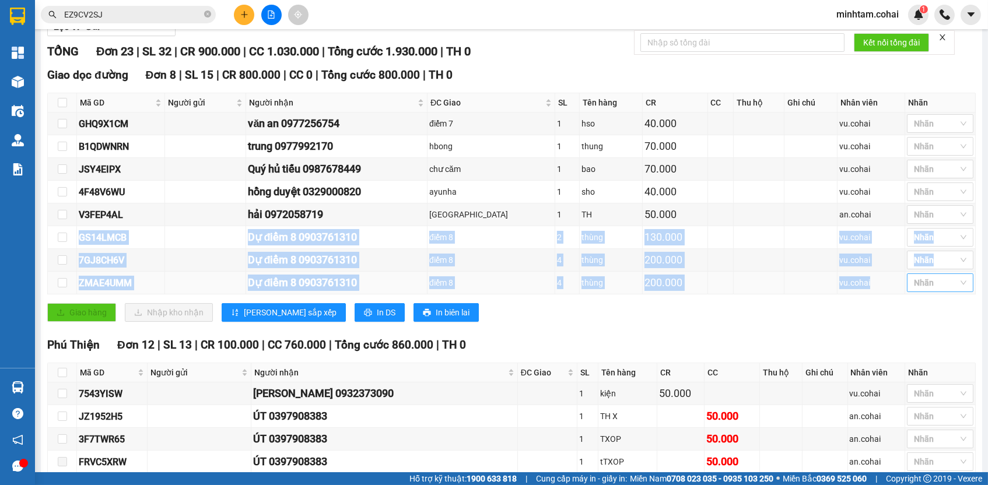
drag, startPoint x: 81, startPoint y: 243, endPoint x: 903, endPoint y: 282, distance: 823.0
click at [903, 282] on tbody "GHQ9X1CM văn an 0977256754 điểm 7 1 hso 40.000 vu.cohai Nhãn B1QDWNRN trung 09…" at bounding box center [512, 204] width 928 height 182
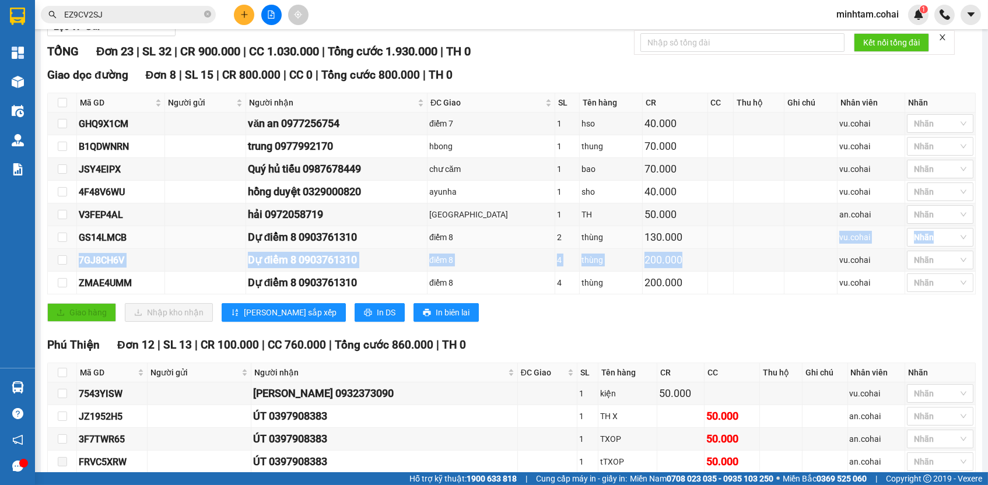
click at [730, 254] on tbody "GHQ9X1CM văn an 0977256754 điểm 7 1 hso 40.000 vu.cohai Nhãn B1QDWNRN trung 09…" at bounding box center [512, 204] width 928 height 182
click at [770, 317] on div "Giao hàng Nhập kho nhận Lưu sắp xếp In DS In biên lai" at bounding box center [511, 312] width 928 height 19
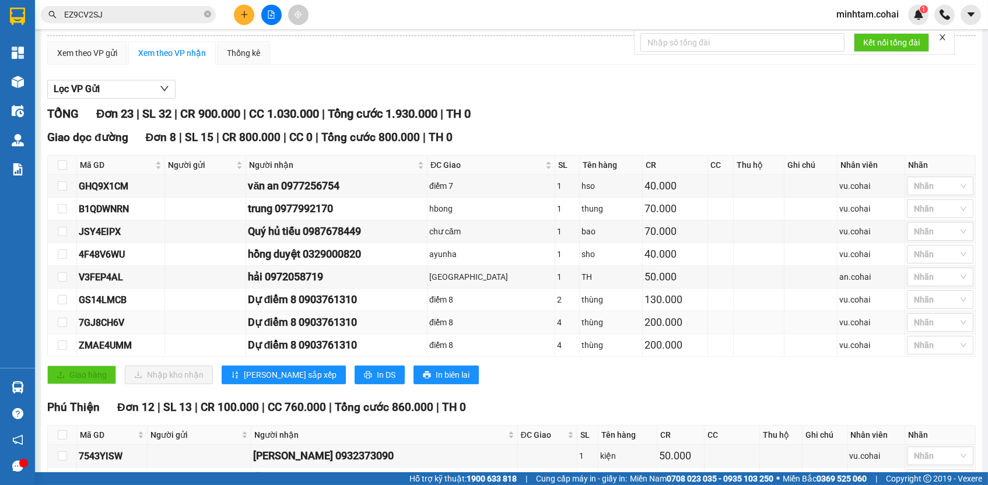
scroll to position [0, 0]
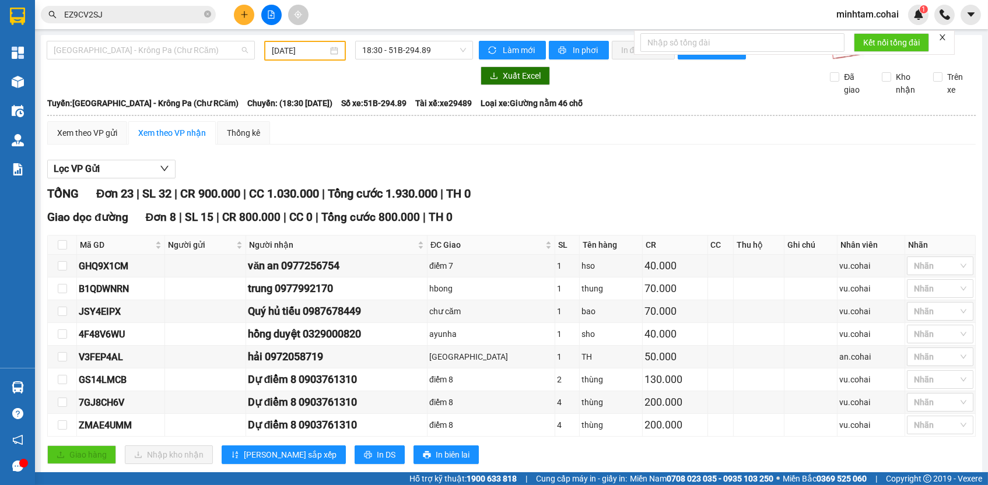
click at [181, 45] on span "[GEOGRAPHIC_DATA] - Krông Pa (Chư RCăm)" at bounding box center [151, 49] width 194 height 17
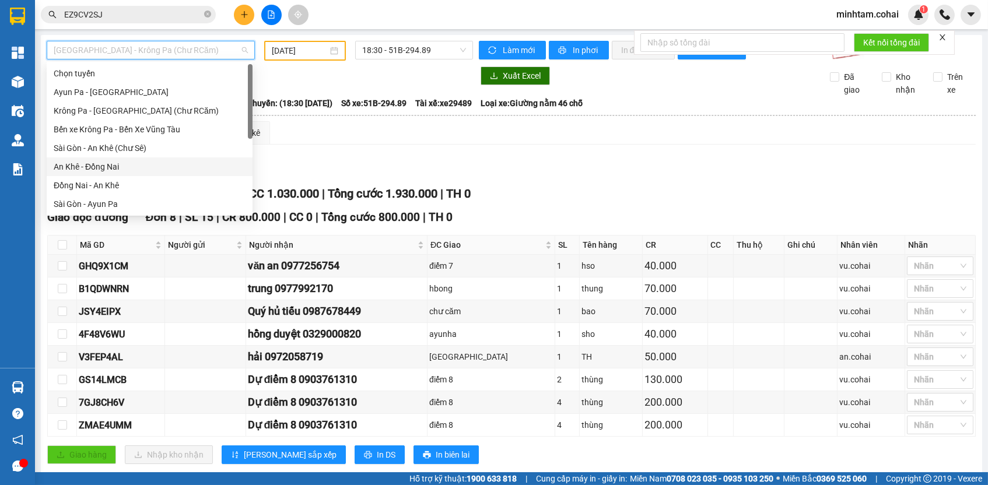
drag, startPoint x: 164, startPoint y: 170, endPoint x: 168, endPoint y: 110, distance: 60.2
click at [168, 110] on div "Krông Pa - [GEOGRAPHIC_DATA] (Chư RCăm)" at bounding box center [150, 110] width 192 height 13
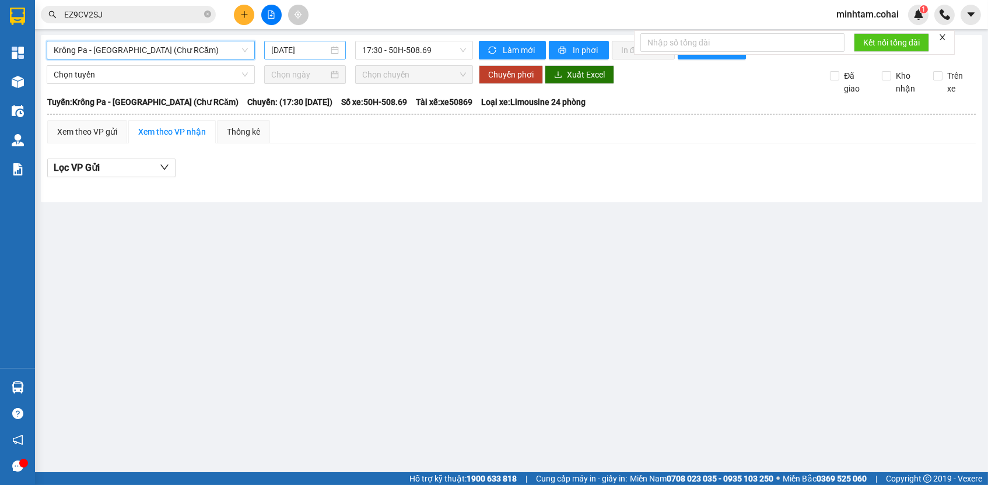
drag, startPoint x: 168, startPoint y: 110, endPoint x: 307, endPoint y: 51, distance: 151.0
click at [307, 51] on input "[DATE]" at bounding box center [299, 50] width 57 height 13
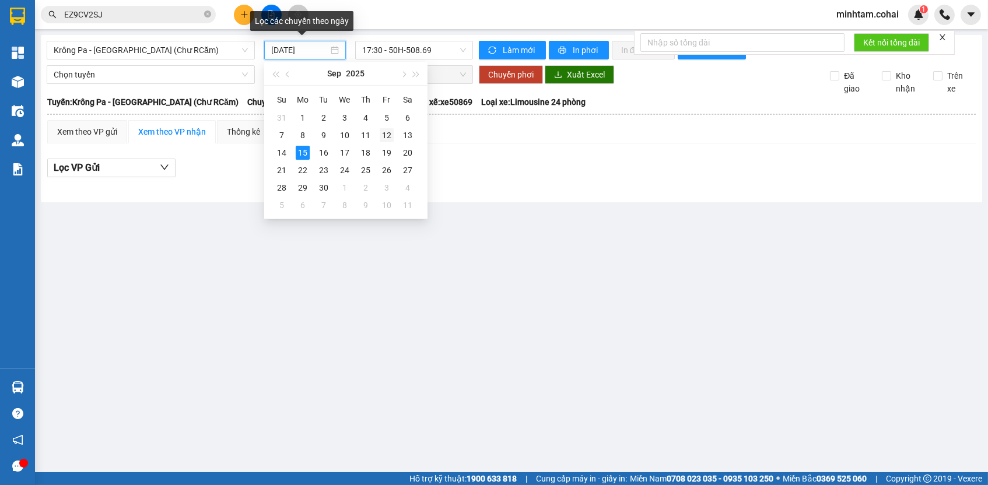
drag, startPoint x: 307, startPoint y: 51, endPoint x: 389, endPoint y: 135, distance: 117.5
click at [389, 135] on div "12" at bounding box center [387, 135] width 14 height 14
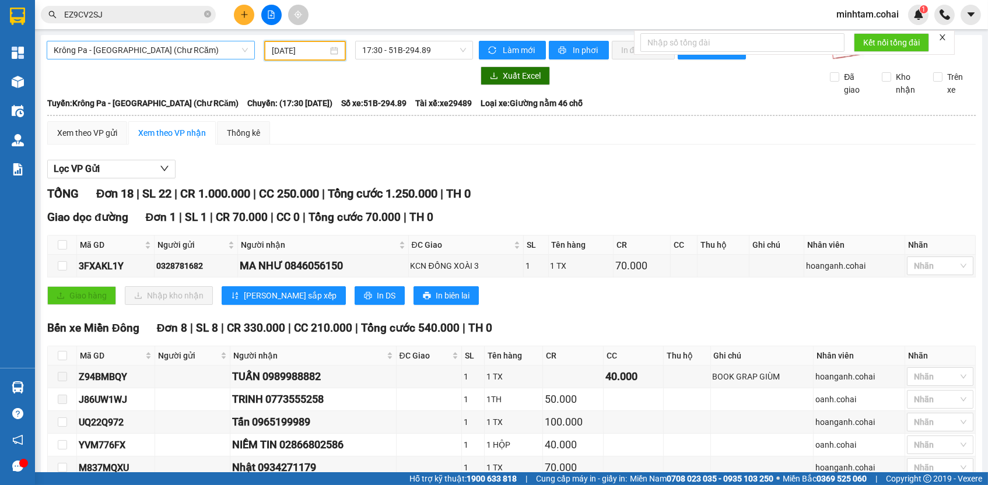
click at [153, 51] on span "Krông Pa - [GEOGRAPHIC_DATA] (Chư RCăm)" at bounding box center [151, 49] width 194 height 17
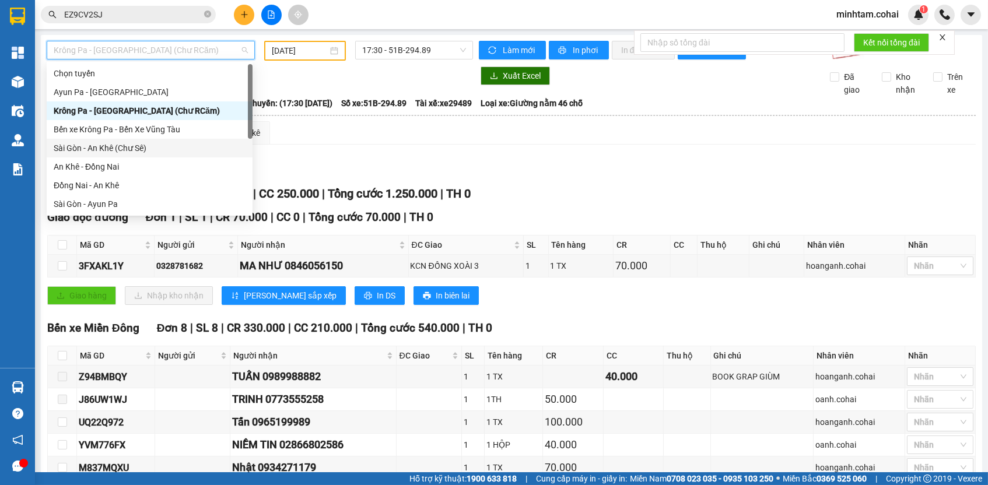
click at [139, 149] on div "Sài Gòn - An Khê (Chư Sê)" at bounding box center [150, 148] width 192 height 13
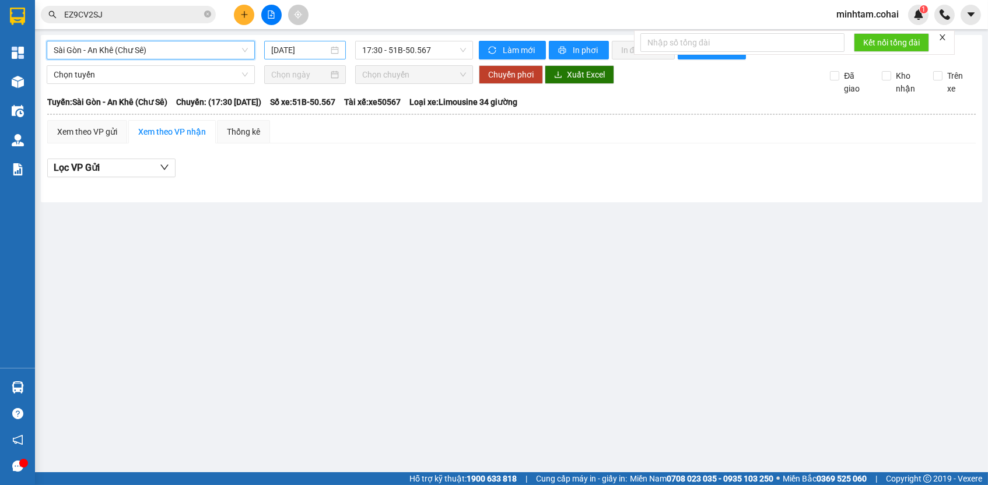
click at [296, 49] on input "[DATE]" at bounding box center [299, 50] width 57 height 13
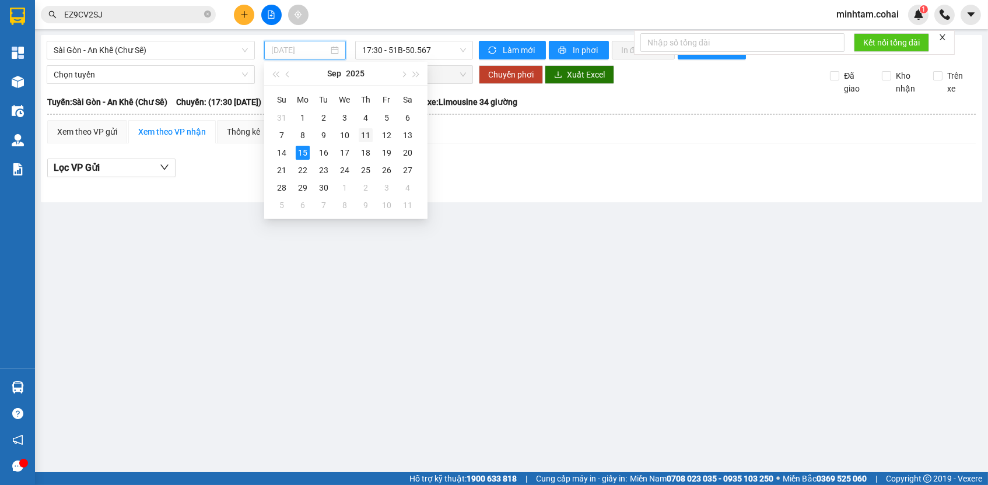
click at [362, 135] on div "11" at bounding box center [366, 135] width 14 height 14
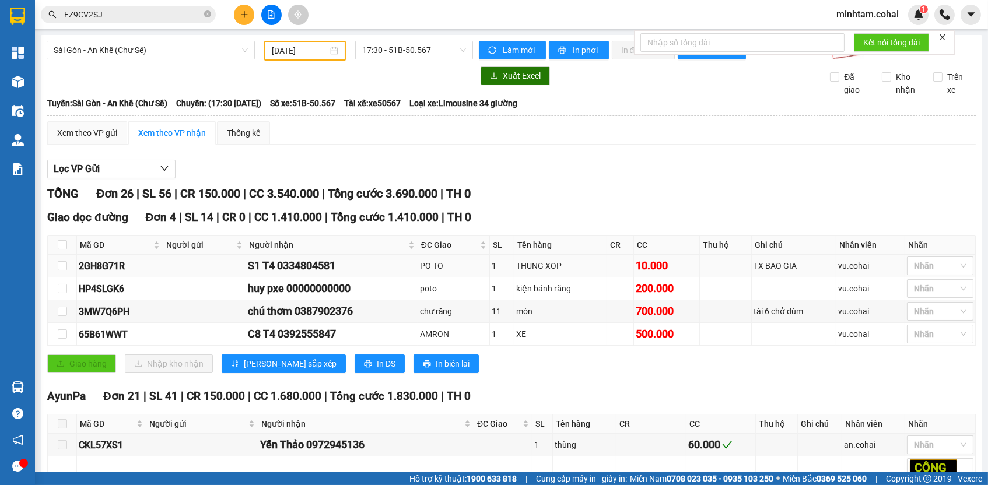
click at [114, 273] on div "2GH8G71R" at bounding box center [120, 266] width 82 height 15
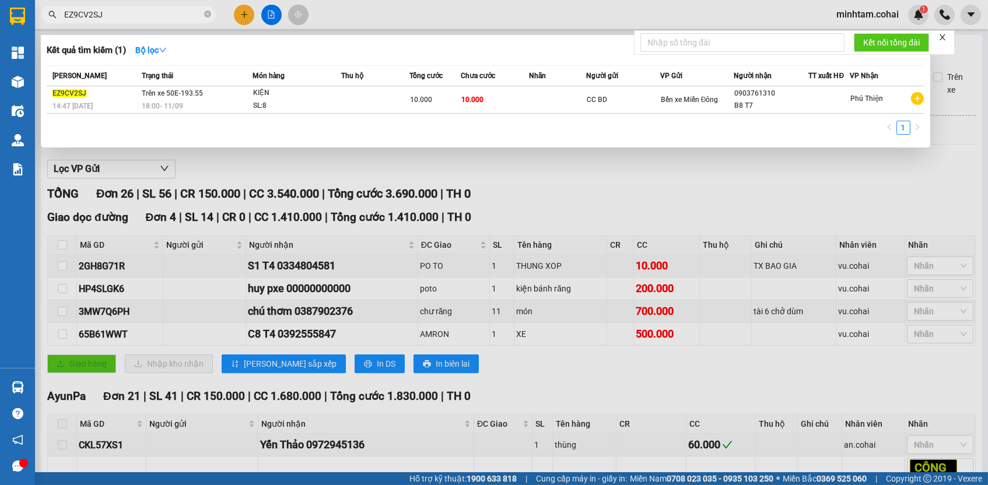
click at [161, 9] on input "EZ9CV2SJ" at bounding box center [133, 14] width 138 height 13
paste input "2GH8G71R"
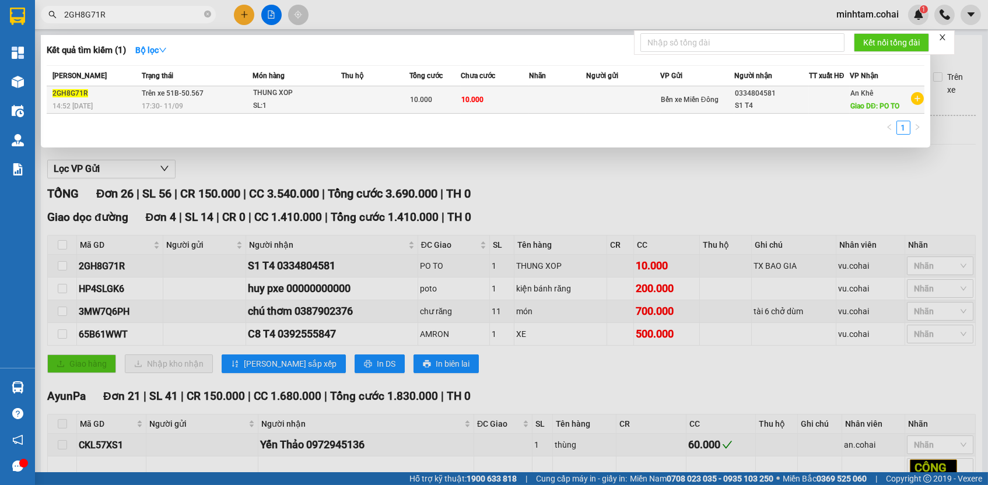
click at [487, 95] on td "10.000" at bounding box center [495, 99] width 68 height 27
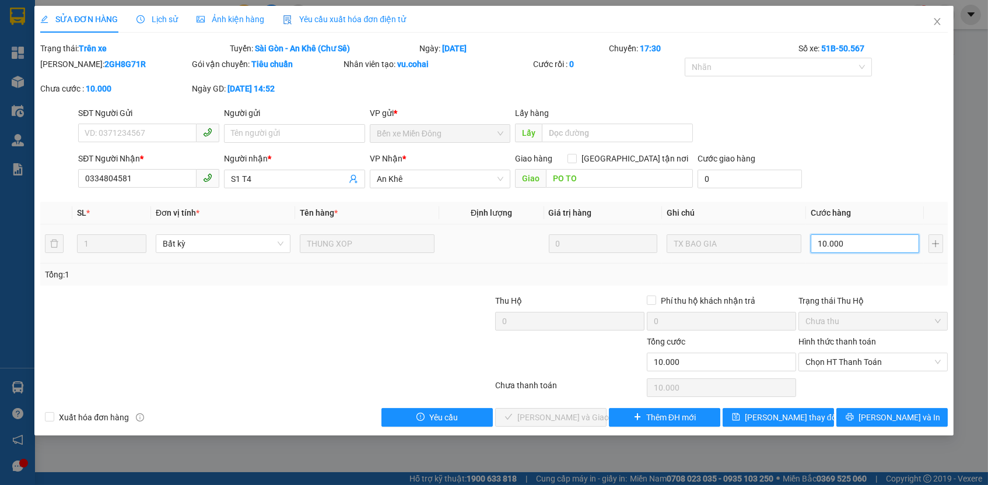
click at [867, 234] on input "10.000" at bounding box center [864, 243] width 108 height 19
click at [879, 313] on span "Chưa thu" at bounding box center [872, 321] width 135 height 17
click at [859, 282] on div "Tổng: 1" at bounding box center [493, 275] width 907 height 22
click at [850, 357] on span "Chọn HT Thanh Toán" at bounding box center [872, 361] width 135 height 17
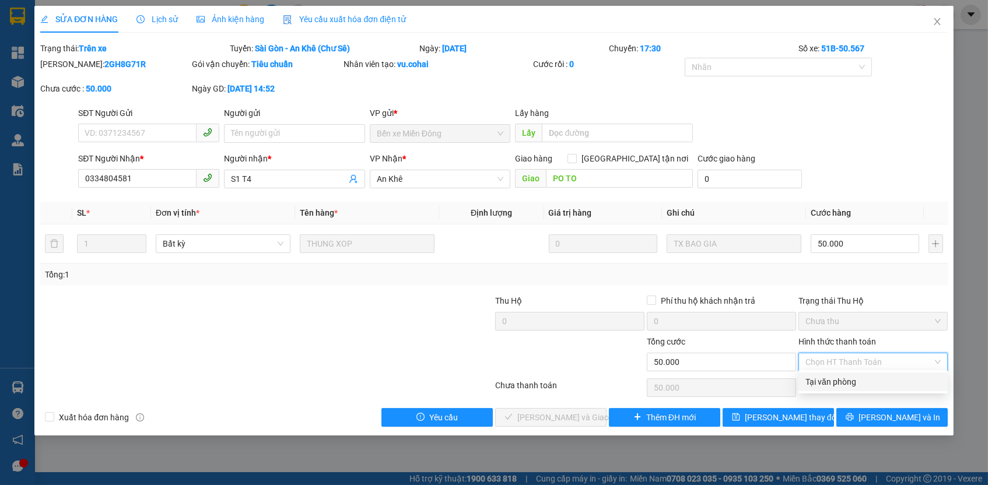
click at [848, 377] on div "Tại văn phòng" at bounding box center [872, 381] width 135 height 13
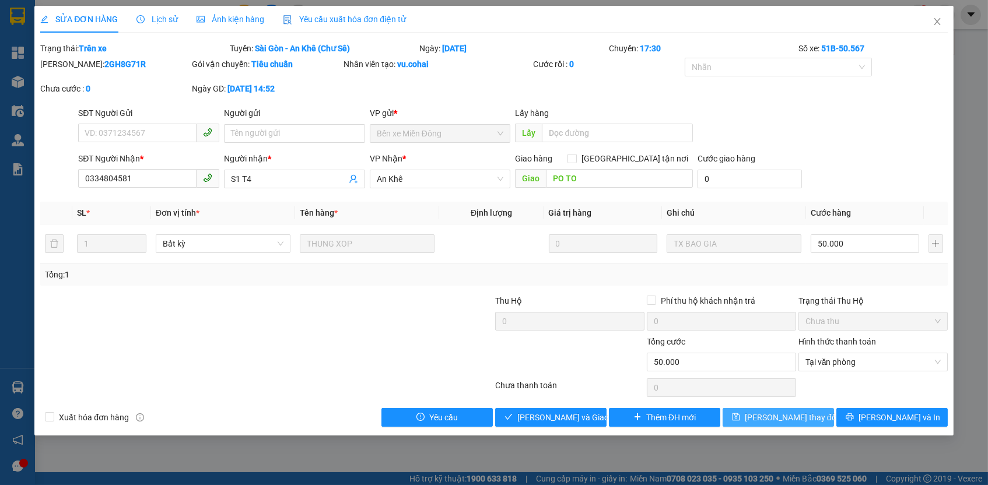
click at [797, 419] on span "[PERSON_NAME] thay đổi" at bounding box center [791, 417] width 93 height 13
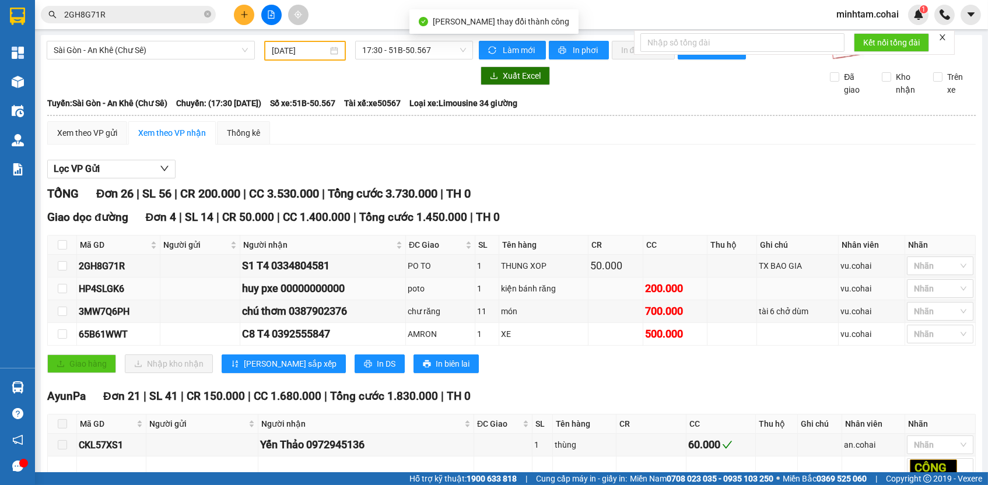
click at [121, 294] on div "HP4SLGK6" at bounding box center [118, 289] width 79 height 15
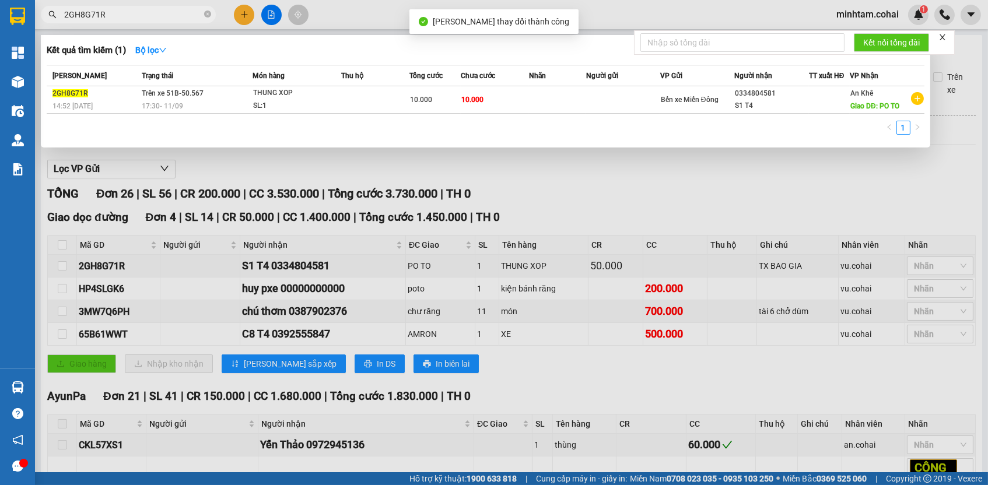
click at [129, 13] on input "2GH8G71R" at bounding box center [133, 14] width 138 height 13
paste input "HP4SLGK6"
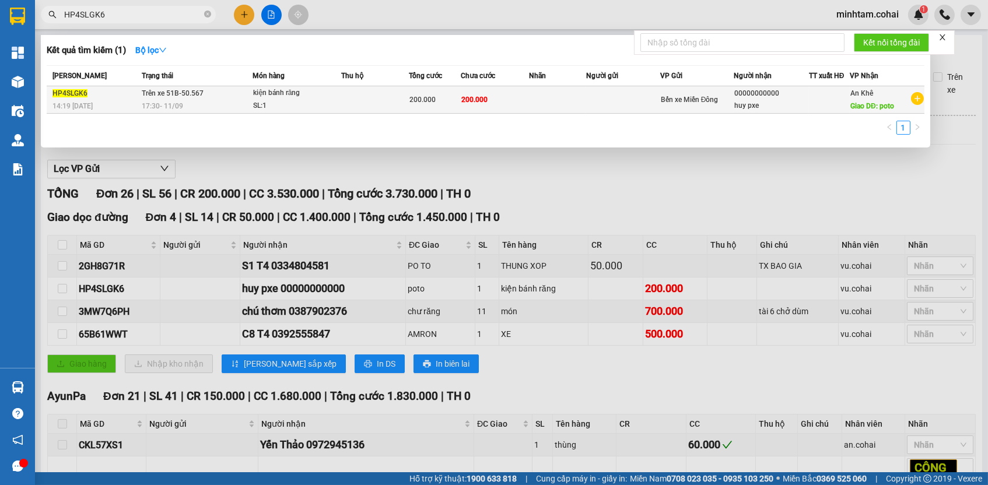
click at [476, 99] on span "200.000" at bounding box center [474, 100] width 26 height 8
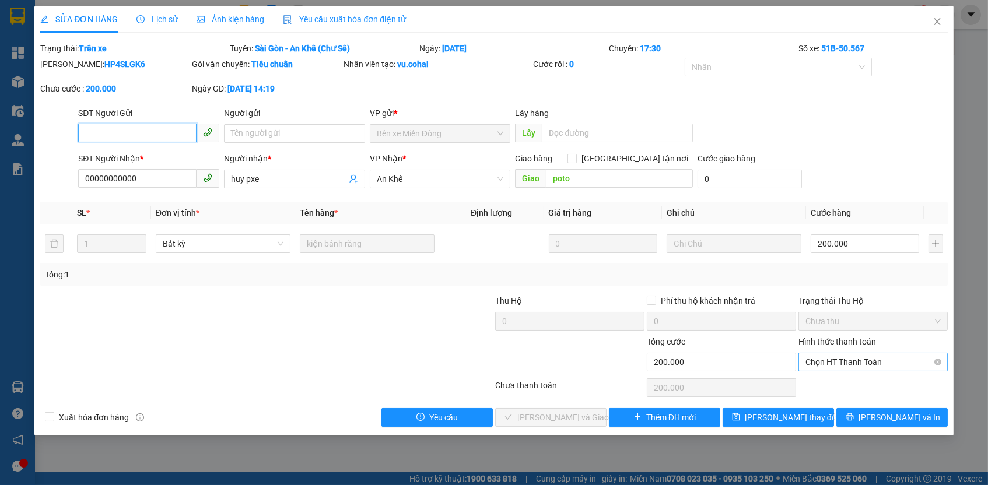
click at [855, 361] on span "Chọn HT Thanh Toán" at bounding box center [872, 361] width 135 height 17
click at [853, 379] on div "Tại văn phòng" at bounding box center [872, 381] width 135 height 13
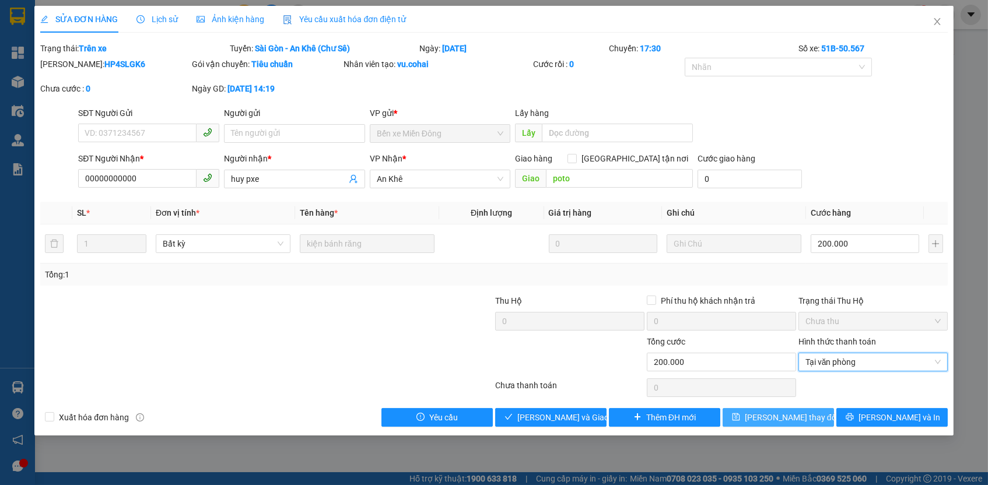
click at [805, 416] on span "[PERSON_NAME] thay đổi" at bounding box center [791, 417] width 93 height 13
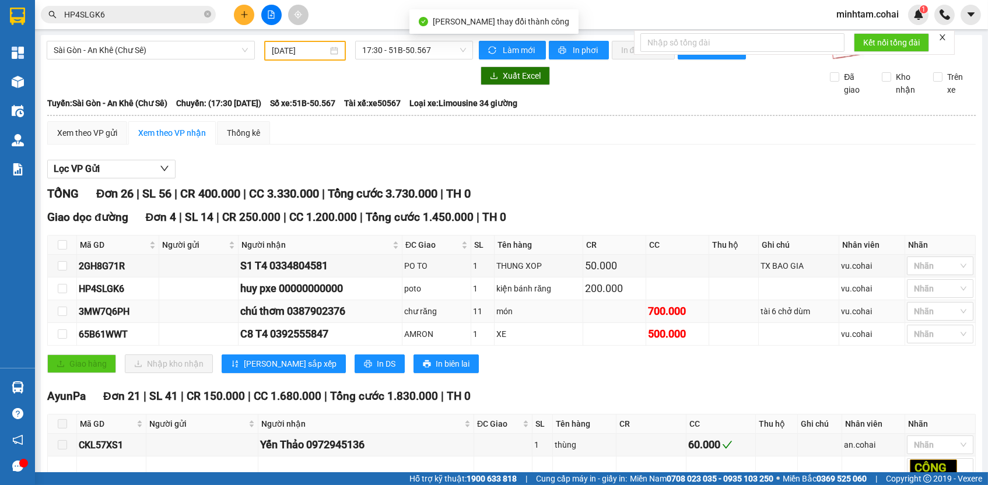
click at [124, 317] on div "3MW7Q6PH" at bounding box center [118, 311] width 78 height 15
click at [183, 12] on input "HP4SLGK6" at bounding box center [133, 14] width 138 height 13
click at [183, 11] on input "HP4SLGK6" at bounding box center [133, 14] width 138 height 13
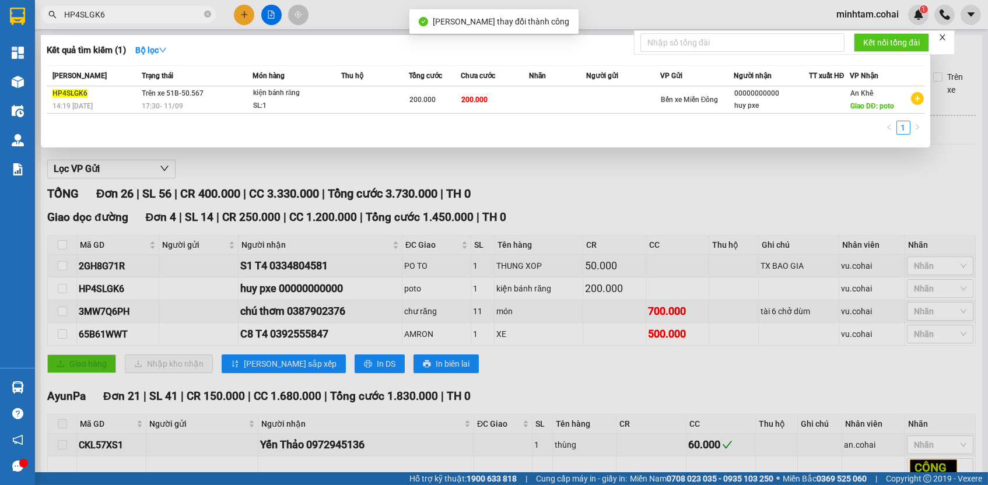
paste input "3MW7Q6PH"
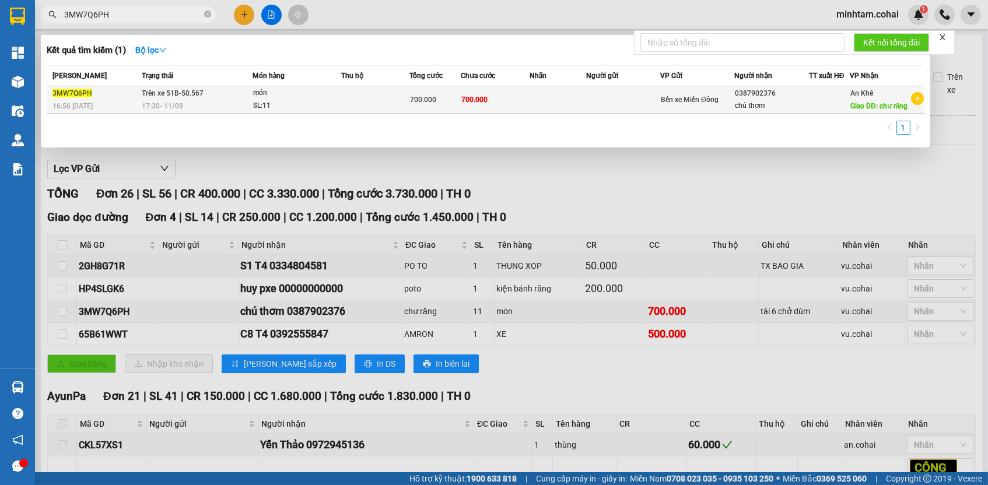
click at [545, 99] on td at bounding box center [557, 99] width 57 height 27
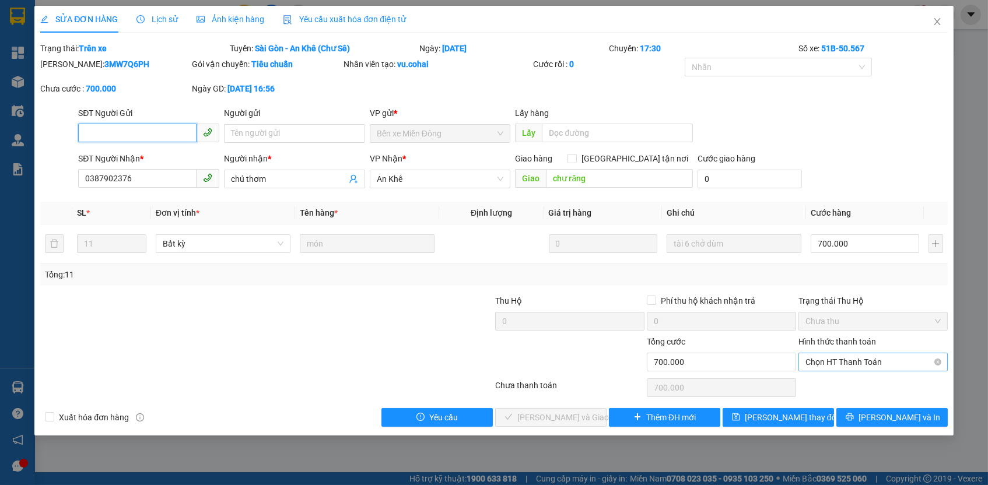
click at [830, 357] on span "Chọn HT Thanh Toán" at bounding box center [872, 361] width 135 height 17
click at [823, 385] on div "Tại văn phòng" at bounding box center [872, 381] width 135 height 13
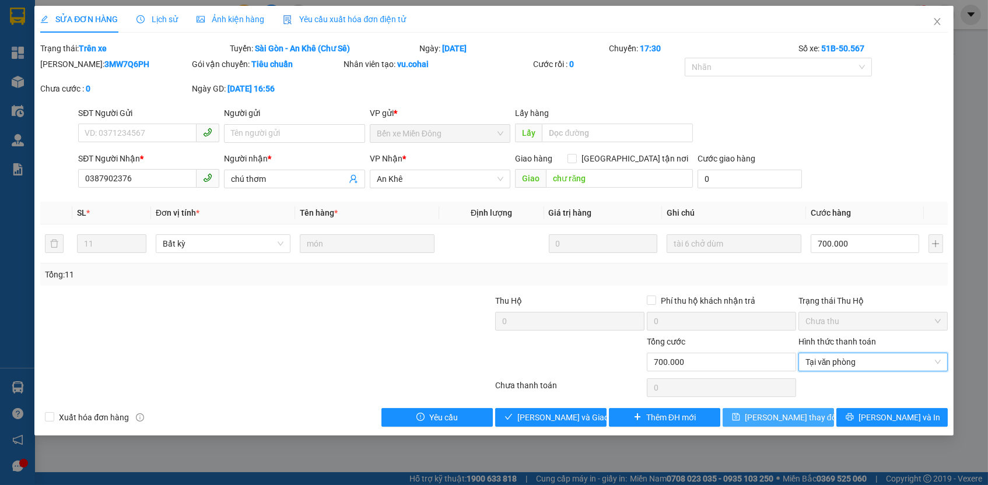
click at [812, 409] on button "[PERSON_NAME] thay đổi" at bounding box center [777, 417] width 111 height 19
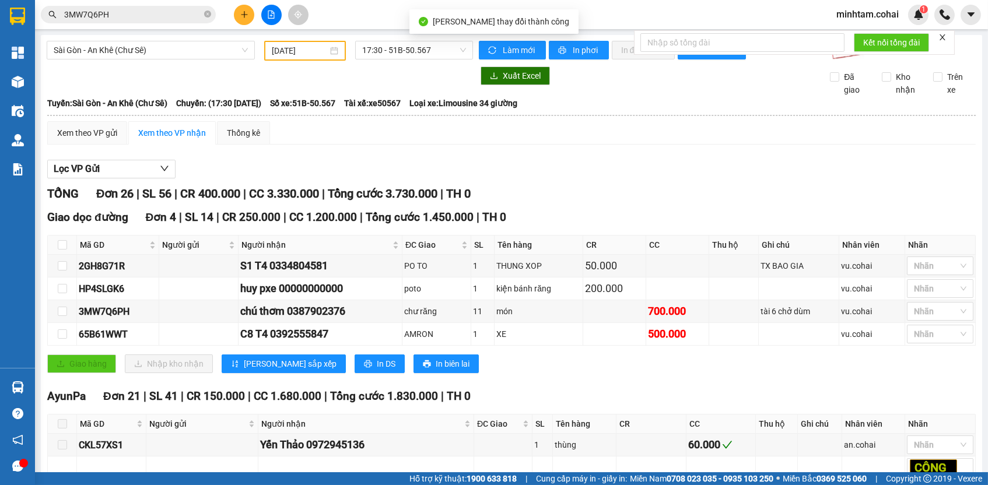
scroll to position [30, 0]
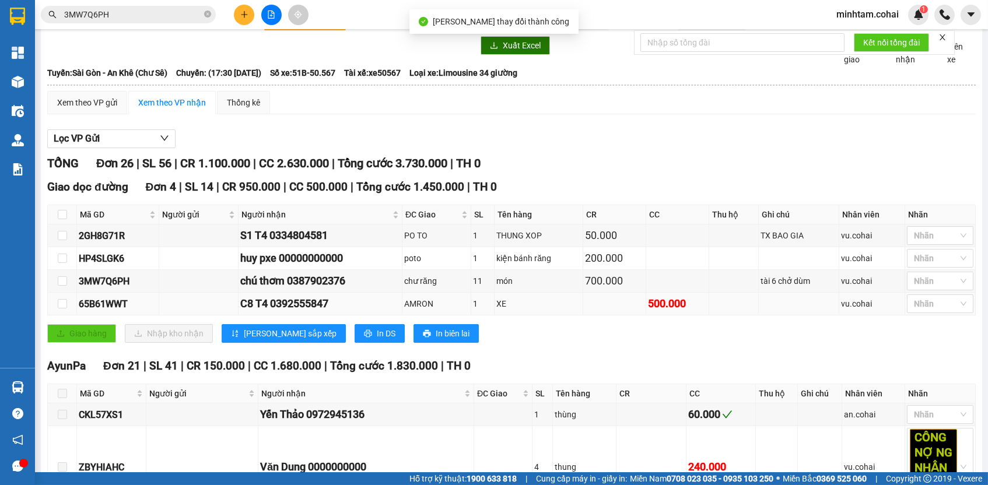
click at [119, 302] on div "65B61WWT" at bounding box center [118, 304] width 78 height 15
click at [166, 9] on input "3MW7Q6PH" at bounding box center [133, 14] width 138 height 13
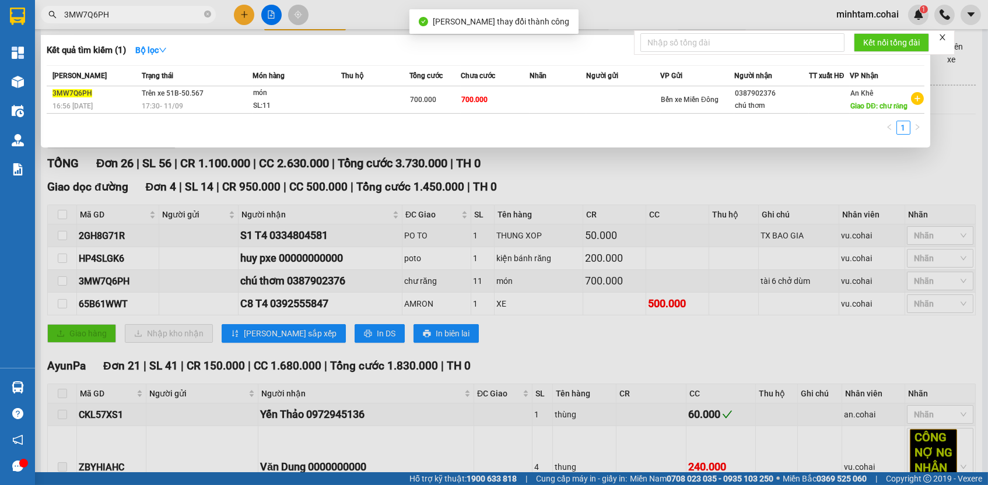
click at [166, 9] on input "3MW7Q6PH" at bounding box center [133, 14] width 138 height 13
paste input "65B61WWT"
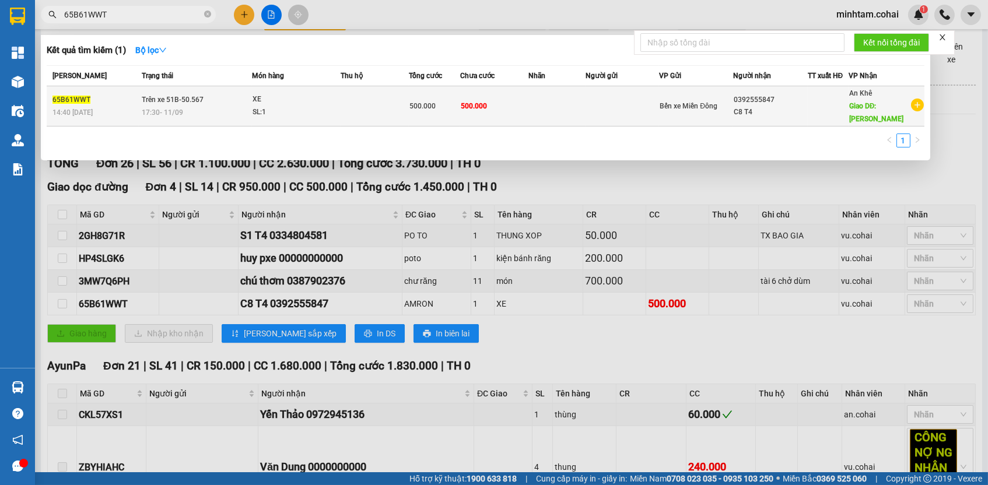
click at [507, 97] on td "500.000" at bounding box center [494, 106] width 68 height 40
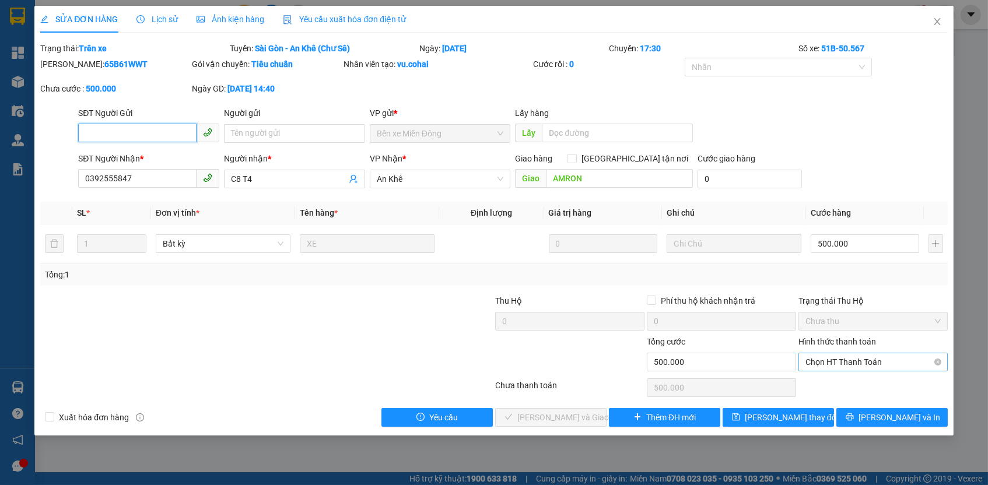
click at [853, 353] on span "Chọn HT Thanh Toán" at bounding box center [872, 361] width 135 height 17
click at [836, 382] on div "Tại văn phòng" at bounding box center [872, 381] width 135 height 13
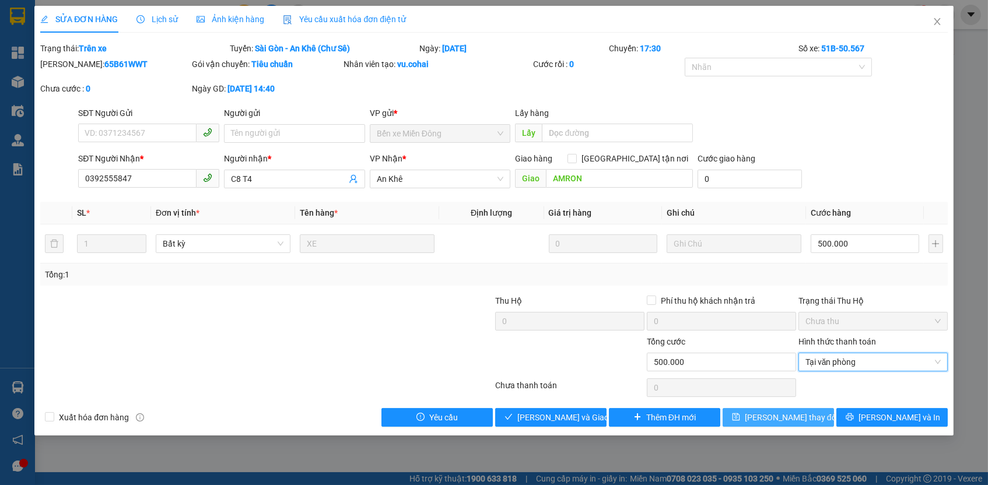
click at [805, 415] on span "[PERSON_NAME] thay đổi" at bounding box center [791, 417] width 93 height 13
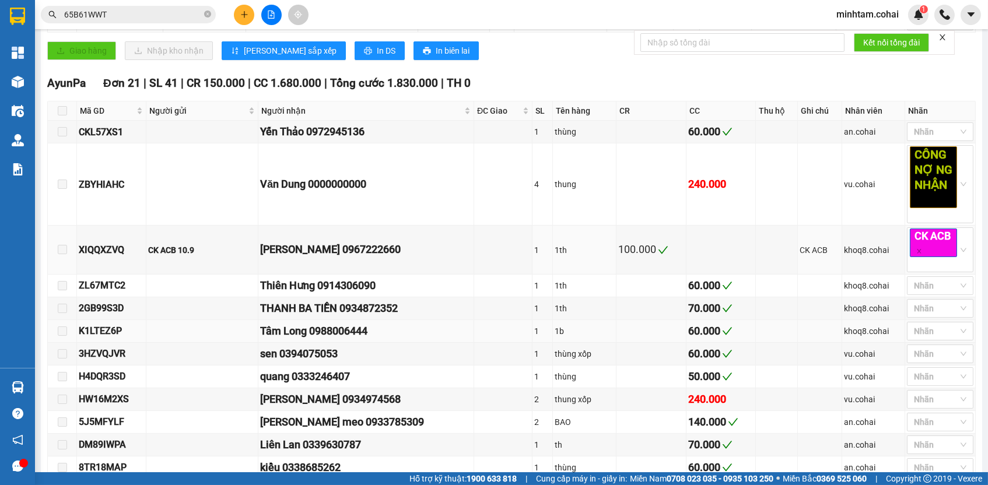
scroll to position [735, 0]
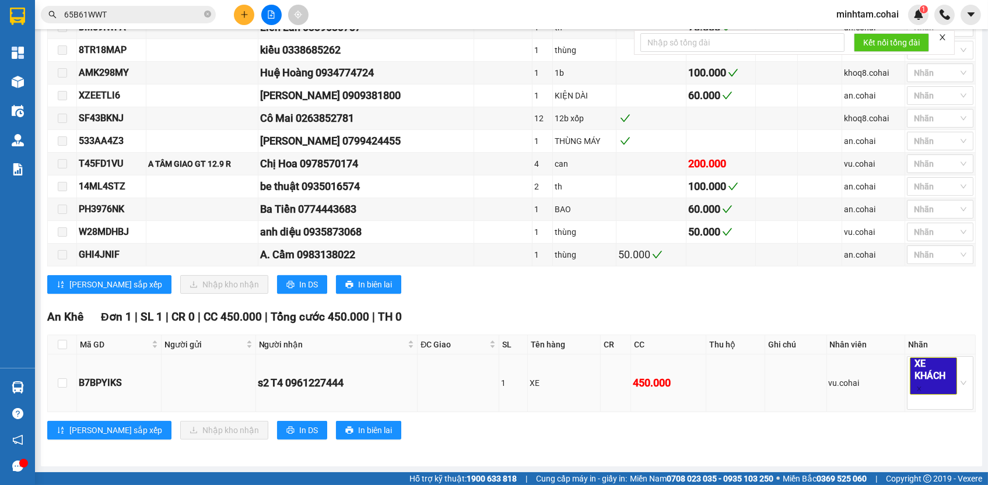
click at [111, 377] on div "B7BPYIKS" at bounding box center [119, 382] width 80 height 15
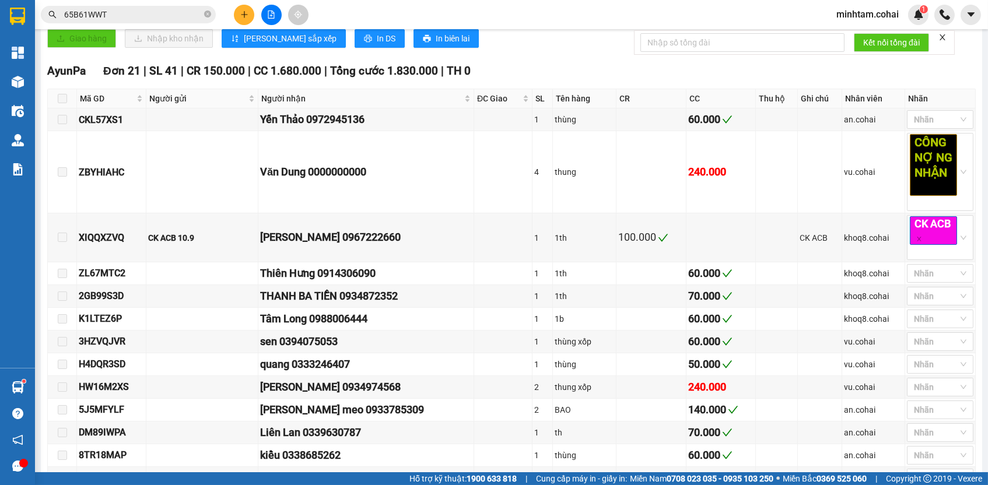
scroll to position [0, 0]
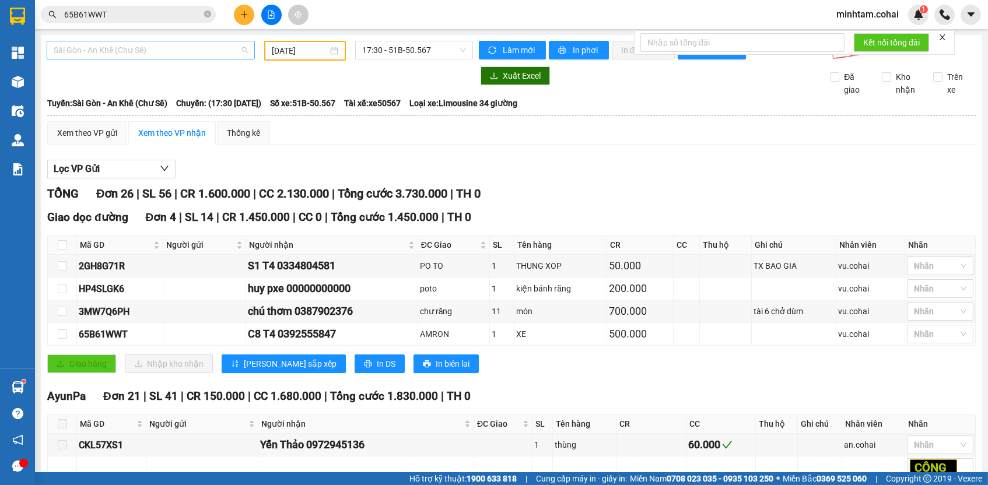
click at [189, 48] on span "Sài Gòn - An Khê (Chư Sê)" at bounding box center [151, 49] width 194 height 17
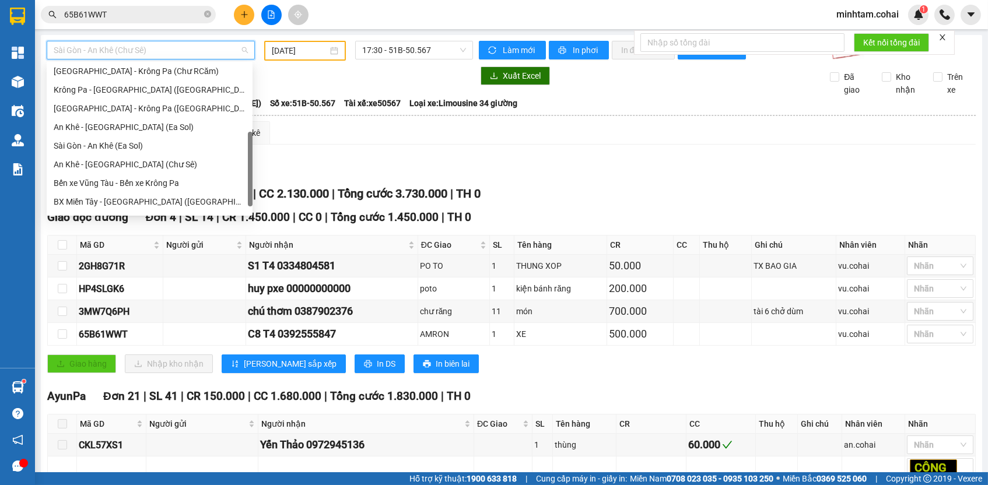
scroll to position [152, 0]
click at [170, 165] on div "An Khê - [GEOGRAPHIC_DATA] (Chư Sê)" at bounding box center [150, 164] width 192 height 13
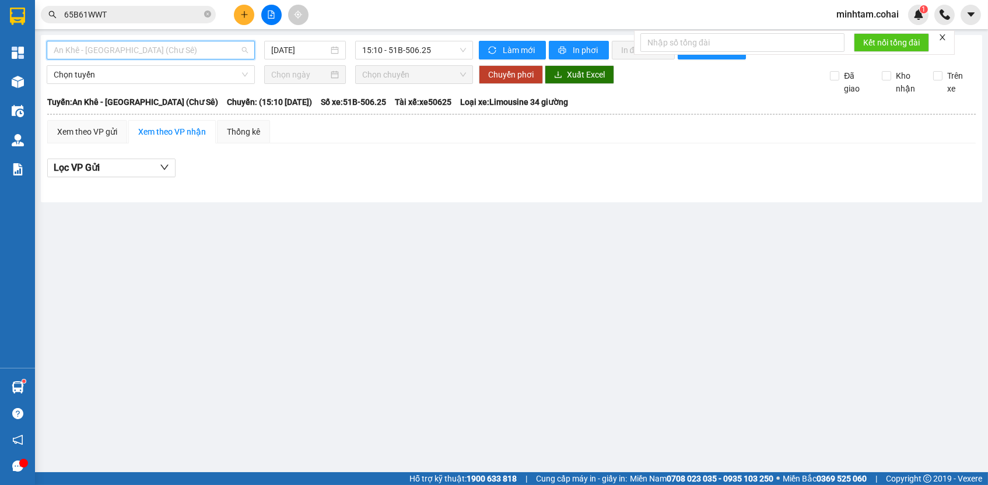
click at [164, 48] on span "An Khê - [GEOGRAPHIC_DATA] (Chư Sê)" at bounding box center [151, 49] width 194 height 17
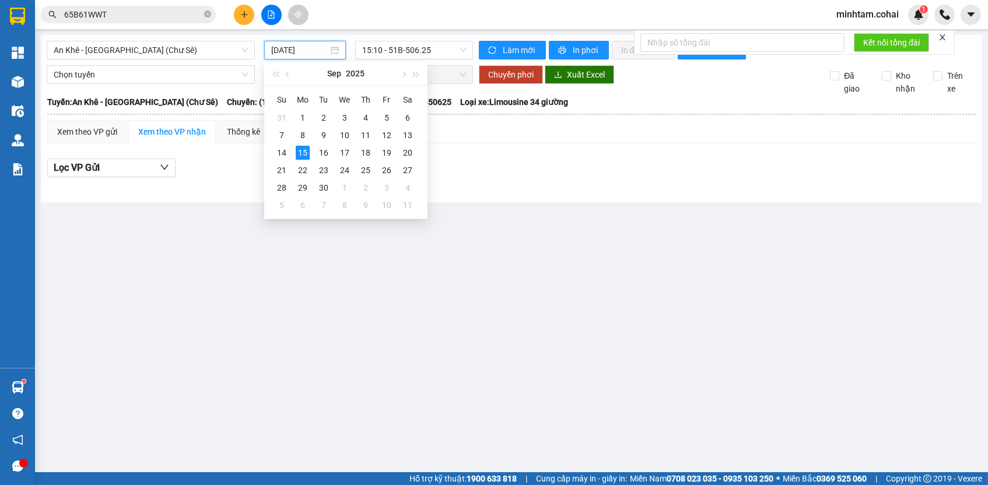
click at [293, 47] on input "[DATE]" at bounding box center [299, 50] width 57 height 13
drag, startPoint x: 401, startPoint y: 131, endPoint x: 391, endPoint y: 133, distance: 9.5
click at [391, 133] on tr "7 8 9 10 11 12 13" at bounding box center [344, 135] width 147 height 17
click at [391, 133] on div "12" at bounding box center [387, 135] width 14 height 14
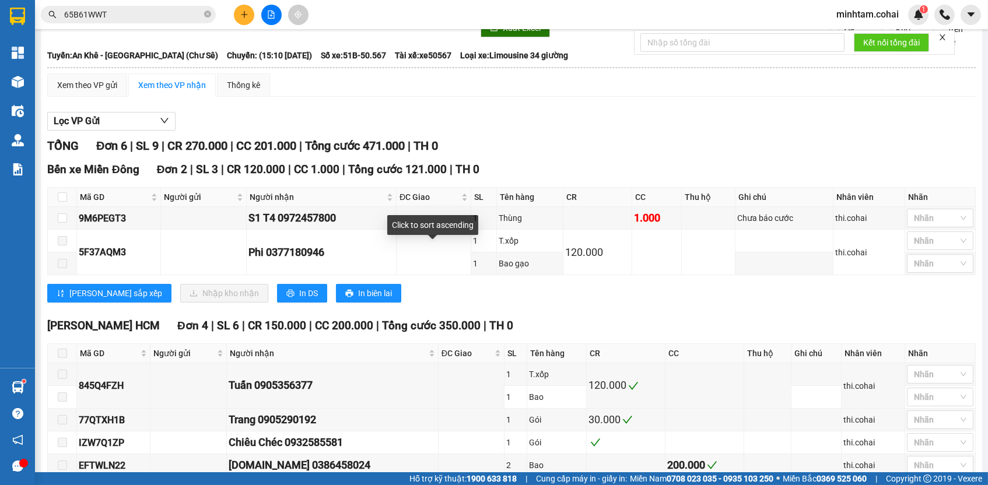
scroll to position [118, 0]
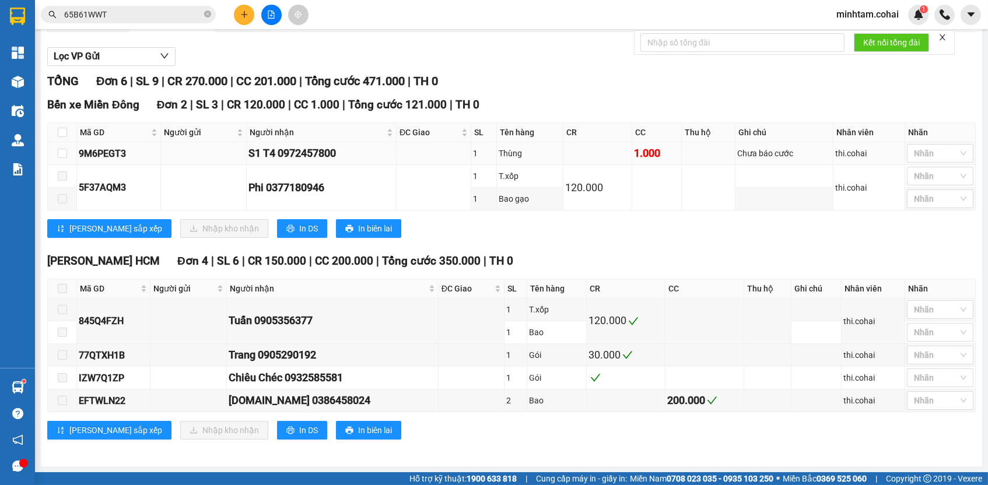
click at [117, 156] on div "9M6PEGT3" at bounding box center [119, 153] width 80 height 15
click at [117, 155] on div "9M6PEGT3" at bounding box center [119, 153] width 80 height 15
click at [118, 20] on input "65B61WWT" at bounding box center [133, 14] width 138 height 13
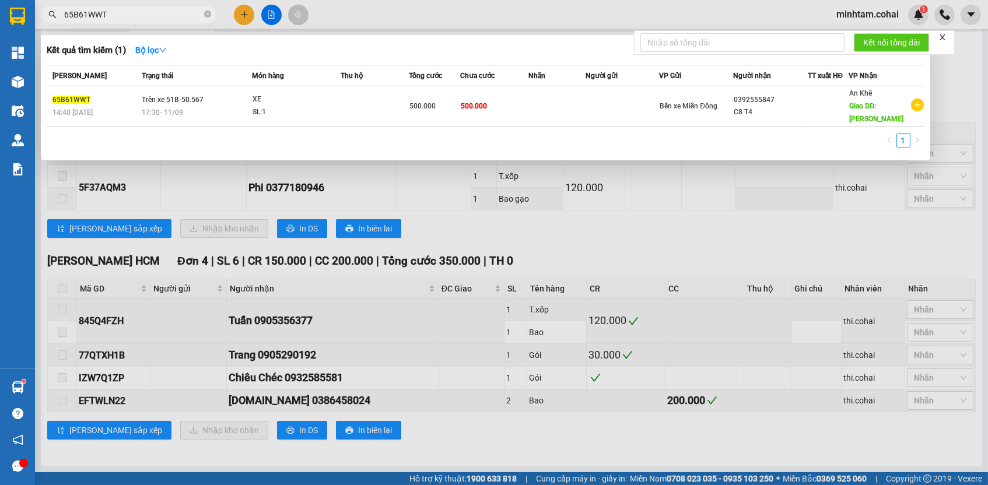
click at [118, 20] on input "65B61WWT" at bounding box center [133, 14] width 138 height 13
paste input "9M6PEGT3"
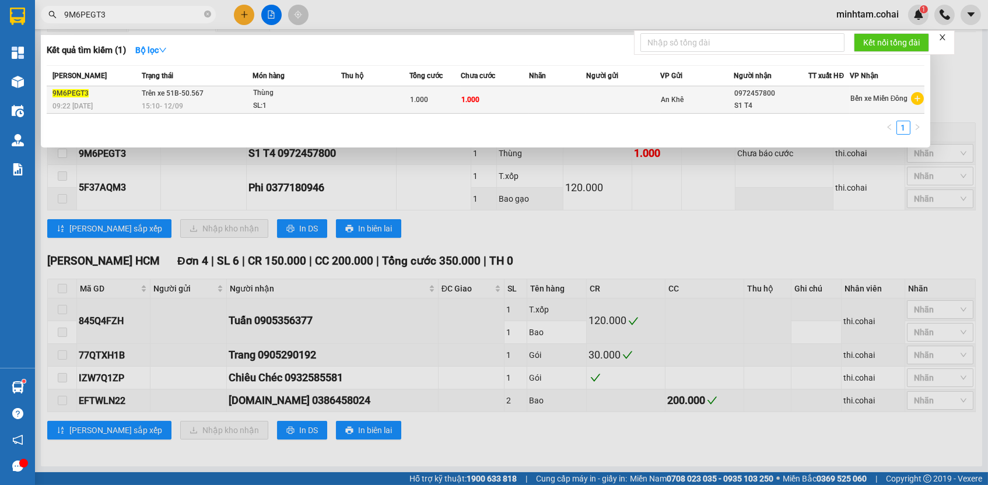
click at [530, 107] on td at bounding box center [557, 99] width 57 height 27
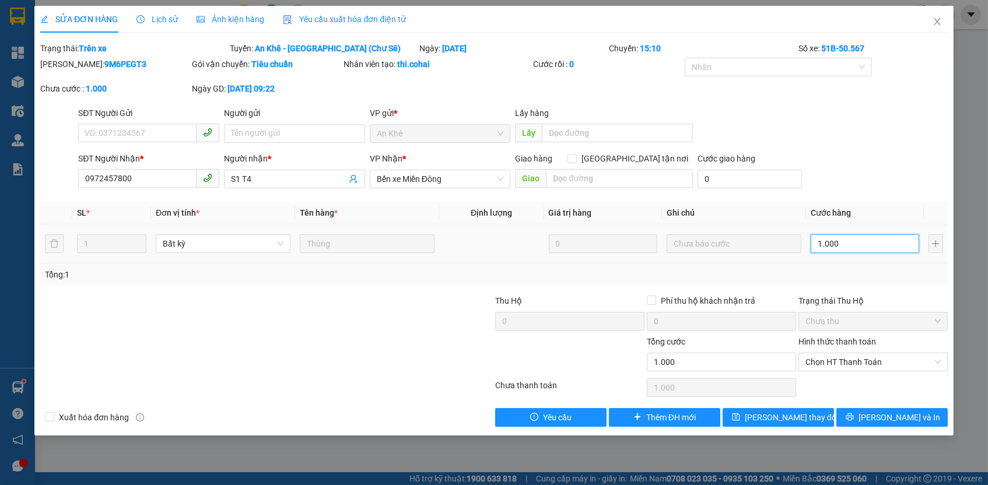
click at [847, 242] on input "1.000" at bounding box center [864, 243] width 108 height 19
click at [847, 241] on input "1.000" at bounding box center [864, 243] width 108 height 19
click at [838, 264] on div "Tổng: 1" at bounding box center [493, 275] width 907 height 22
click at [829, 362] on span "Chọn HT Thanh Toán" at bounding box center [872, 361] width 135 height 17
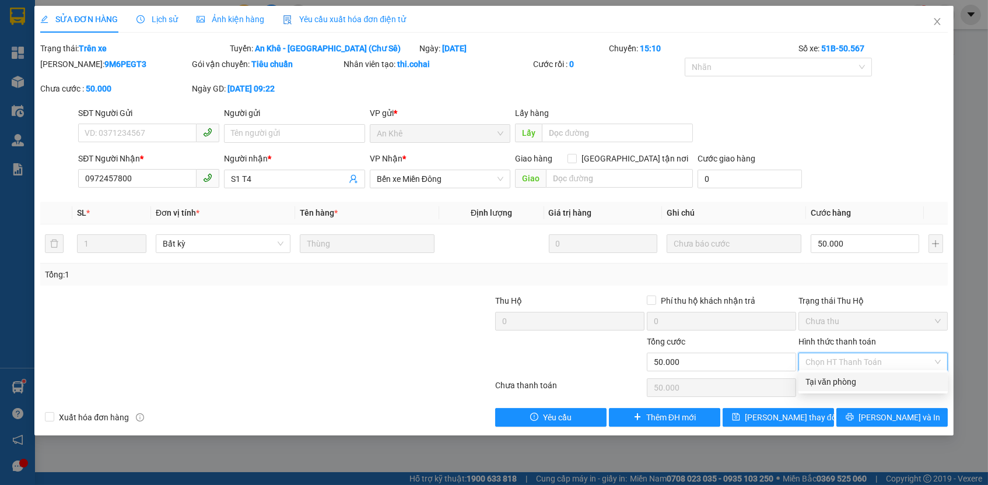
drag, startPoint x: 827, startPoint y: 377, endPoint x: 820, endPoint y: 391, distance: 15.1
click at [827, 377] on div "Tại văn phòng" at bounding box center [872, 381] width 135 height 13
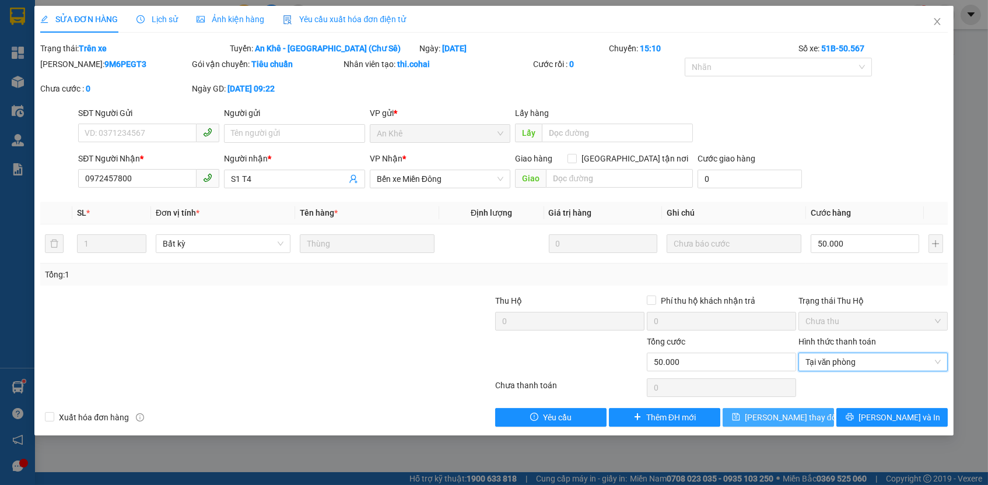
click at [795, 415] on span "[PERSON_NAME] thay đổi" at bounding box center [791, 417] width 93 height 13
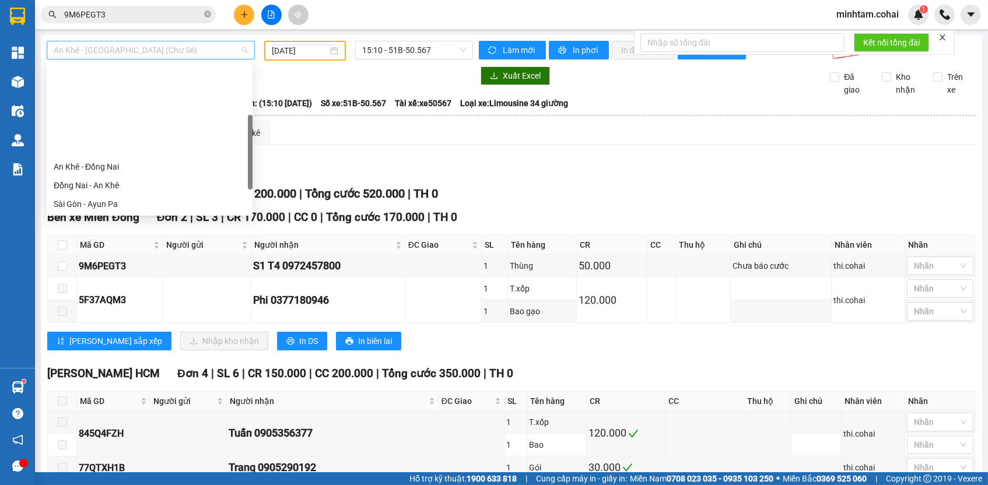
click at [145, 51] on span "An Khê - [GEOGRAPHIC_DATA] (Chư Sê)" at bounding box center [151, 49] width 194 height 17
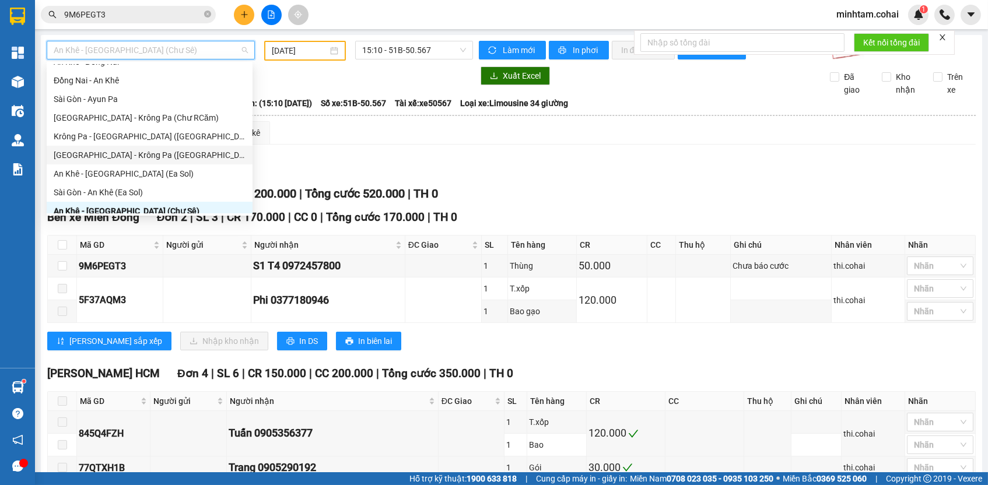
drag, startPoint x: 155, startPoint y: 139, endPoint x: 156, endPoint y: 149, distance: 10.0
click at [156, 149] on div "An Khê - Đồng Nai Đồng Nai - An Khê [GEOGRAPHIC_DATA] - [GEOGRAPHIC_DATA] Pa [G…" at bounding box center [150, 145] width 206 height 187
click at [156, 149] on div "[GEOGRAPHIC_DATA] - Krông Pa ([GEOGRAPHIC_DATA])" at bounding box center [150, 155] width 192 height 13
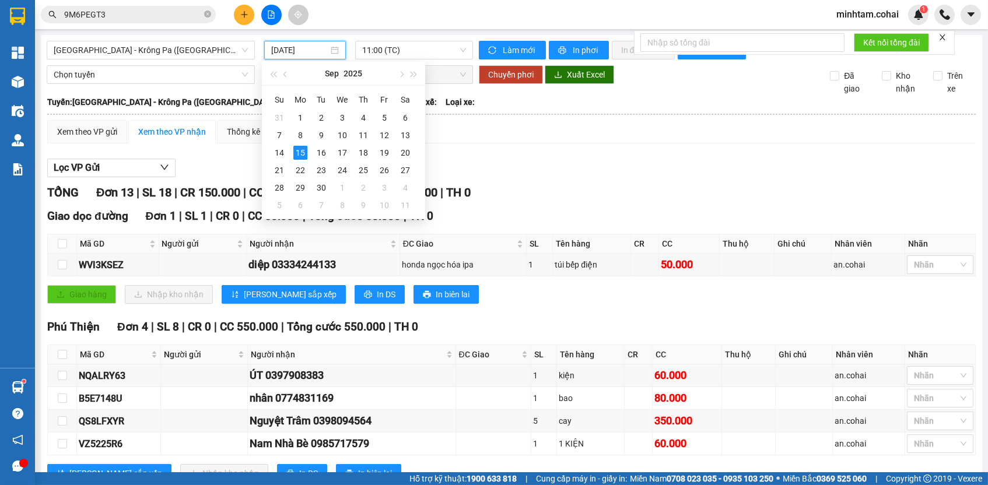
click at [301, 48] on input "[DATE]" at bounding box center [299, 50] width 57 height 13
click at [363, 134] on div "11" at bounding box center [363, 135] width 14 height 14
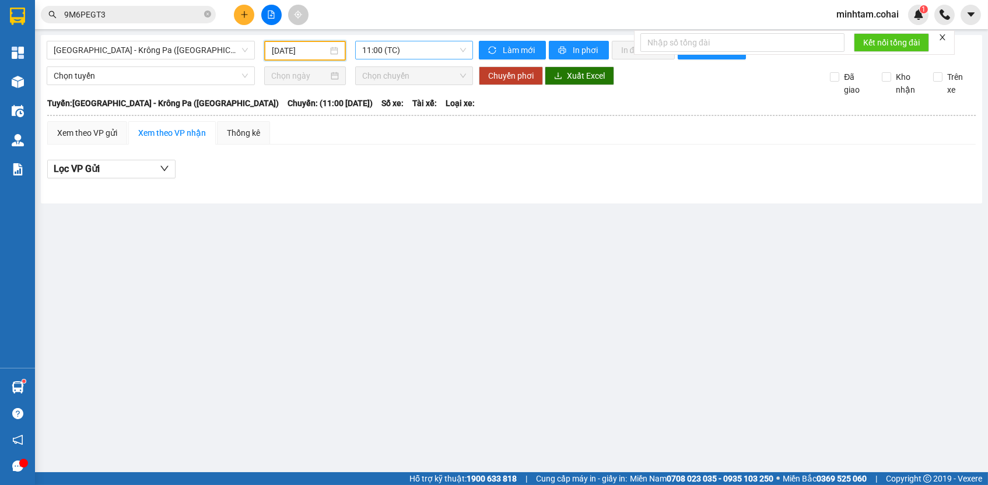
click at [446, 48] on span "11:00 (TC)" at bounding box center [414, 49] width 104 height 17
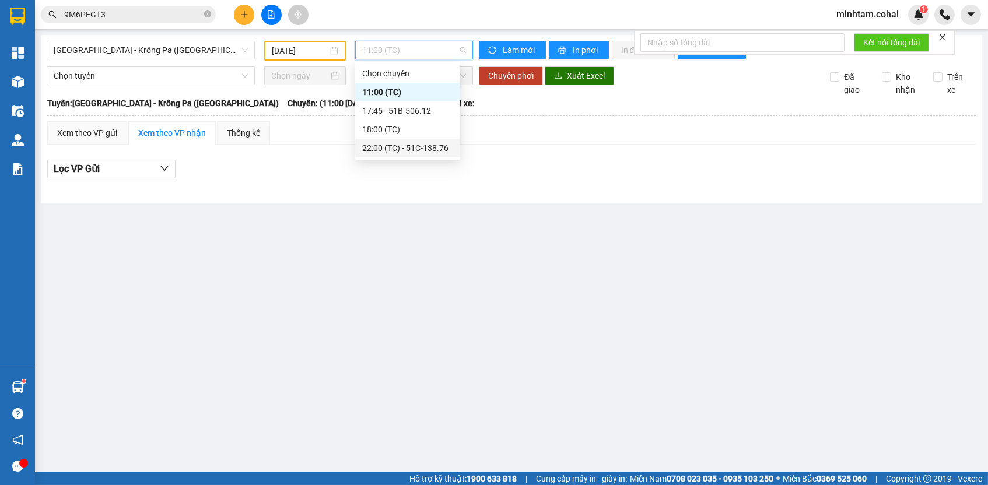
click at [441, 150] on div "22:00 (TC) - 51C-138.76" at bounding box center [407, 148] width 91 height 13
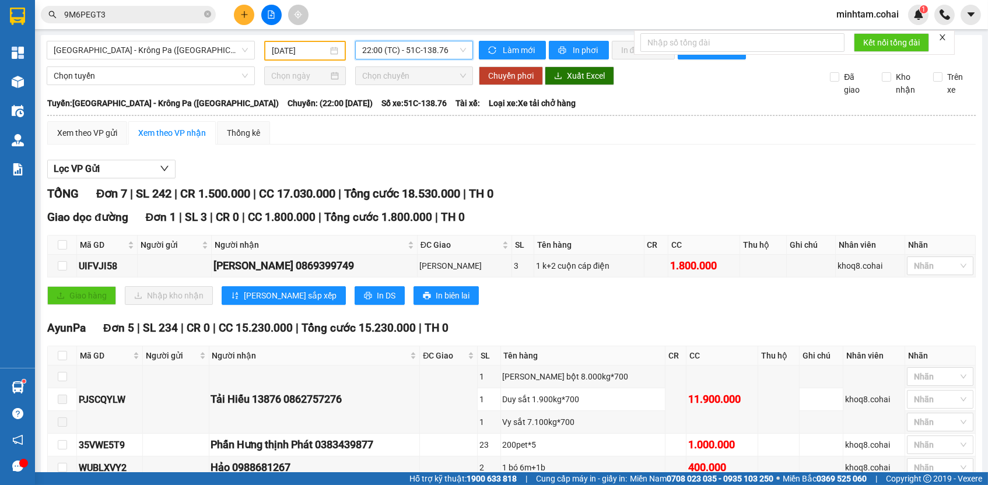
click at [447, 47] on span "22:00 (TC) - 51C-138.76" at bounding box center [414, 49] width 104 height 17
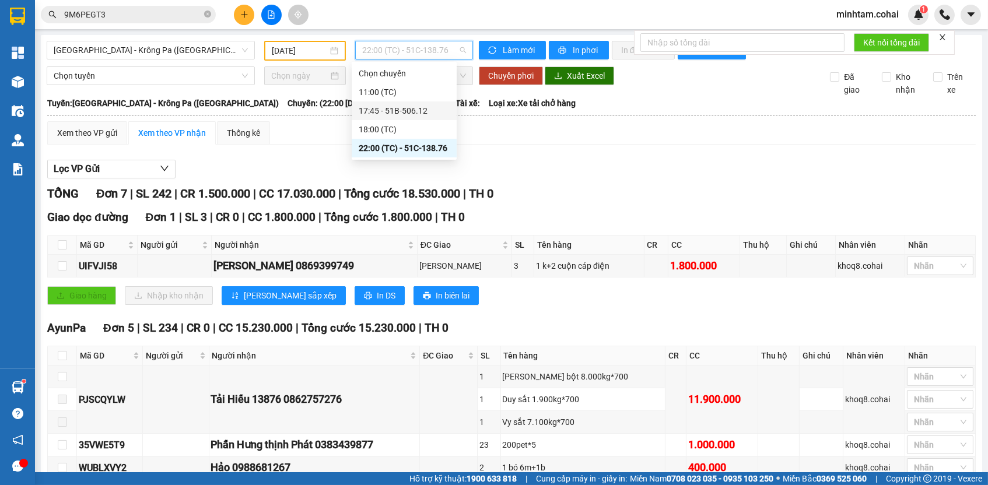
click at [445, 107] on div "17:45 - 51B-506.12" at bounding box center [404, 110] width 91 height 13
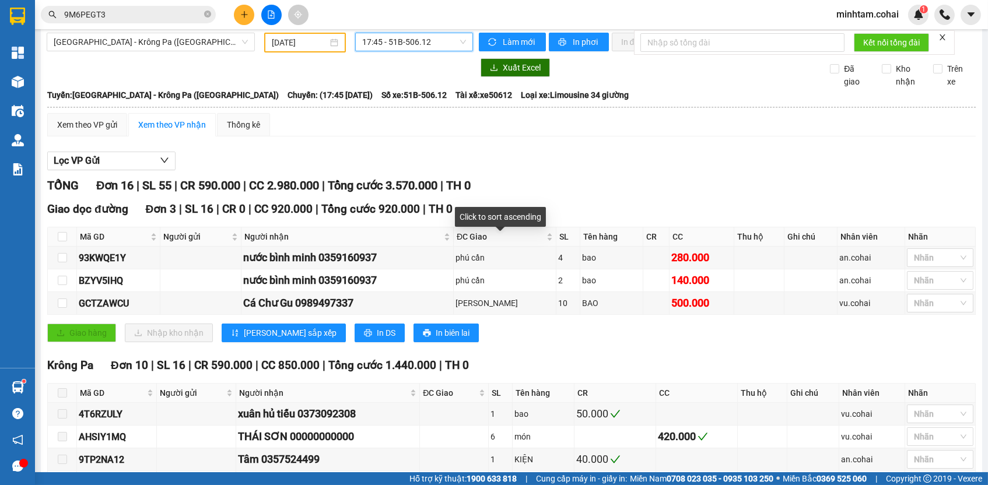
scroll to position [475, 0]
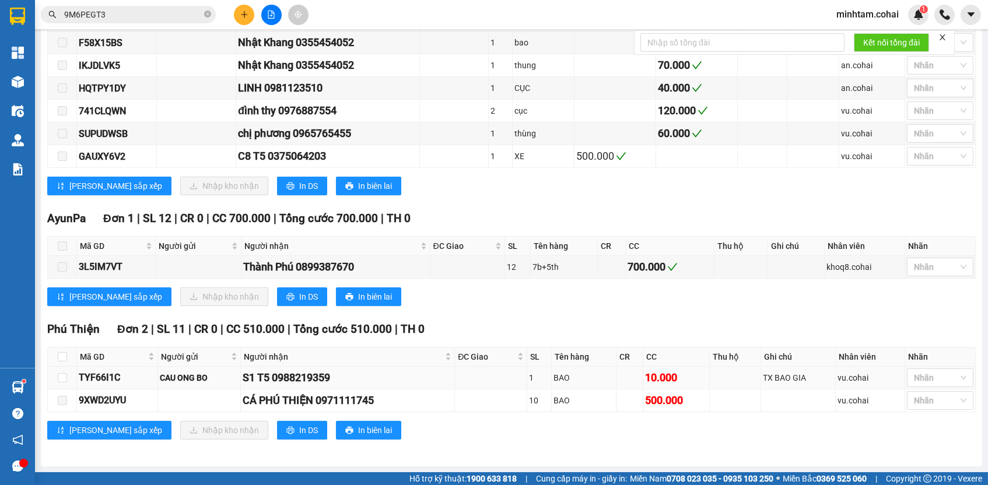
click at [118, 374] on div "TYF66I1C" at bounding box center [117, 377] width 77 height 15
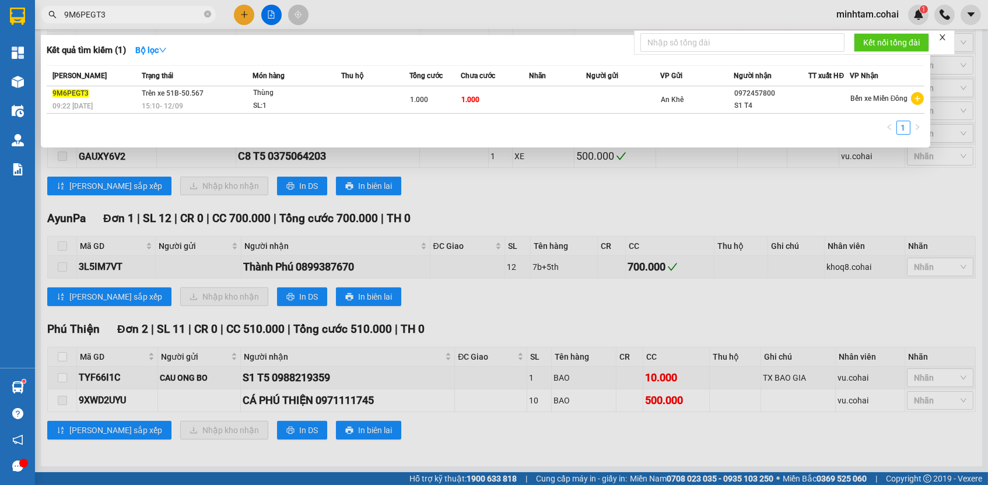
click at [180, 17] on input "9M6PEGT3" at bounding box center [133, 14] width 138 height 13
paste input "TYF66I1C"
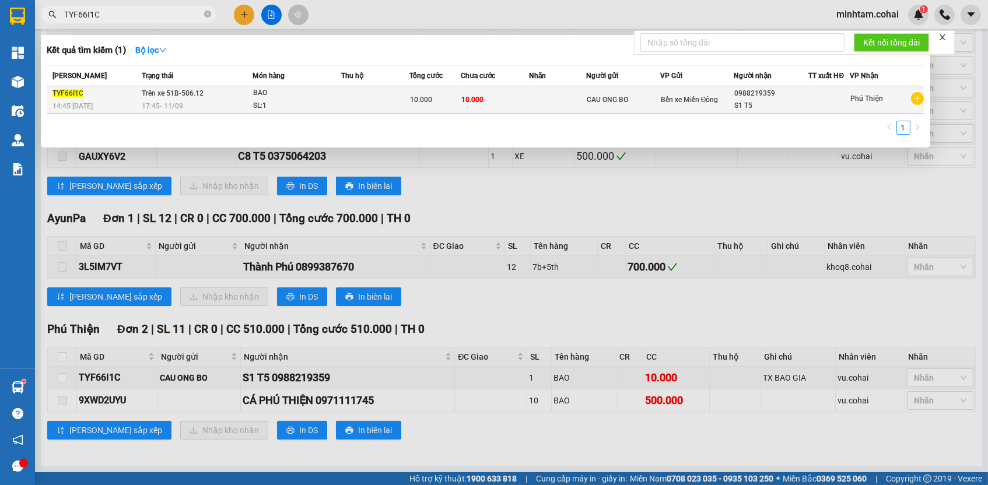
click at [537, 99] on td at bounding box center [557, 99] width 57 height 27
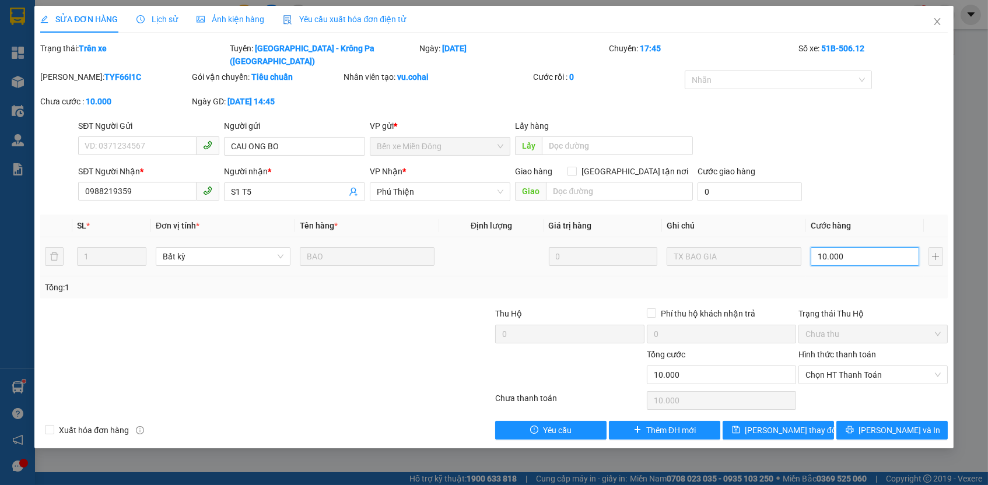
click at [879, 247] on input "10.000" at bounding box center [864, 256] width 108 height 19
click at [869, 252] on div "70.000" at bounding box center [864, 256] width 108 height 23
click at [856, 366] on span "Chọn HT Thanh Toán" at bounding box center [872, 374] width 135 height 17
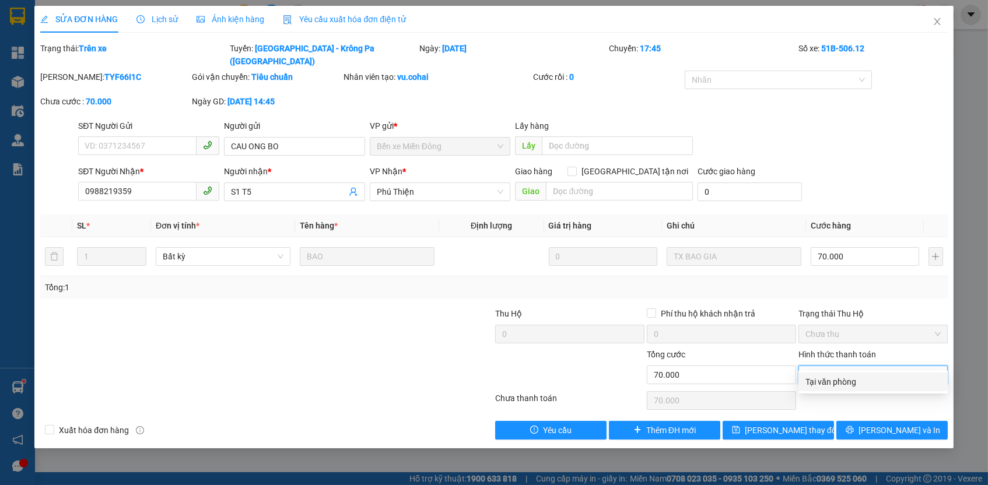
click at [845, 382] on div "Tại văn phòng" at bounding box center [872, 381] width 135 height 13
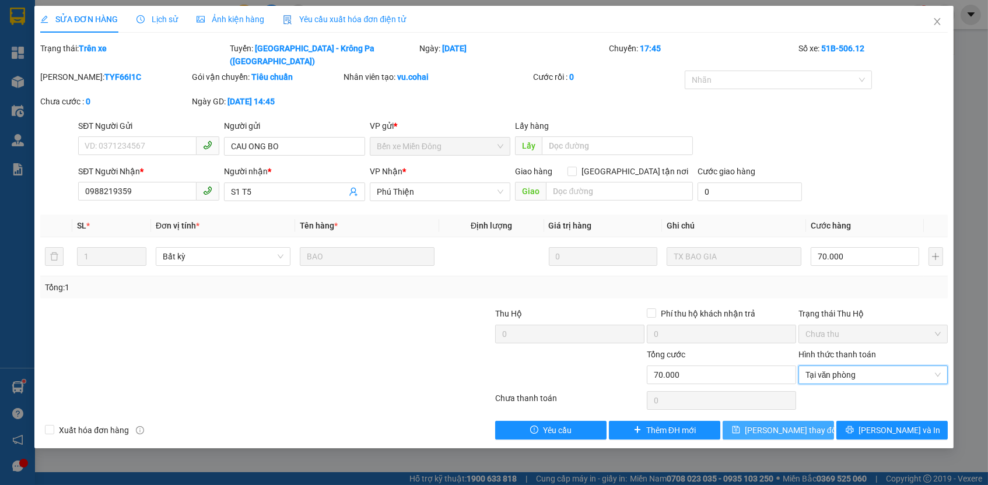
click at [803, 424] on span "[PERSON_NAME] thay đổi" at bounding box center [791, 430] width 93 height 13
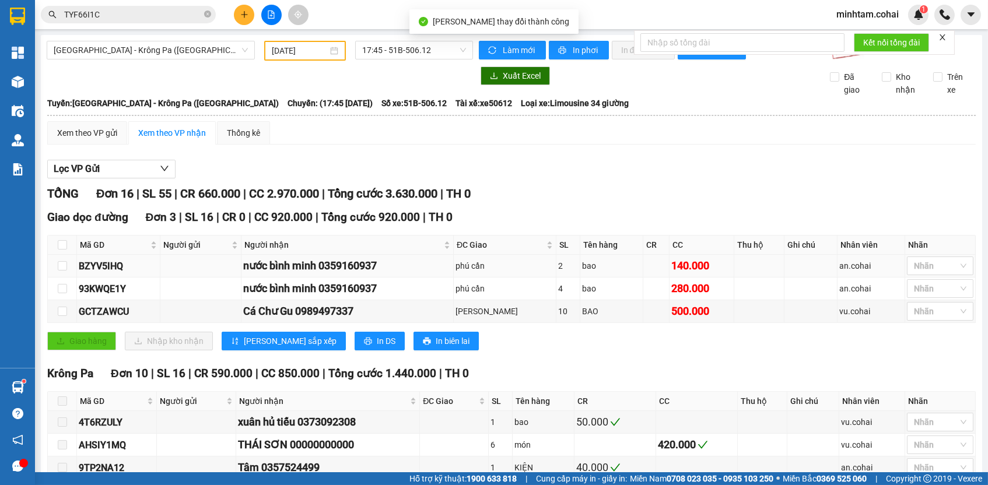
click at [94, 270] on div "BZYV5IHQ" at bounding box center [118, 266] width 79 height 15
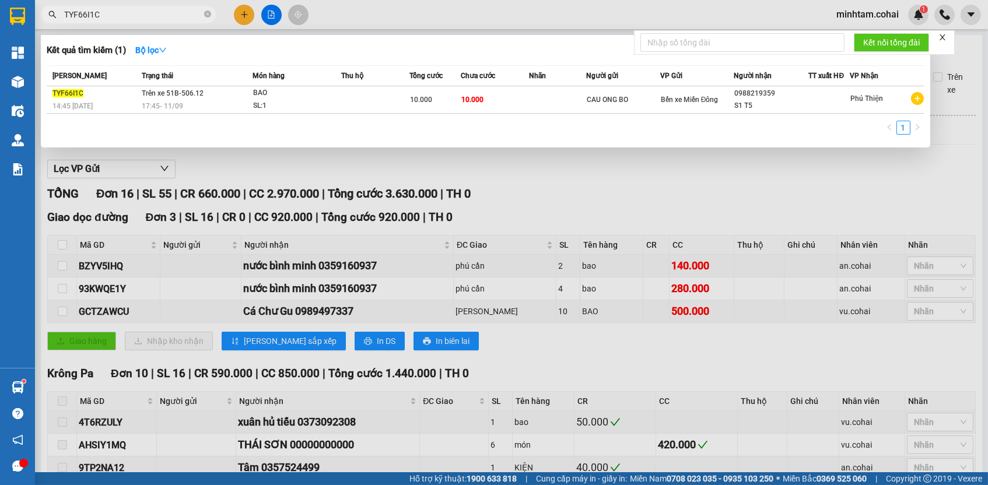
click at [179, 13] on input "TYF66I1C" at bounding box center [133, 14] width 138 height 13
paste input "BZYV5IHQ"
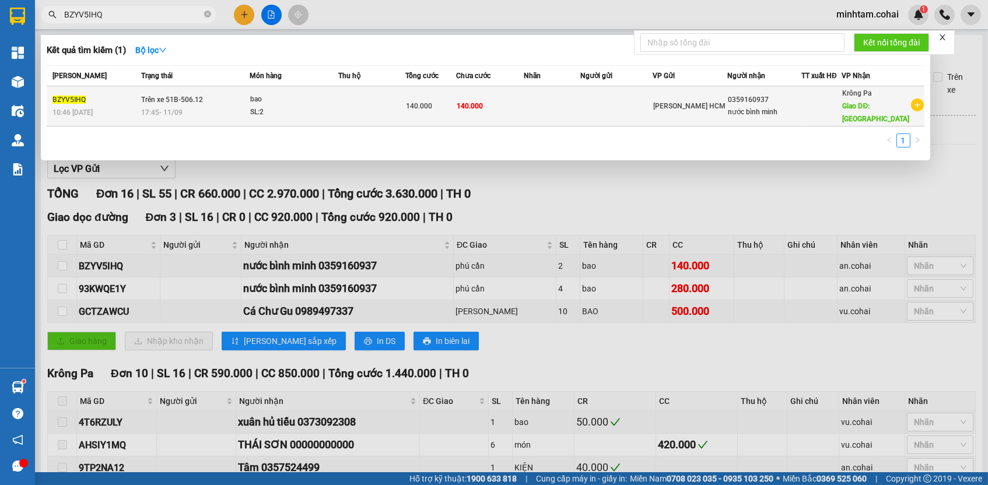
click at [553, 99] on td at bounding box center [552, 106] width 56 height 40
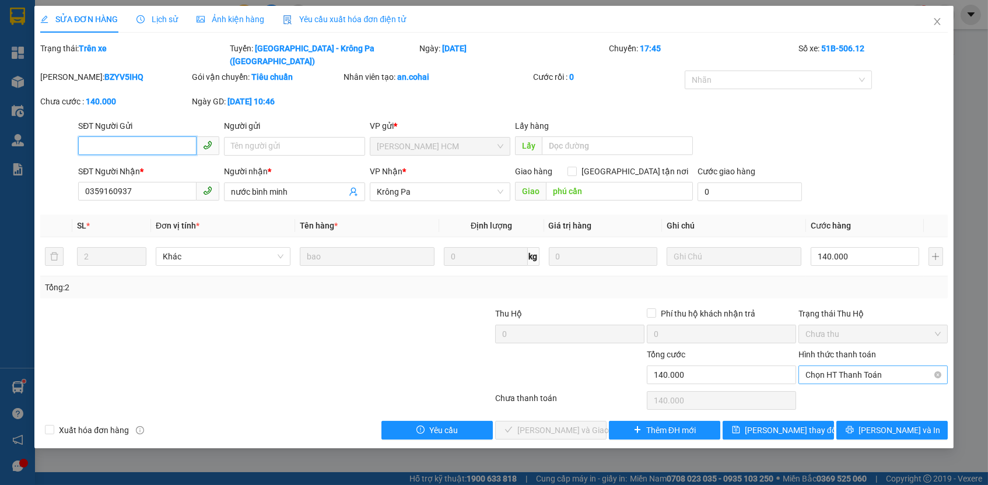
drag, startPoint x: 844, startPoint y: 363, endPoint x: 839, endPoint y: 367, distance: 6.6
click at [842, 366] on span "Chọn HT Thanh Toán" at bounding box center [872, 374] width 135 height 17
click at [830, 383] on div "Tại văn phòng" at bounding box center [872, 381] width 135 height 13
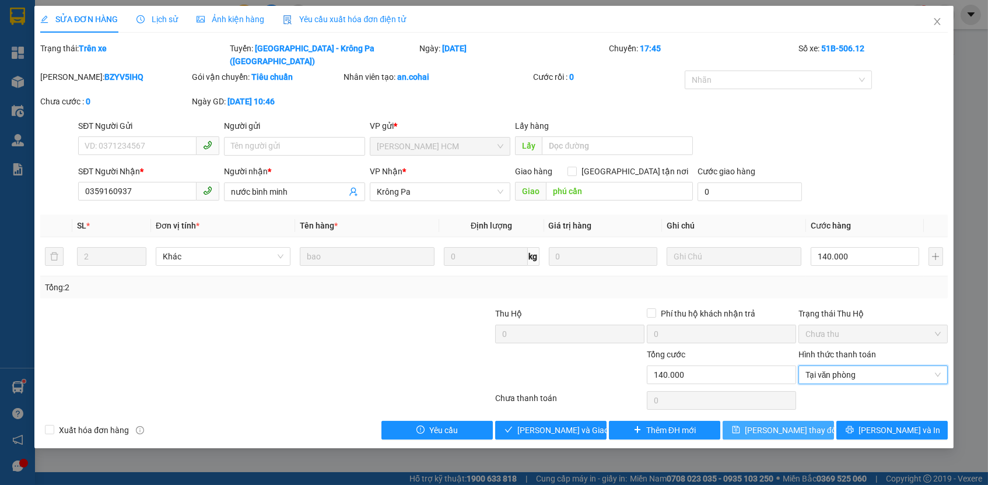
click at [817, 421] on button "[PERSON_NAME] thay đổi" at bounding box center [777, 430] width 111 height 19
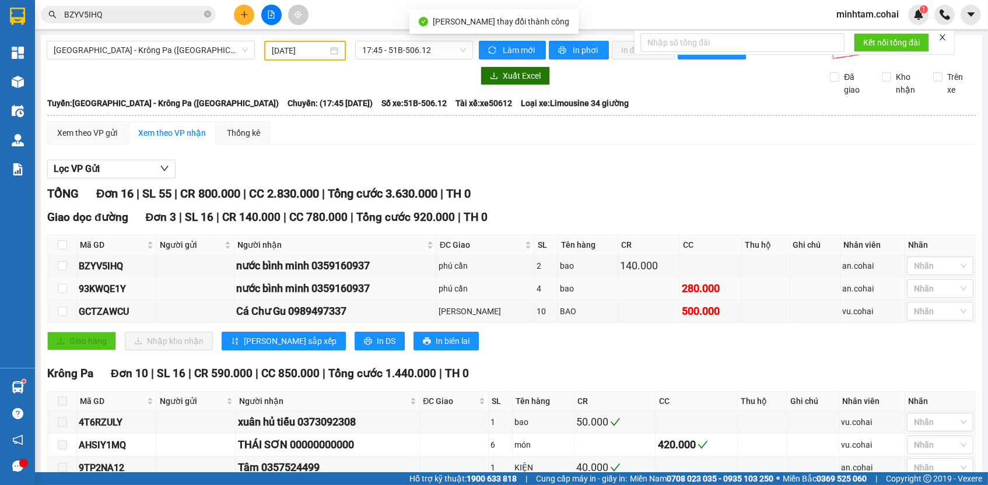
click at [118, 293] on div "93KWQE1Y" at bounding box center [117, 289] width 76 height 15
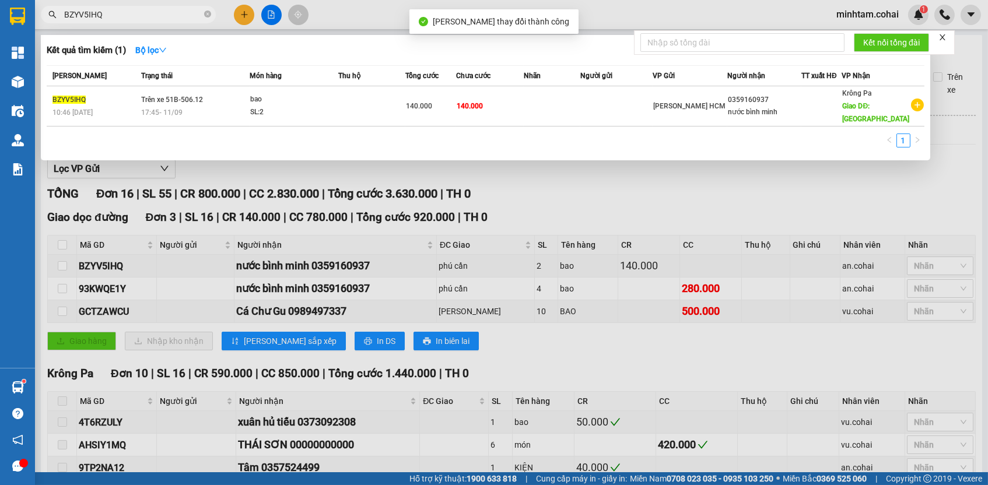
click at [180, 15] on input "BZYV5IHQ" at bounding box center [133, 14] width 138 height 13
paste input "93KWQE1Y"
click at [550, 107] on td at bounding box center [552, 106] width 56 height 40
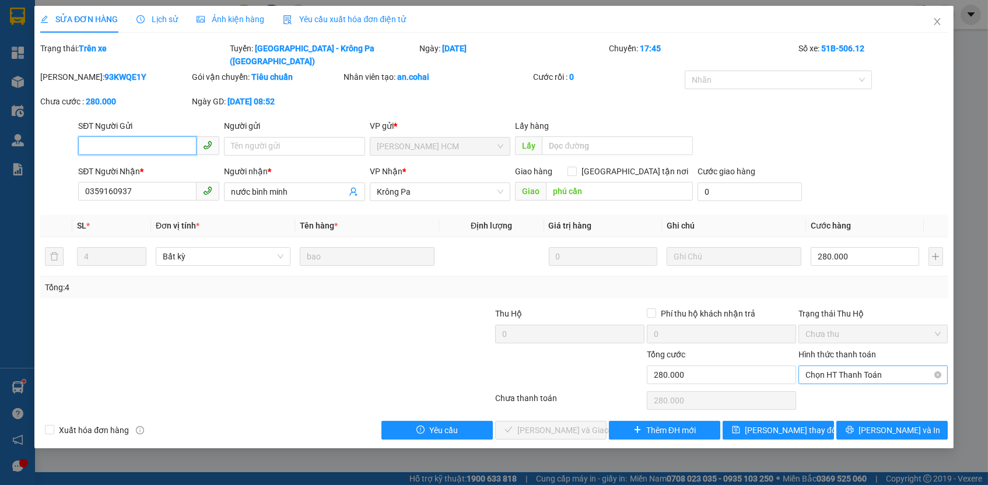
click at [838, 366] on span "Chọn HT Thanh Toán" at bounding box center [872, 374] width 135 height 17
click at [835, 384] on div "Tại văn phòng" at bounding box center [872, 381] width 135 height 13
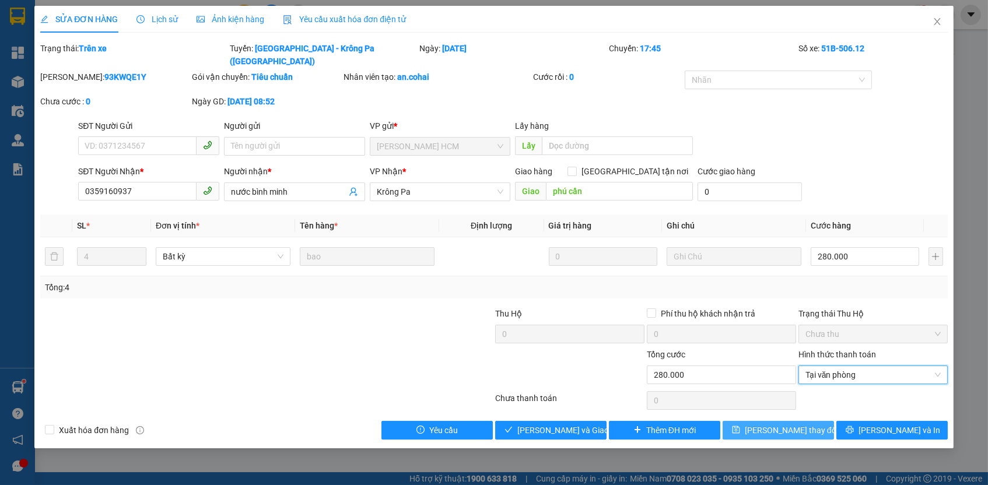
click at [817, 421] on button "[PERSON_NAME] thay đổi" at bounding box center [777, 430] width 111 height 19
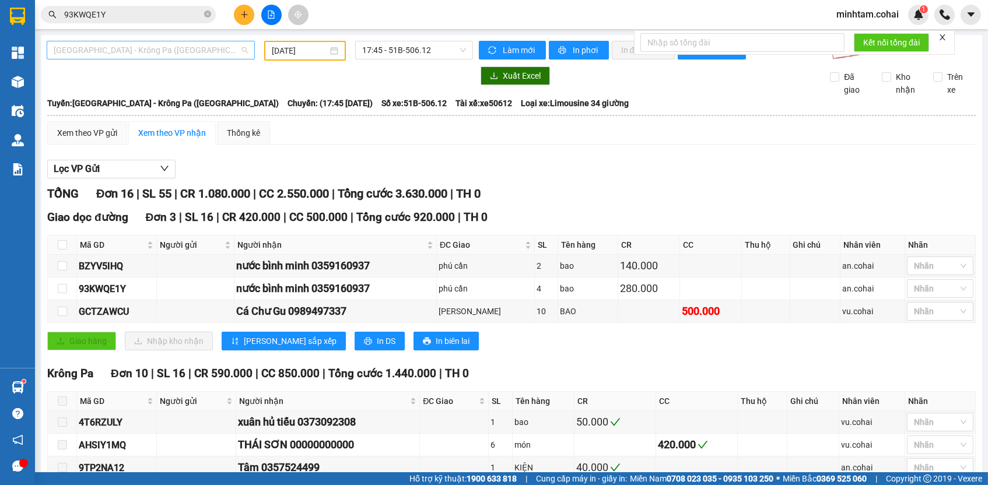
click at [204, 50] on span "[GEOGRAPHIC_DATA] - Krông Pa ([GEOGRAPHIC_DATA])" at bounding box center [151, 49] width 194 height 17
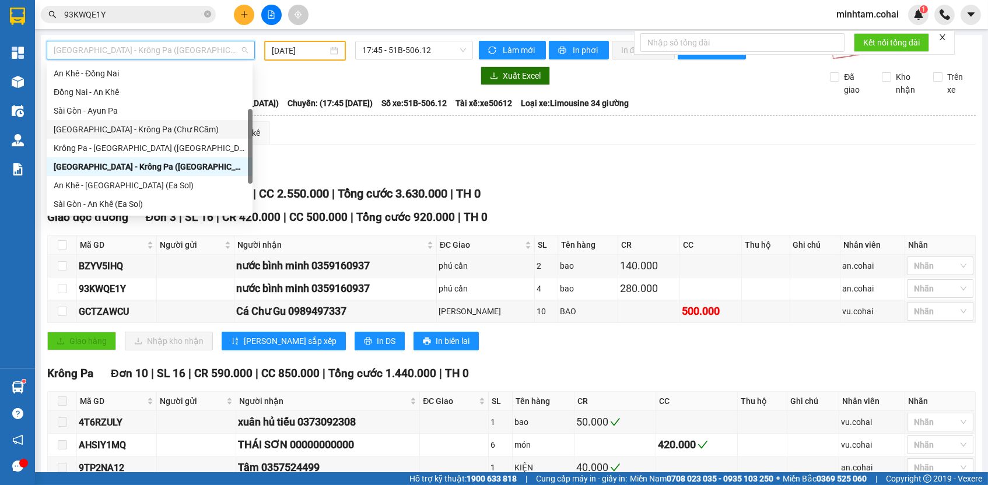
scroll to position [93, 0]
click at [164, 144] on div "Krông Pa - [GEOGRAPHIC_DATA] ([GEOGRAPHIC_DATA])" at bounding box center [150, 148] width 192 height 13
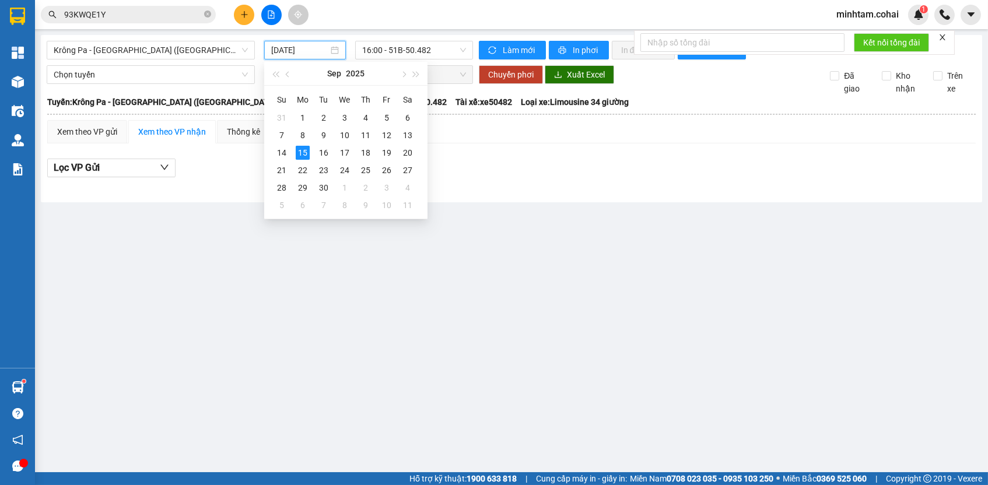
click at [300, 50] on input "[DATE]" at bounding box center [299, 50] width 57 height 13
click at [380, 135] on div "12" at bounding box center [387, 135] width 14 height 14
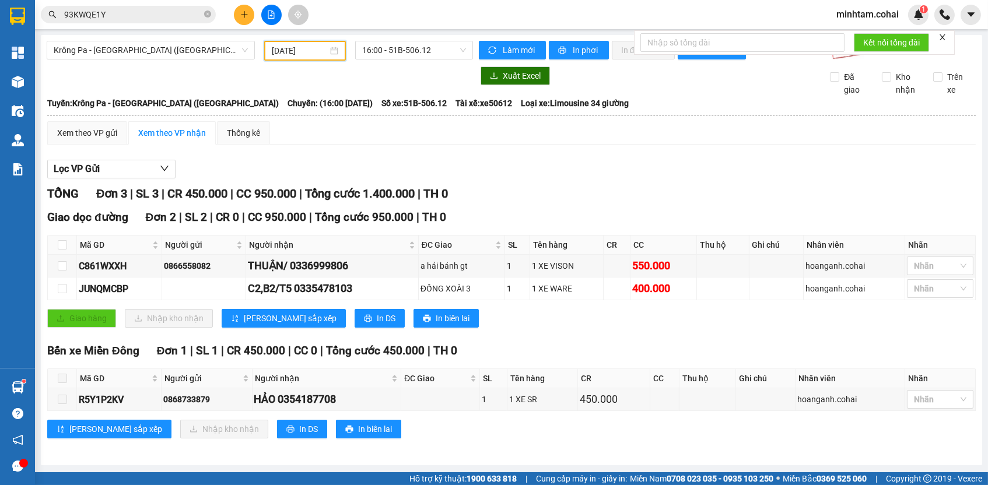
scroll to position [4, 0]
click at [119, 265] on div "C861WXXH" at bounding box center [119, 266] width 81 height 15
click at [118, 265] on div "C861WXXH" at bounding box center [119, 266] width 81 height 15
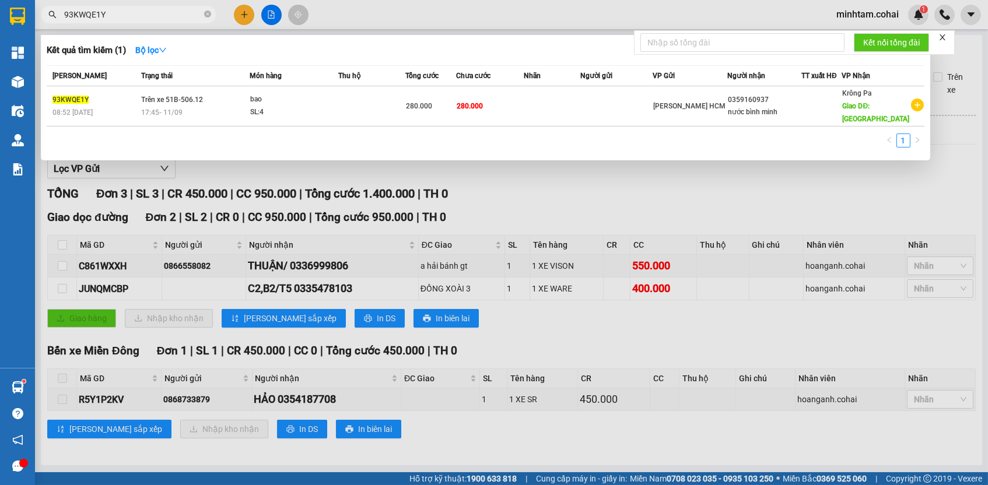
click at [173, 15] on input "93KWQE1Y" at bounding box center [133, 14] width 138 height 13
click at [173, 14] on input "93KWQE1Y" at bounding box center [133, 14] width 138 height 13
paste input "C861WXXH"
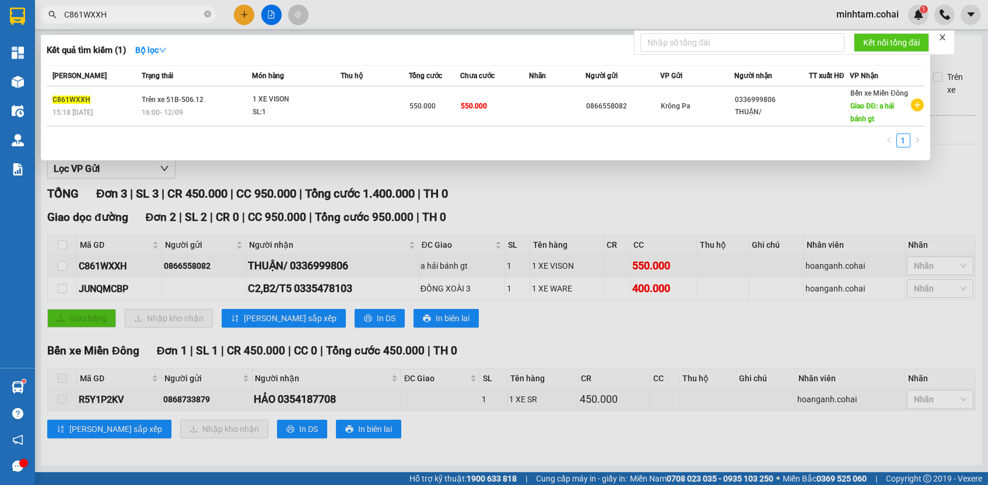
click at [841, 379] on div at bounding box center [494, 242] width 988 height 485
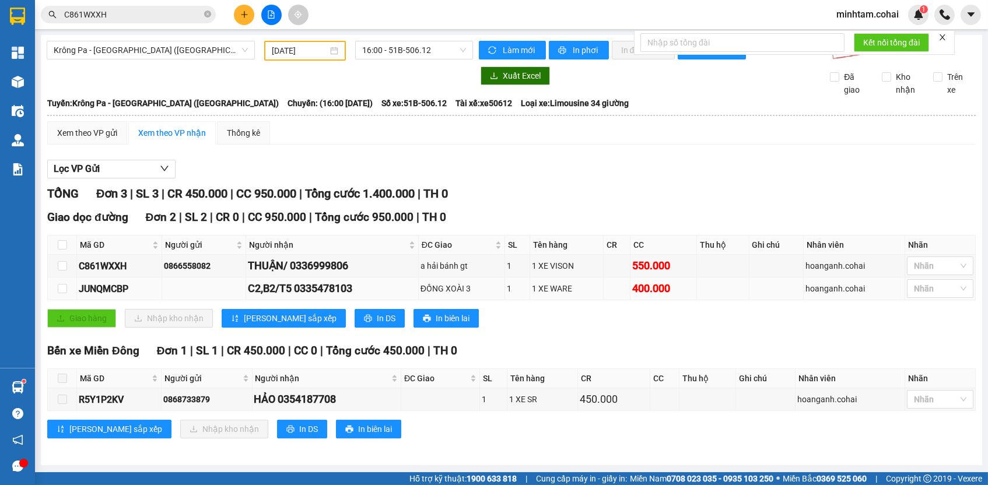
click at [113, 282] on td "JUNQMCBP" at bounding box center [119, 289] width 85 height 23
click at [110, 288] on div "JUNQMCBP" at bounding box center [119, 289] width 81 height 15
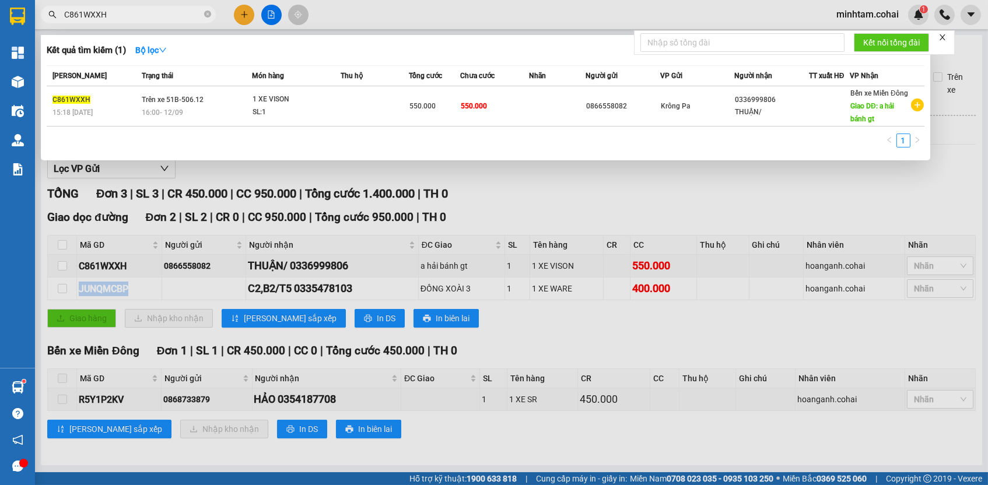
click at [142, 13] on input "C861WXXH" at bounding box center [133, 14] width 138 height 13
paste input "JUNQMCBP"
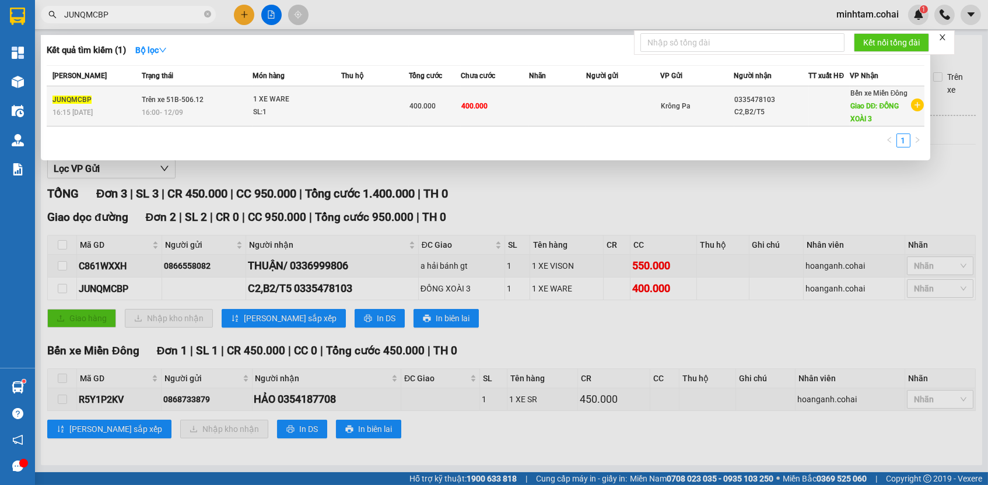
click at [550, 124] on td at bounding box center [557, 106] width 57 height 40
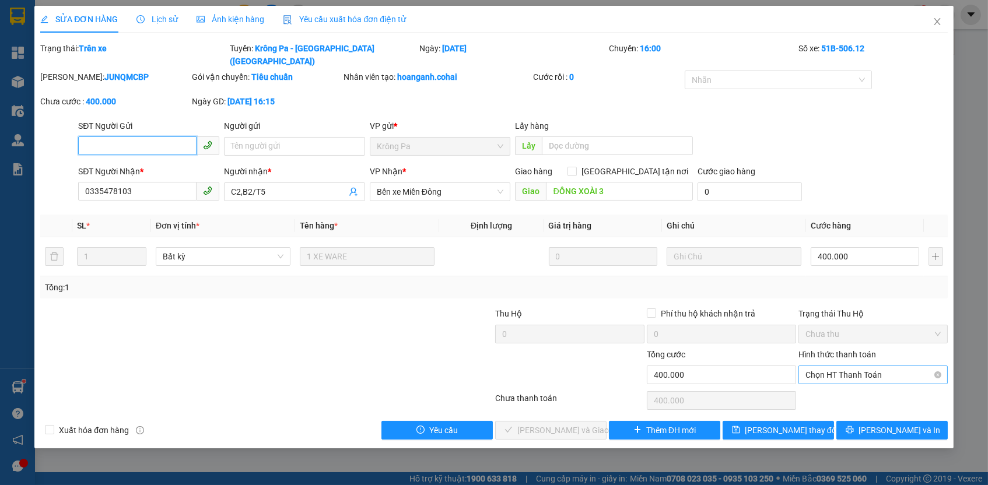
click at [865, 366] on span "Chọn HT Thanh Toán" at bounding box center [872, 374] width 135 height 17
click at [862, 380] on div "Tại văn phòng" at bounding box center [872, 381] width 135 height 13
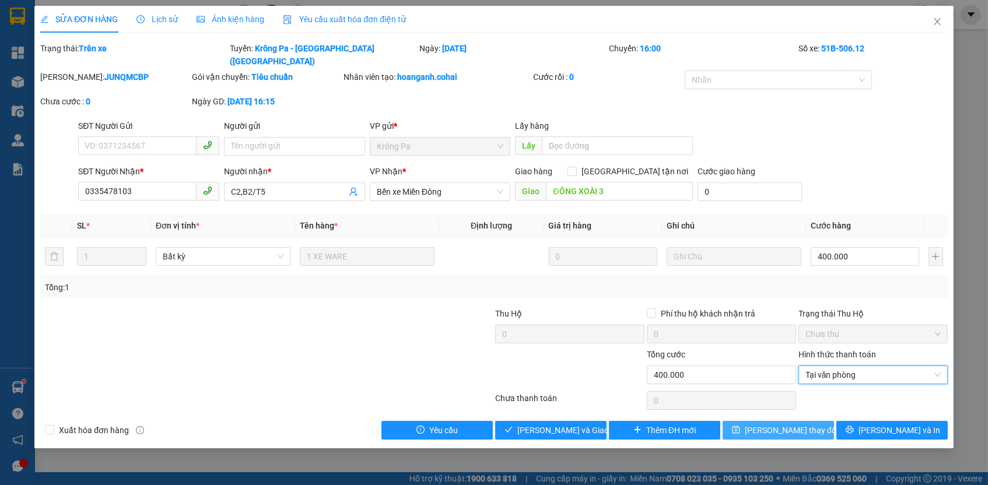
click at [809, 421] on button "[PERSON_NAME] thay đổi" at bounding box center [777, 430] width 111 height 19
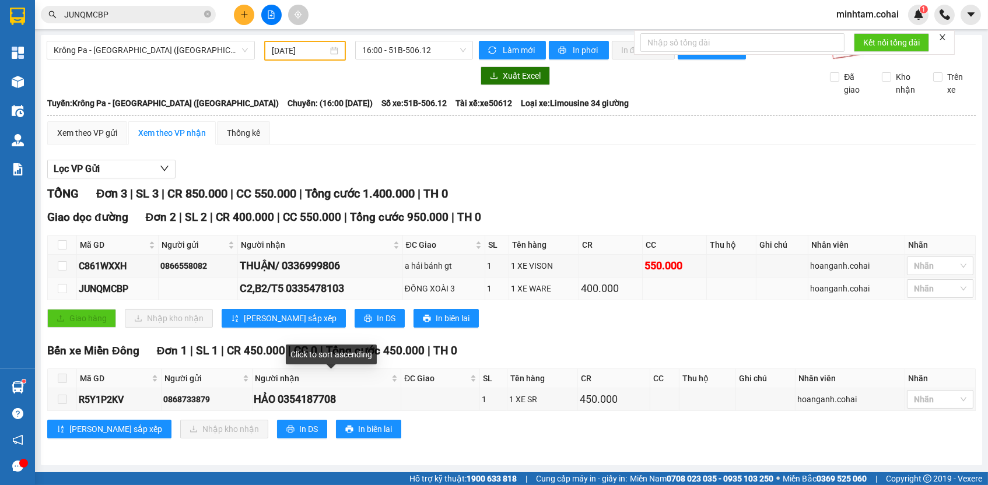
scroll to position [1, 0]
click at [127, 271] on div "C861WXXH" at bounding box center [118, 266] width 78 height 15
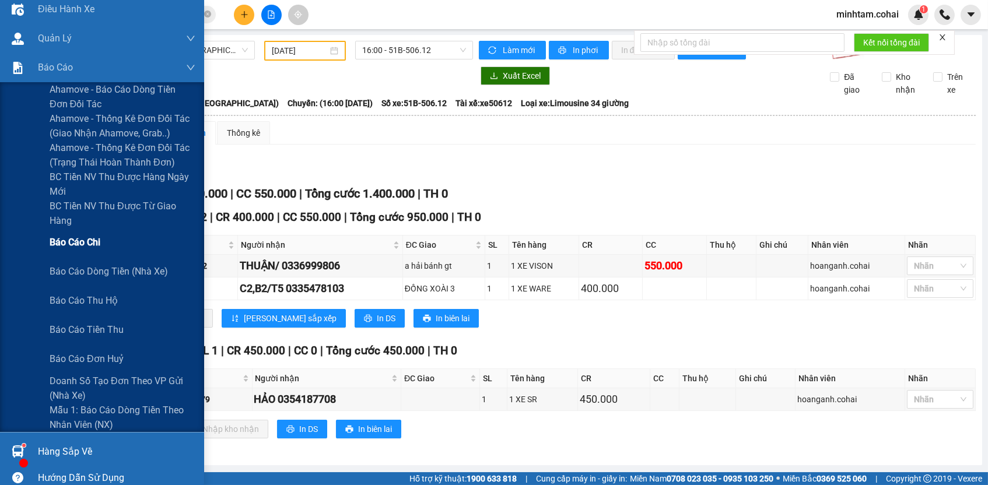
scroll to position [165, 0]
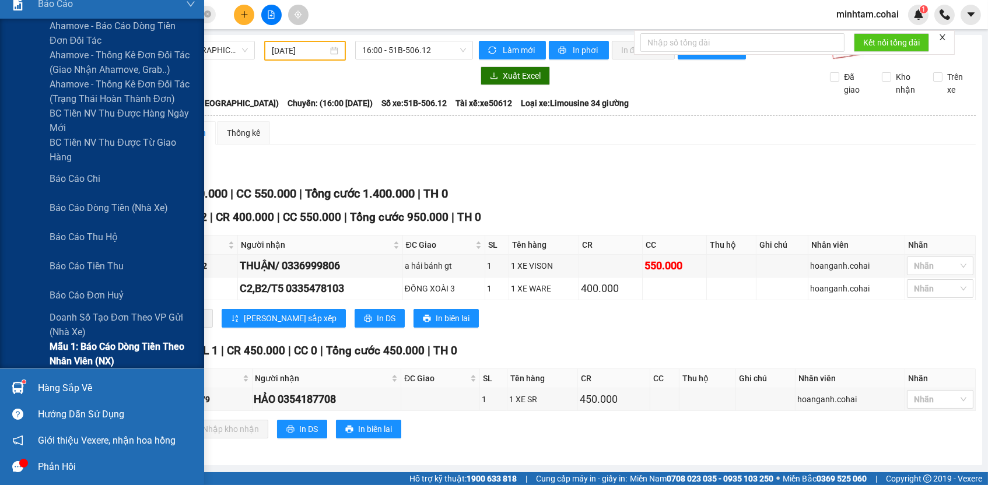
click at [81, 349] on span "Mẫu 1: Báo cáo dòng tiền theo nhân viên (NX)" at bounding box center [123, 353] width 146 height 29
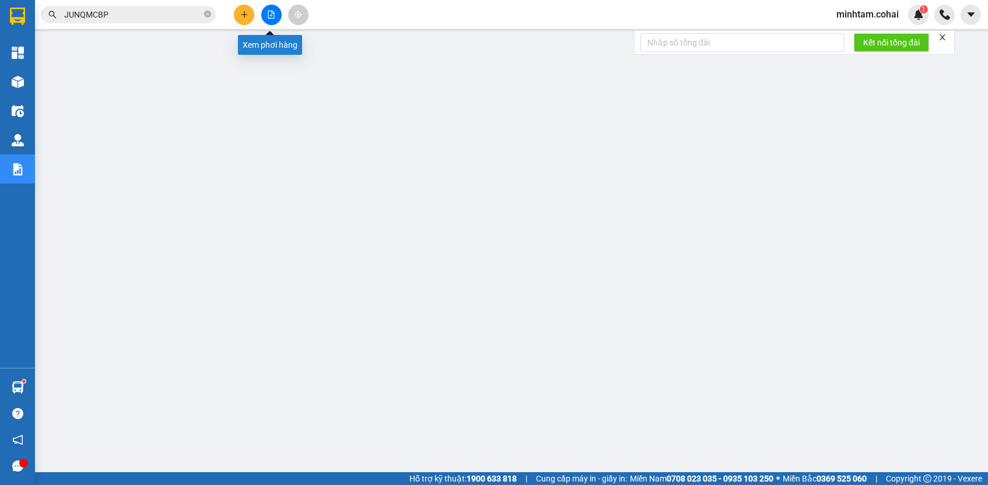
click at [277, 12] on button at bounding box center [271, 15] width 20 height 20
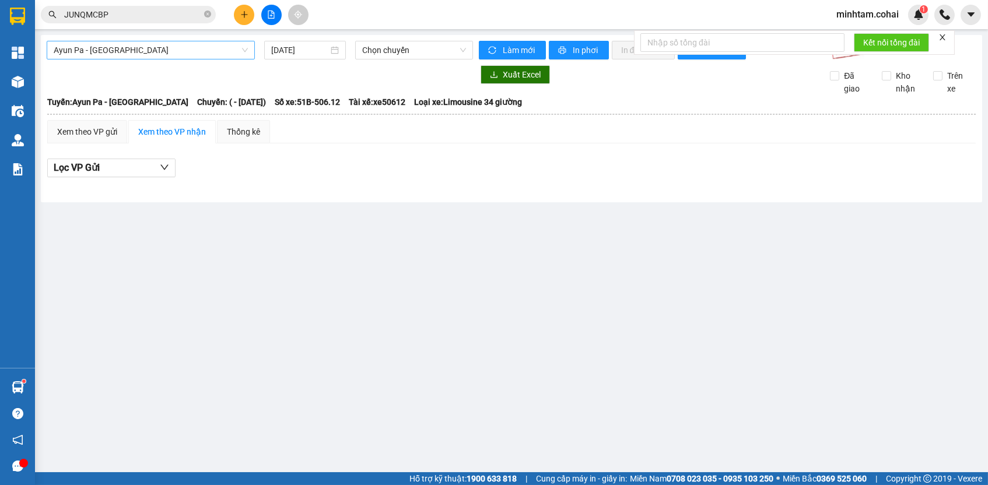
click at [202, 46] on span "Ayun Pa - [GEOGRAPHIC_DATA]" at bounding box center [151, 49] width 194 height 17
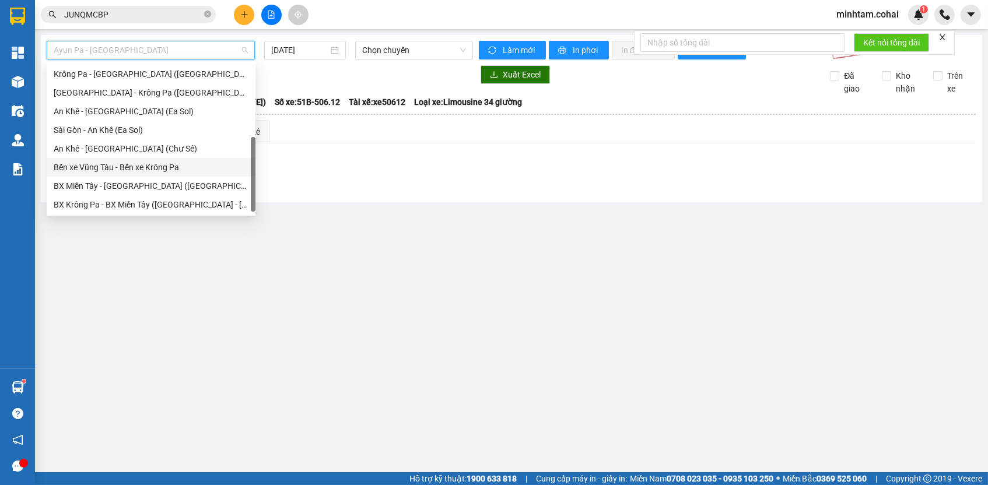
scroll to position [163, 0]
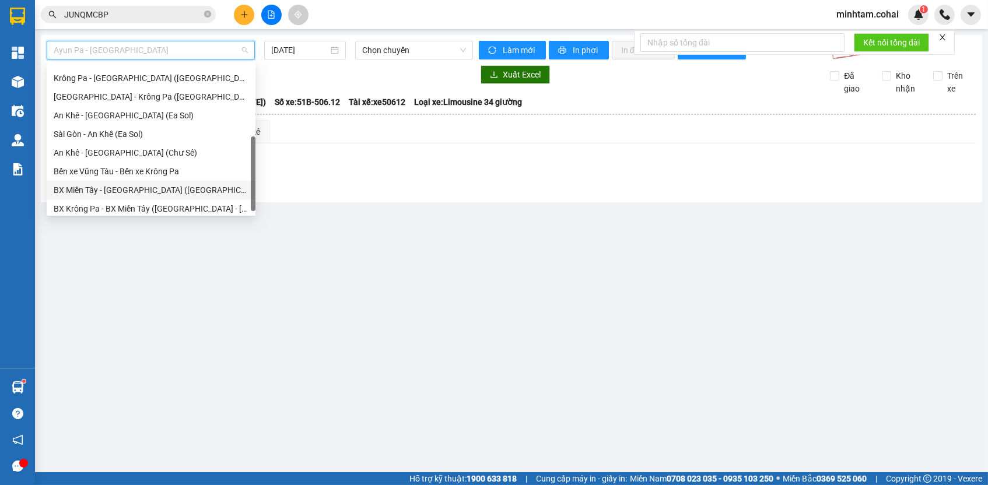
click at [138, 188] on div "BX Miền Tây - [GEOGRAPHIC_DATA] ([GEOGRAPHIC_DATA] - [GEOGRAPHIC_DATA])" at bounding box center [151, 190] width 195 height 13
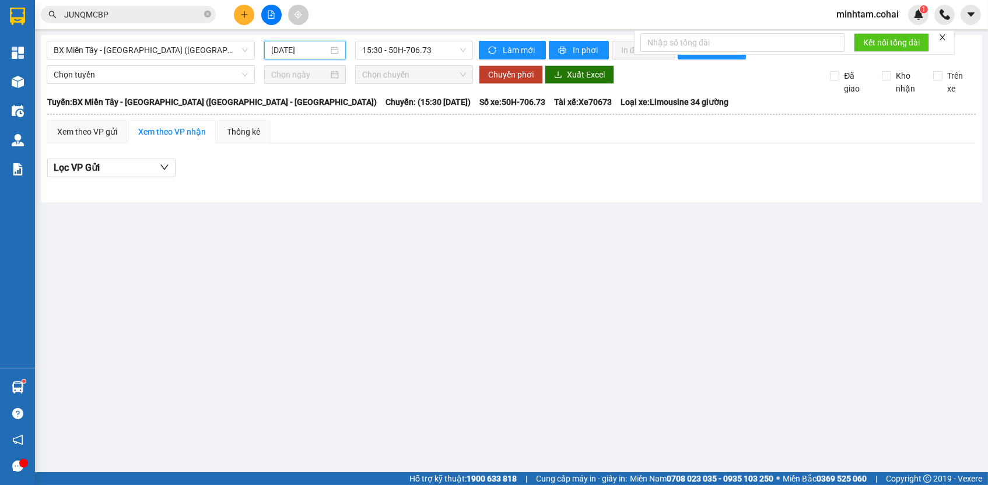
click at [281, 48] on input "[DATE]" at bounding box center [299, 50] width 57 height 13
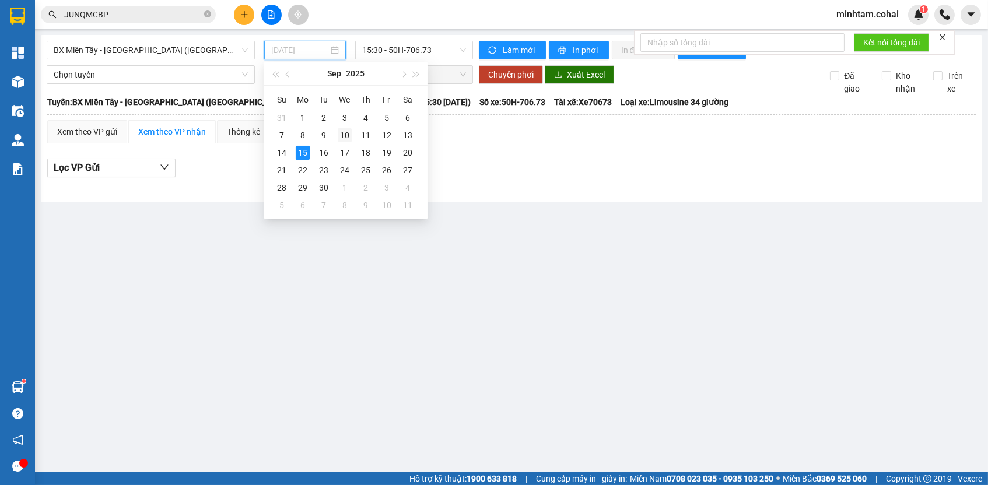
click at [340, 135] on div "10" at bounding box center [345, 135] width 14 height 14
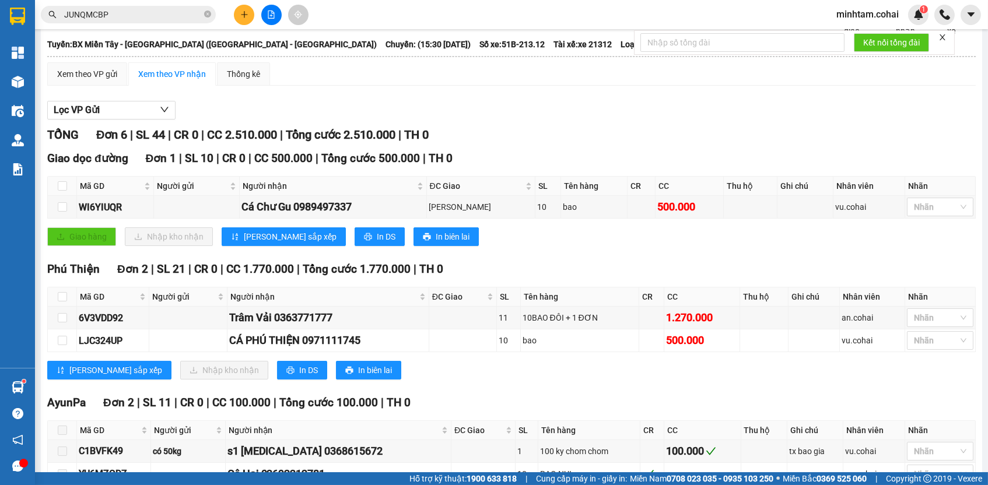
scroll to position [64, 0]
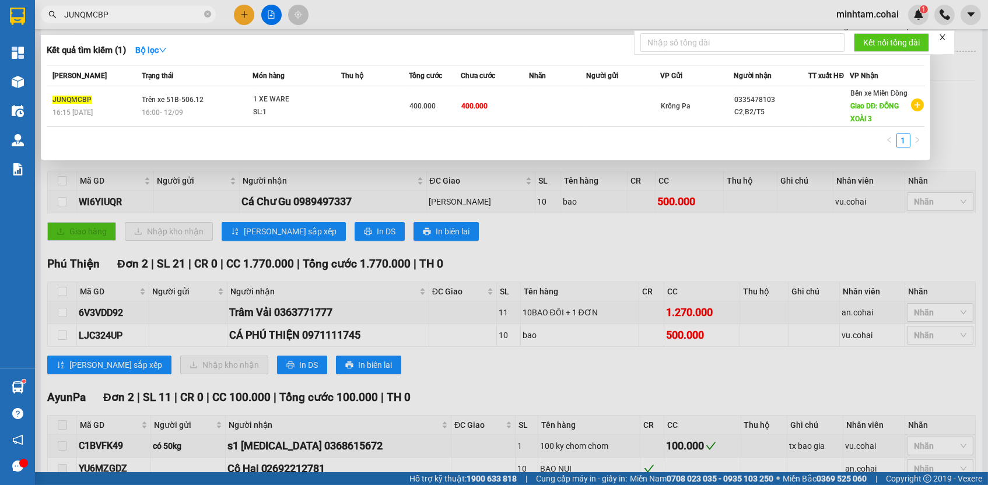
paste input "6V3VDD92"
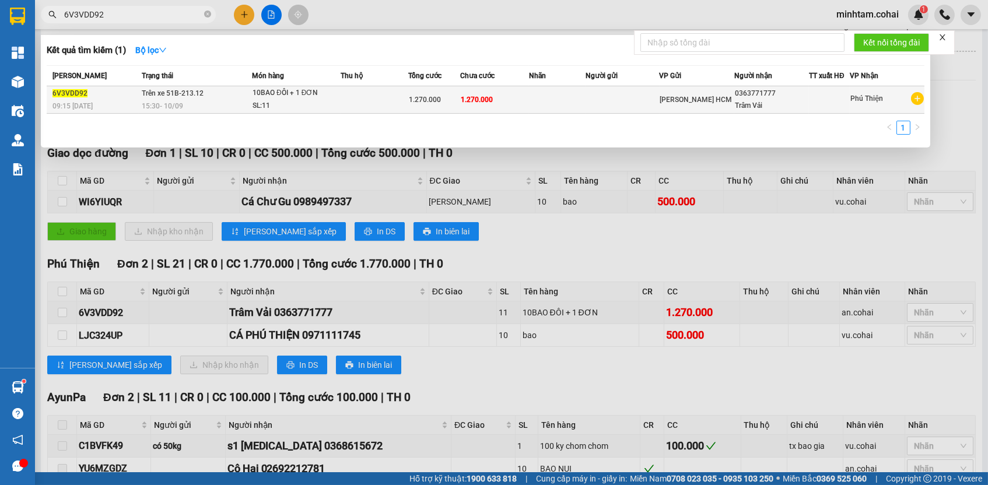
click at [473, 104] on td "1.270.000" at bounding box center [494, 99] width 69 height 27
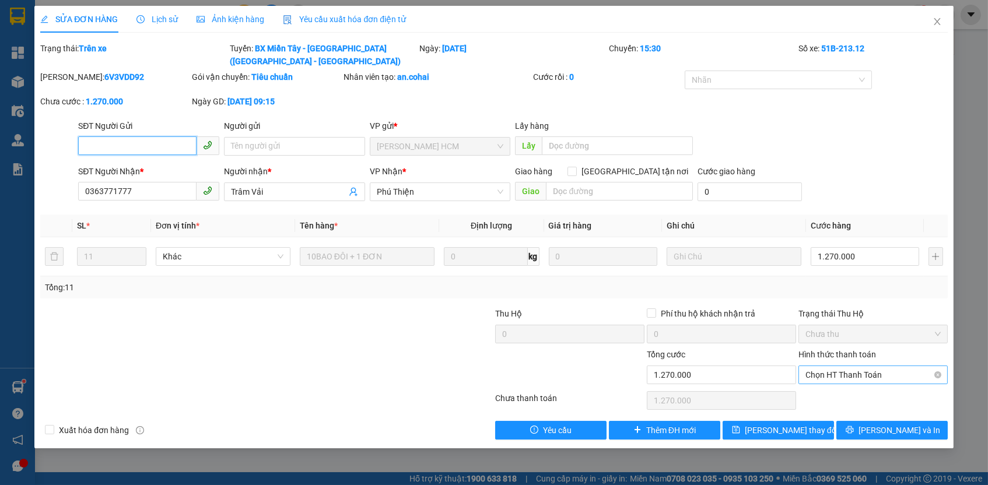
click at [817, 370] on span "Chọn HT Thanh Toán" at bounding box center [872, 374] width 135 height 17
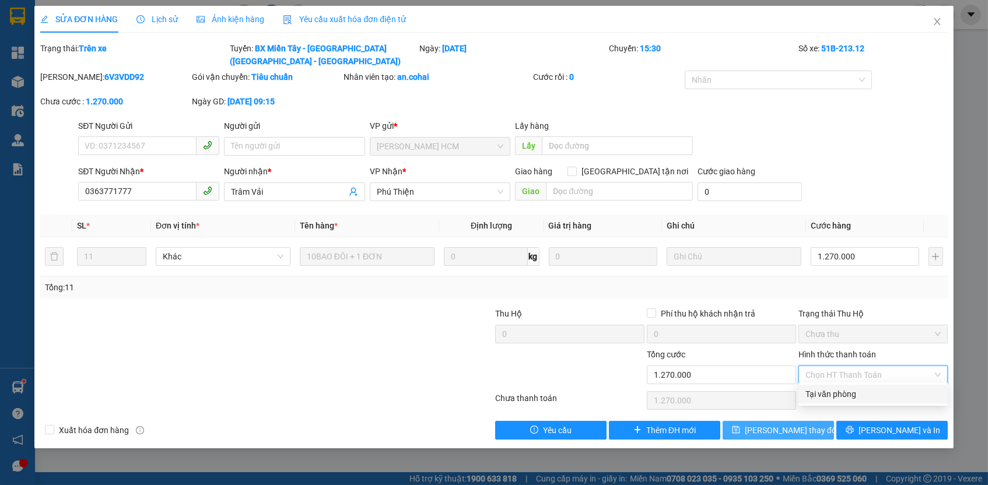
drag, startPoint x: 821, startPoint y: 394, endPoint x: 816, endPoint y: 422, distance: 28.0
click at [821, 394] on div "Tại văn phòng" at bounding box center [872, 394] width 135 height 13
click at [813, 425] on button "[PERSON_NAME] thay đổi" at bounding box center [777, 430] width 111 height 19
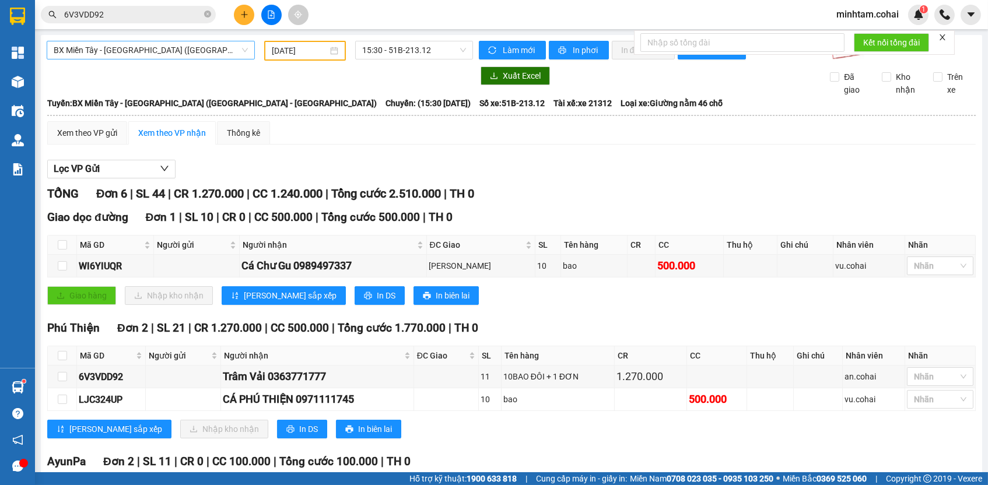
click at [171, 51] on span "BX Miền Tây - [GEOGRAPHIC_DATA] ([GEOGRAPHIC_DATA] - [GEOGRAPHIC_DATA])" at bounding box center [151, 49] width 194 height 17
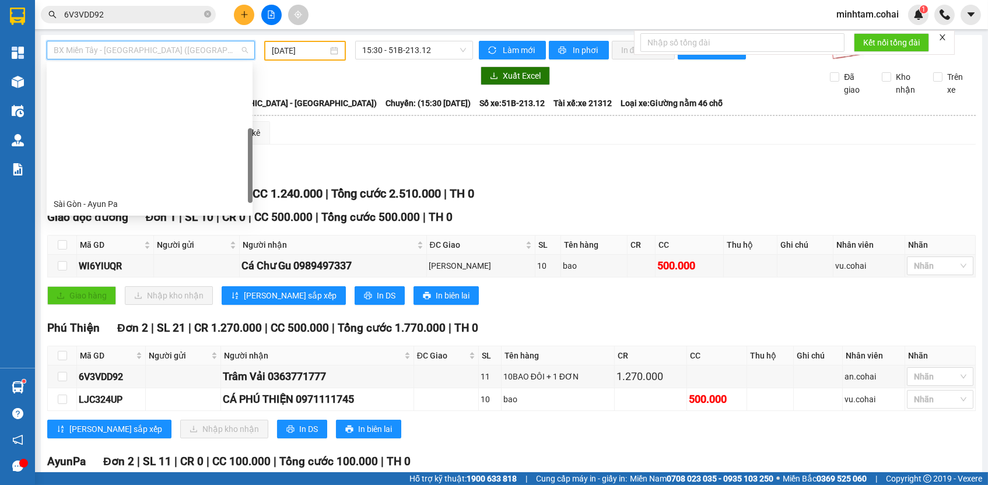
scroll to position [140, 0]
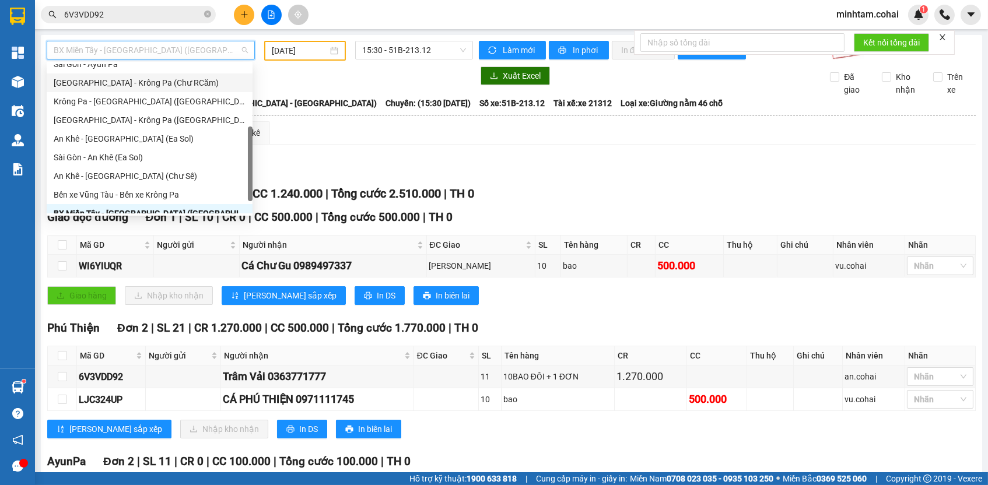
click at [175, 75] on div "[GEOGRAPHIC_DATA] - Krông Pa (Chư RCăm)" at bounding box center [150, 82] width 206 height 19
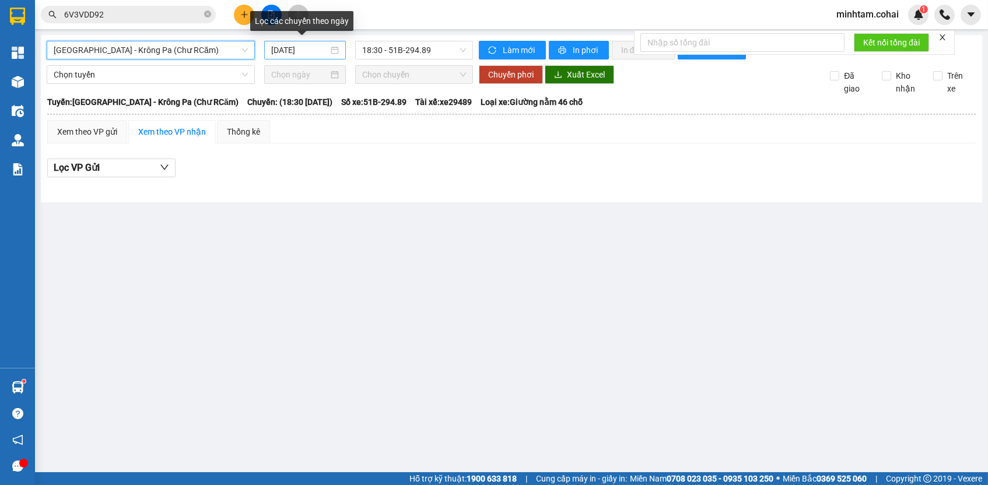
click at [298, 44] on input "[DATE]" at bounding box center [299, 50] width 57 height 13
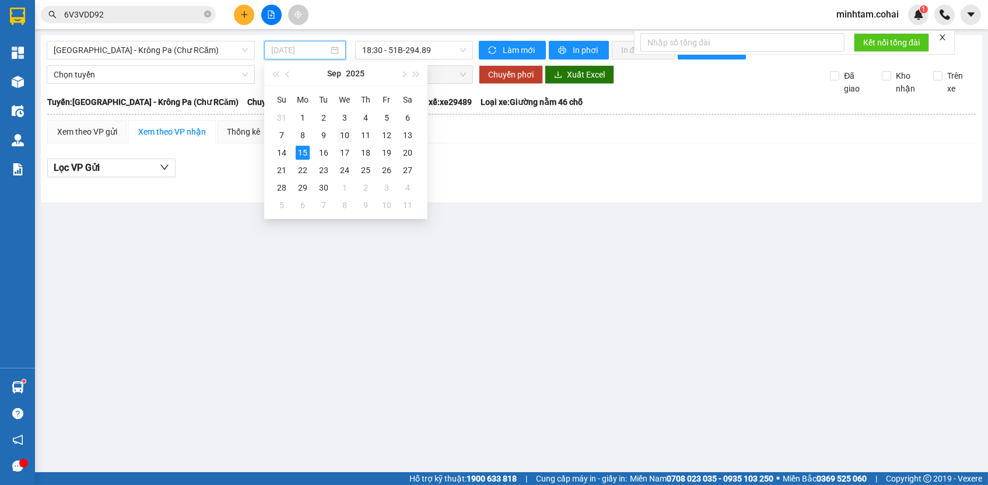
click at [340, 135] on div "10" at bounding box center [345, 135] width 14 height 14
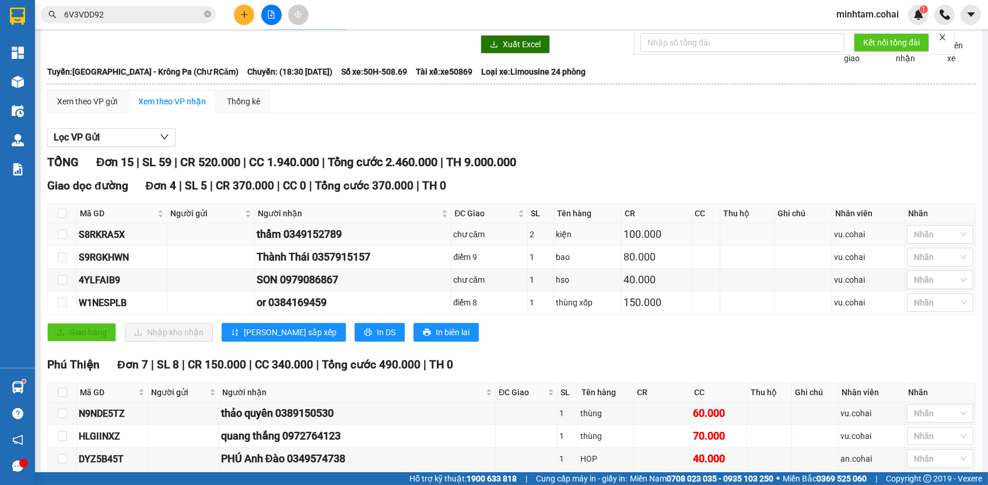
scroll to position [307, 0]
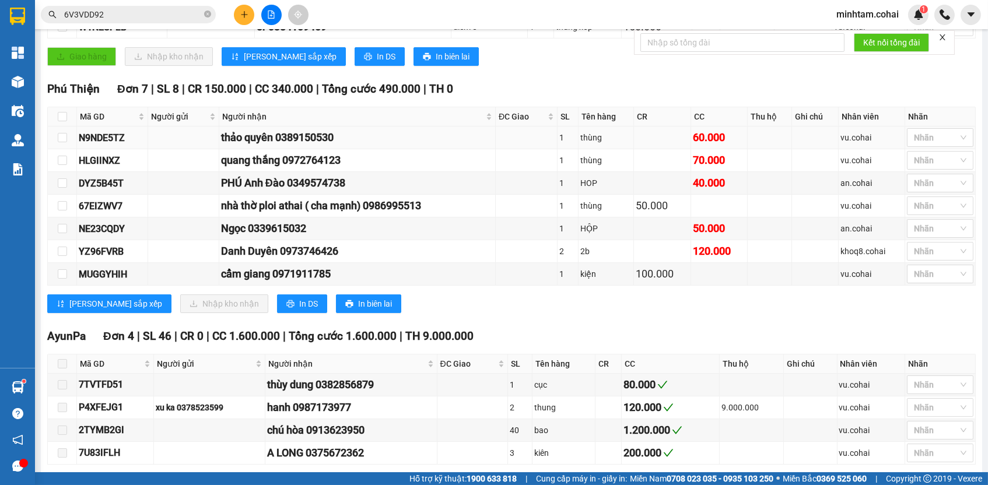
click at [114, 145] on div "N9NDE5TZ" at bounding box center [112, 138] width 67 height 15
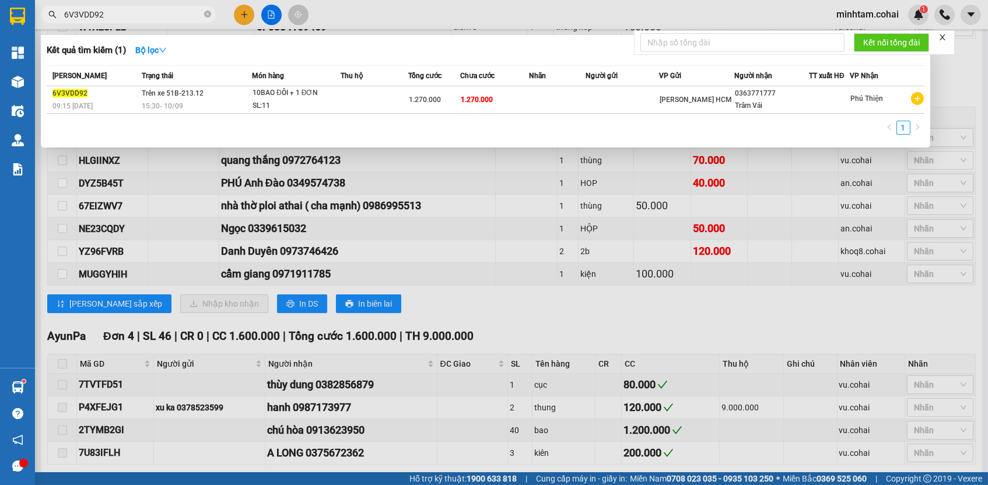
click at [144, 14] on input "6V3VDD92" at bounding box center [133, 14] width 138 height 13
paste input "N9NDE5TZ"
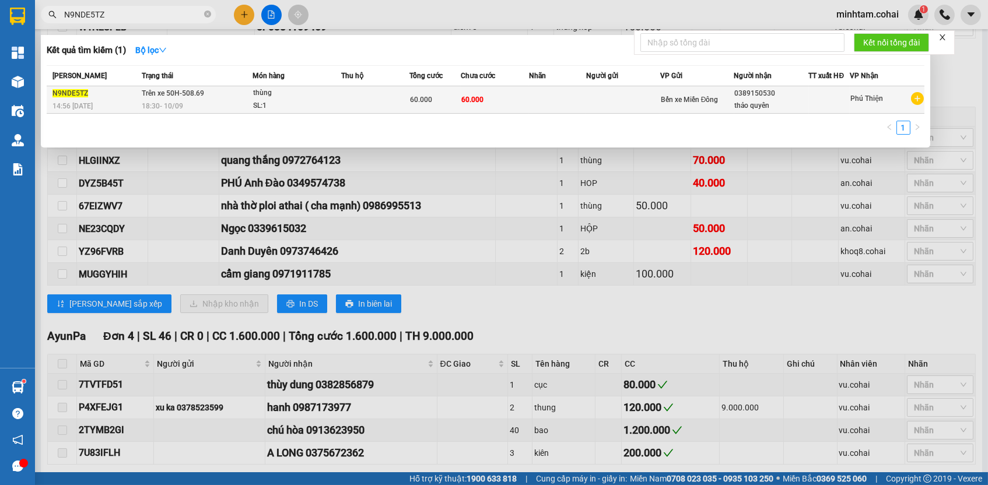
click at [518, 96] on td "60.000" at bounding box center [495, 99] width 68 height 27
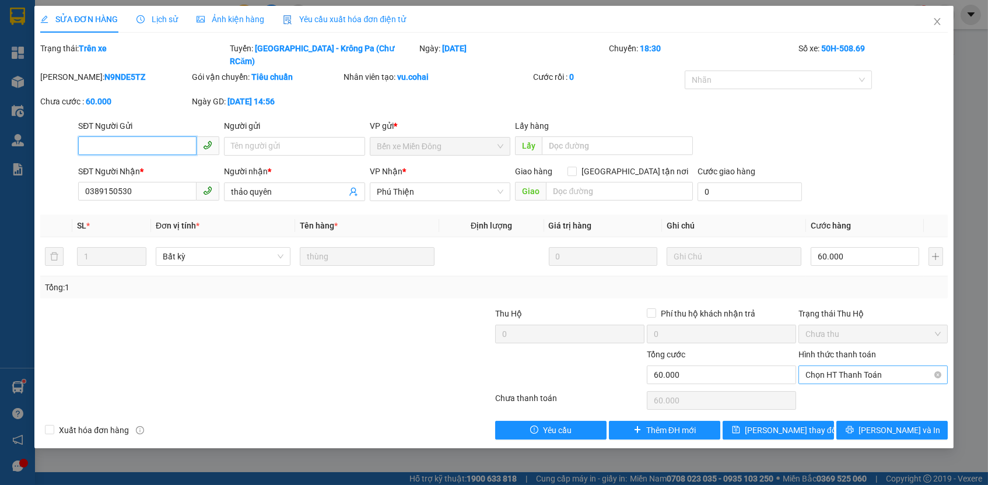
click at [868, 366] on span "Chọn HT Thanh Toán" at bounding box center [872, 374] width 135 height 17
click at [862, 379] on div "Tại văn phòng" at bounding box center [872, 381] width 135 height 13
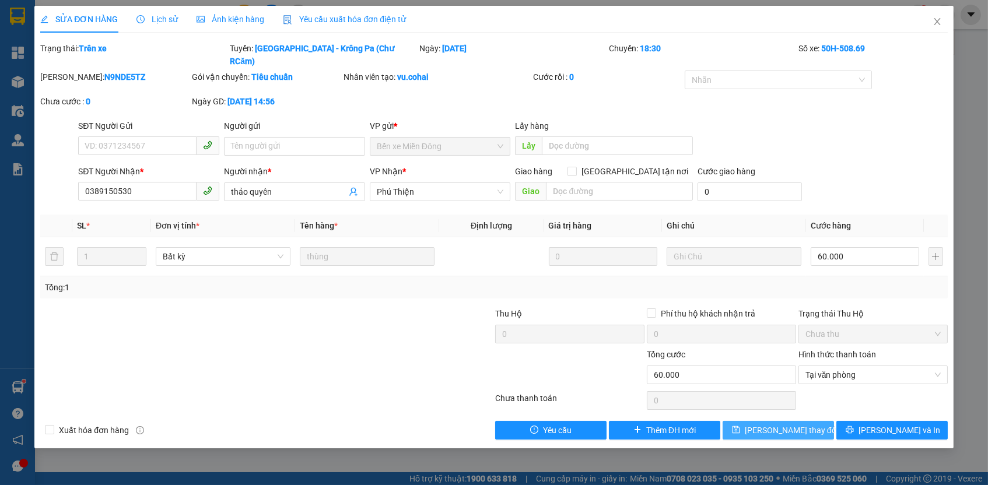
click at [798, 424] on span "[PERSON_NAME] thay đổi" at bounding box center [791, 430] width 93 height 13
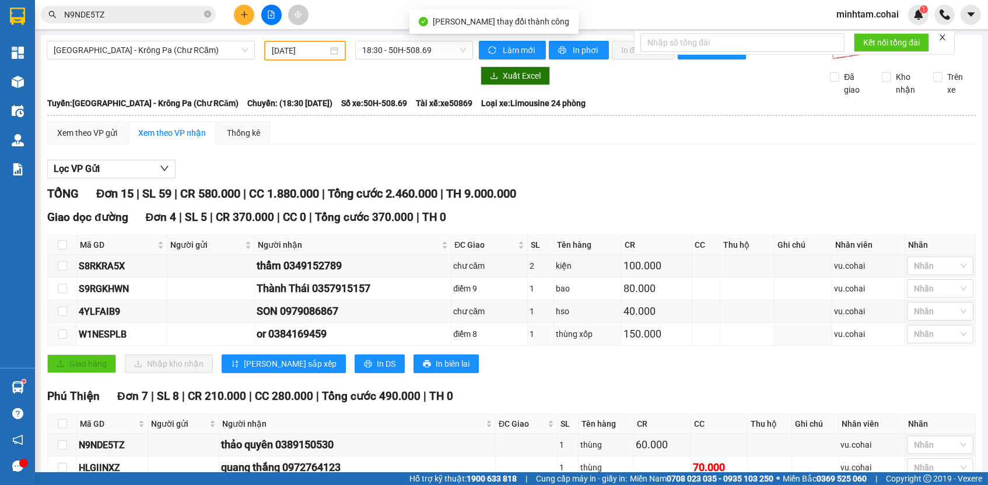
scroll to position [364, 0]
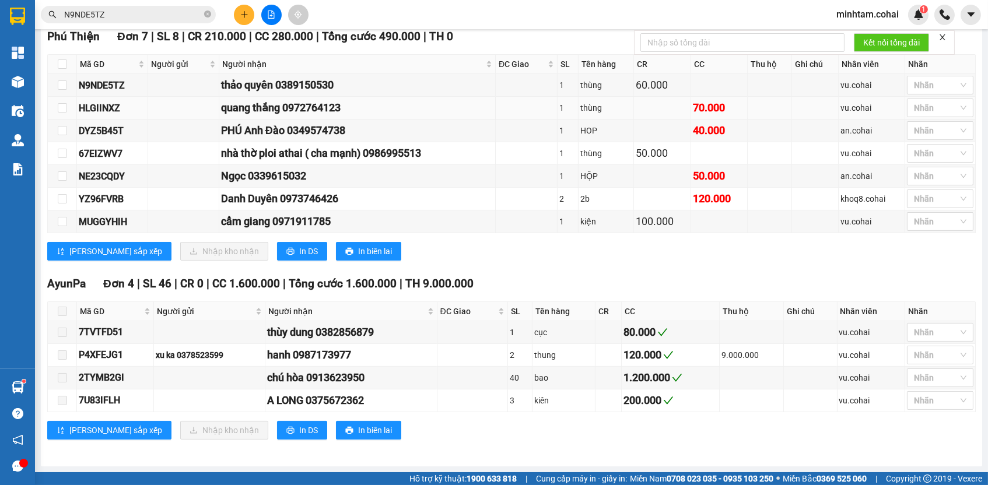
click at [109, 106] on div "HLGIINXZ" at bounding box center [112, 108] width 67 height 15
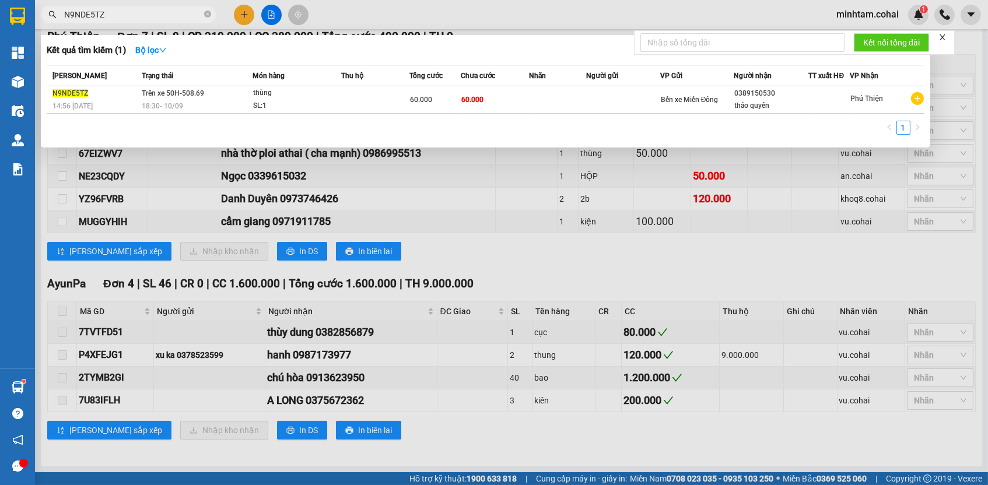
click at [149, 8] on input "N9NDE5TZ" at bounding box center [133, 14] width 138 height 13
paste input "HLGIINX"
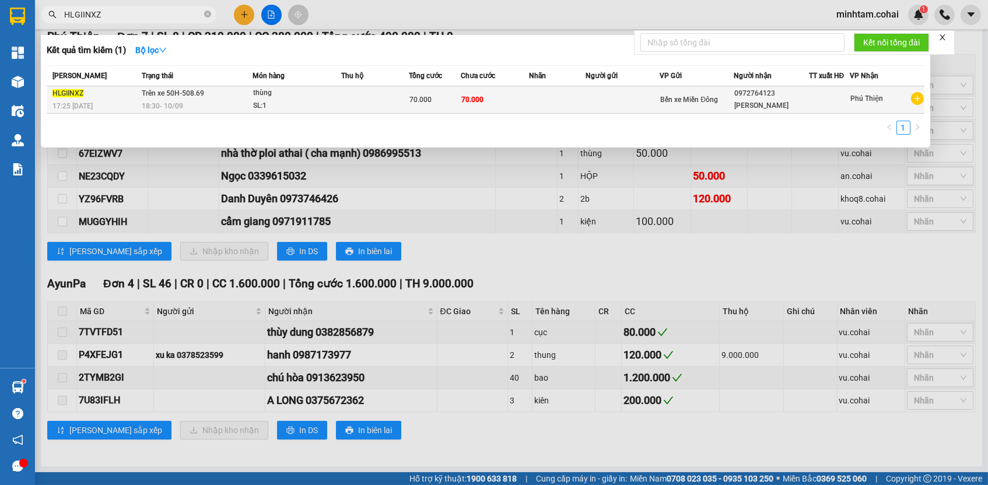
click at [445, 89] on td "70.000" at bounding box center [434, 99] width 51 height 27
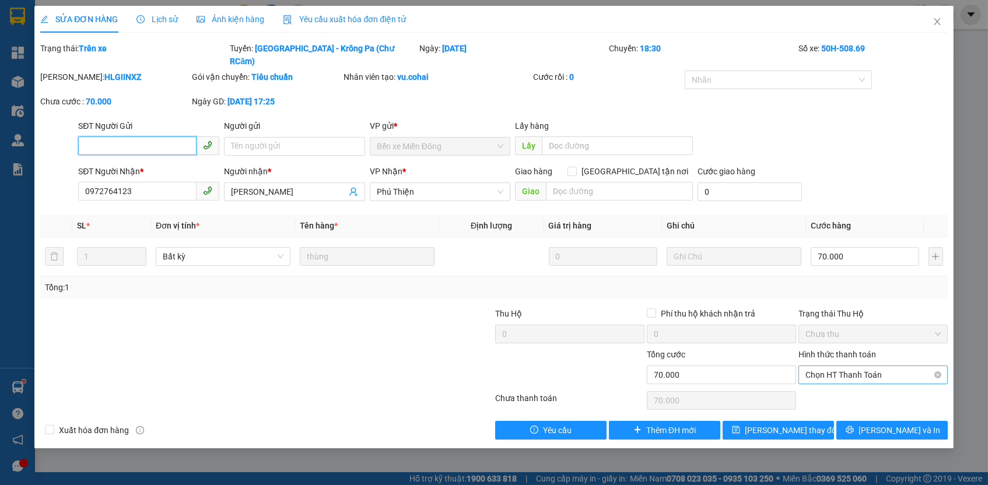
click at [848, 366] on span "Chọn HT Thanh Toán" at bounding box center [872, 374] width 135 height 17
click at [845, 380] on div "Tại văn phòng" at bounding box center [872, 381] width 135 height 13
click at [816, 421] on button "[PERSON_NAME] thay đổi" at bounding box center [777, 430] width 111 height 19
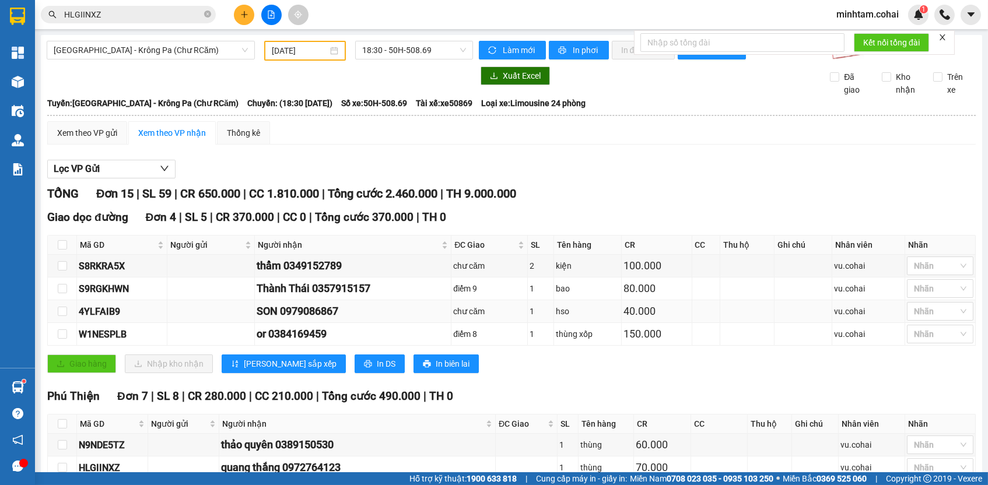
scroll to position [191, 0]
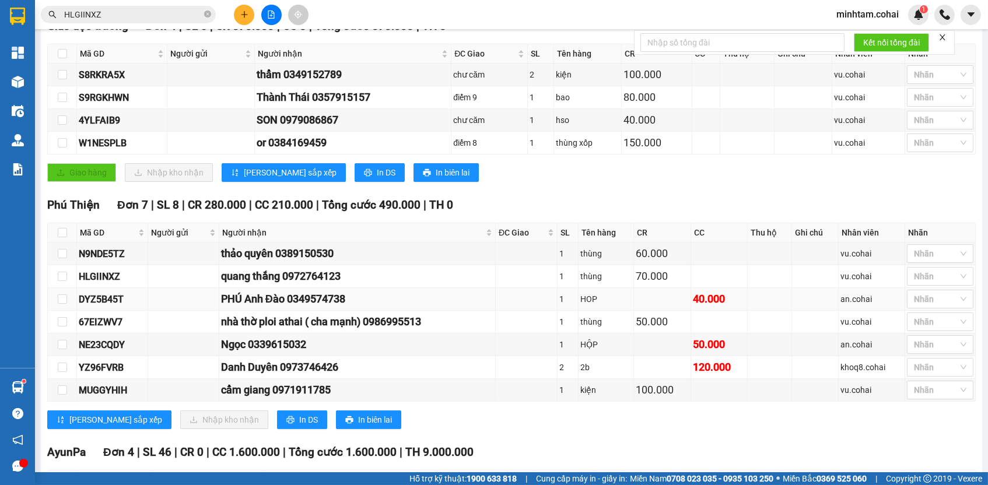
click at [122, 307] on div "DYZ5B45T" at bounding box center [112, 299] width 67 height 15
click at [181, 10] on input "HLGIINXZ" at bounding box center [133, 14] width 138 height 13
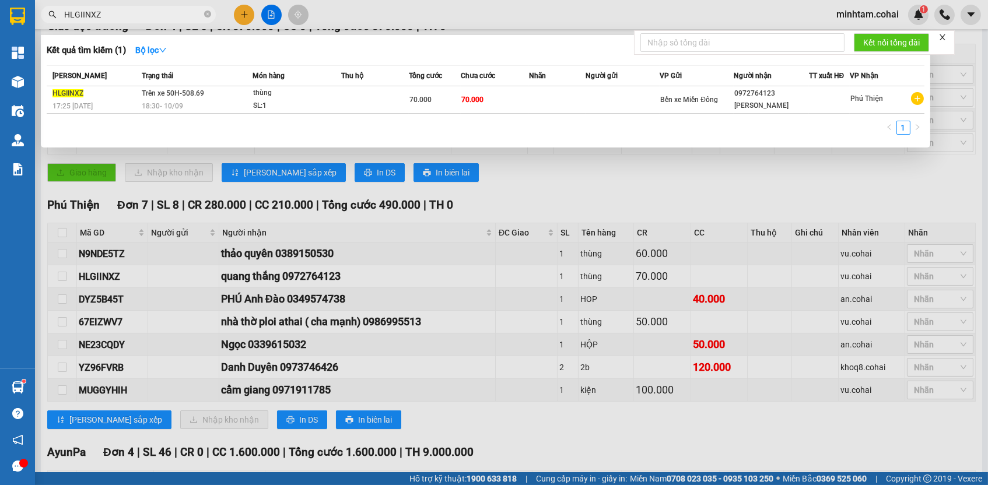
click at [181, 10] on input "HLGIINXZ" at bounding box center [133, 14] width 138 height 13
paste input "DYZ5B45T"
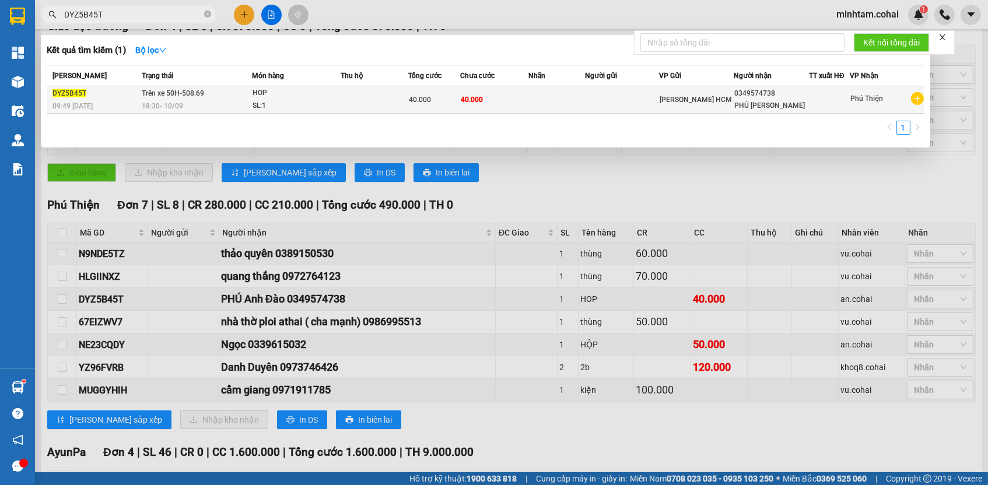
click at [514, 100] on td "40.000" at bounding box center [494, 99] width 68 height 27
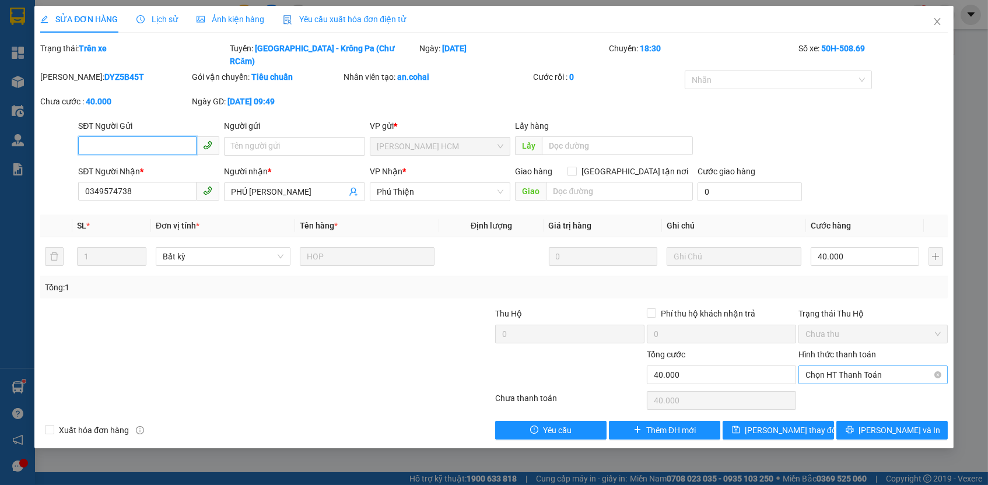
click at [831, 366] on span "Chọn HT Thanh Toán" at bounding box center [872, 374] width 135 height 17
click at [832, 380] on div "Tại văn phòng" at bounding box center [872, 381] width 135 height 13
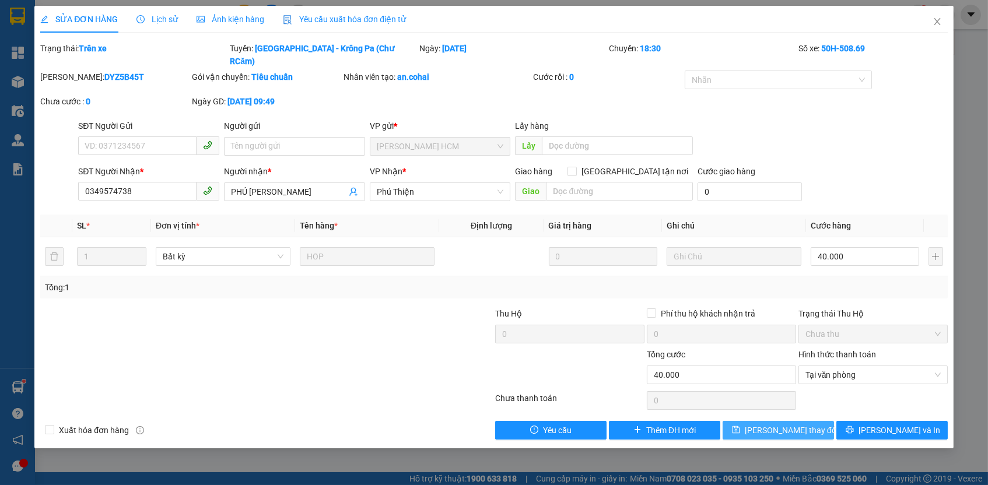
click at [796, 424] on span "[PERSON_NAME] thay đổi" at bounding box center [791, 430] width 93 height 13
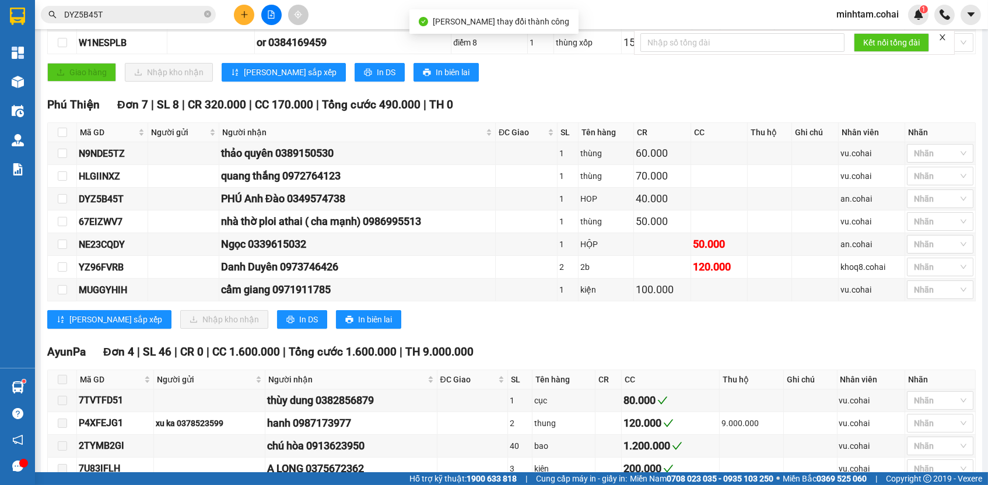
scroll to position [298, 0]
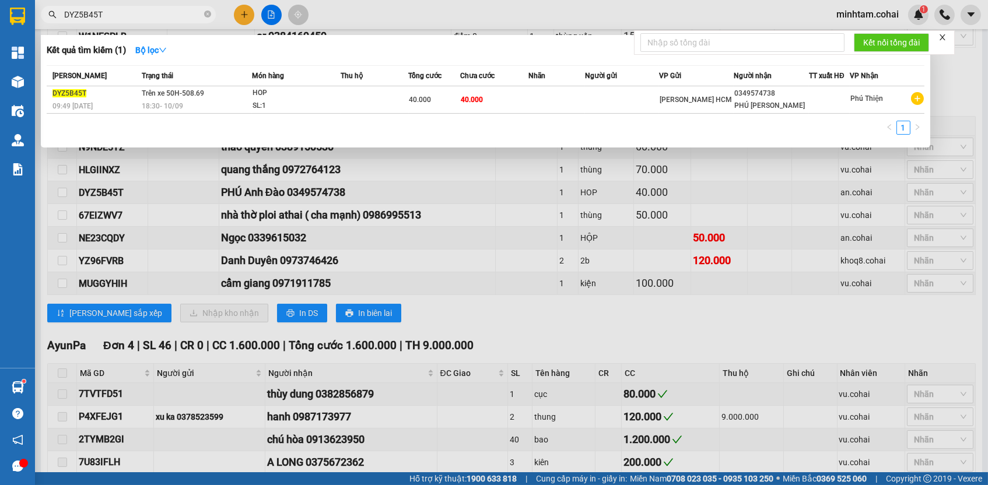
click at [155, 13] on input "DYZ5B45T" at bounding box center [133, 14] width 138 height 13
paste input "NE23CQDY"
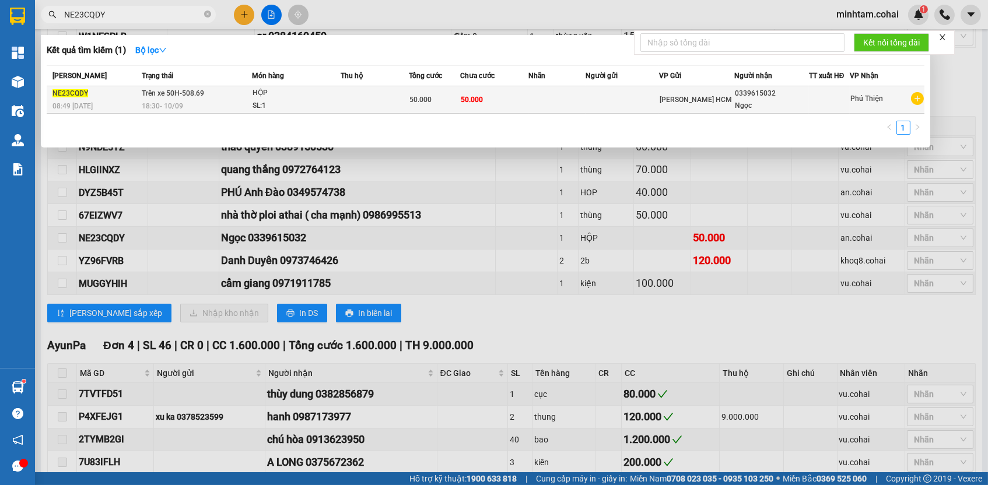
click at [511, 100] on td "50.000" at bounding box center [494, 99] width 68 height 27
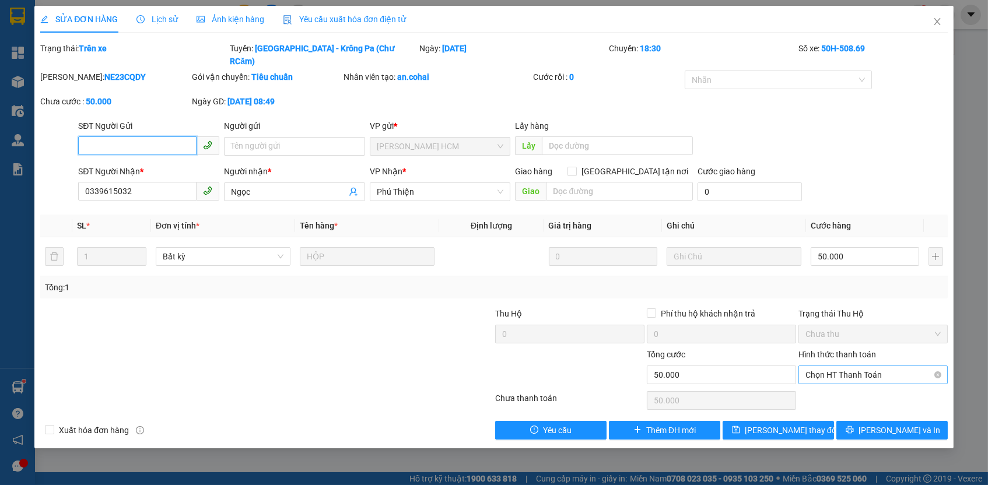
click at [895, 366] on span "Chọn HT Thanh Toán" at bounding box center [872, 374] width 135 height 17
click at [855, 383] on div "Tại văn phòng" at bounding box center [872, 381] width 135 height 13
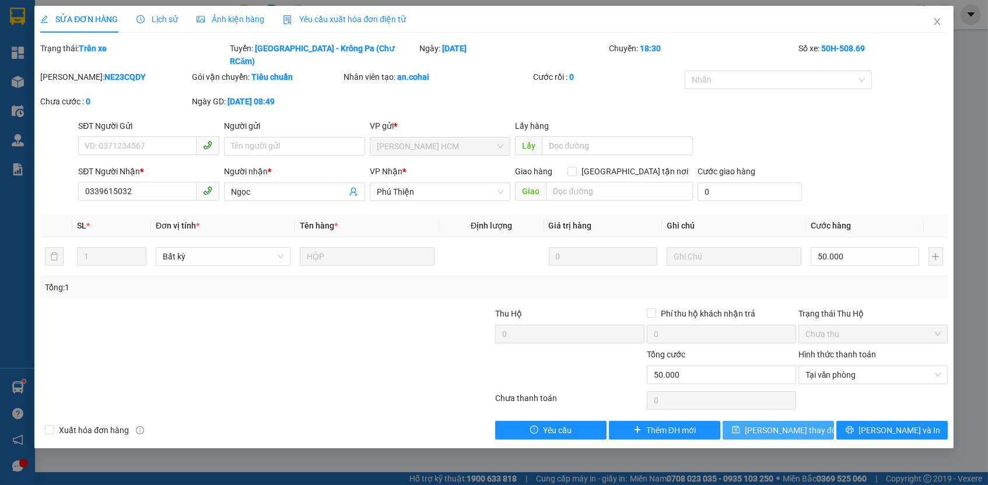
click at [787, 424] on span "[PERSON_NAME] thay đổi" at bounding box center [791, 430] width 93 height 13
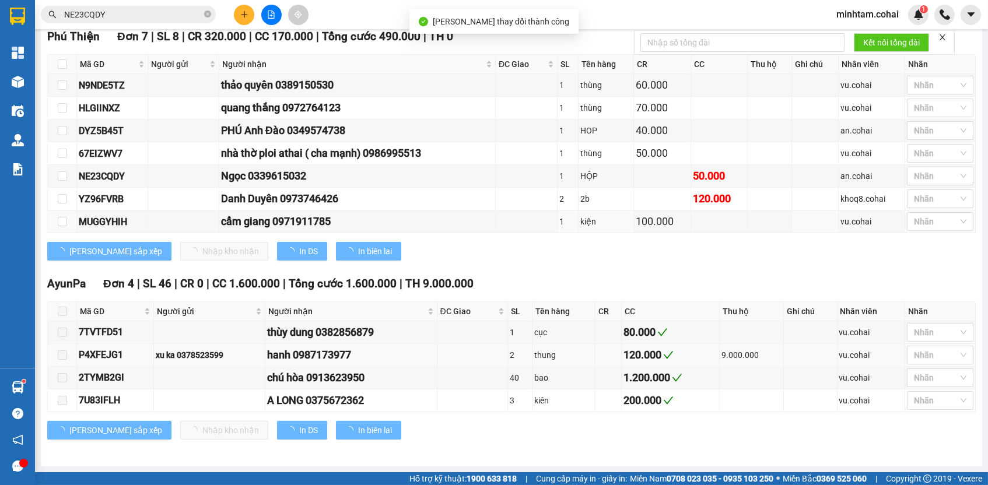
scroll to position [364, 0]
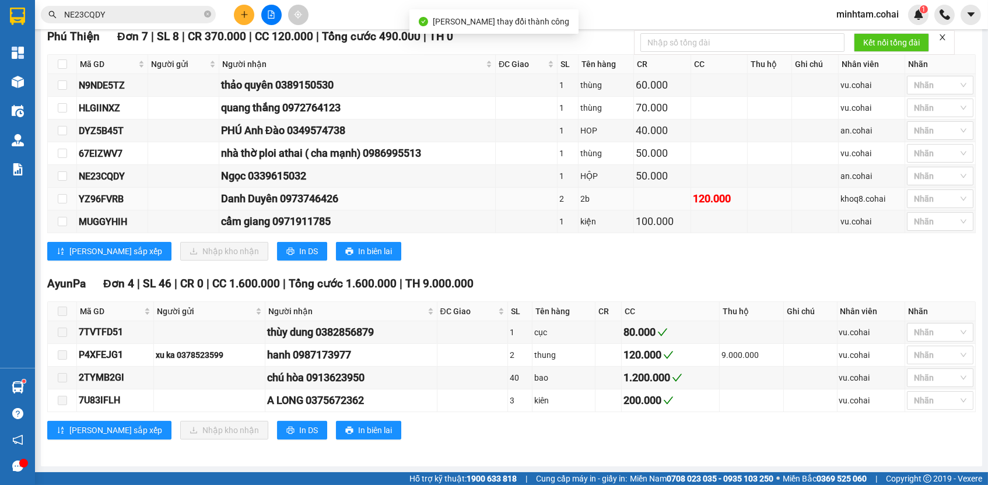
click at [111, 199] on div "YZ96FVRB" at bounding box center [112, 199] width 67 height 15
click at [168, 9] on input "NE23CQDY" at bounding box center [133, 14] width 138 height 13
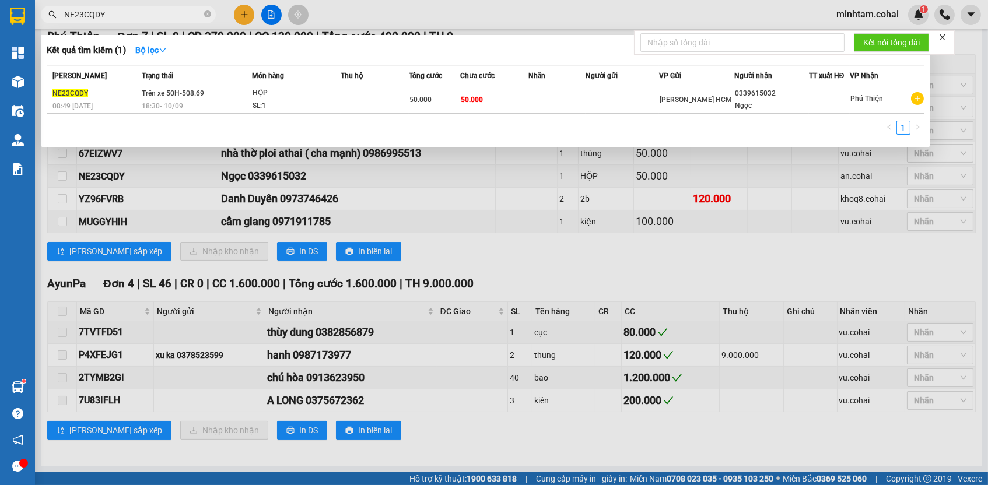
click at [168, 9] on input "NE23CQDY" at bounding box center [133, 14] width 138 height 13
paste input "YZ96FVRB"
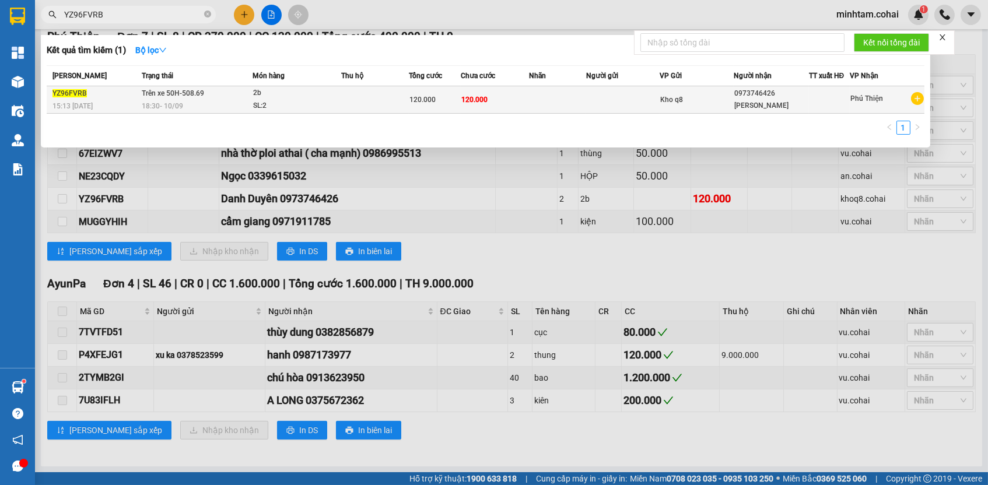
click at [553, 99] on td at bounding box center [557, 99] width 57 height 27
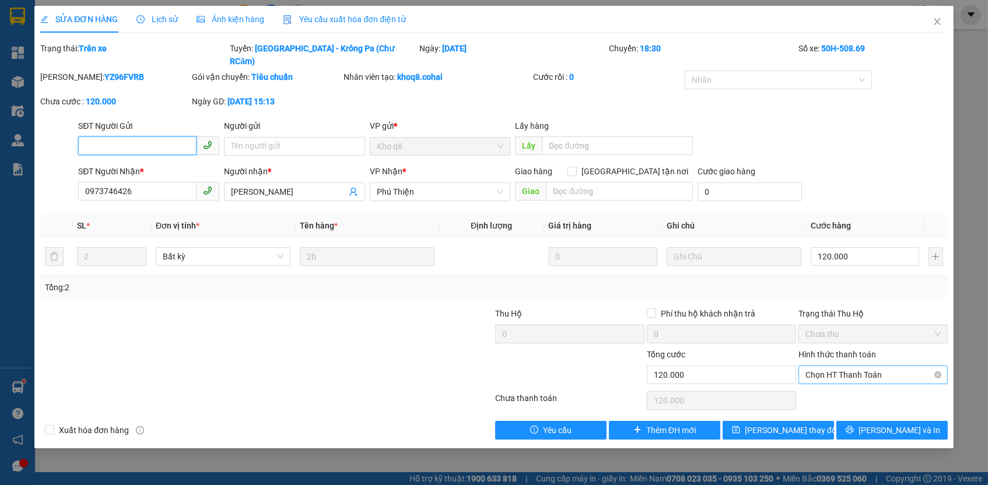
click at [862, 366] on span "Chọn HT Thanh Toán" at bounding box center [872, 374] width 135 height 17
click at [857, 378] on div "Tại văn phòng" at bounding box center [872, 381] width 135 height 13
click at [753, 421] on button "[PERSON_NAME] thay đổi" at bounding box center [777, 430] width 111 height 19
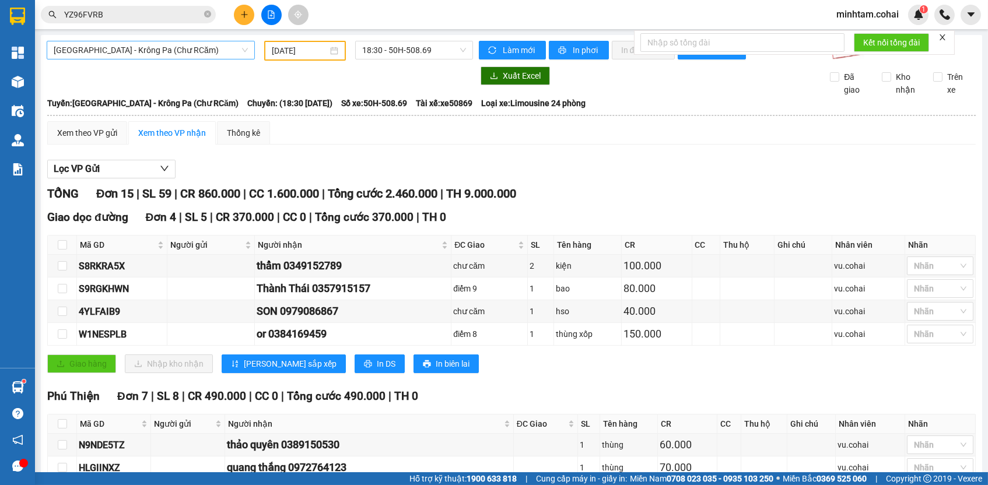
click at [219, 54] on span "[GEOGRAPHIC_DATA] - Krông Pa (Chư RCăm)" at bounding box center [151, 49] width 194 height 17
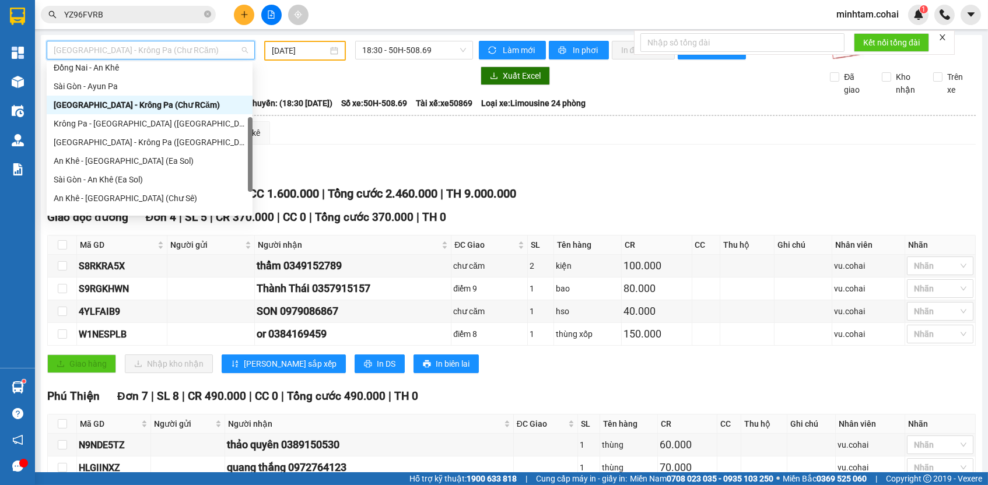
scroll to position [117, 0]
click at [142, 145] on div "[GEOGRAPHIC_DATA] - Krông Pa ([GEOGRAPHIC_DATA])" at bounding box center [150, 143] width 192 height 13
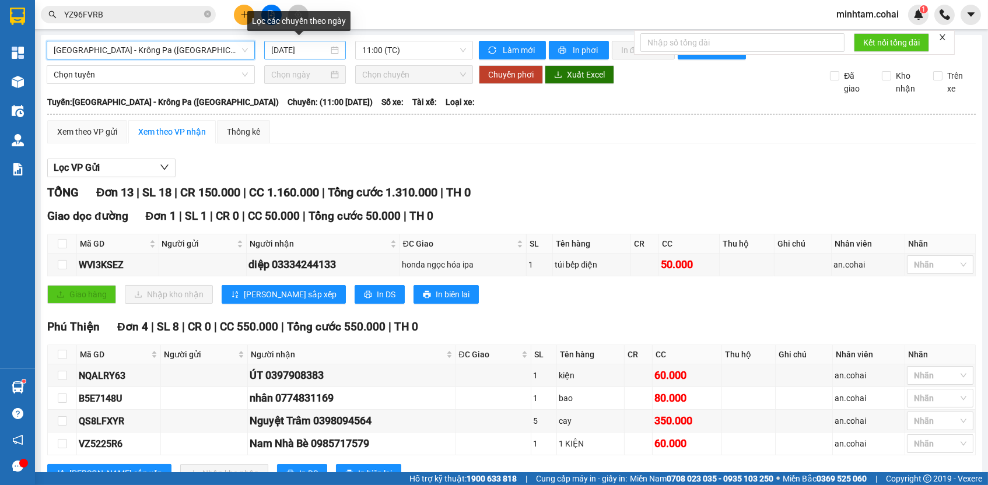
click at [309, 52] on input "[DATE]" at bounding box center [299, 50] width 57 height 13
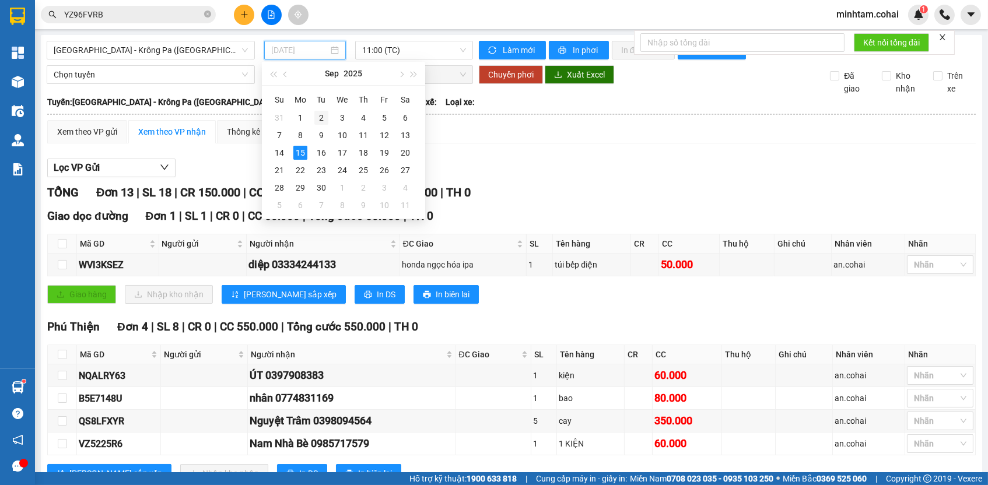
click at [318, 119] on div "2" at bounding box center [321, 118] width 14 height 14
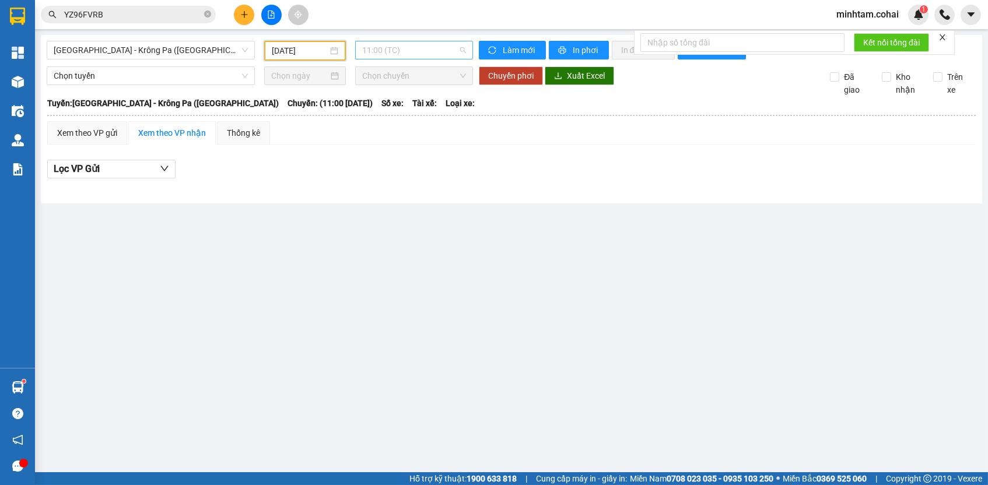
click at [410, 53] on span "11:00 (TC)" at bounding box center [414, 49] width 104 height 17
click at [290, 51] on input "[DATE]" at bounding box center [300, 50] width 56 height 13
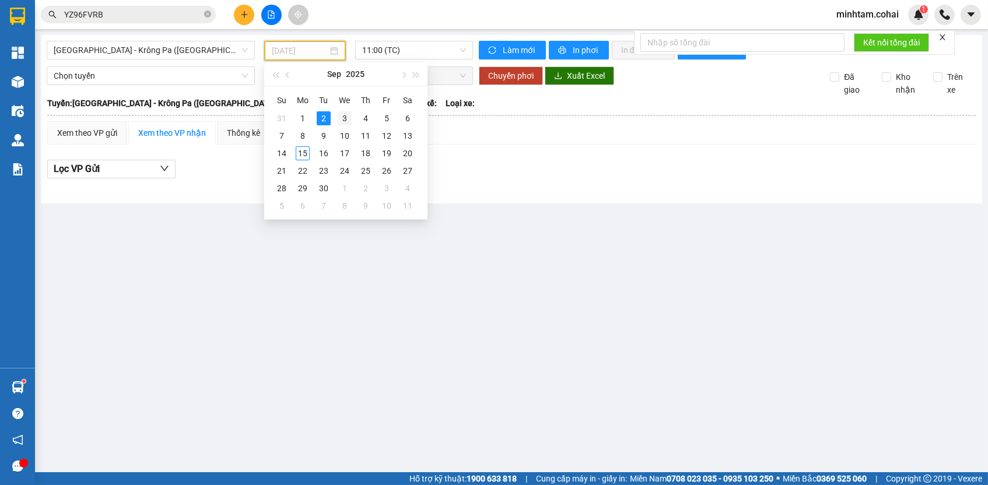
click at [338, 118] on div "3" at bounding box center [345, 118] width 14 height 14
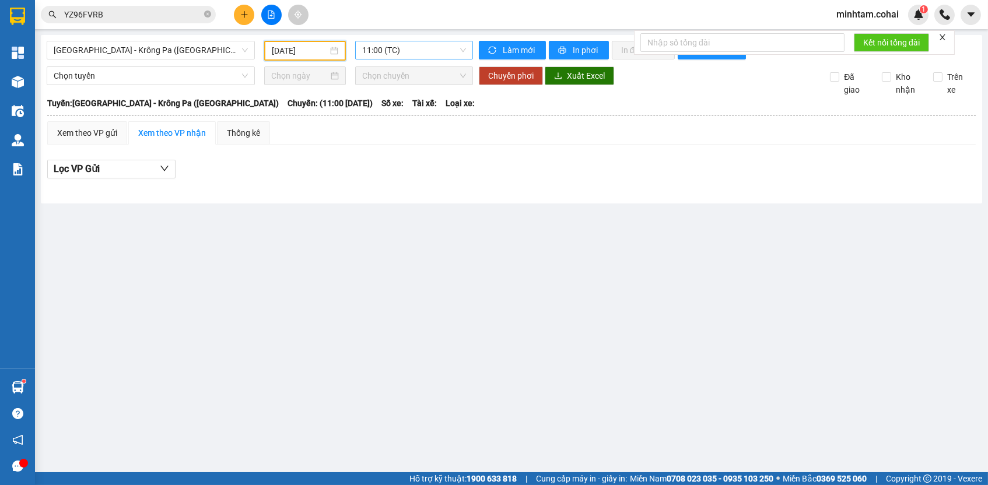
click at [402, 55] on span "11:00 (TC)" at bounding box center [414, 49] width 104 height 17
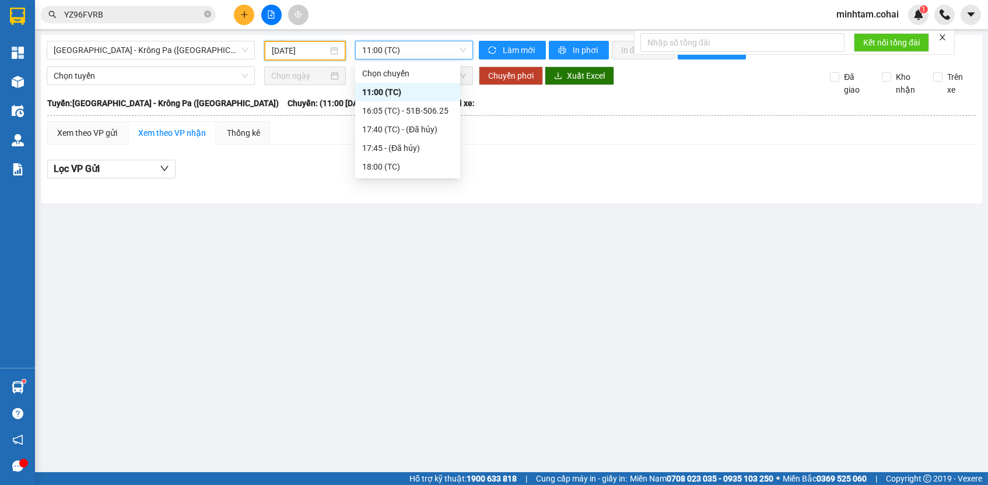
click at [282, 55] on input "[DATE]" at bounding box center [300, 50] width 56 height 13
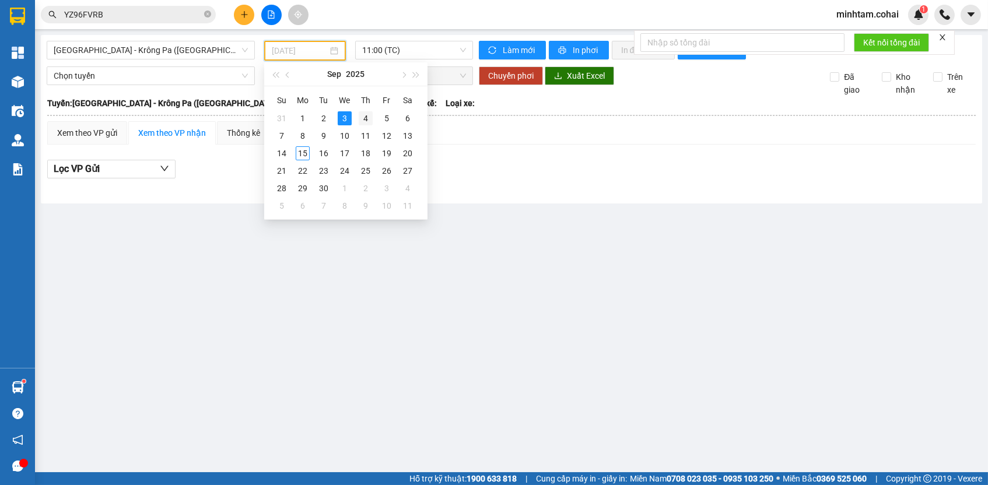
click at [366, 115] on div "4" at bounding box center [366, 118] width 14 height 14
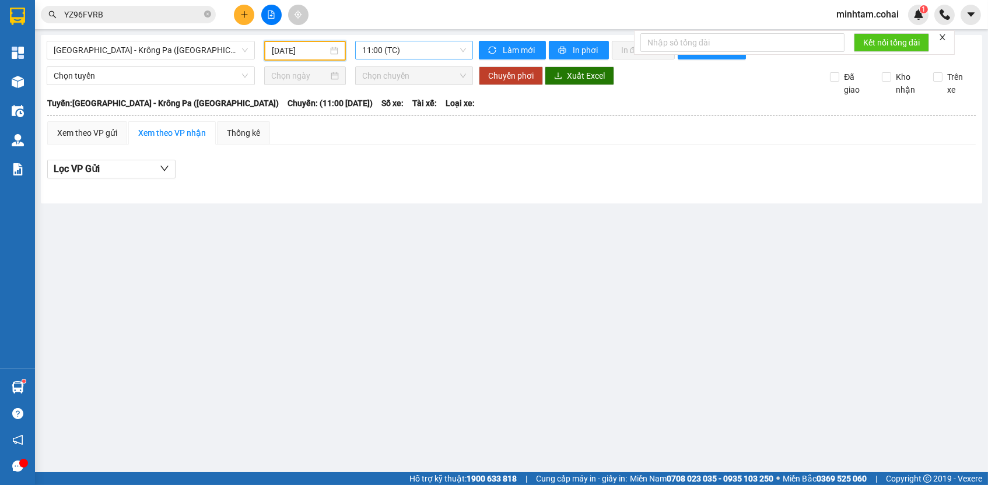
click at [385, 47] on span "11:00 (TC)" at bounding box center [414, 49] width 104 height 17
click at [314, 55] on input "[DATE]" at bounding box center [300, 50] width 56 height 13
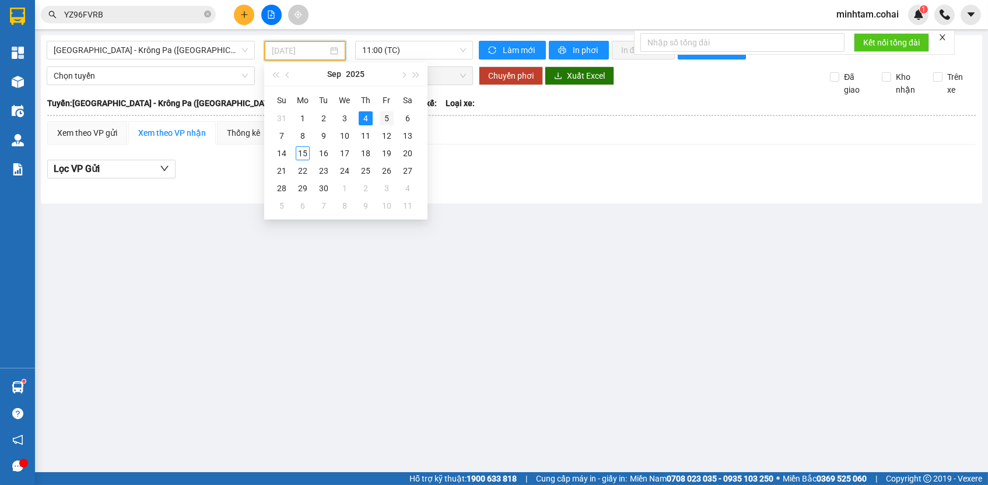
click at [390, 115] on div "5" at bounding box center [387, 118] width 14 height 14
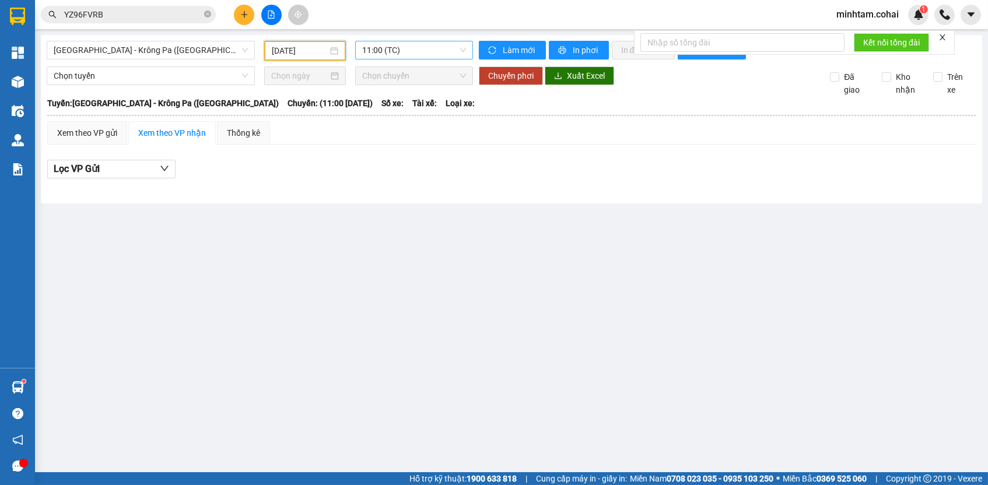
click at [402, 48] on span "11:00 (TC)" at bounding box center [414, 49] width 104 height 17
click at [297, 47] on input "[DATE]" at bounding box center [300, 50] width 56 height 13
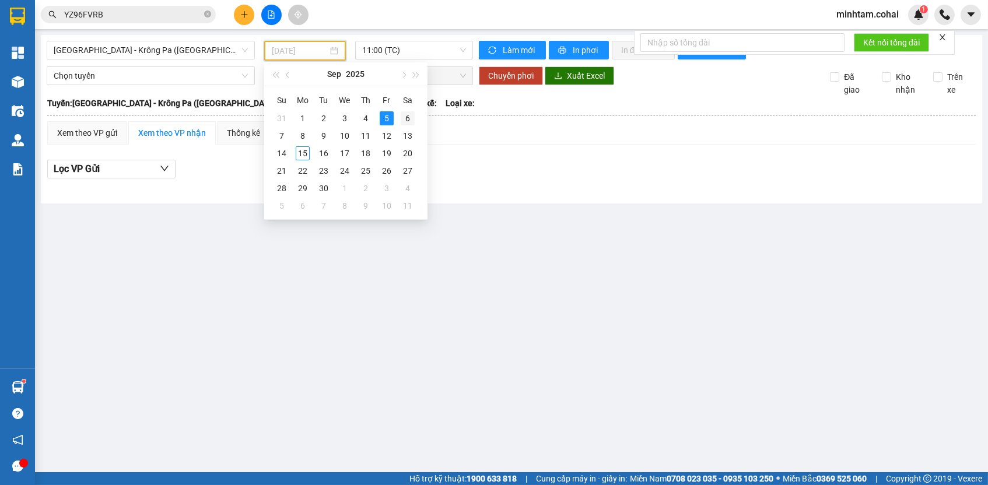
click at [411, 113] on div "6" at bounding box center [408, 118] width 14 height 14
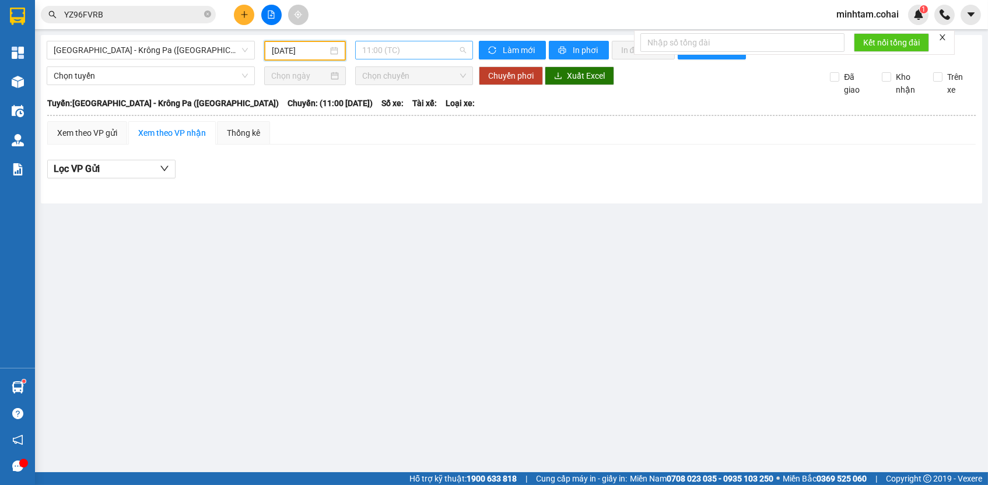
click at [417, 55] on span "11:00 (TC)" at bounding box center [414, 49] width 104 height 17
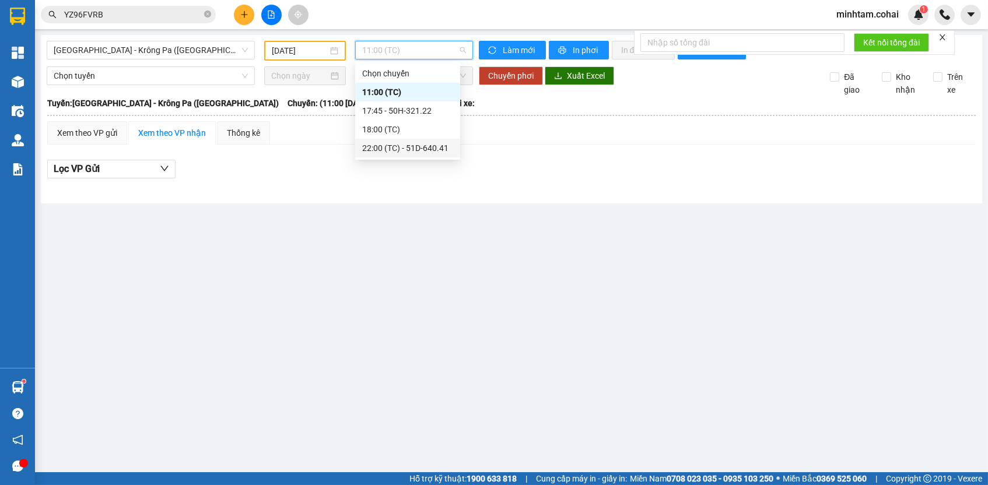
click at [433, 146] on div "22:00 (TC) - 51D-640.41" at bounding box center [407, 148] width 91 height 13
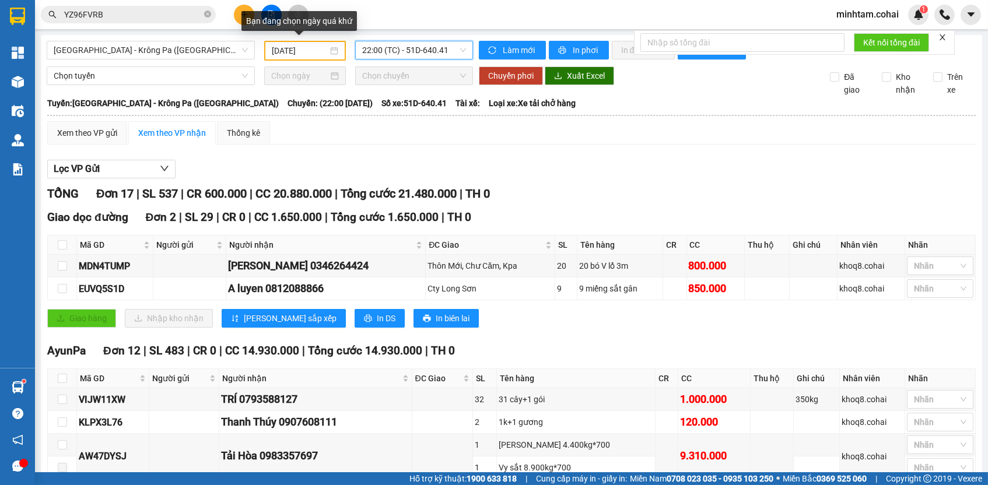
click at [294, 52] on input "[DATE]" at bounding box center [300, 50] width 56 height 13
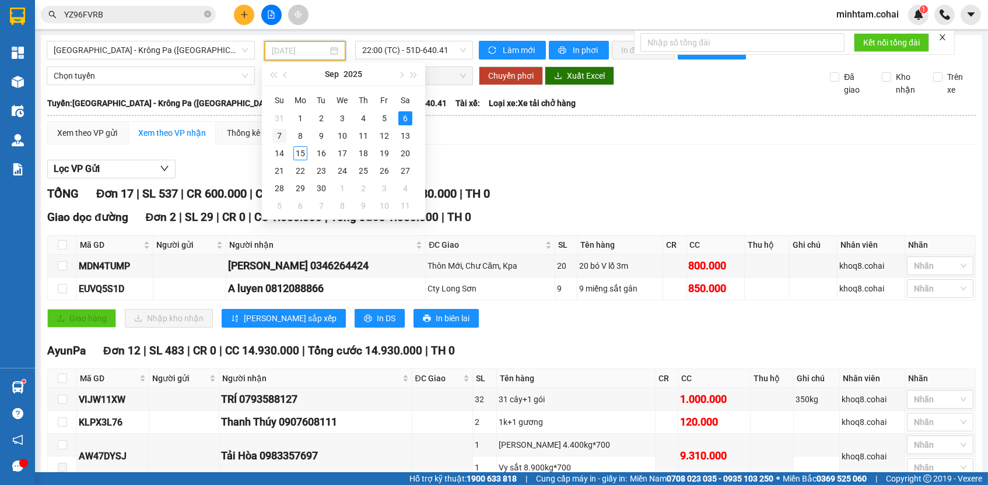
click at [281, 133] on div "7" at bounding box center [279, 136] width 14 height 14
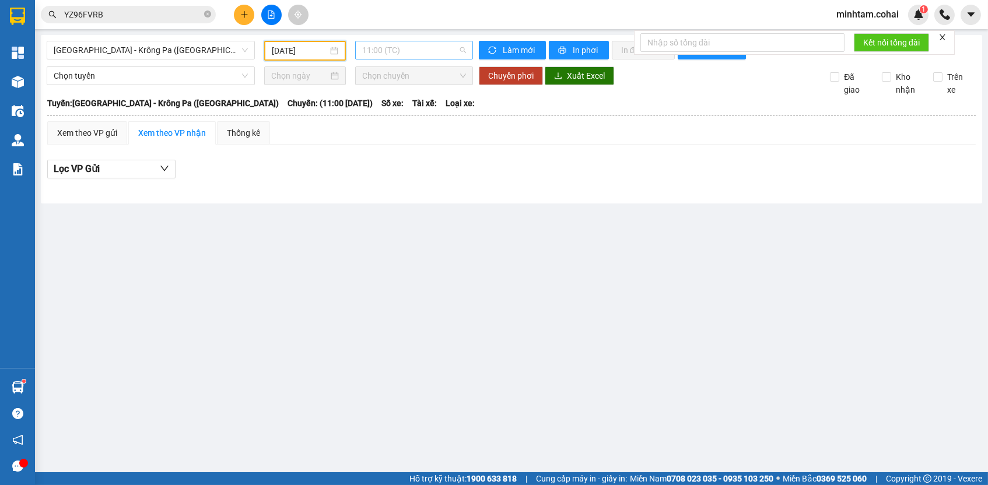
click at [422, 50] on span "11:00 (TC)" at bounding box center [414, 49] width 104 height 17
click at [307, 51] on input "[DATE]" at bounding box center [300, 50] width 56 height 13
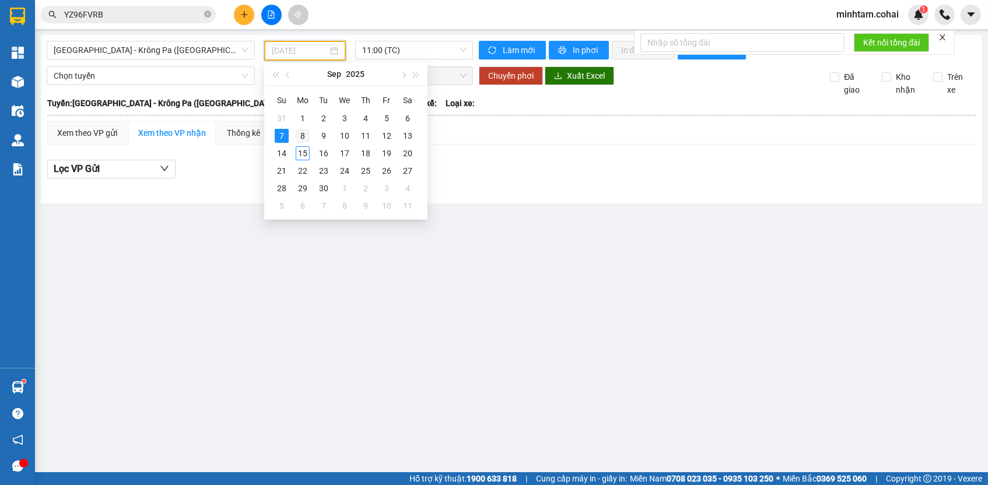
click at [305, 131] on div "8" at bounding box center [303, 136] width 14 height 14
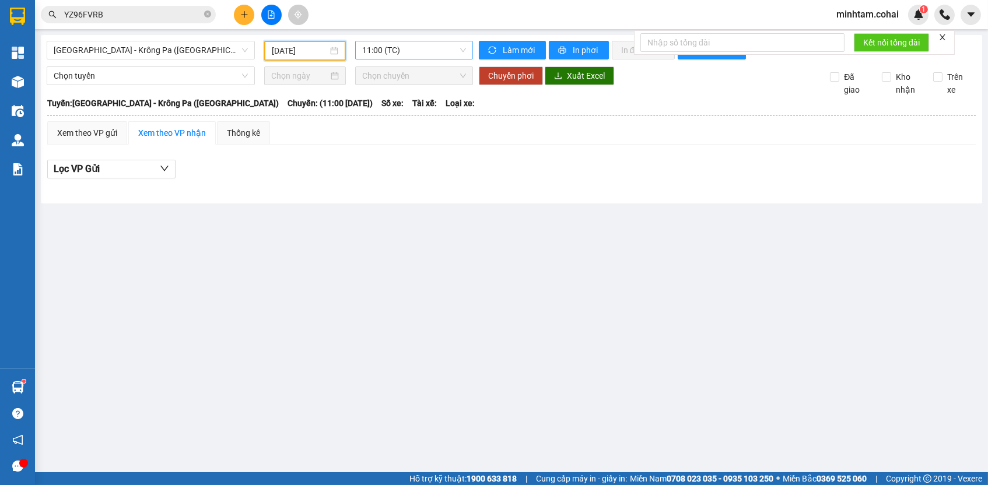
click at [396, 46] on span "11:00 (TC)" at bounding box center [414, 49] width 104 height 17
click at [311, 51] on input "[DATE]" at bounding box center [300, 50] width 56 height 13
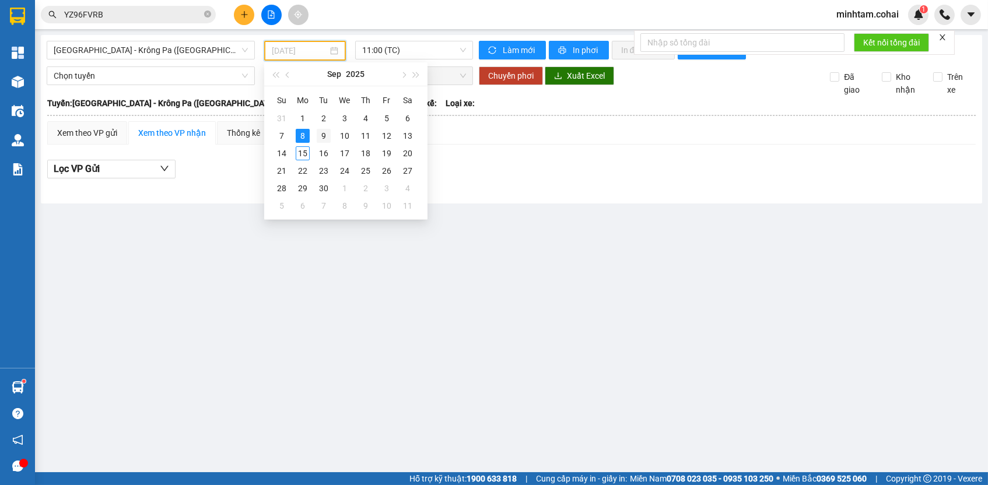
click at [321, 138] on div "9" at bounding box center [324, 136] width 14 height 14
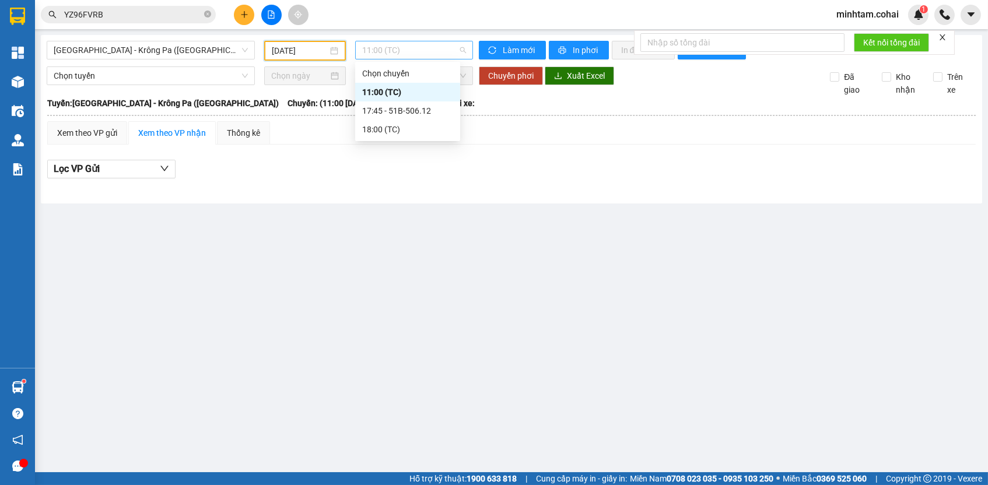
click at [393, 54] on span "11:00 (TC)" at bounding box center [414, 49] width 104 height 17
click at [297, 54] on input "[DATE]" at bounding box center [300, 50] width 56 height 13
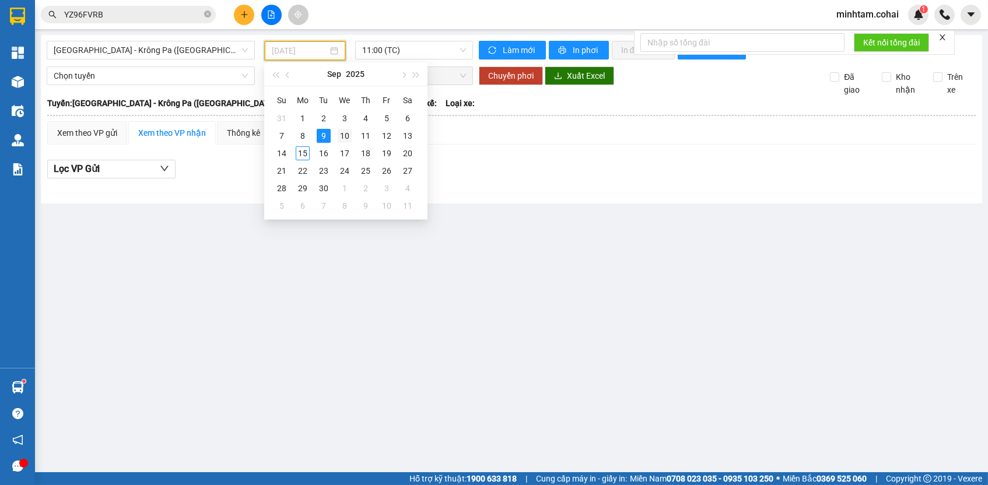
click at [347, 134] on div "10" at bounding box center [345, 136] width 14 height 14
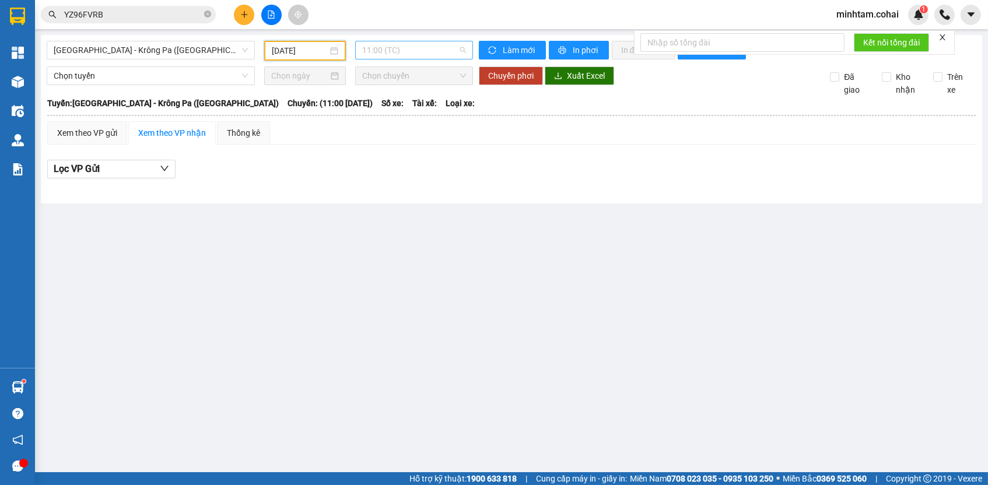
click at [381, 52] on span "11:00 (TC)" at bounding box center [414, 49] width 104 height 17
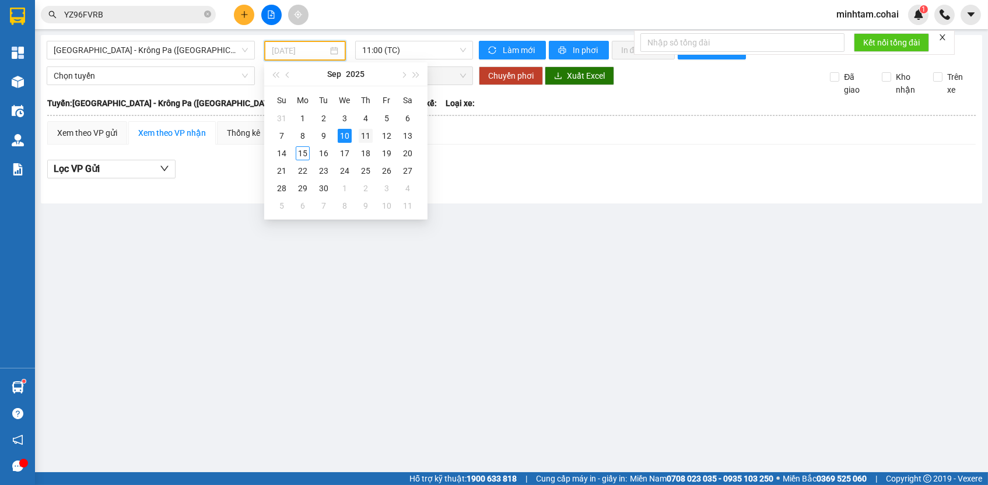
click at [370, 134] on div "11" at bounding box center [366, 136] width 14 height 14
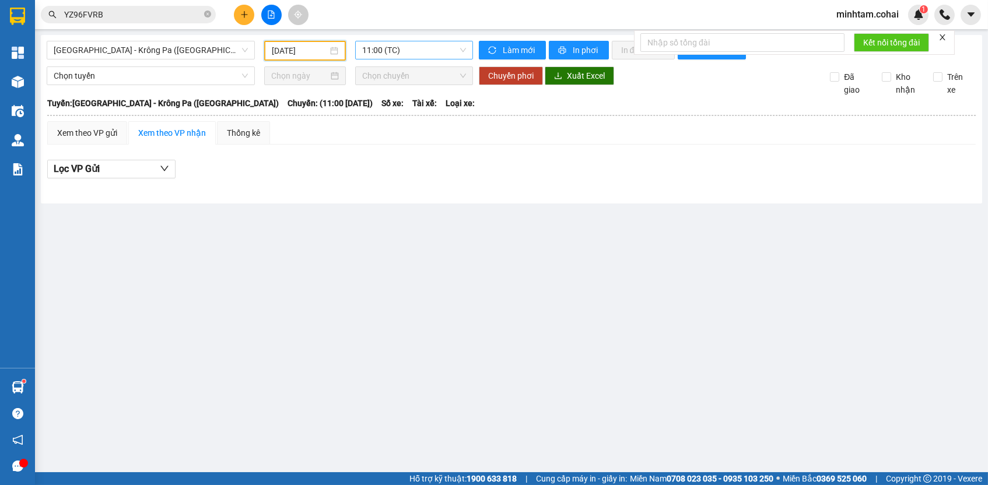
click at [407, 52] on span "11:00 (TC)" at bounding box center [414, 49] width 104 height 17
click at [279, 45] on input "[DATE]" at bounding box center [300, 50] width 56 height 13
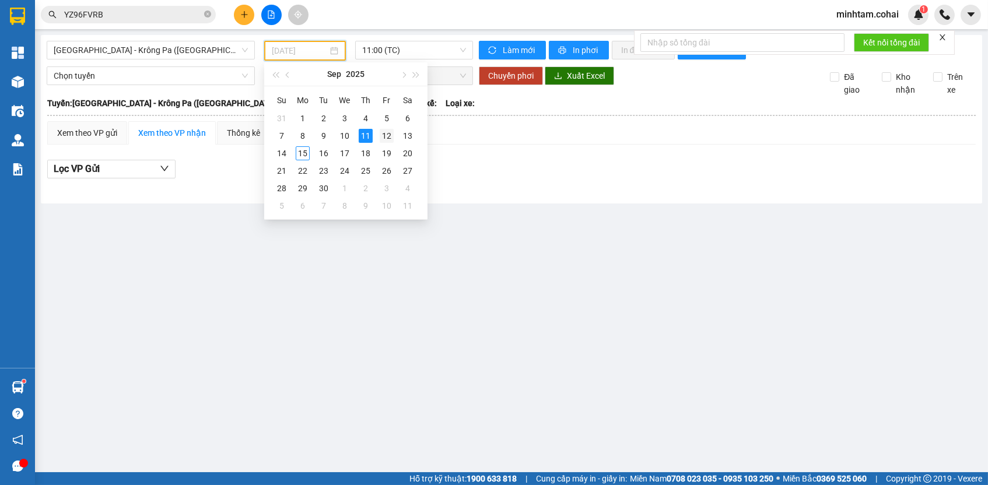
click at [393, 135] on div "12" at bounding box center [387, 136] width 14 height 14
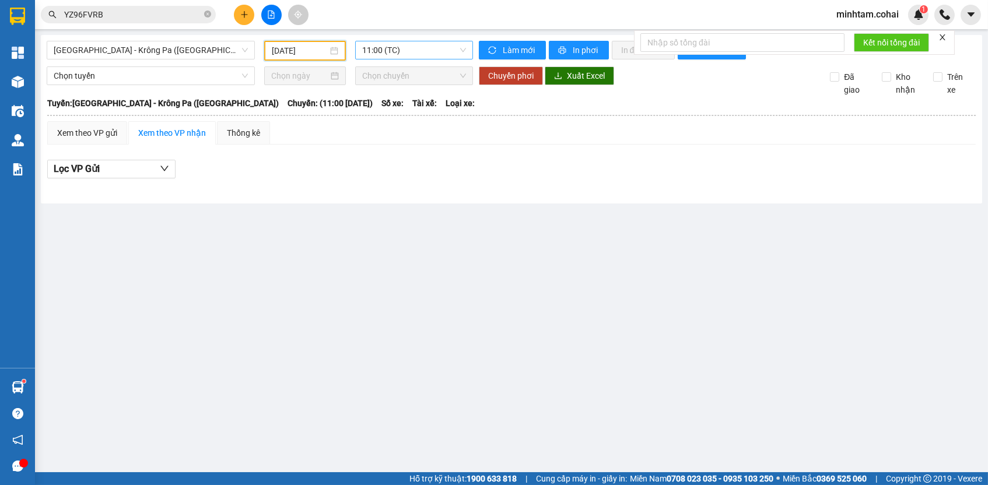
click at [419, 51] on span "11:00 (TC)" at bounding box center [414, 49] width 104 height 17
click at [316, 52] on input "[DATE]" at bounding box center [300, 50] width 56 height 13
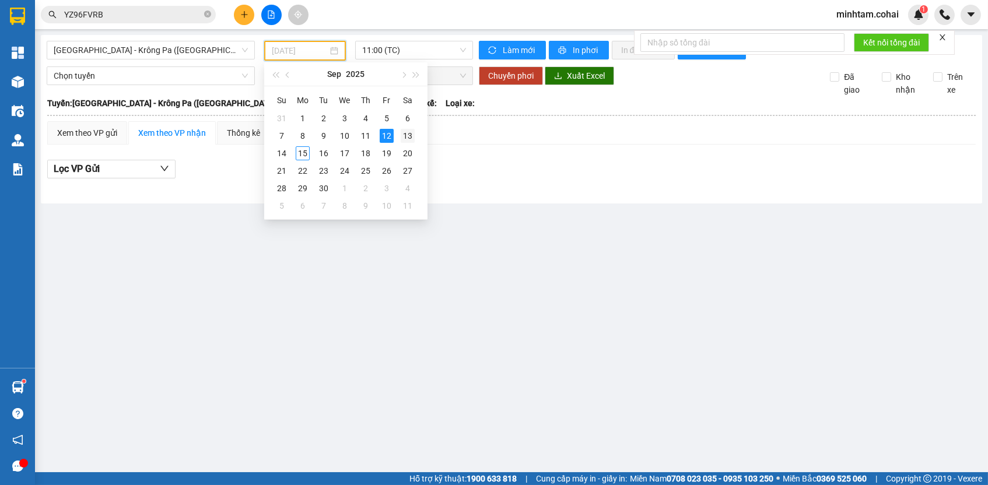
click at [407, 134] on div "13" at bounding box center [408, 136] width 14 height 14
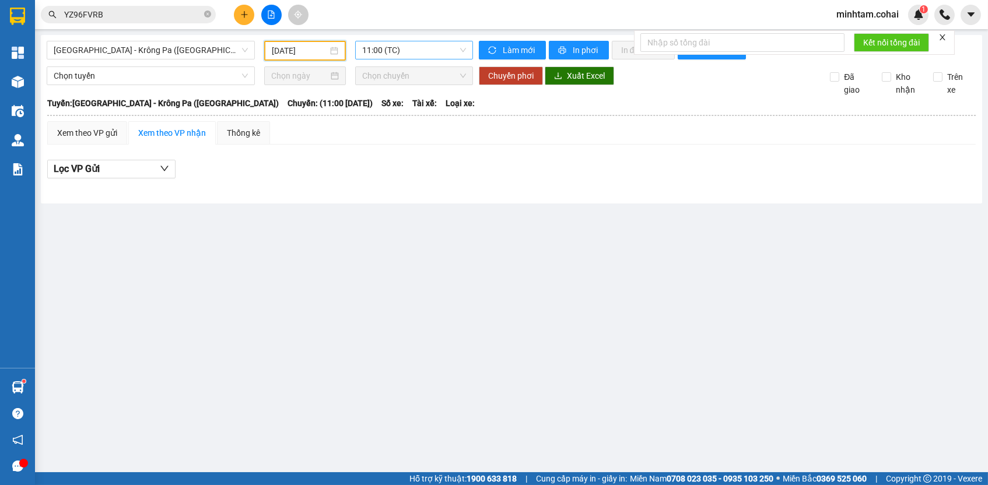
click at [419, 49] on span "11:00 (TC)" at bounding box center [414, 49] width 104 height 17
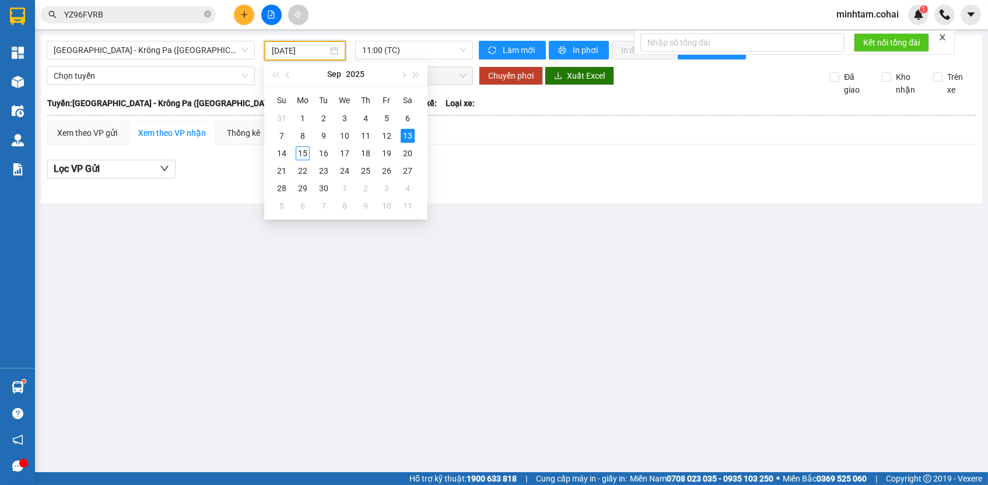
click at [313, 53] on input "[DATE]" at bounding box center [300, 50] width 56 height 13
click at [281, 150] on div "14" at bounding box center [282, 153] width 14 height 14
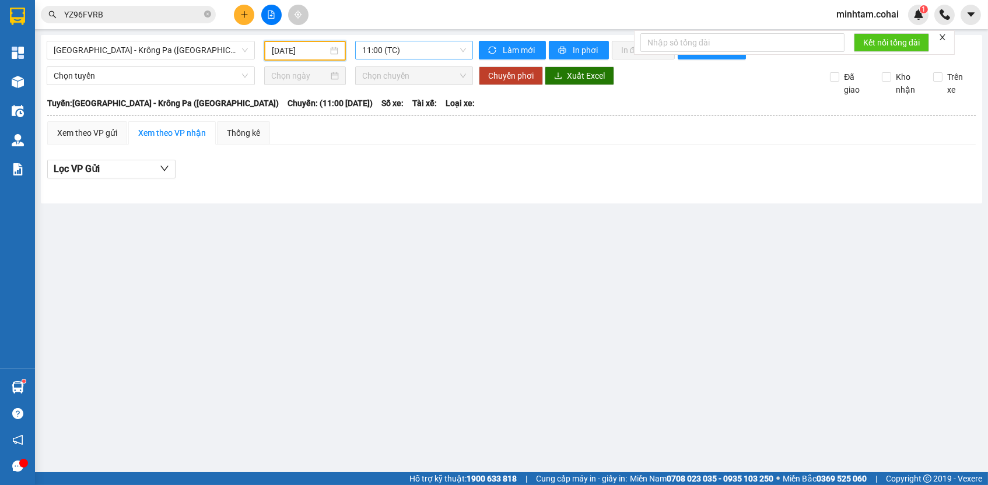
click at [389, 53] on span "11:00 (TC)" at bounding box center [414, 49] width 104 height 17
click at [629, 272] on main "[GEOGRAPHIC_DATA] - [GEOGRAPHIC_DATA] ([GEOGRAPHIC_DATA]) [DATE] 11:00 (TC) Làm…" at bounding box center [494, 236] width 988 height 472
